Goal: Task Accomplishment & Management: Manage account settings

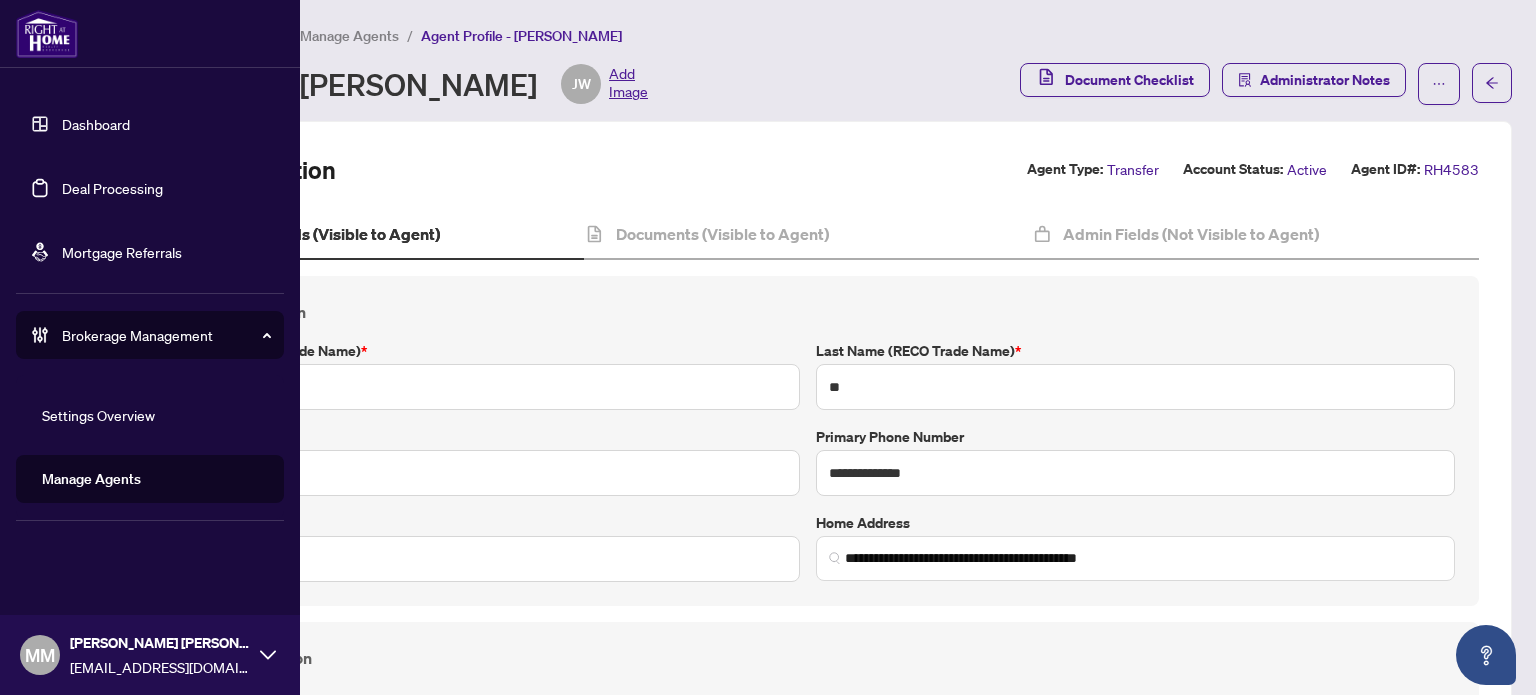
click at [106, 189] on link "Deal Processing" at bounding box center [112, 188] width 101 height 18
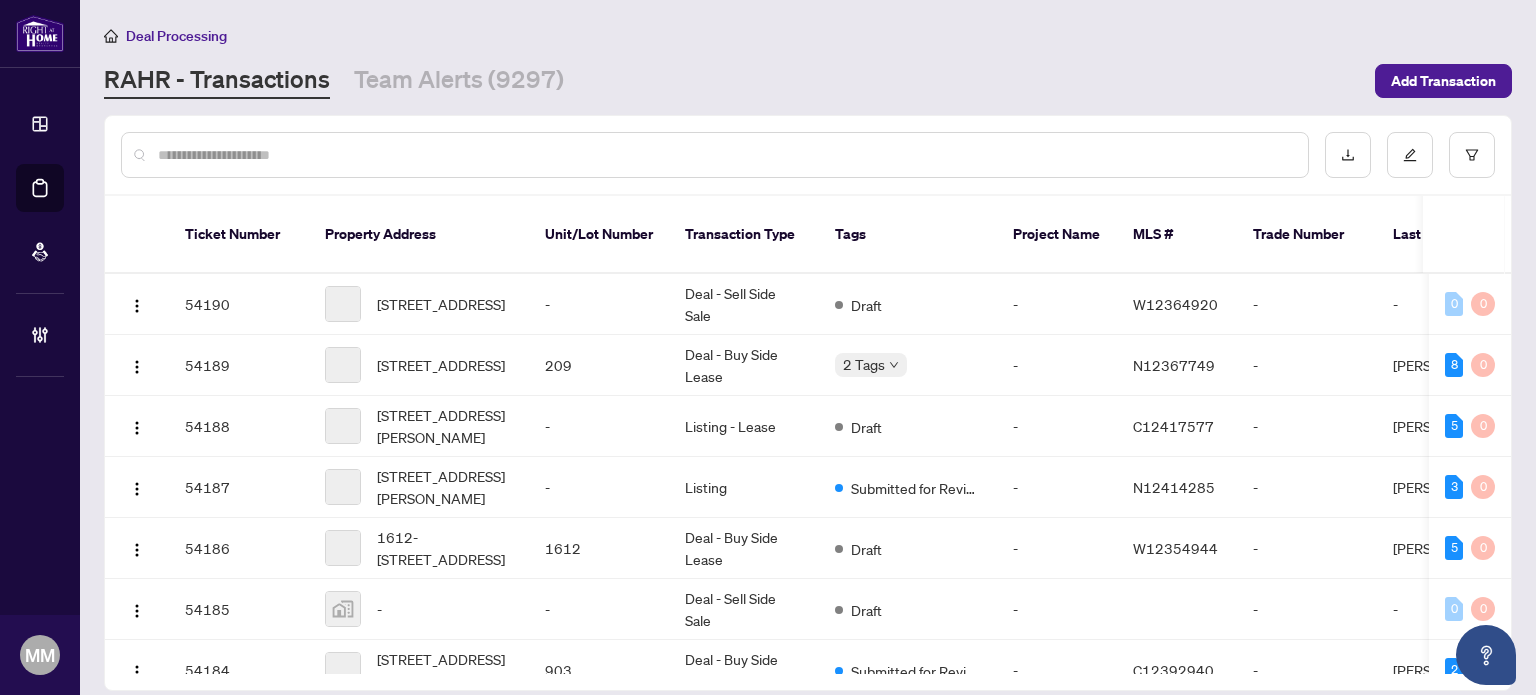
click at [757, 151] on input "text" at bounding box center [725, 155] width 1134 height 22
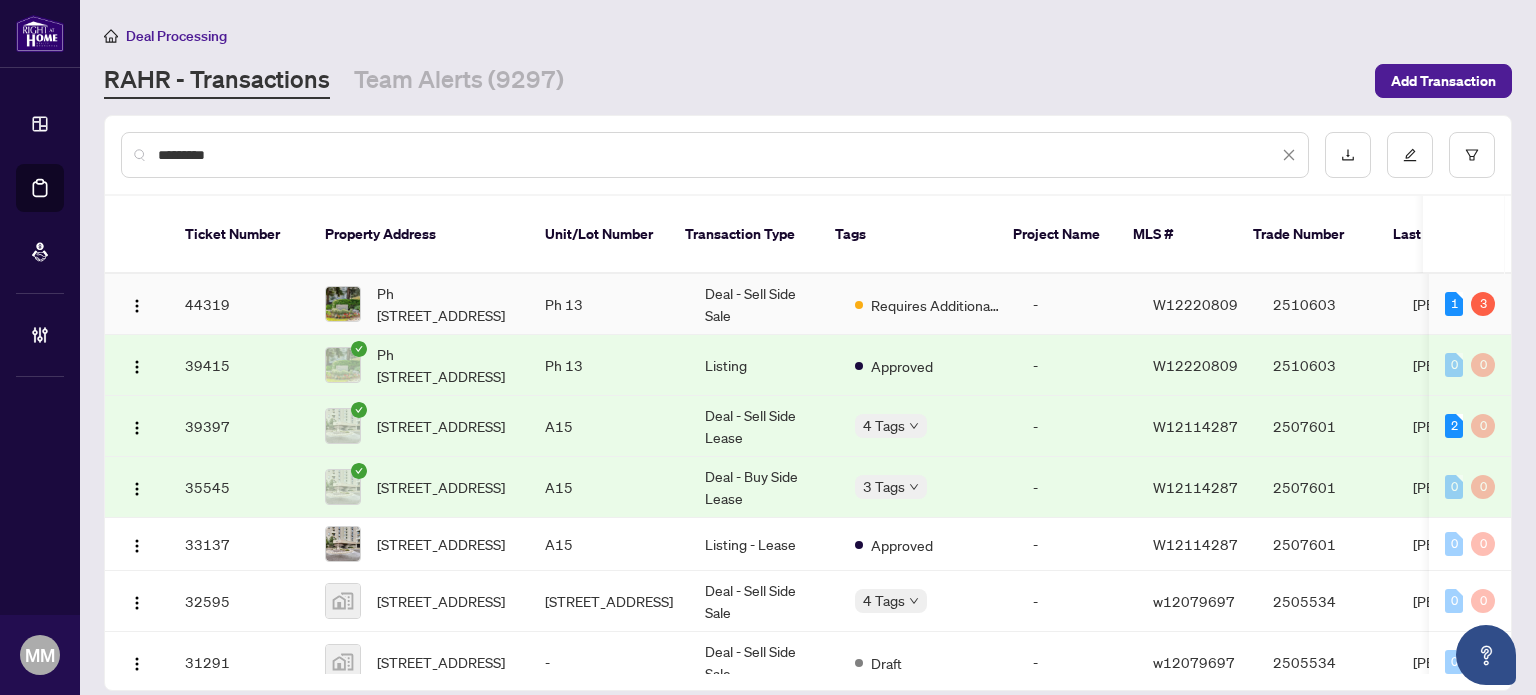
type input "********"
click at [1075, 274] on td "-" at bounding box center [1077, 304] width 120 height 61
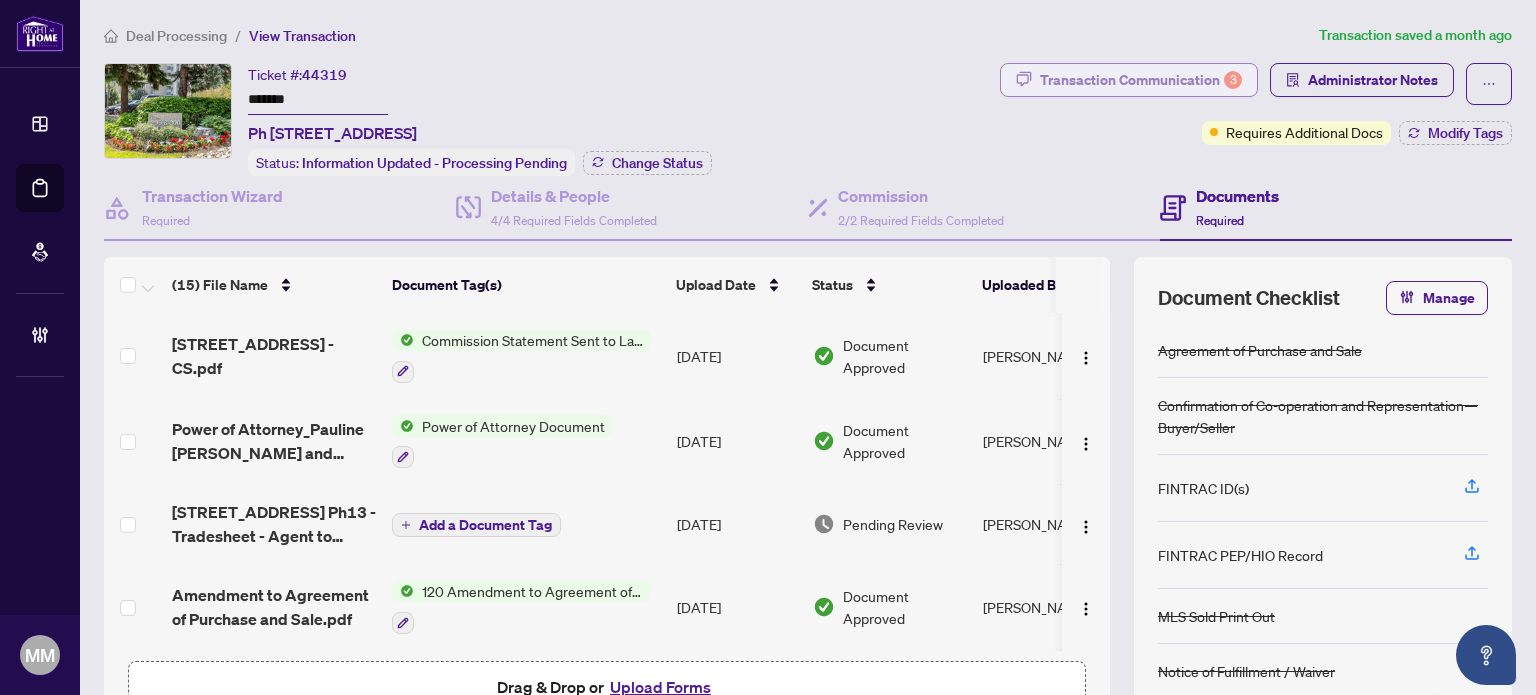
click at [1166, 71] on div "Transaction Communication 3" at bounding box center [1141, 80] width 202 height 32
type textarea "**********"
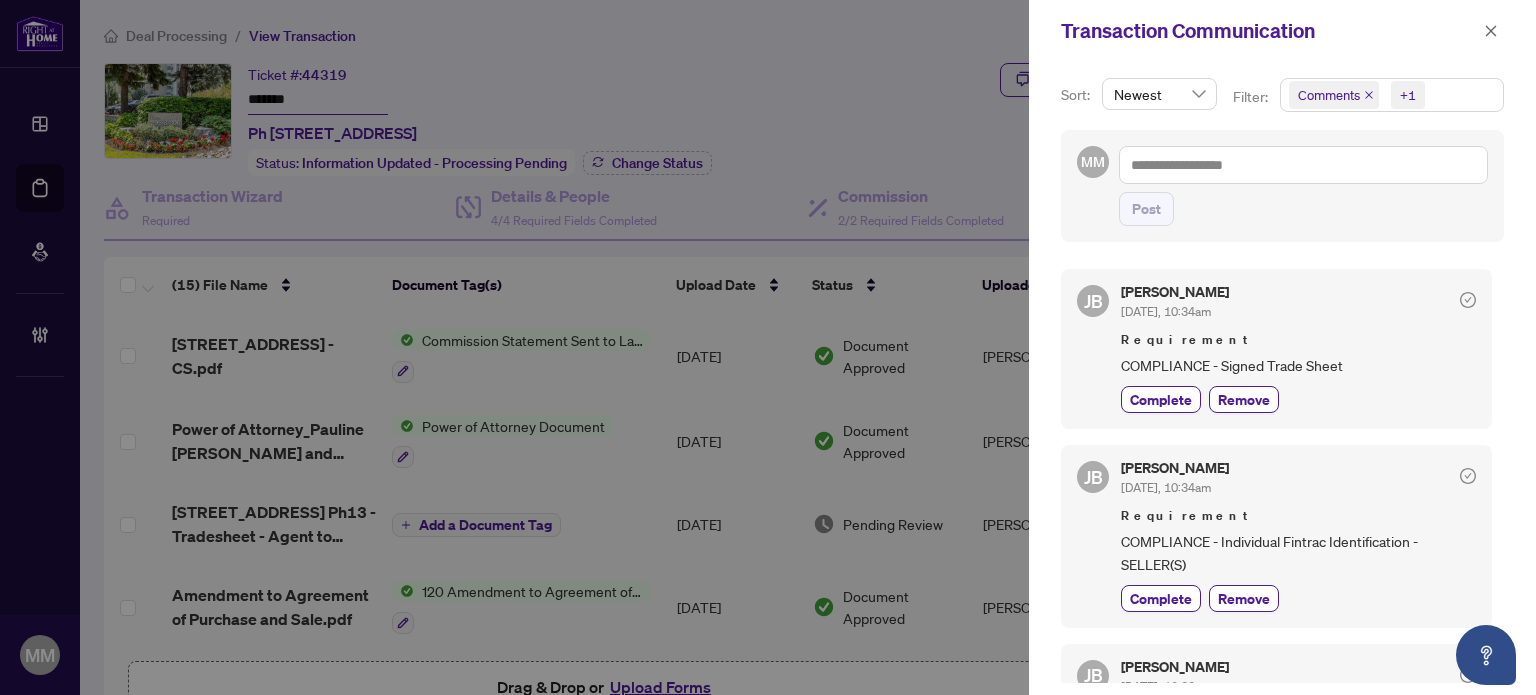
scroll to position [500, 0]
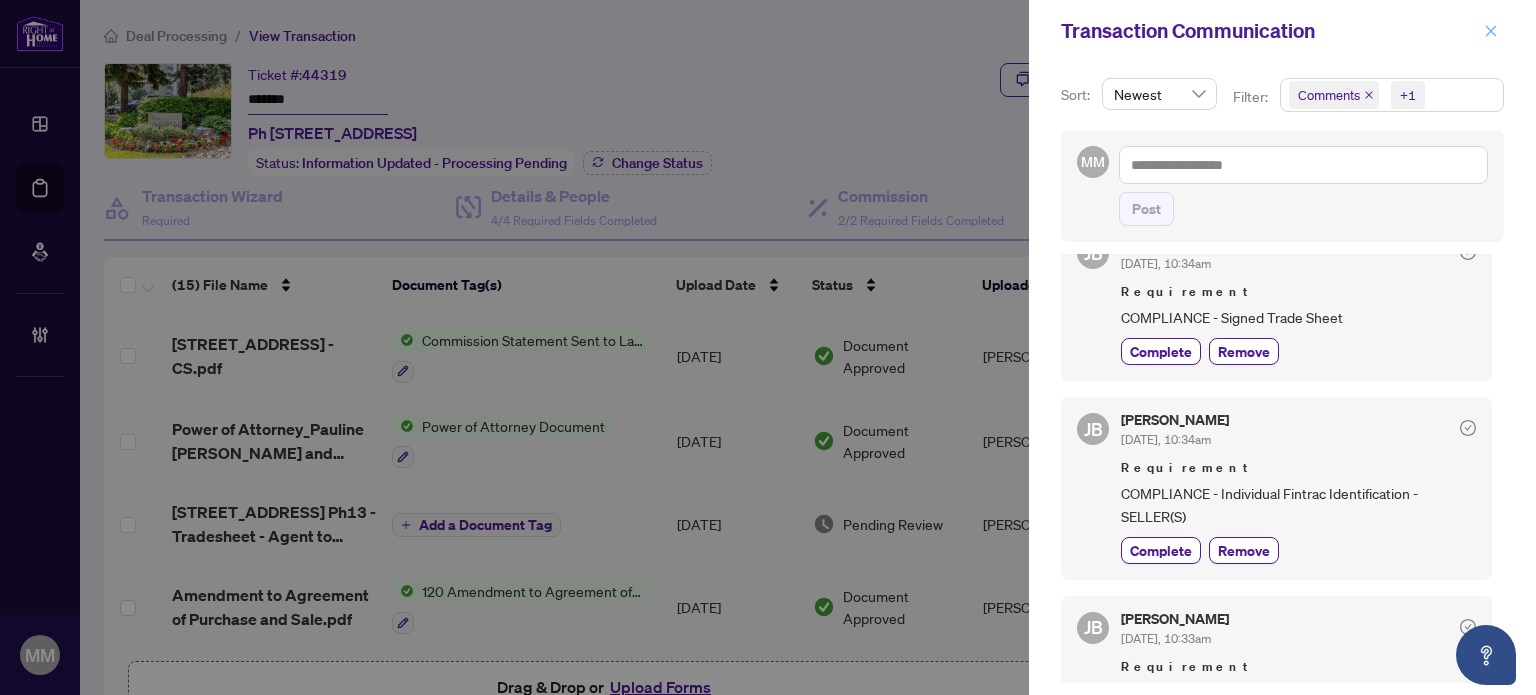
click at [1503, 23] on button "button" at bounding box center [1491, 31] width 26 height 24
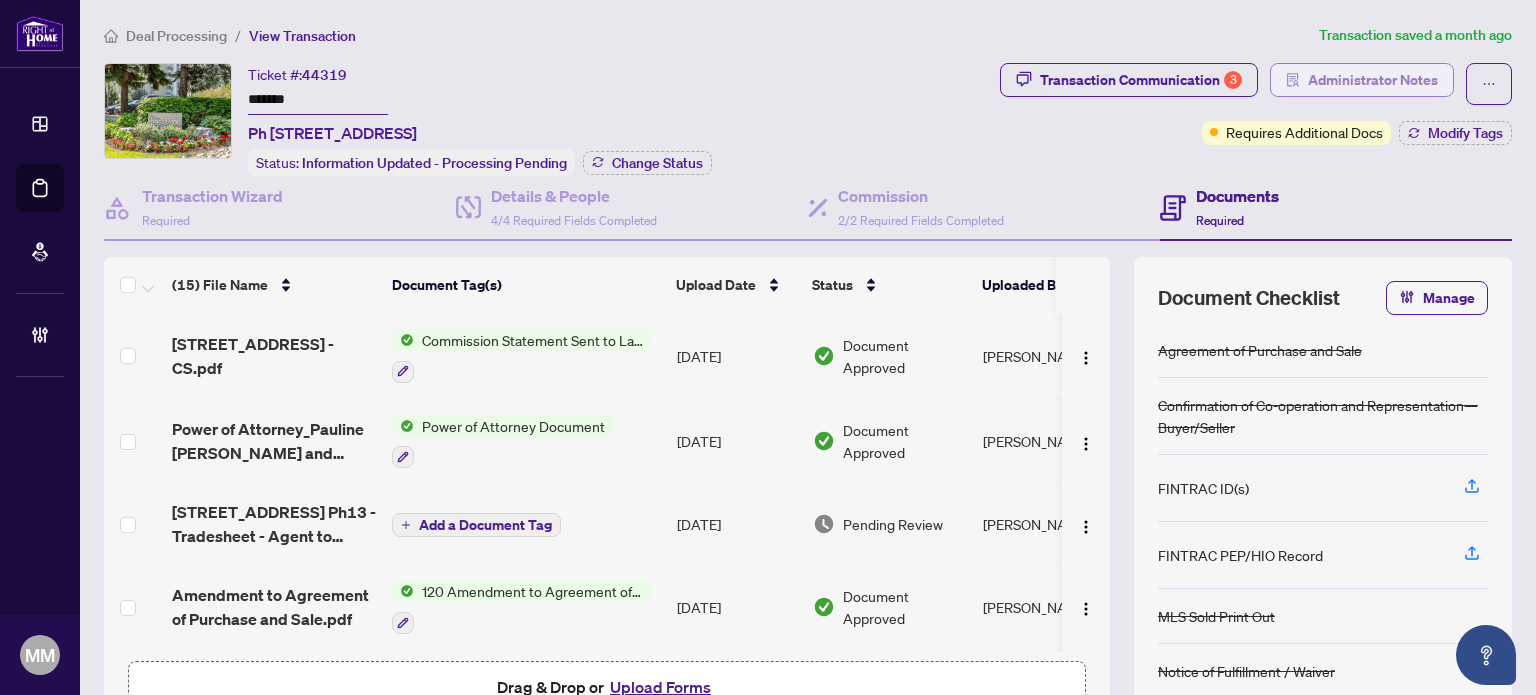
click at [1408, 67] on span "Administrator Notes" at bounding box center [1373, 80] width 130 height 32
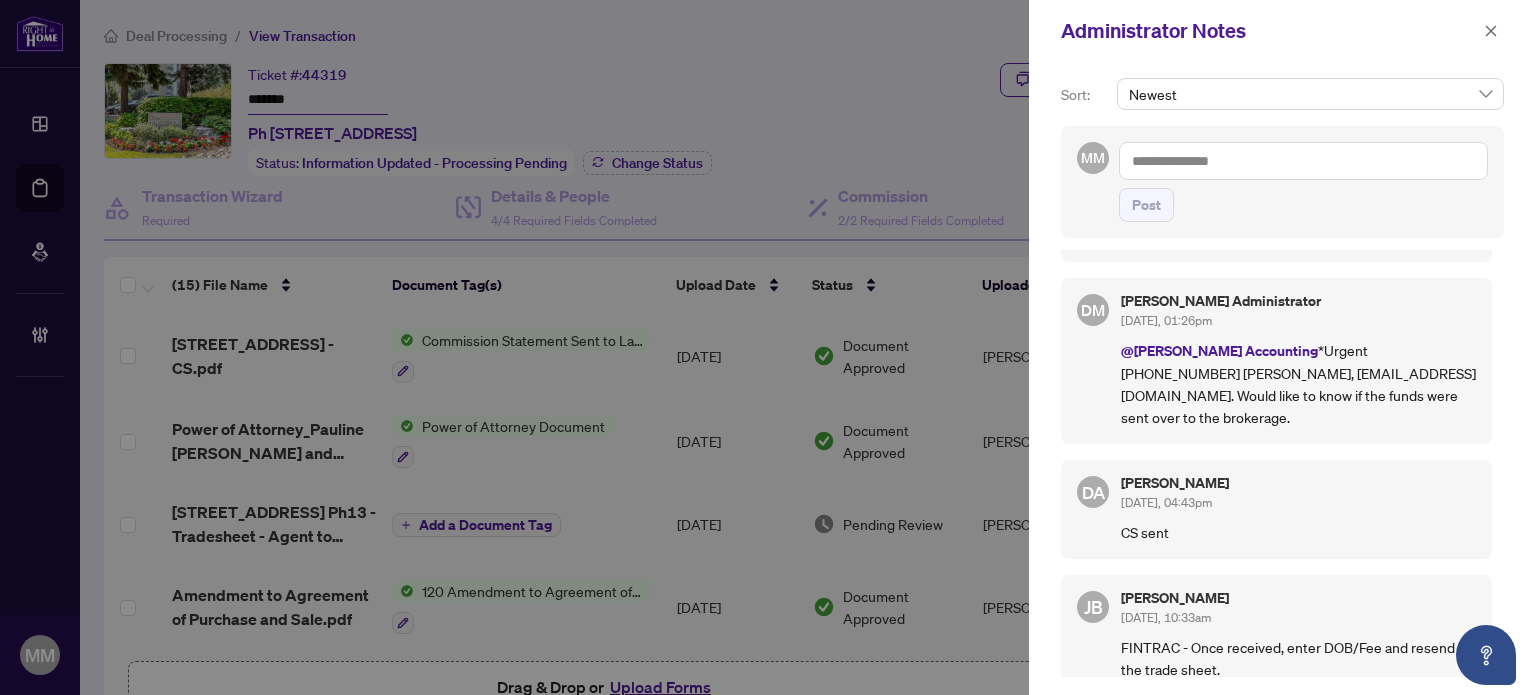
scroll to position [0, 0]
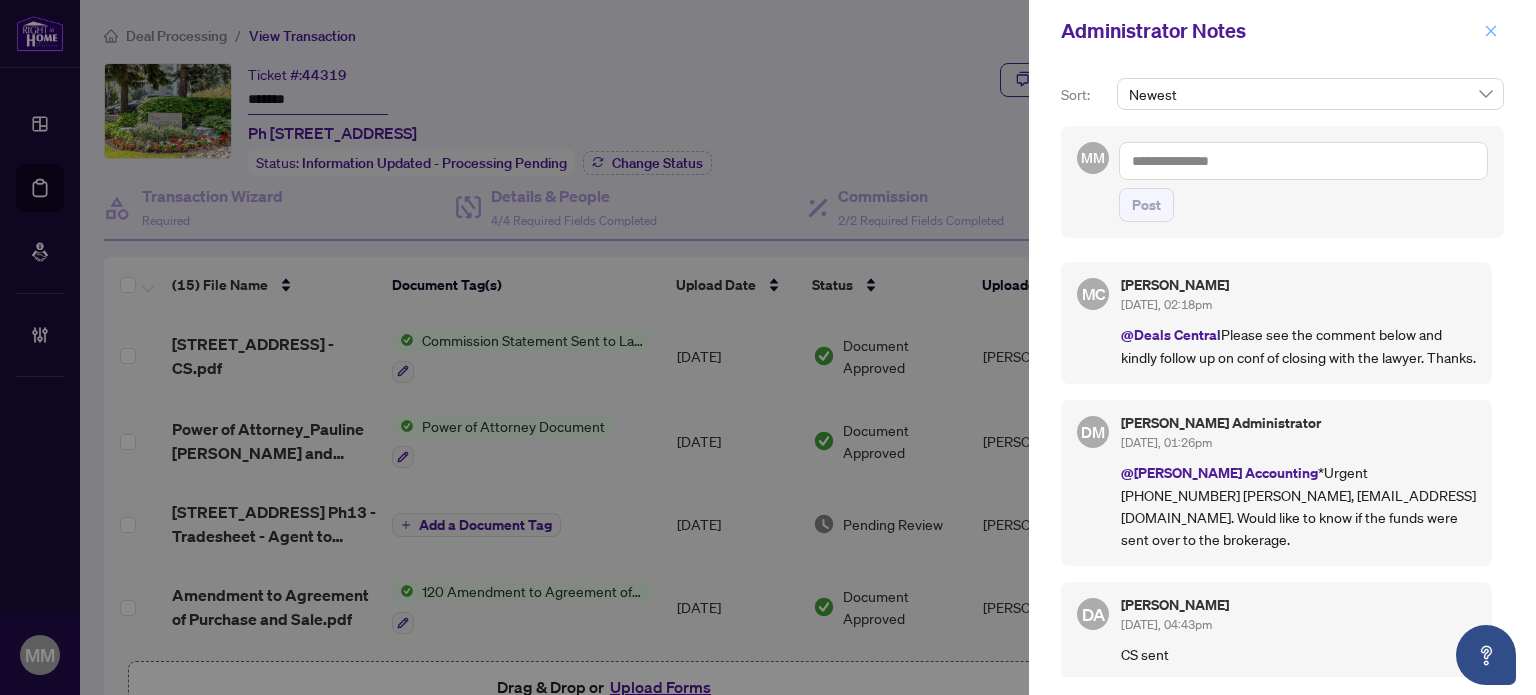
click at [1496, 27] on icon "close" at bounding box center [1491, 30] width 11 height 11
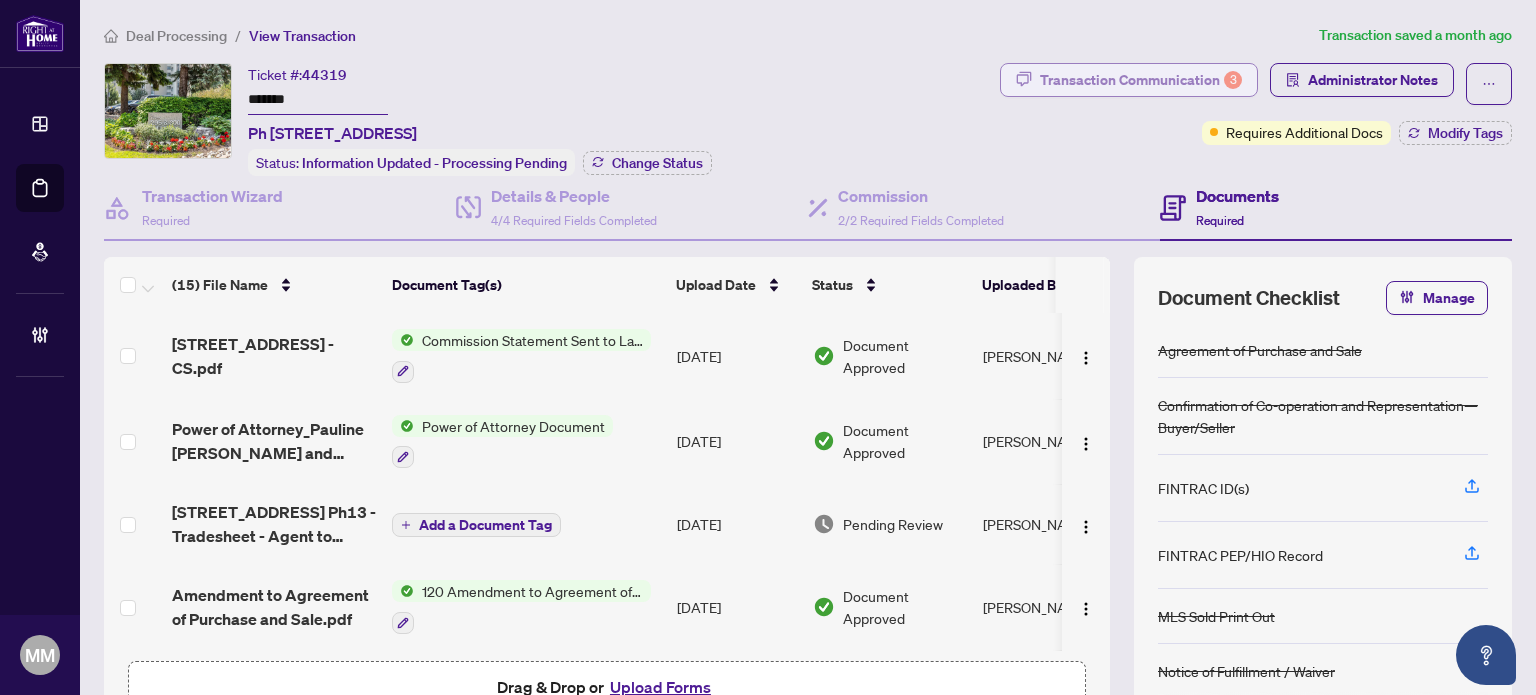
click at [1181, 87] on div "Transaction Communication 3" at bounding box center [1141, 80] width 202 height 32
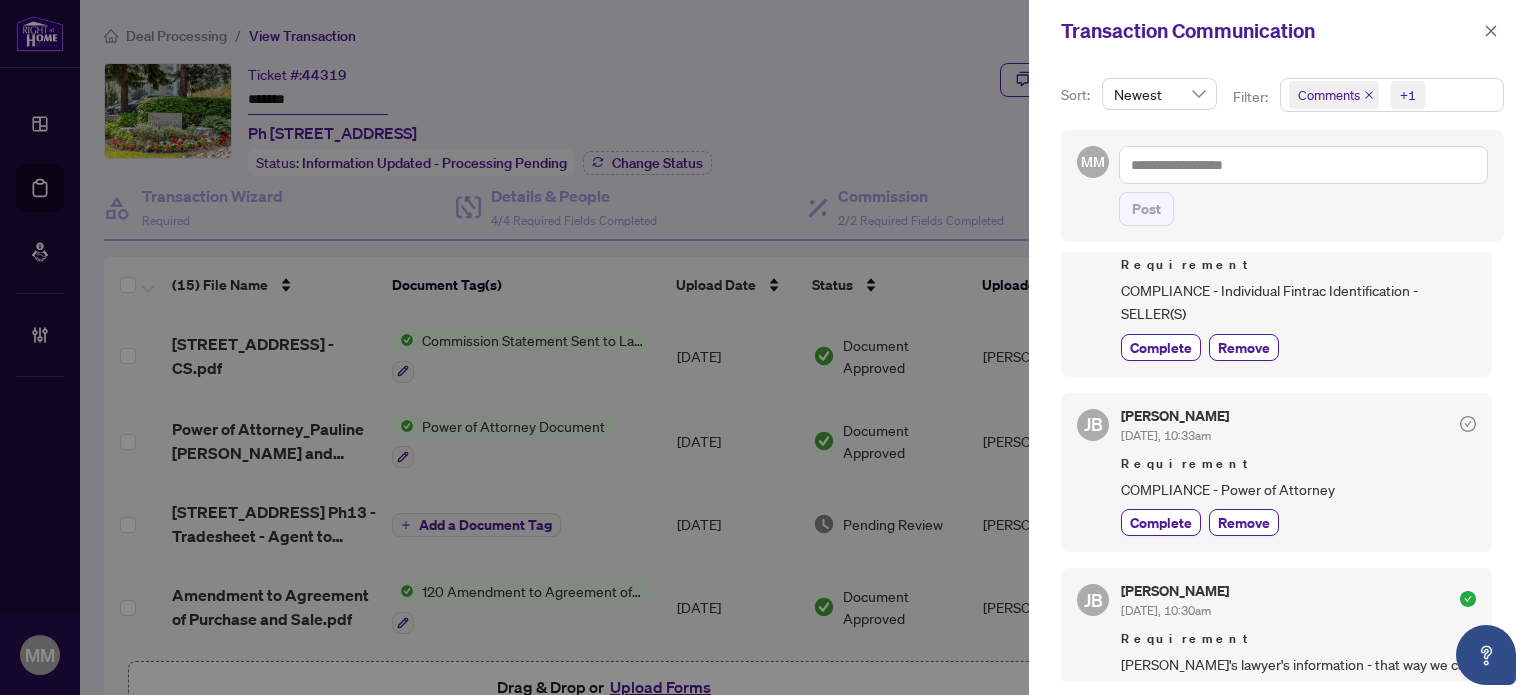
scroll to position [800, 0]
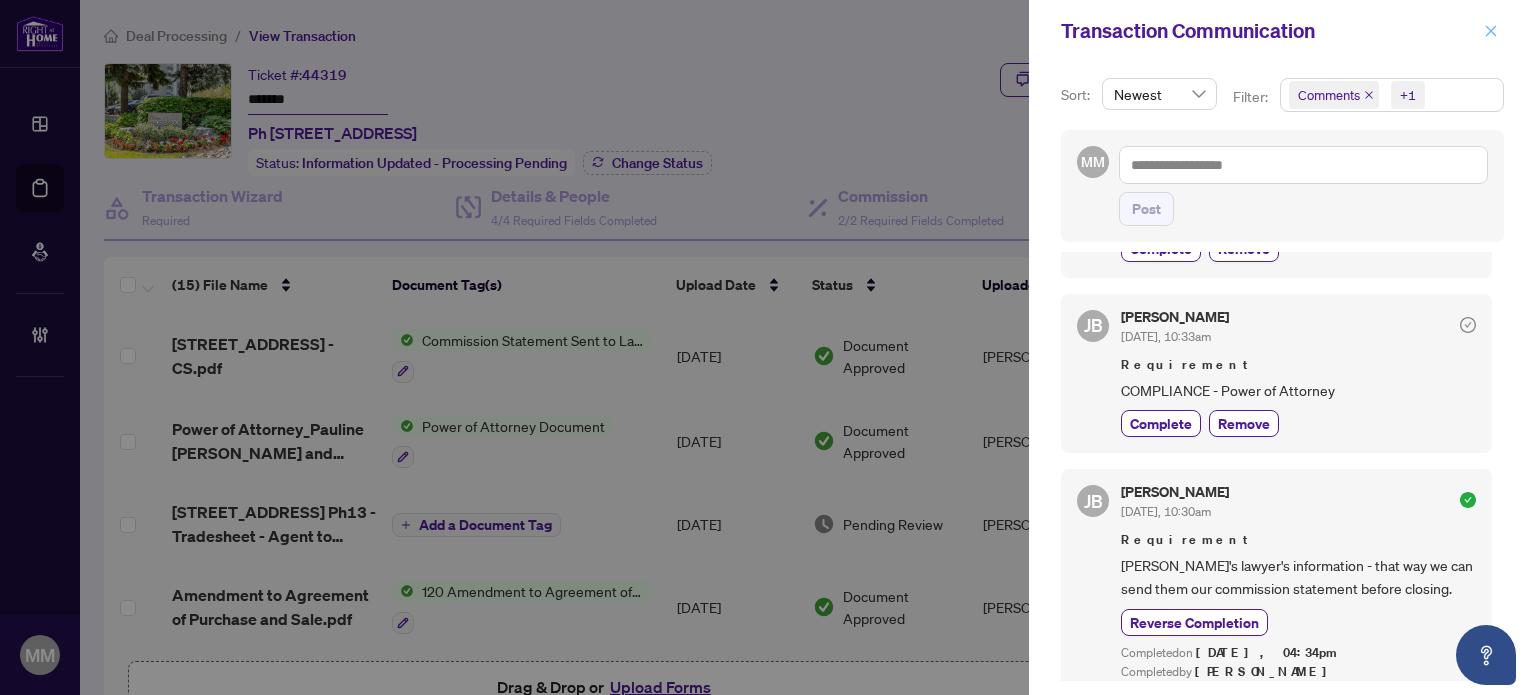
click at [1482, 32] on button "button" at bounding box center [1491, 31] width 26 height 24
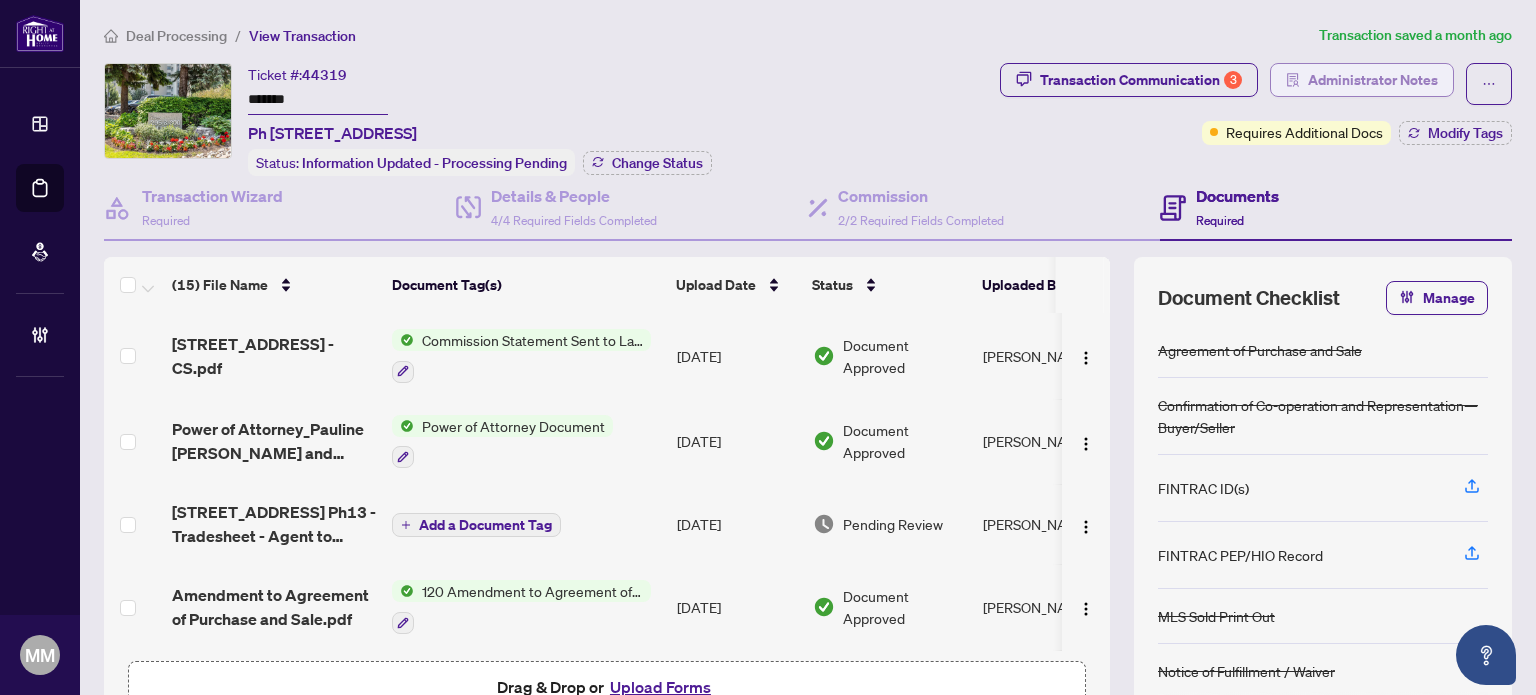
click at [1369, 64] on span "Administrator Notes" at bounding box center [1373, 80] width 130 height 32
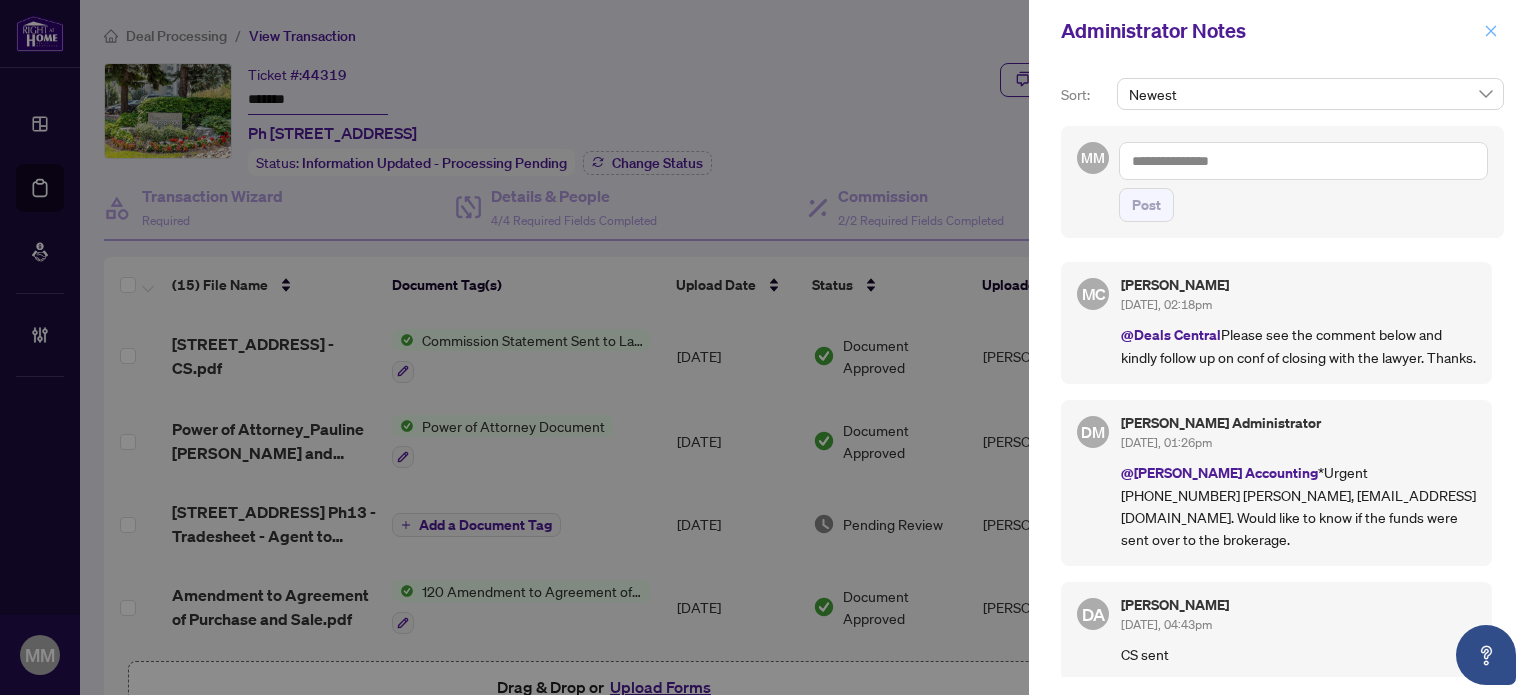
click at [1483, 20] on button "button" at bounding box center [1491, 31] width 26 height 24
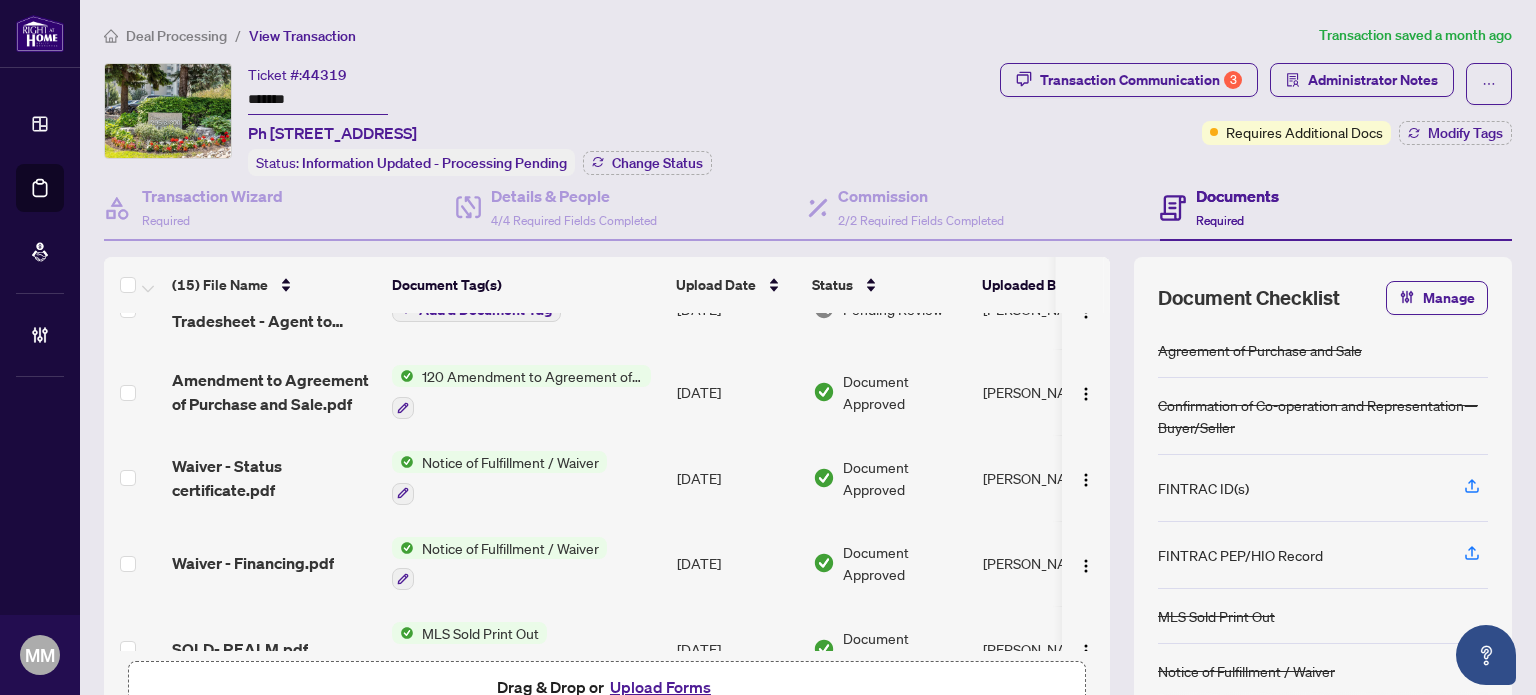
scroll to position [0, 0]
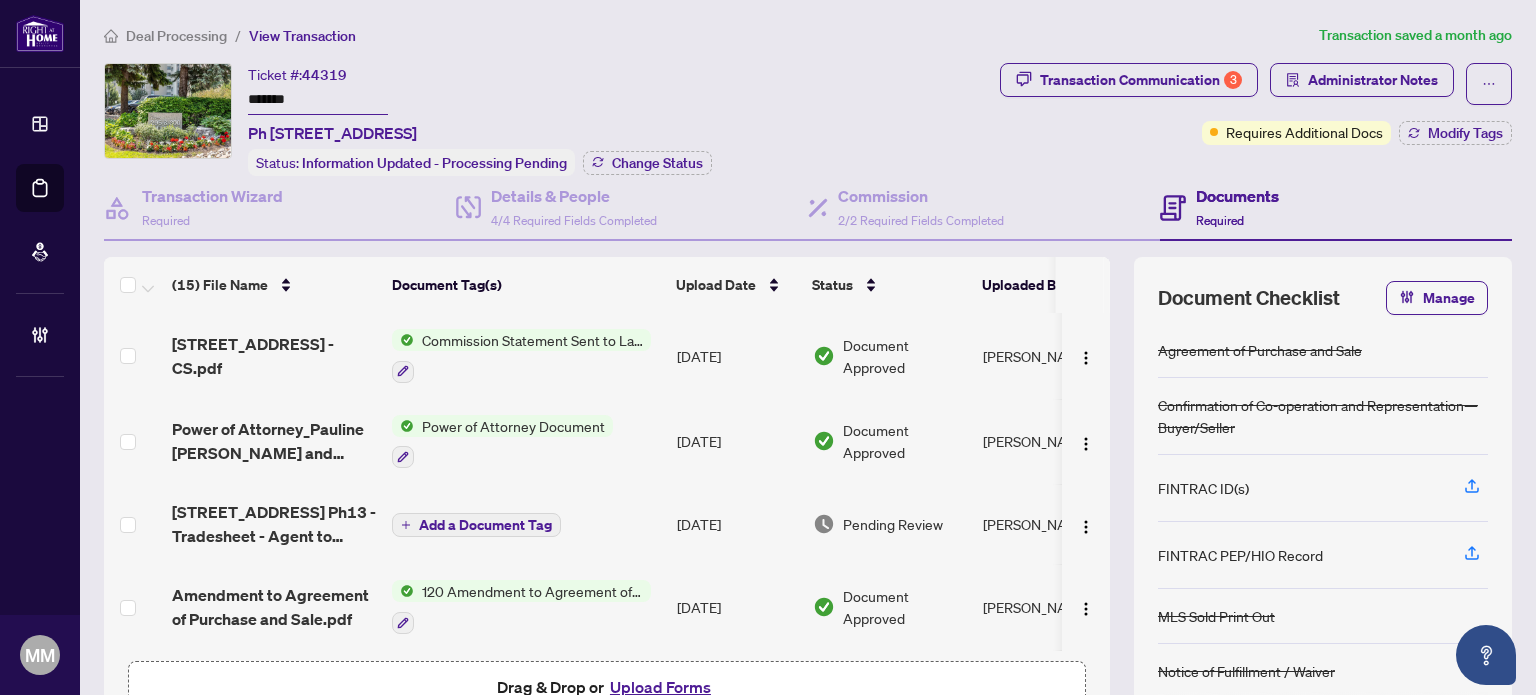
click at [1106, 339] on div "(15) File Name Document Tag(s) Upload Date Status Uploaded By 296 Mill Rd Ph13 …" at bounding box center [808, 502] width 1408 height 490
click at [332, 247] on div "Transaction Wizard Required Details & People 4/4 Required Fields Completed Comm…" at bounding box center [808, 461] width 1408 height 571
click at [1203, 74] on div "Transaction Communication 3" at bounding box center [1141, 80] width 202 height 32
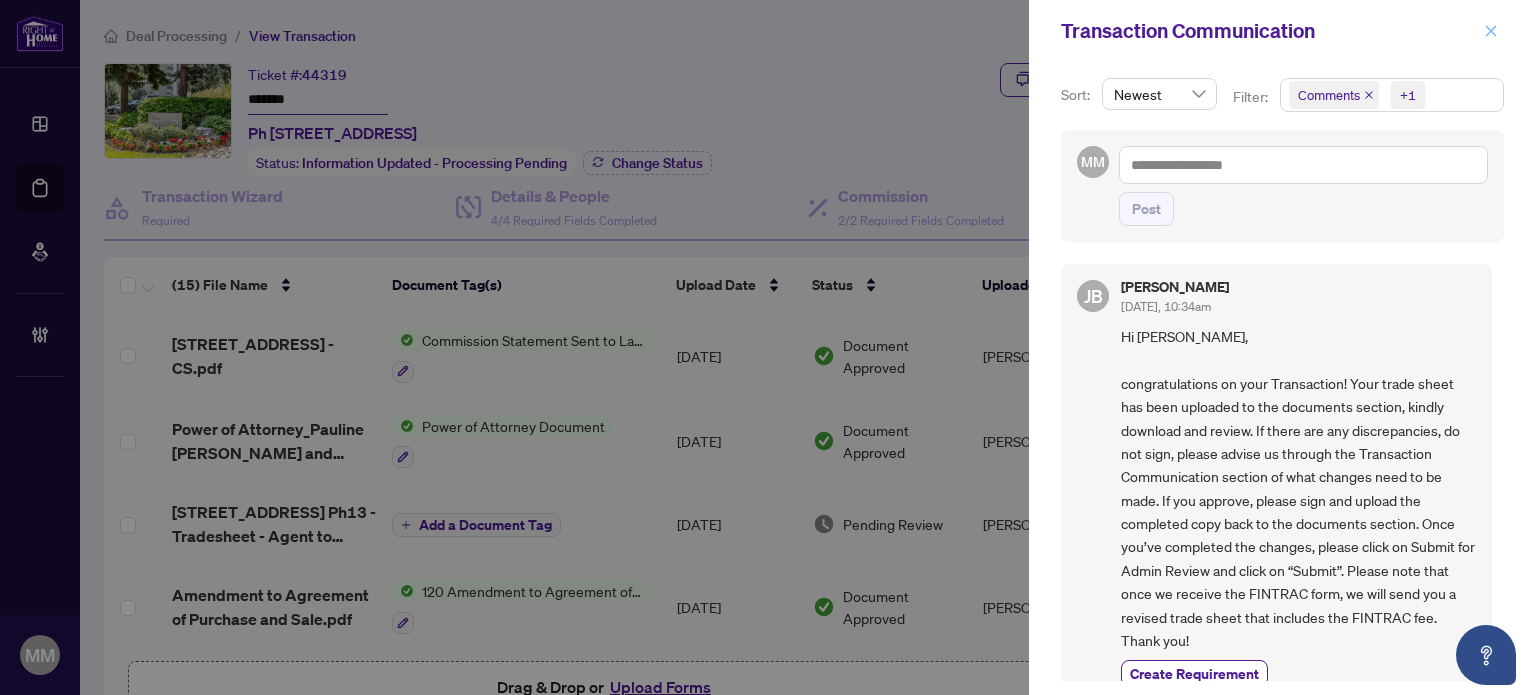
click at [1494, 37] on icon "close" at bounding box center [1491, 31] width 14 height 14
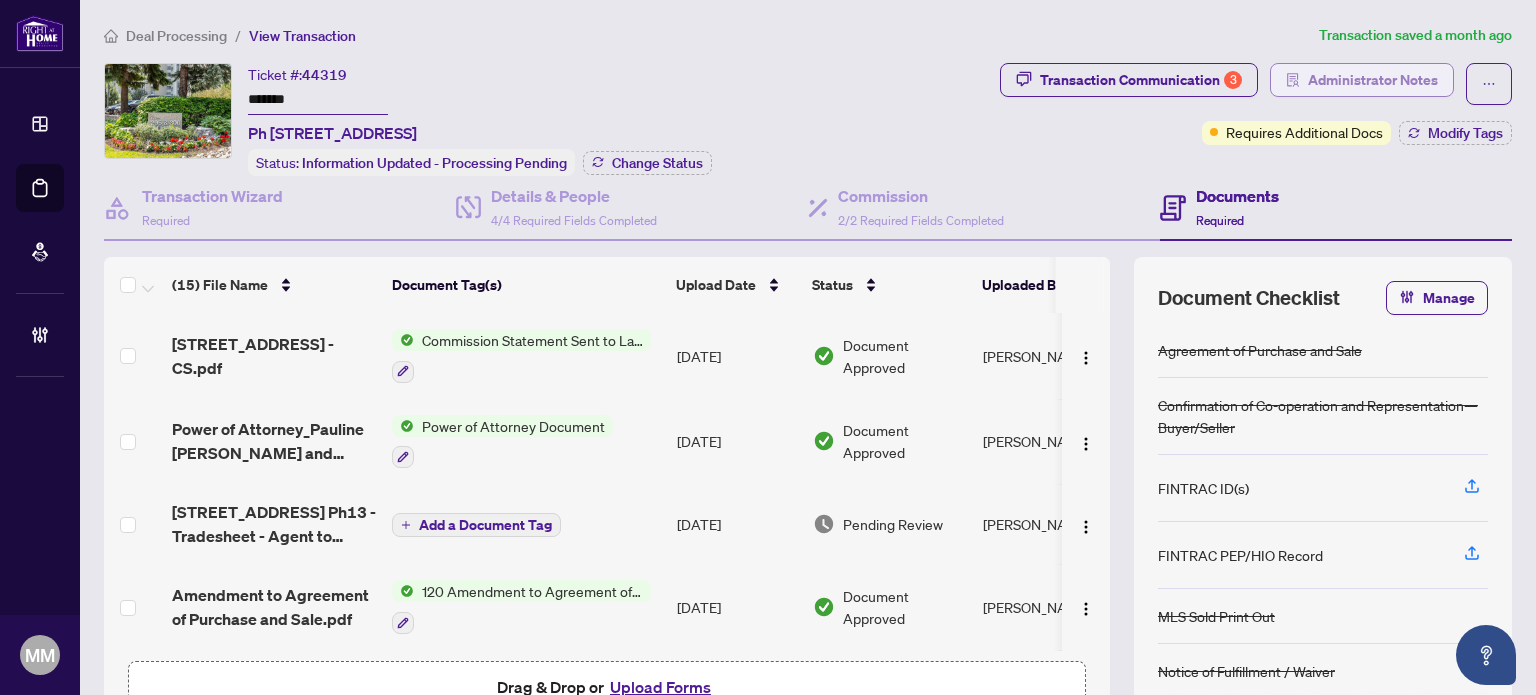
click at [1348, 79] on span "Administrator Notes" at bounding box center [1373, 80] width 130 height 32
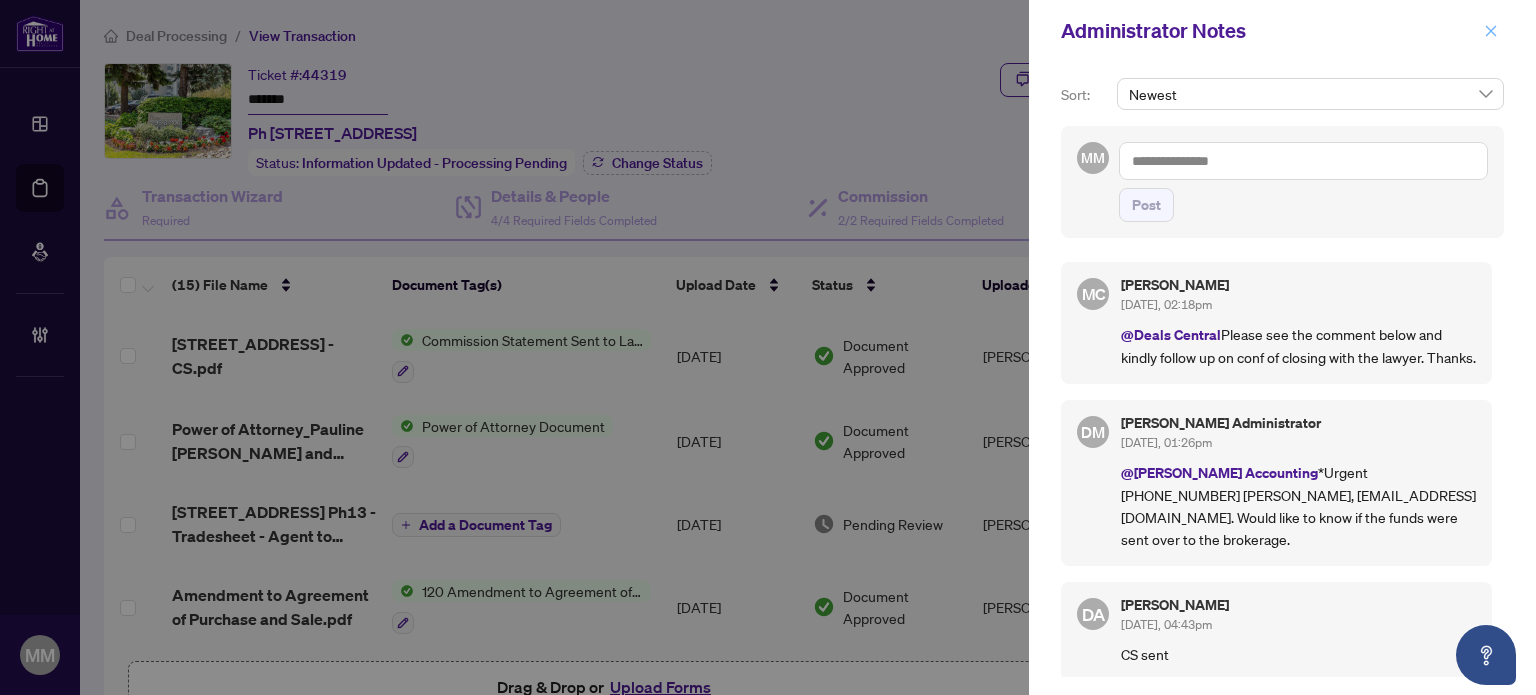
click at [1500, 26] on button "button" at bounding box center [1491, 31] width 26 height 24
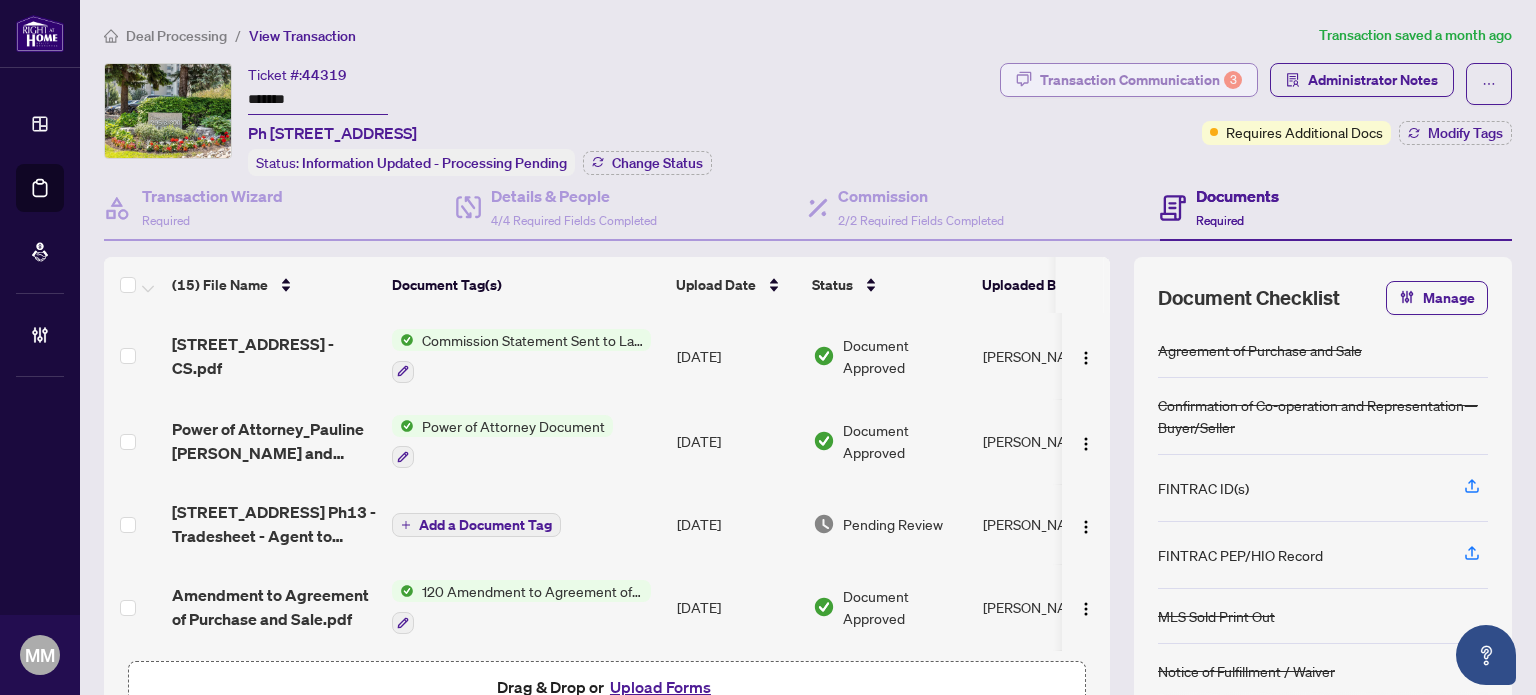
click at [1112, 69] on div "Transaction Communication 3" at bounding box center [1141, 80] width 202 height 32
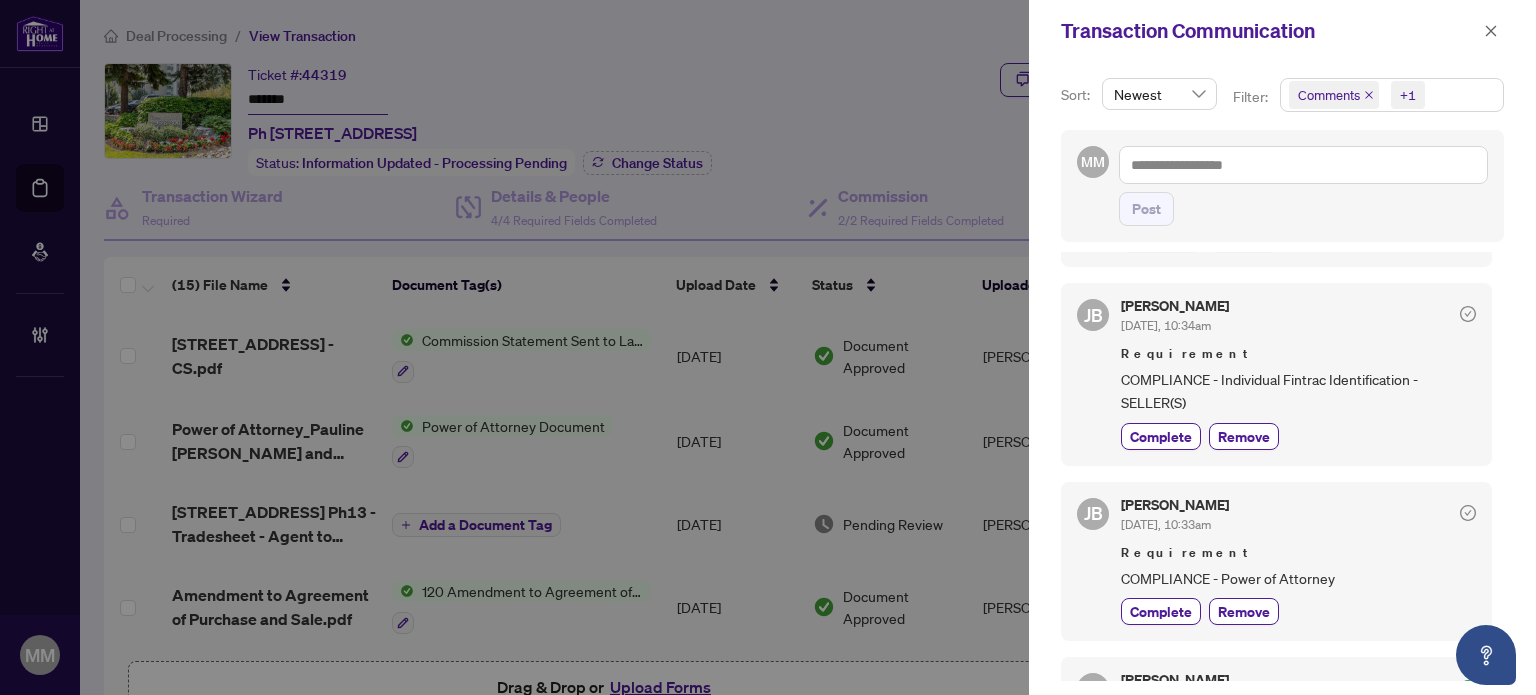
scroll to position [600, 0]
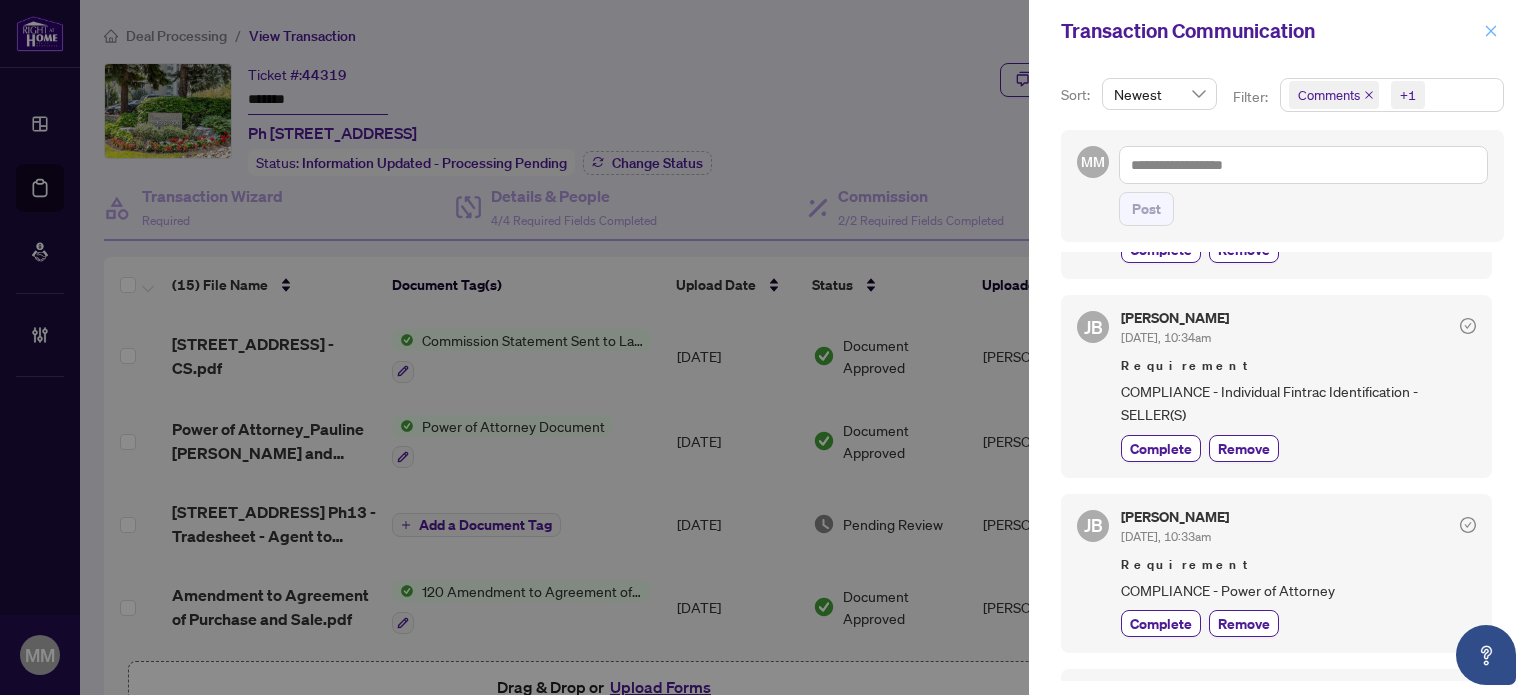
click at [1494, 24] on icon "close" at bounding box center [1491, 31] width 14 height 14
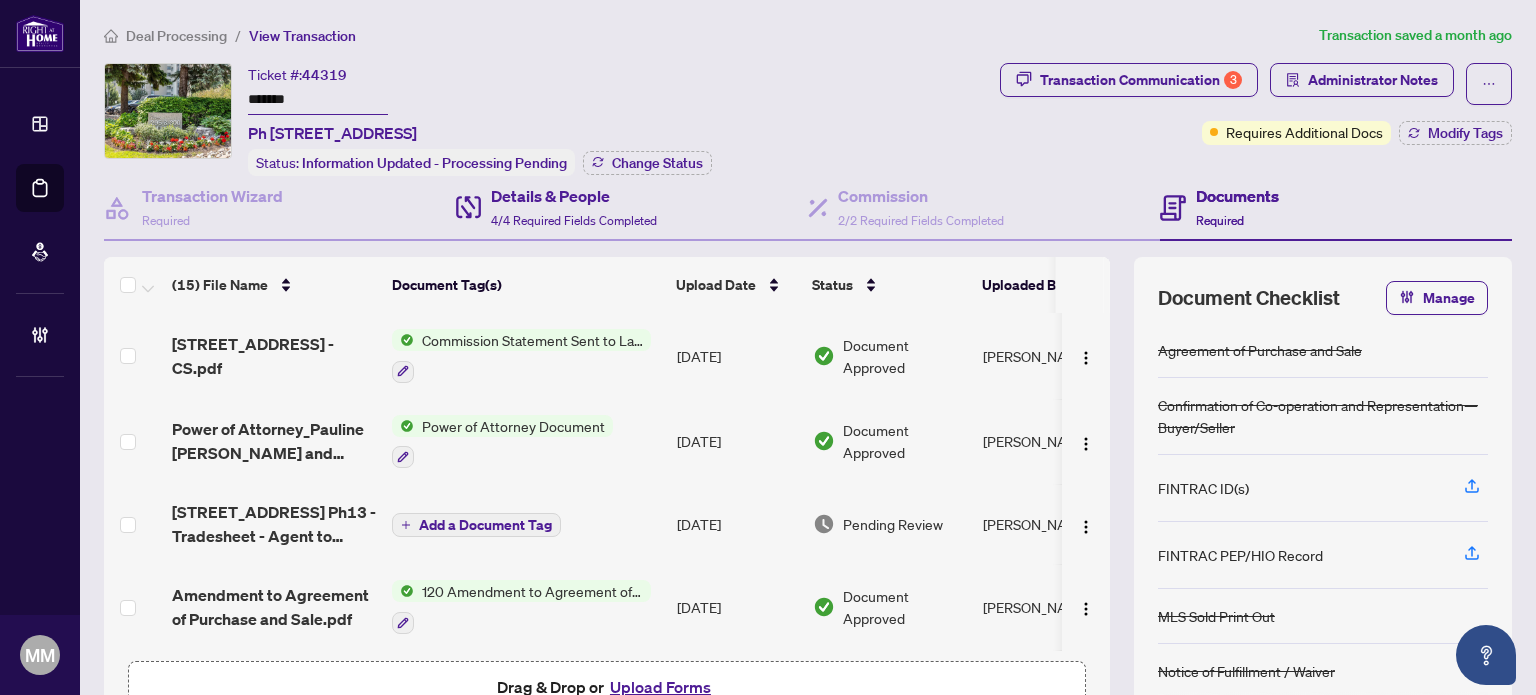
drag, startPoint x: 333, startPoint y: 203, endPoint x: 572, endPoint y: 199, distance: 239.0
click at [333, 203] on div "Transaction Wizard Required" at bounding box center [280, 208] width 352 height 65
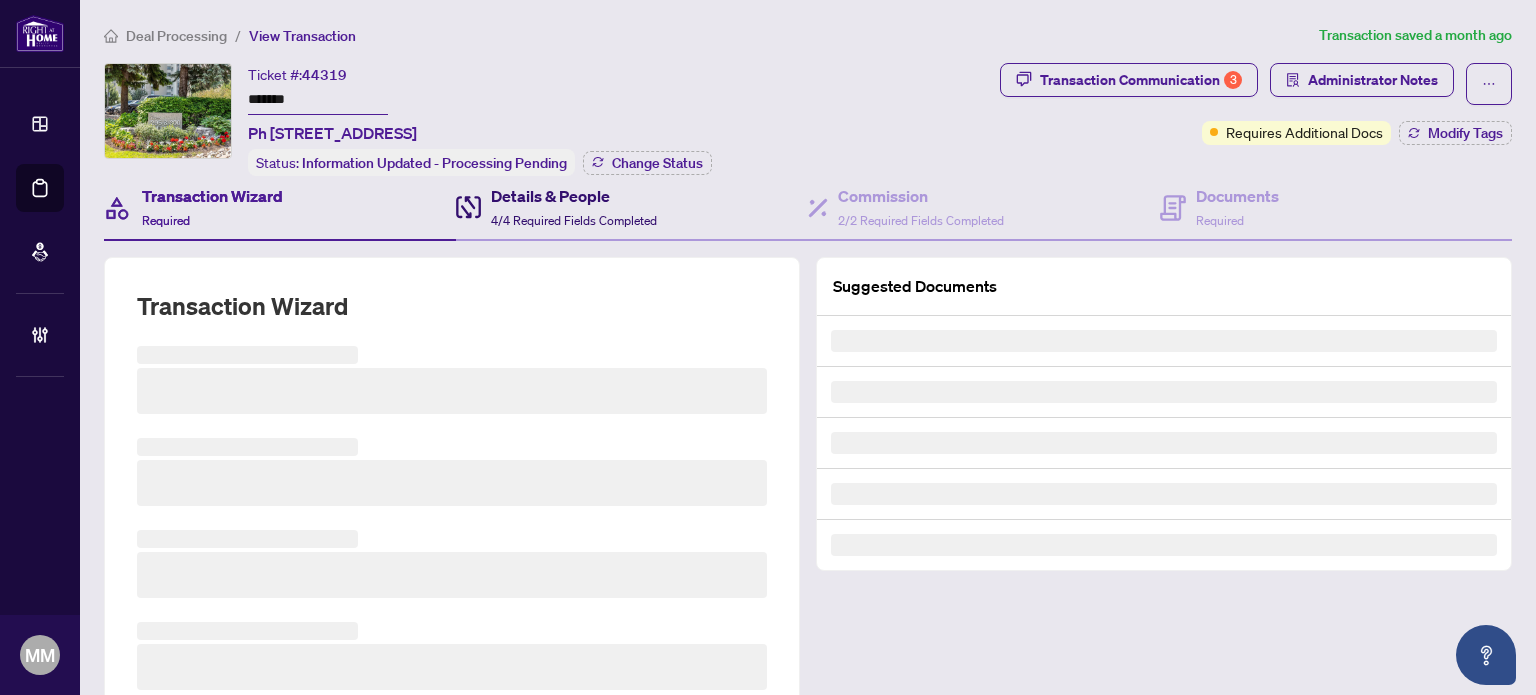
click at [605, 196] on h4 "Details & People" at bounding box center [574, 196] width 166 height 24
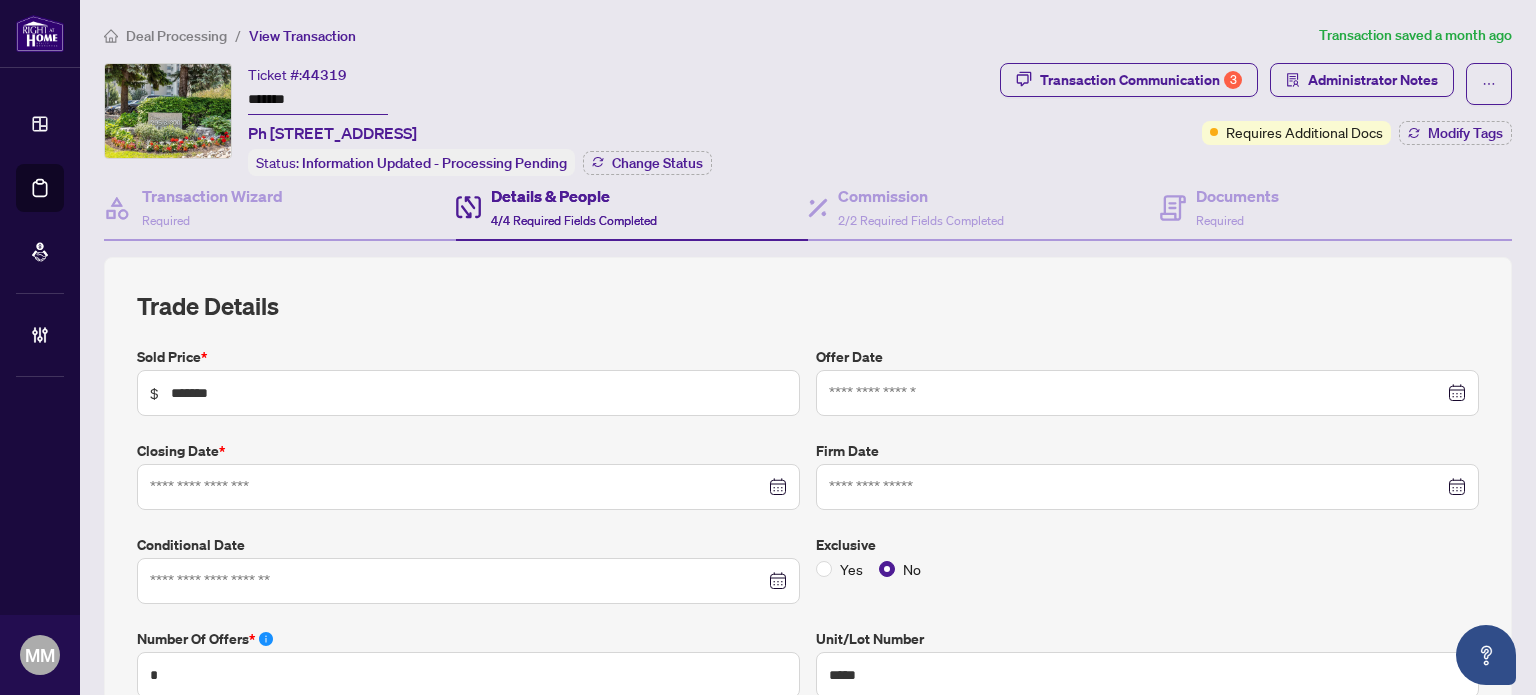
type input "**********"
click at [215, 184] on h4 "Transaction Wizard" at bounding box center [212, 196] width 141 height 24
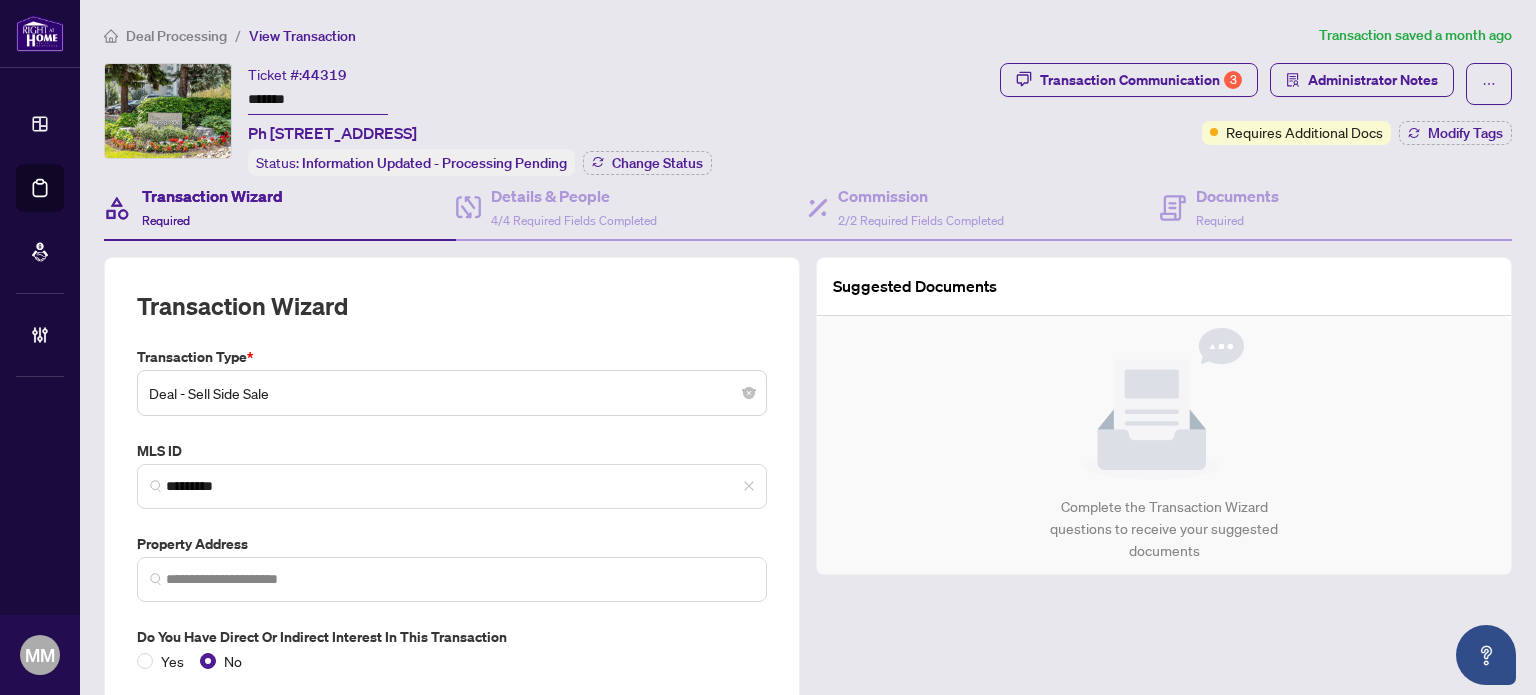
type input "**********"
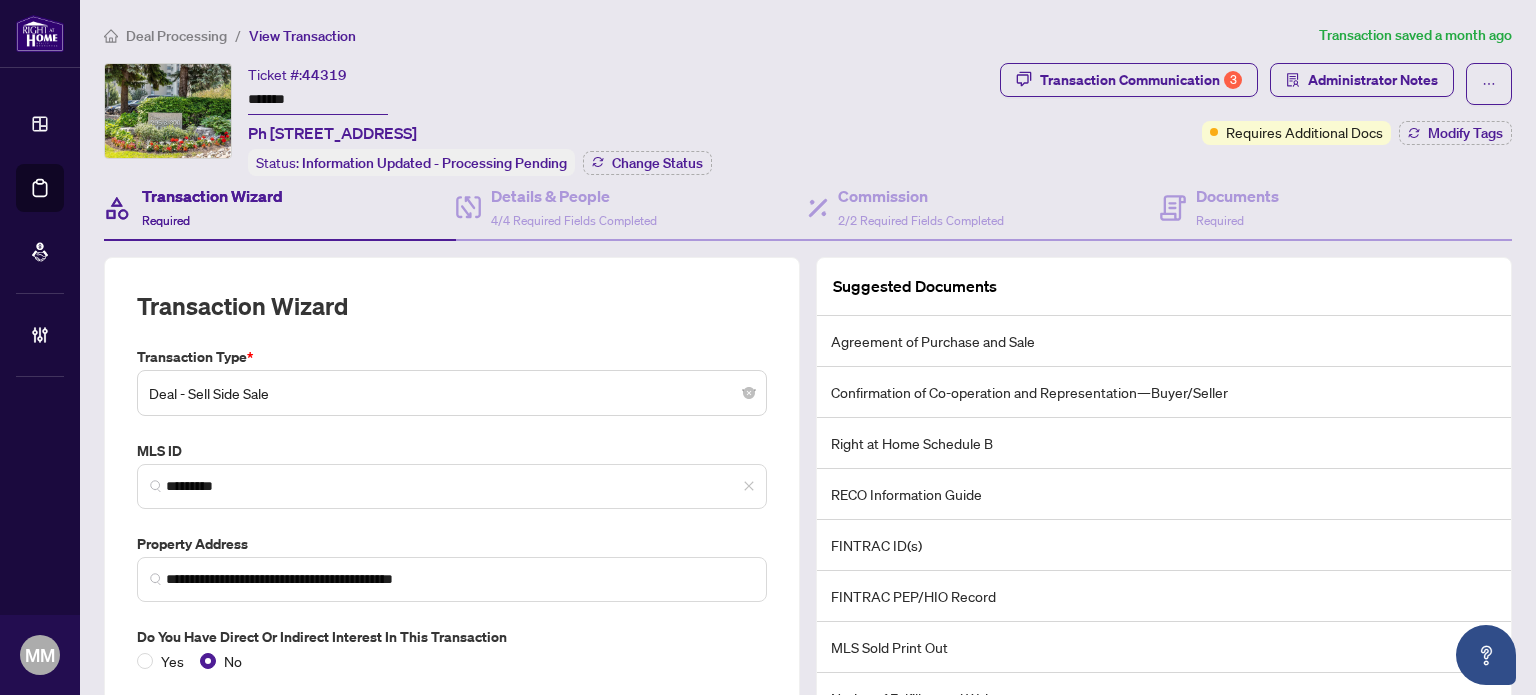
click at [339, 243] on div "**********" at bounding box center [808, 475] width 1408 height 599
click at [1174, 199] on icon at bounding box center [1173, 208] width 26 height 26
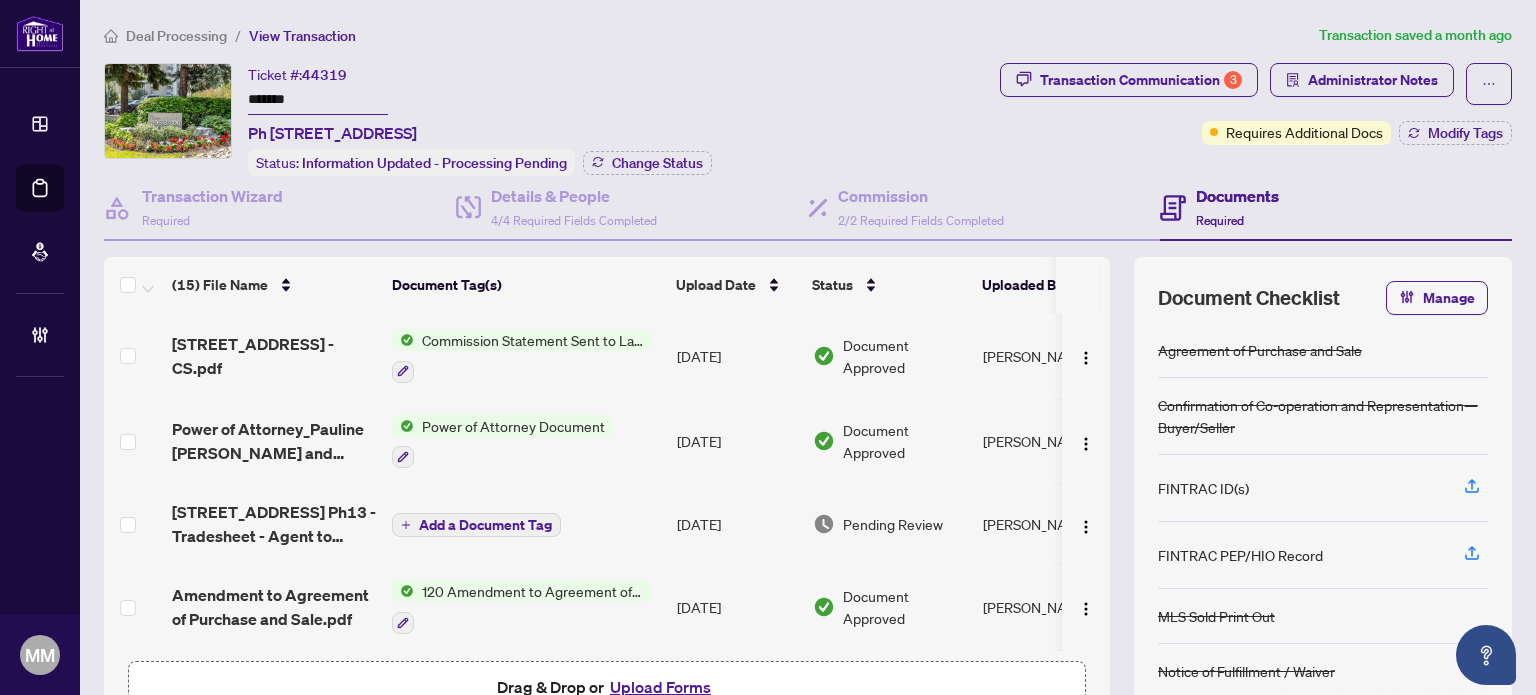
click at [1348, 195] on div "Tab 4 of 4 Documents Required" at bounding box center [1336, 208] width 352 height 65
click at [293, 242] on div "Transaction Wizard Required Details & People 4/4 Required Fields Completed Comm…" at bounding box center [808, 461] width 1408 height 571
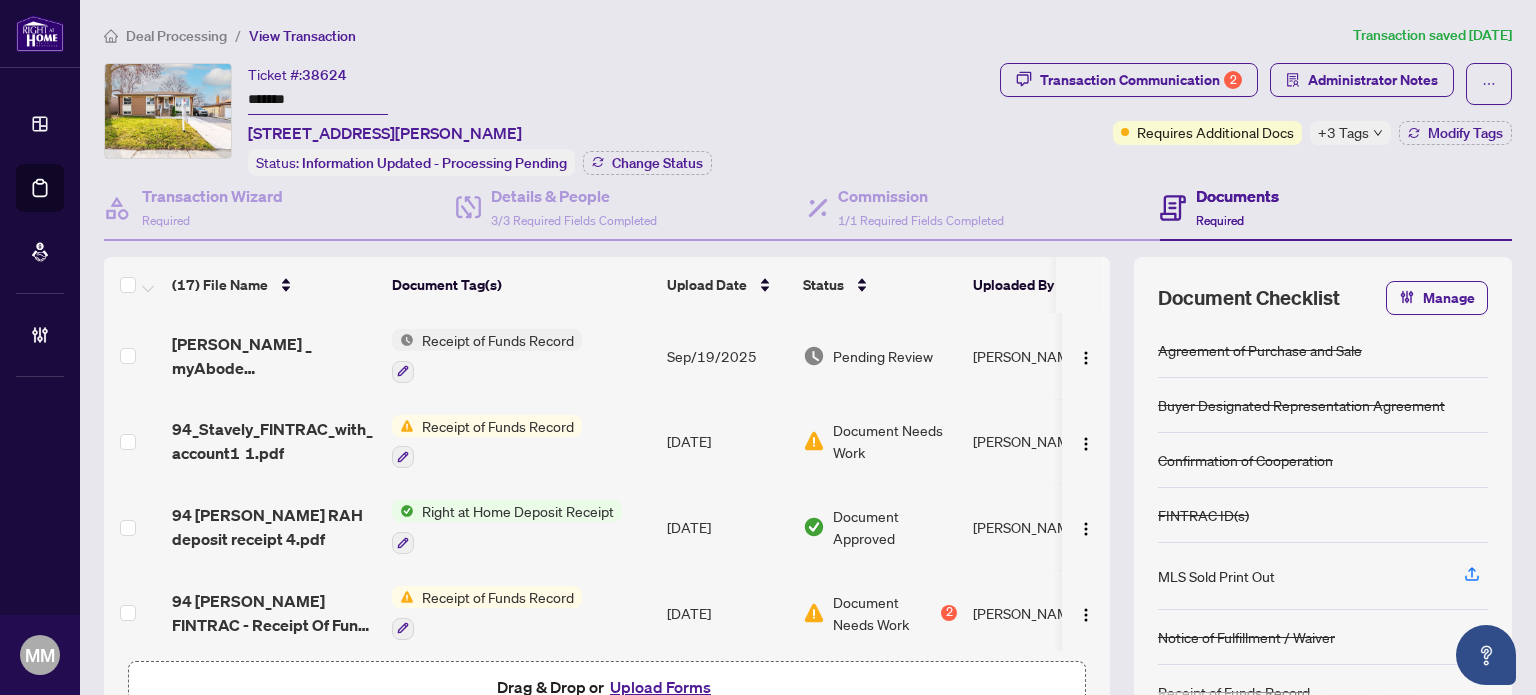
click at [159, 35] on span "Deal Processing" at bounding box center [176, 36] width 101 height 18
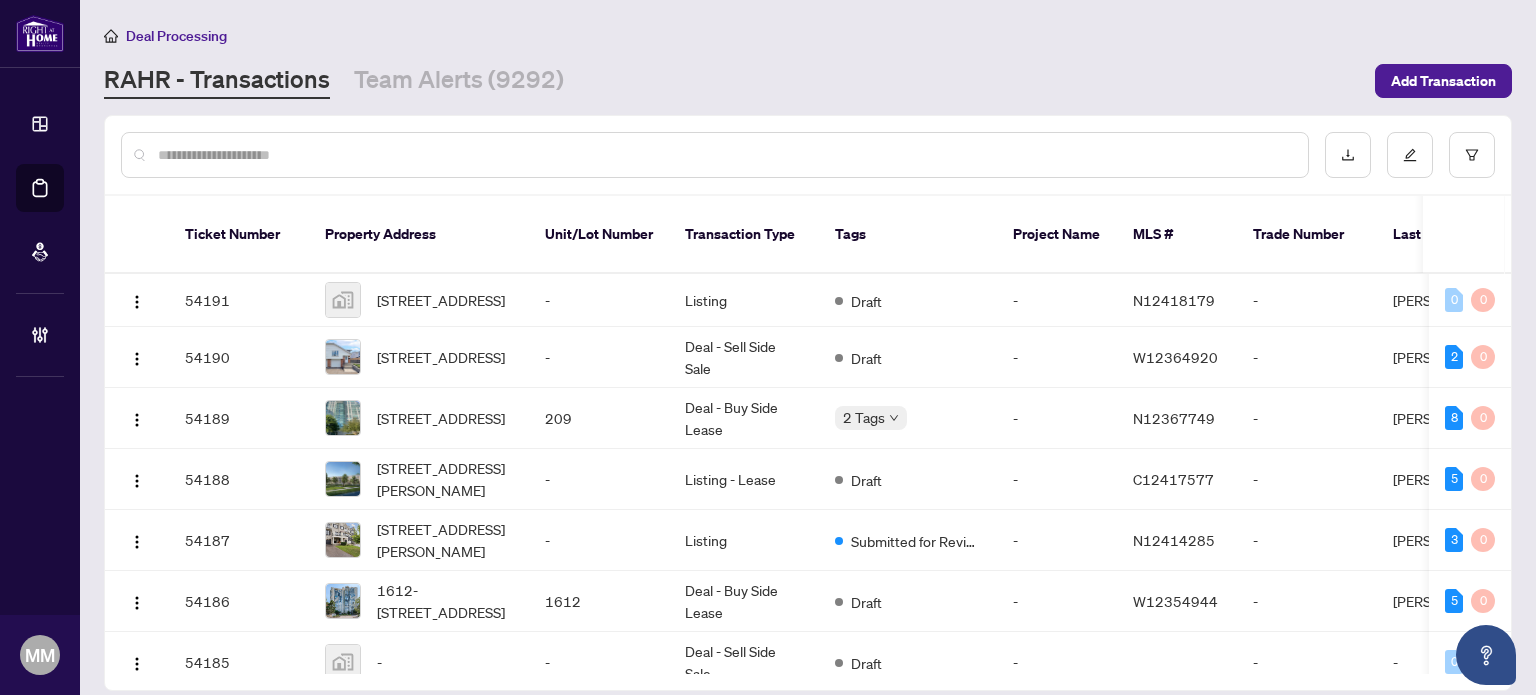
click at [940, 163] on input "text" at bounding box center [725, 155] width 1134 height 22
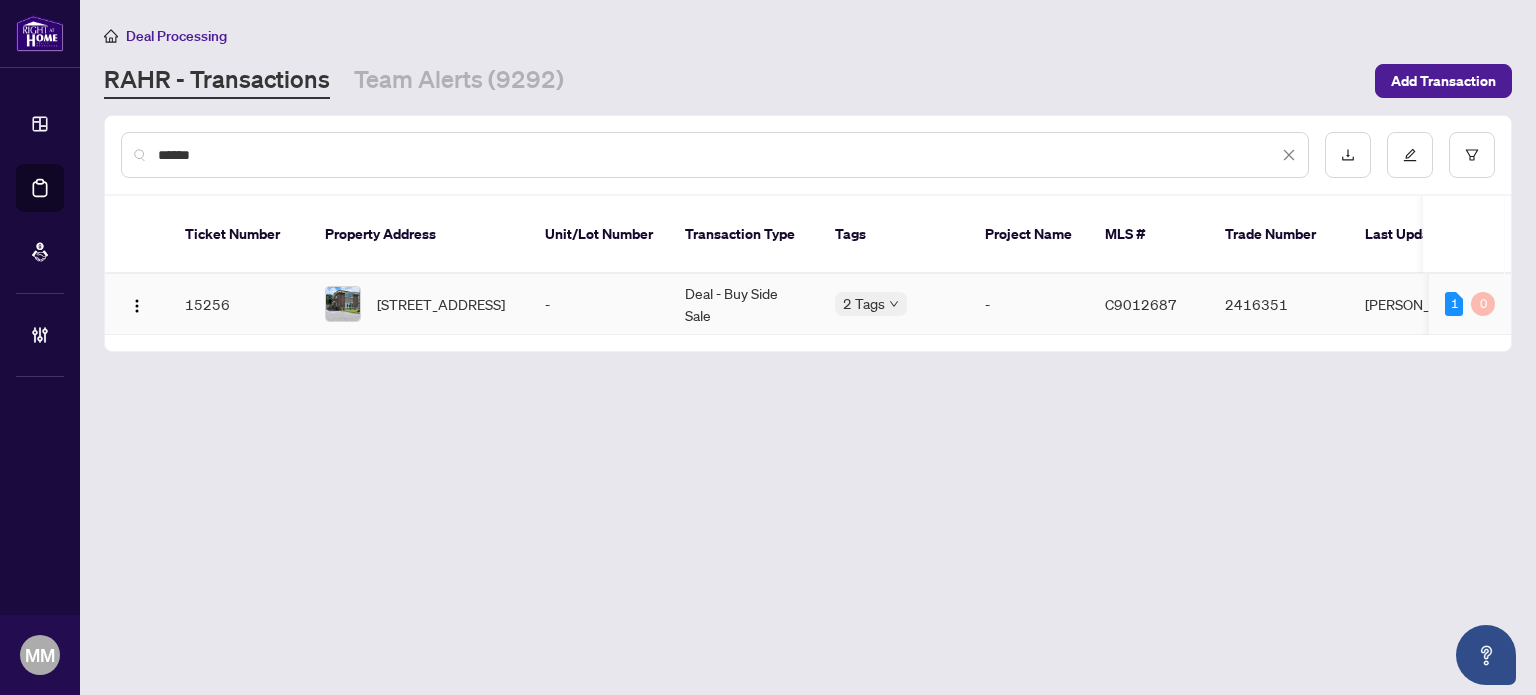
type input "******"
click at [755, 276] on td "Deal - Buy Side Sale" at bounding box center [744, 304] width 150 height 61
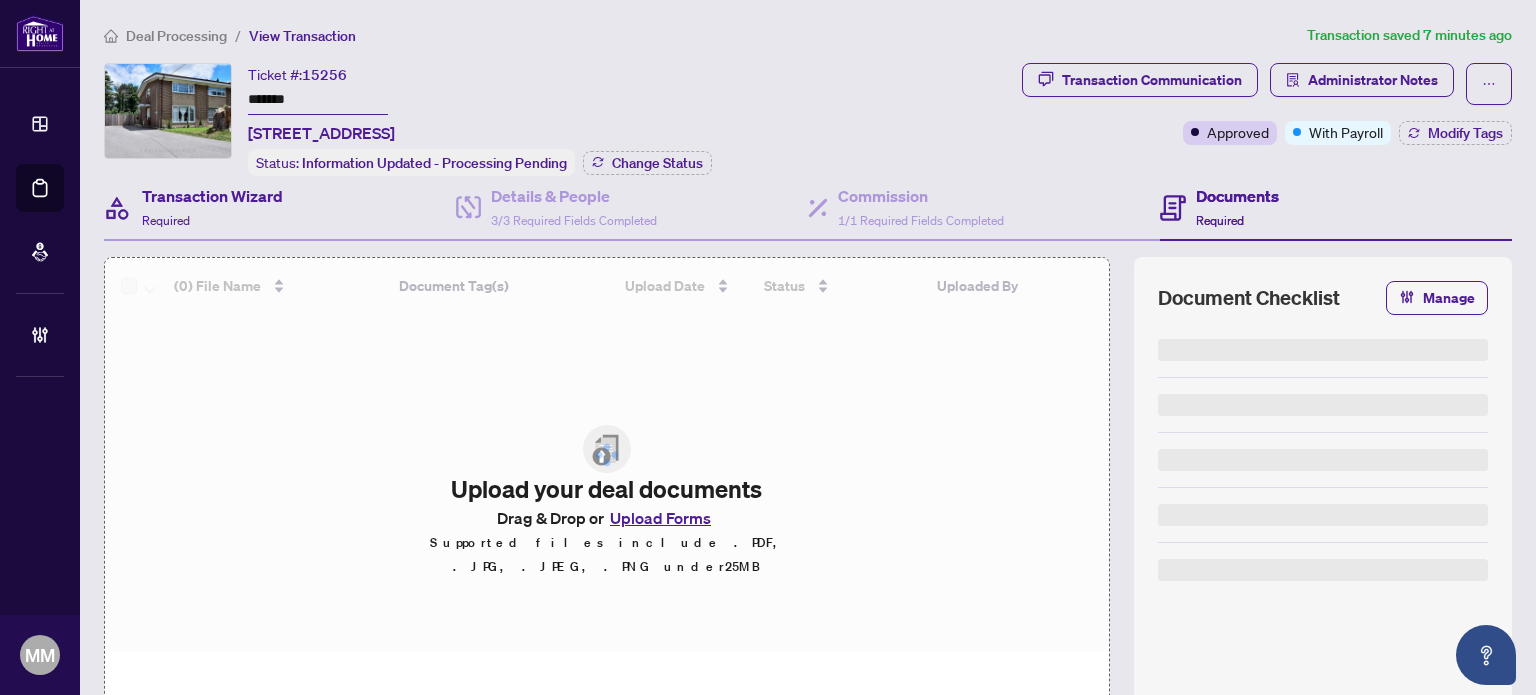
click at [378, 210] on div "Transaction Wizard Required" at bounding box center [280, 208] width 352 height 65
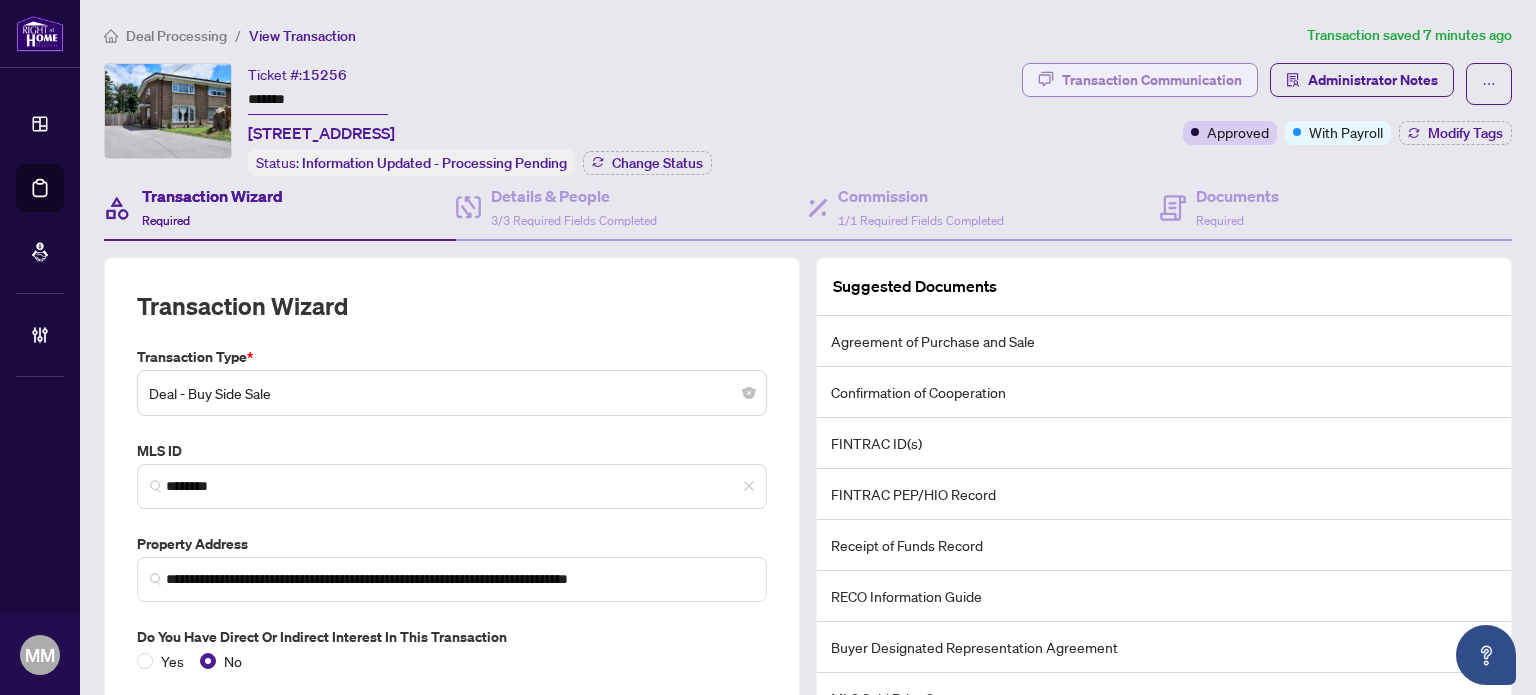
click at [1148, 75] on div "Transaction Communication" at bounding box center [1152, 80] width 180 height 32
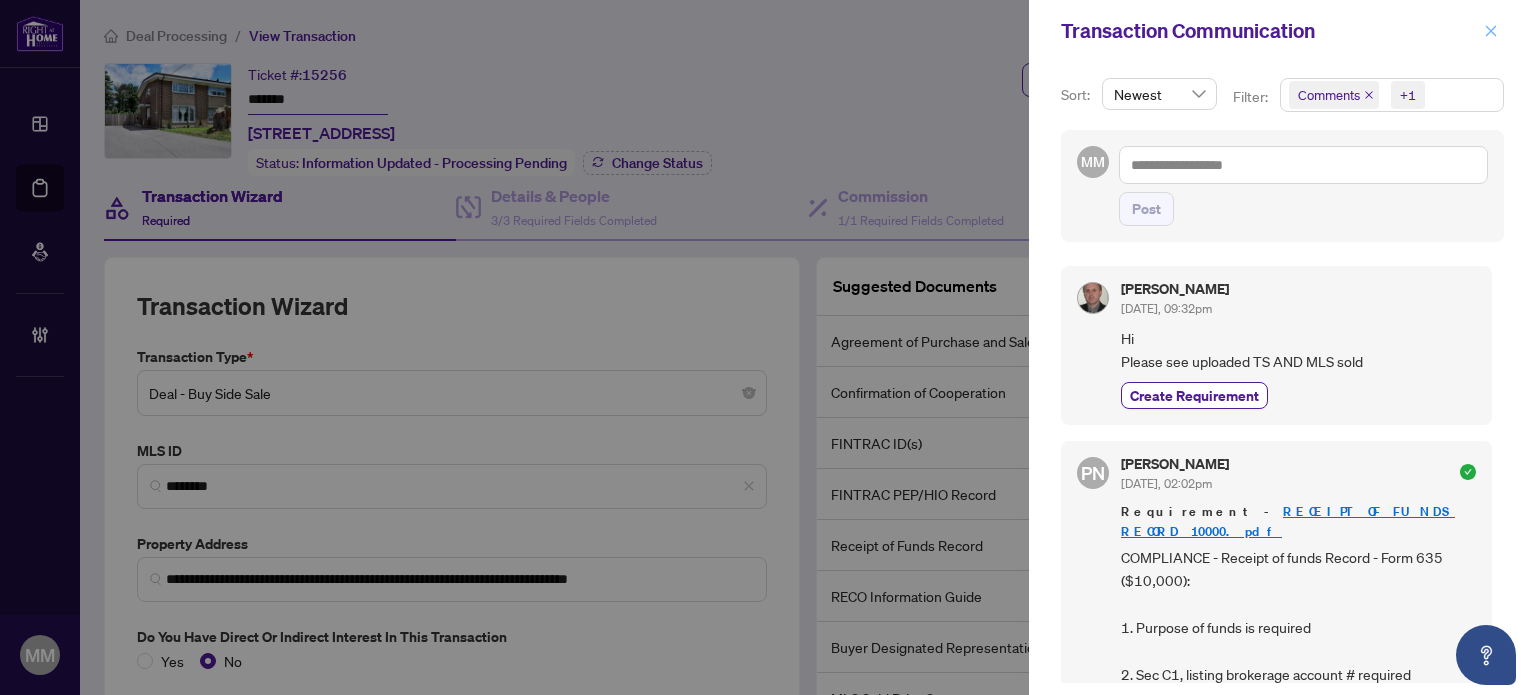
click at [1490, 45] on span "button" at bounding box center [1491, 31] width 14 height 32
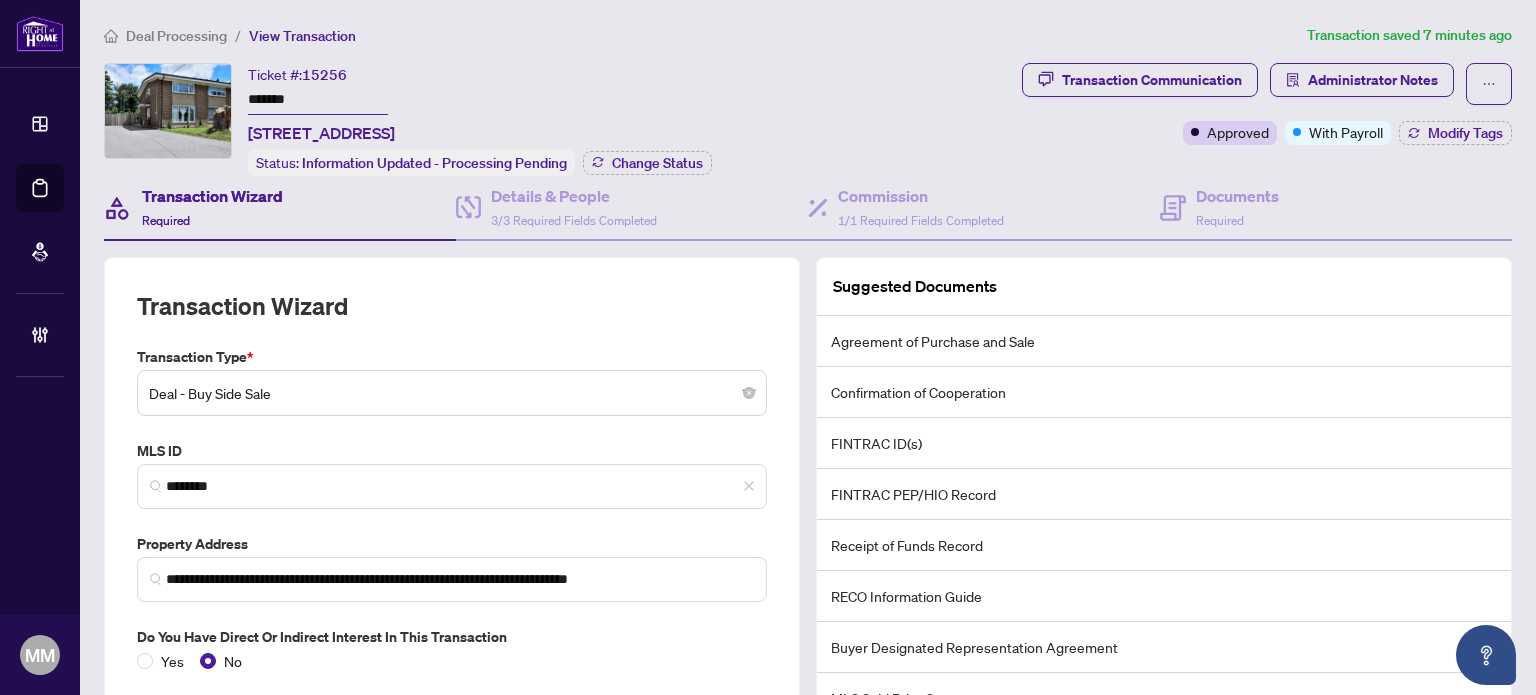
click at [1423, 69] on button "Administrator Notes" at bounding box center [1362, 80] width 184 height 34
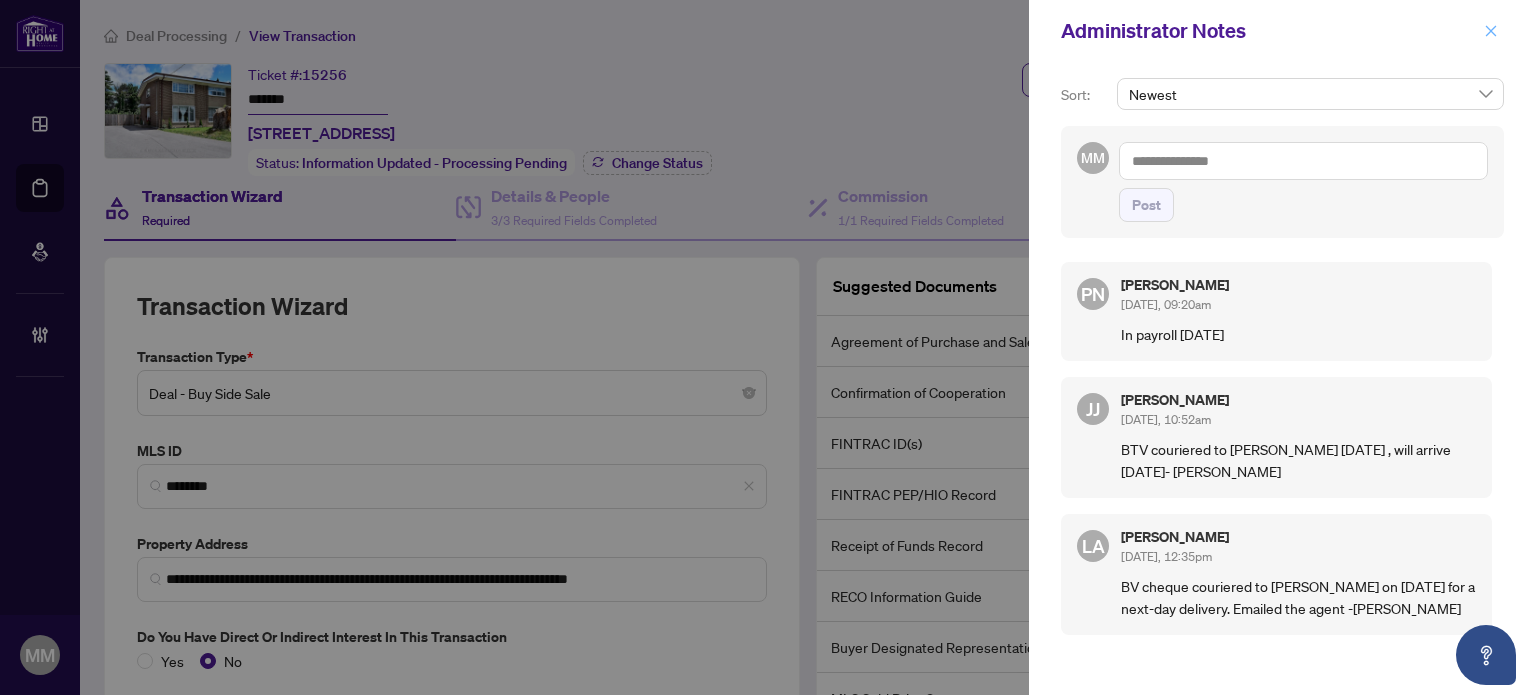
click at [1485, 34] on icon "close" at bounding box center [1491, 31] width 14 height 14
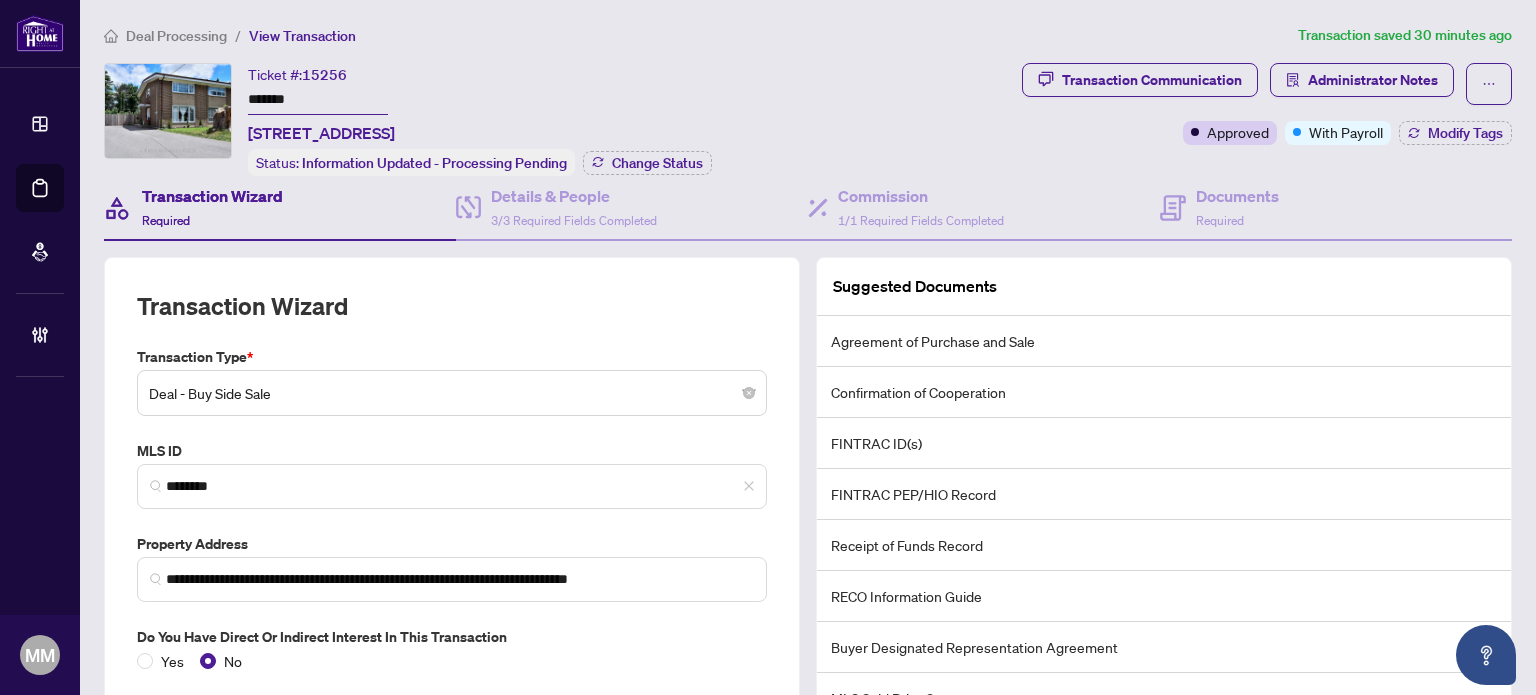
click at [196, 45] on li "Deal Processing" at bounding box center [165, 35] width 123 height 23
click at [207, 30] on span "Deal Processing" at bounding box center [176, 36] width 101 height 18
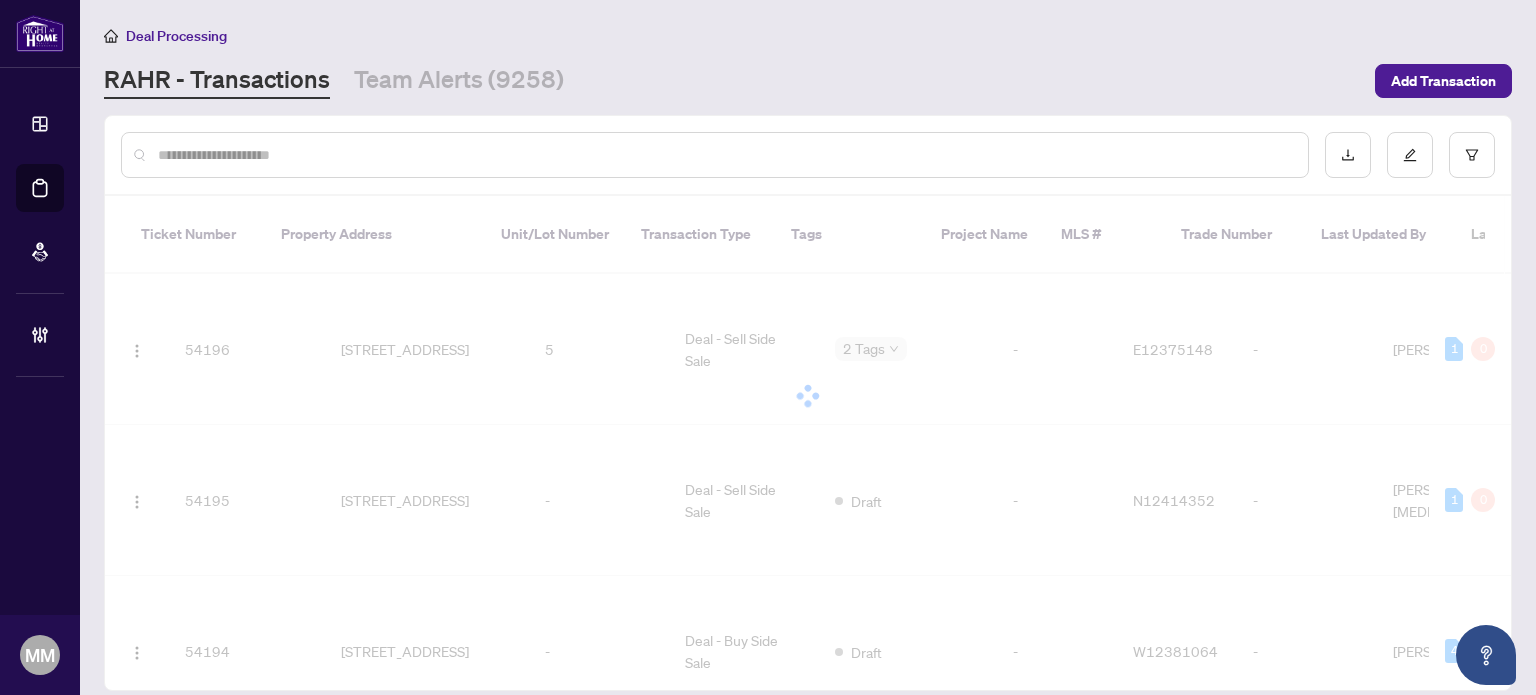
click at [257, 155] on input "text" at bounding box center [725, 155] width 1134 height 22
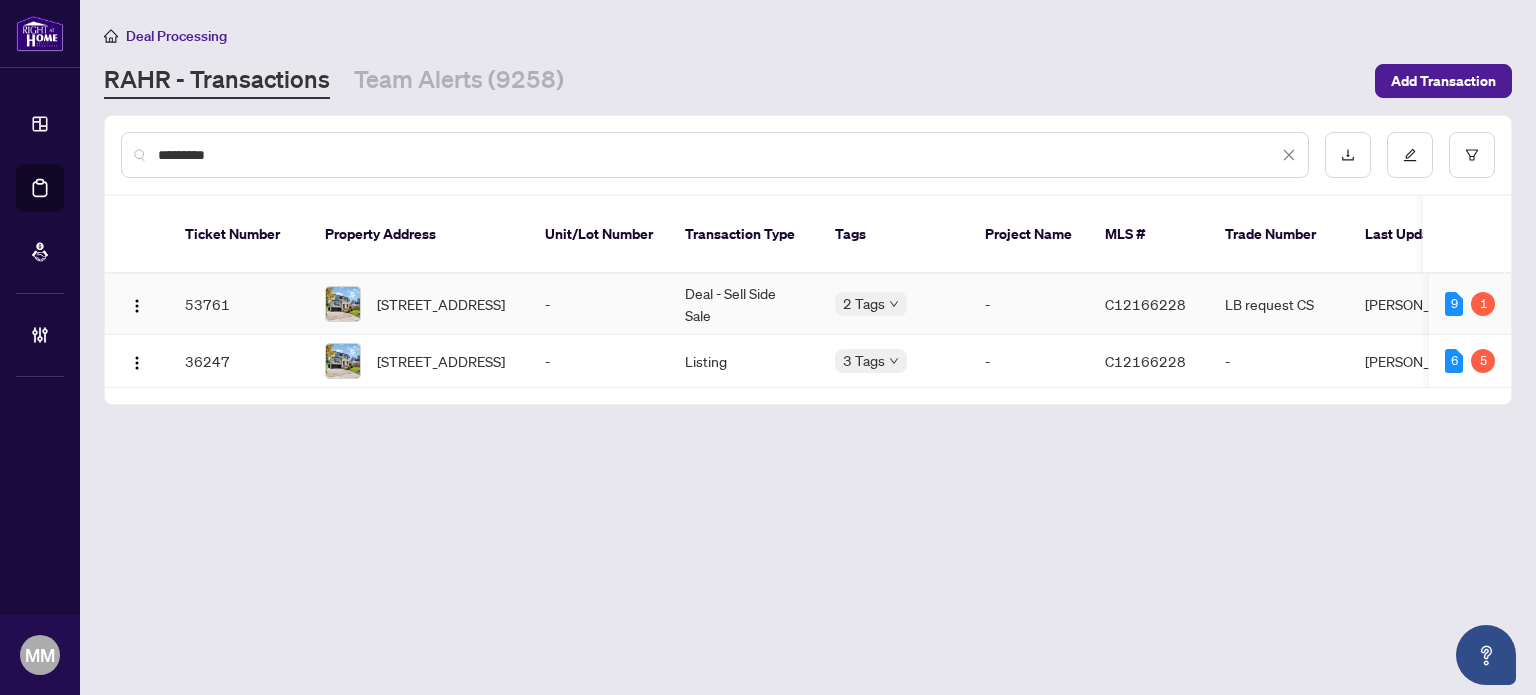
type input "*********"
click at [451, 294] on span "63 Elmwood Ave, Toronto, Ontario M2N 3L8, Canada" at bounding box center [441, 304] width 128 height 22
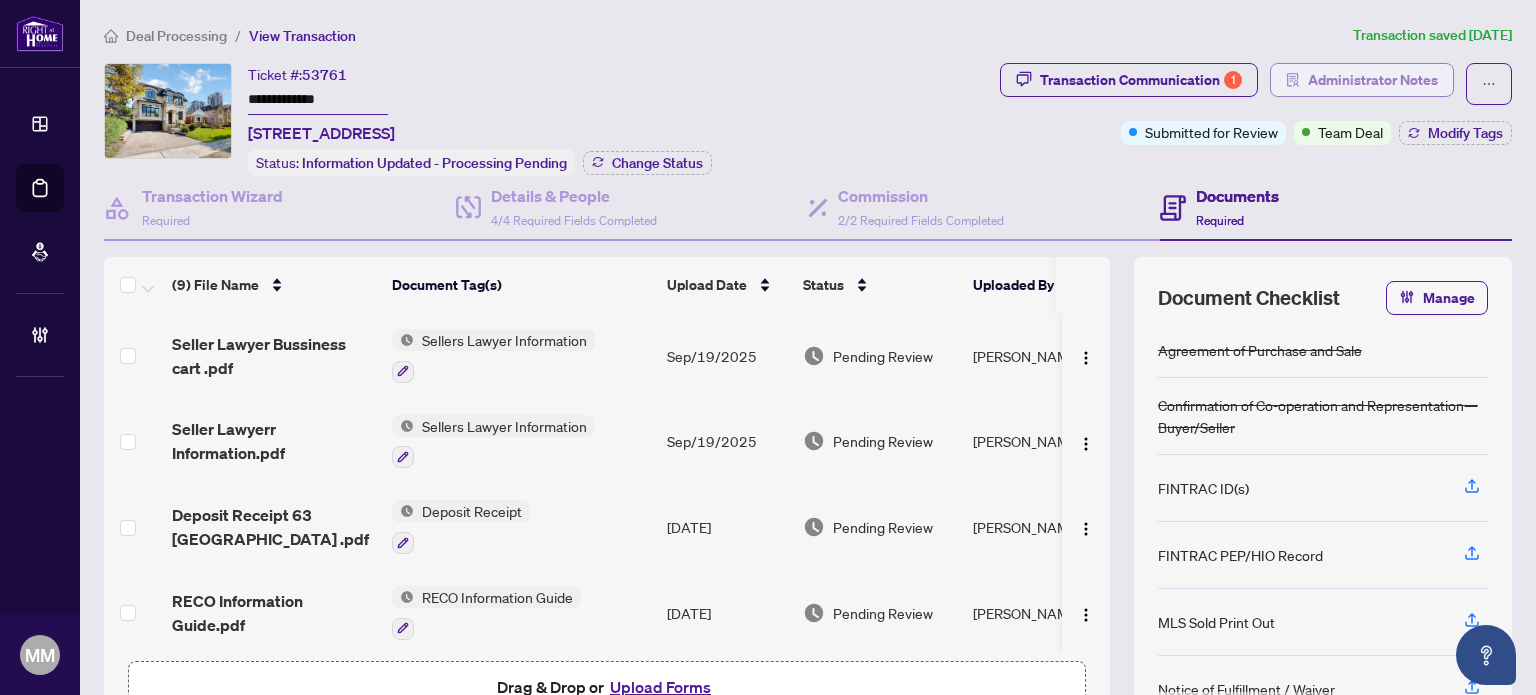
click at [1316, 71] on span "Administrator Notes" at bounding box center [1373, 80] width 130 height 32
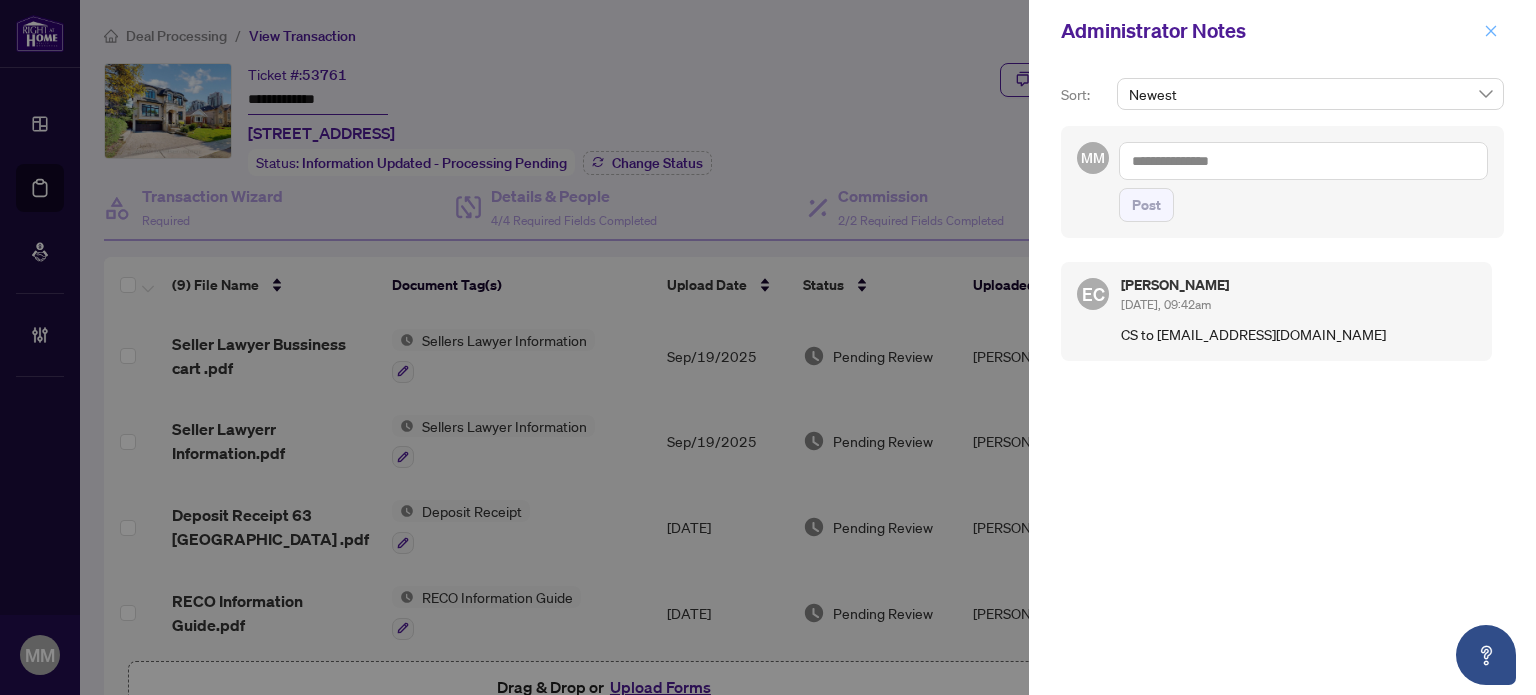
click at [1484, 32] on icon "close" at bounding box center [1491, 31] width 14 height 14
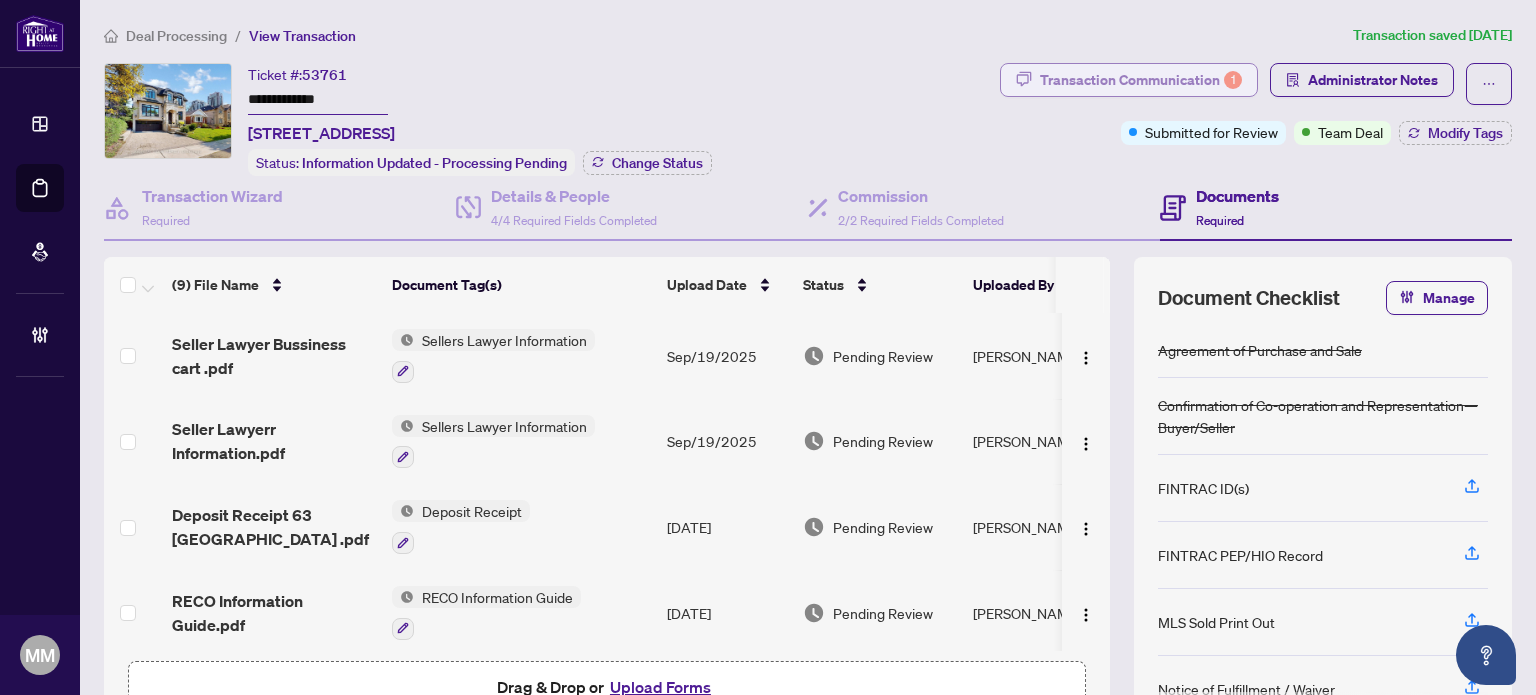
click at [1094, 87] on div "Transaction Communication 1" at bounding box center [1141, 80] width 202 height 32
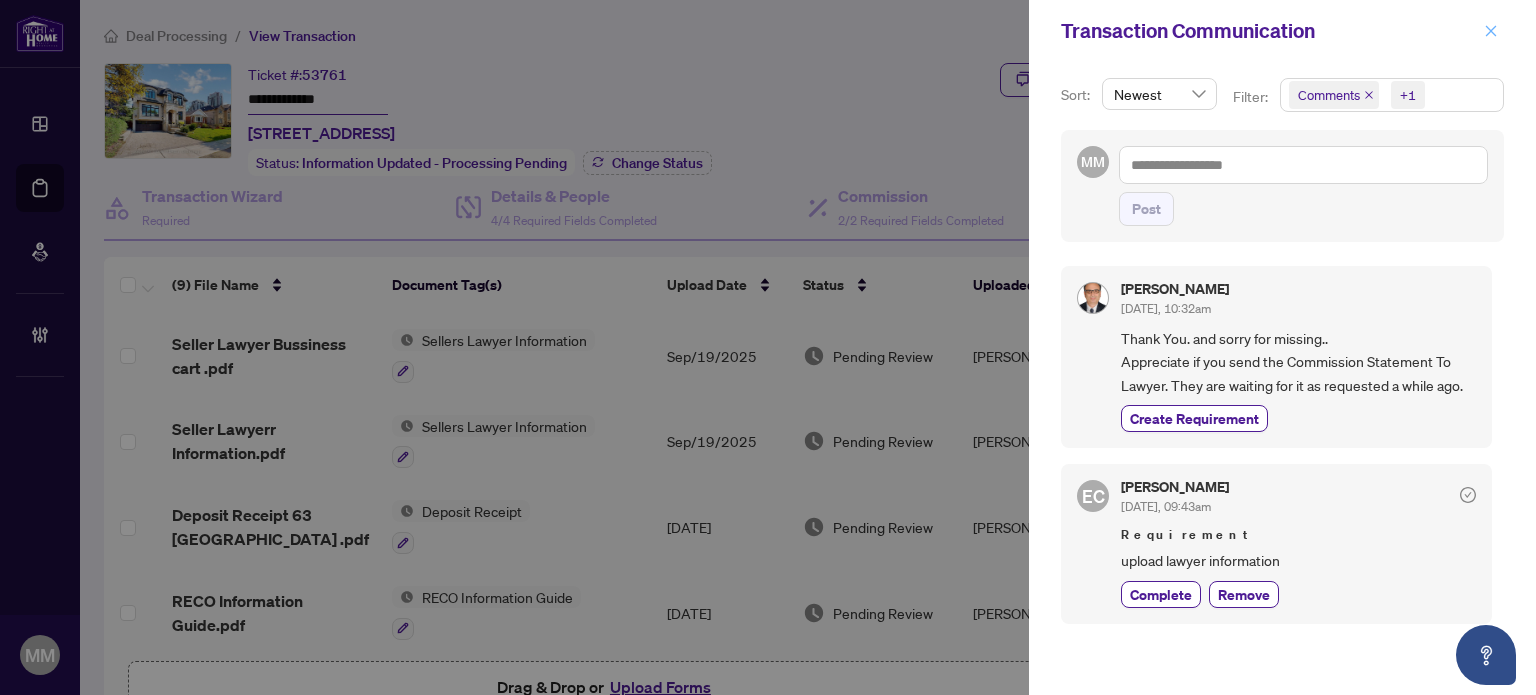
click at [1495, 18] on span "button" at bounding box center [1491, 31] width 14 height 32
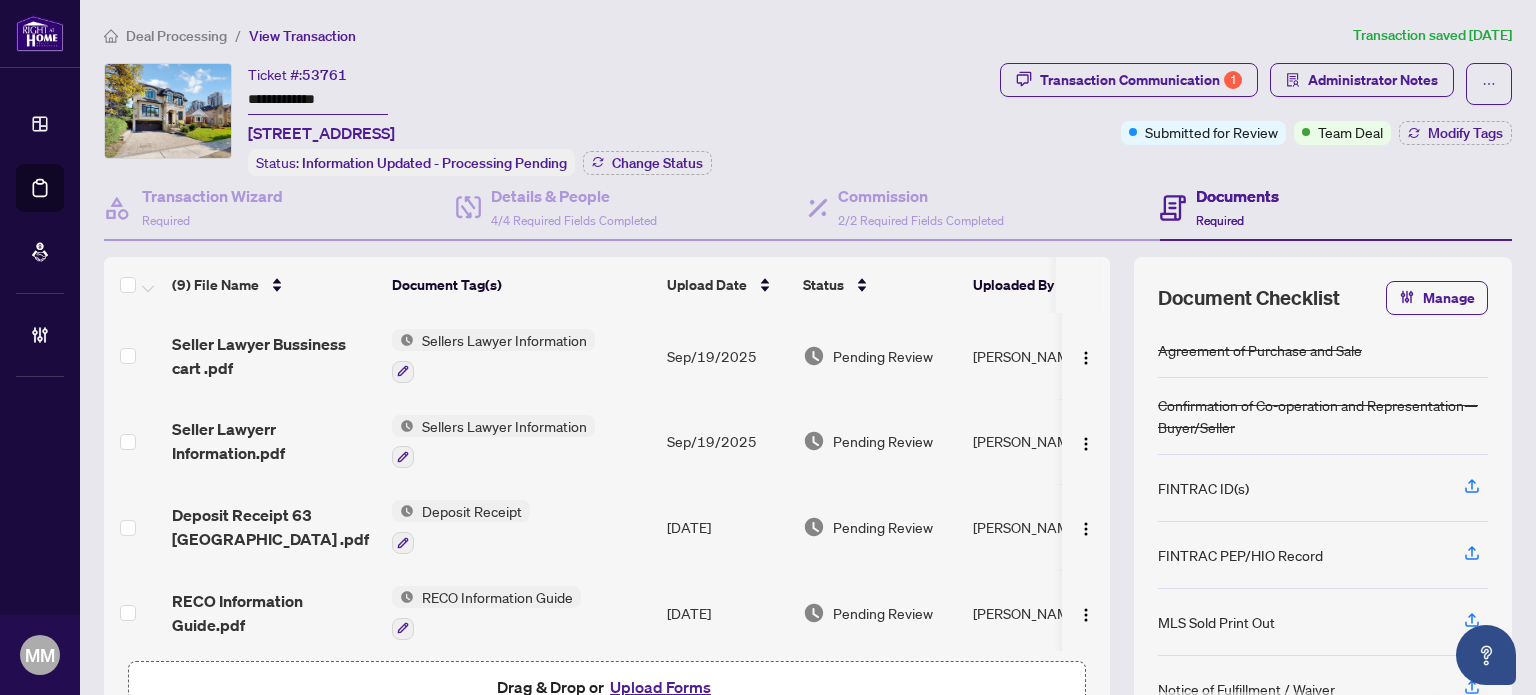
click at [308, 240] on div "Transaction Wizard Required Details & People 4/4 Required Fields Completed Comm…" at bounding box center [808, 461] width 1408 height 571
click at [562, 213] on span "4/4 Required Fields Completed" at bounding box center [574, 220] width 166 height 15
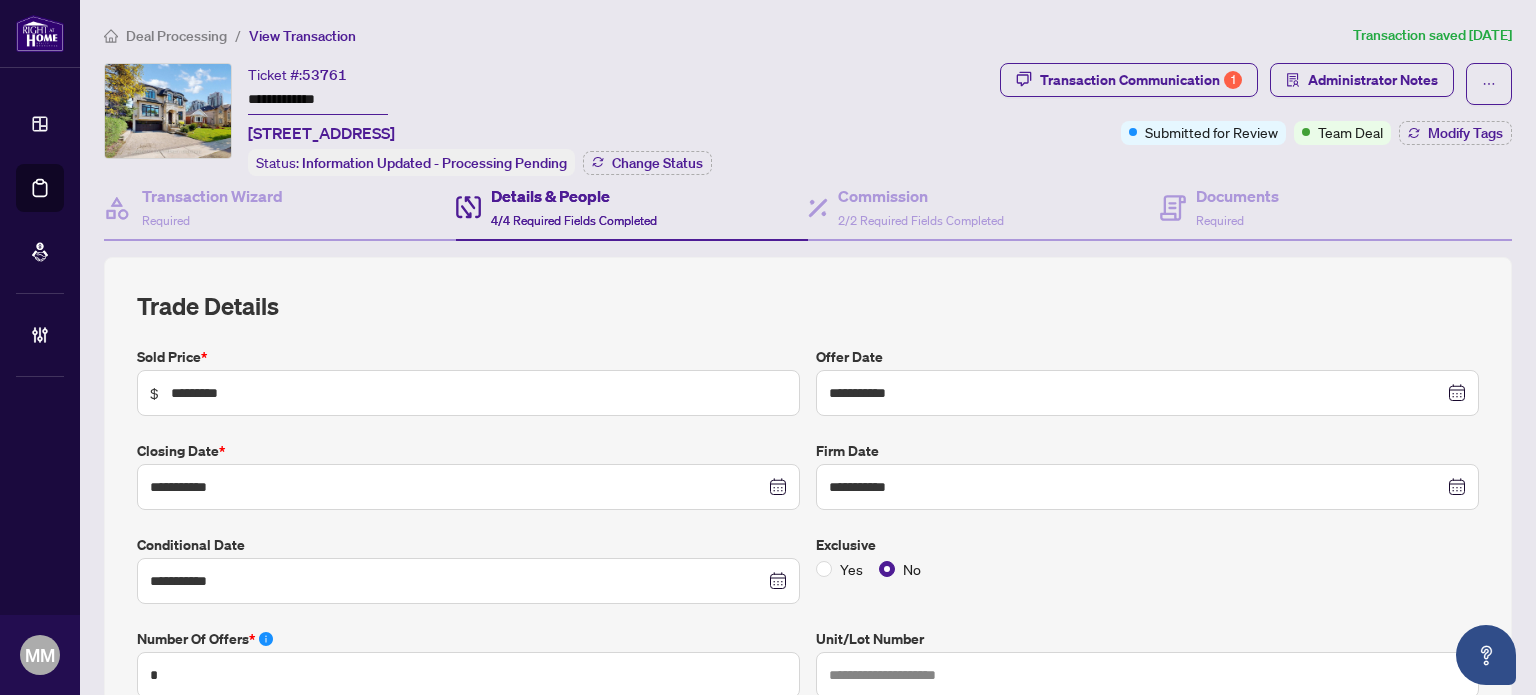
click at [303, 226] on div "Transaction Wizard Required" at bounding box center [280, 208] width 352 height 65
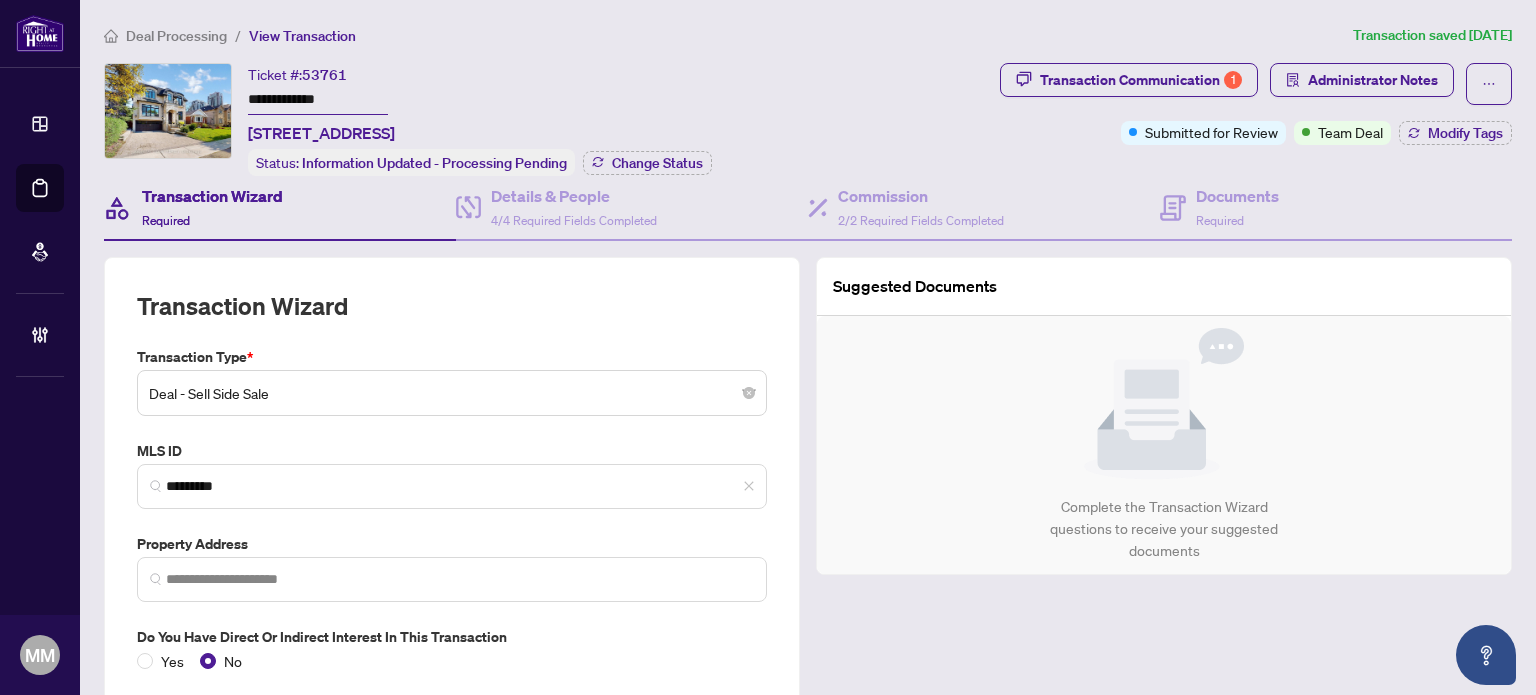
type input "**********"
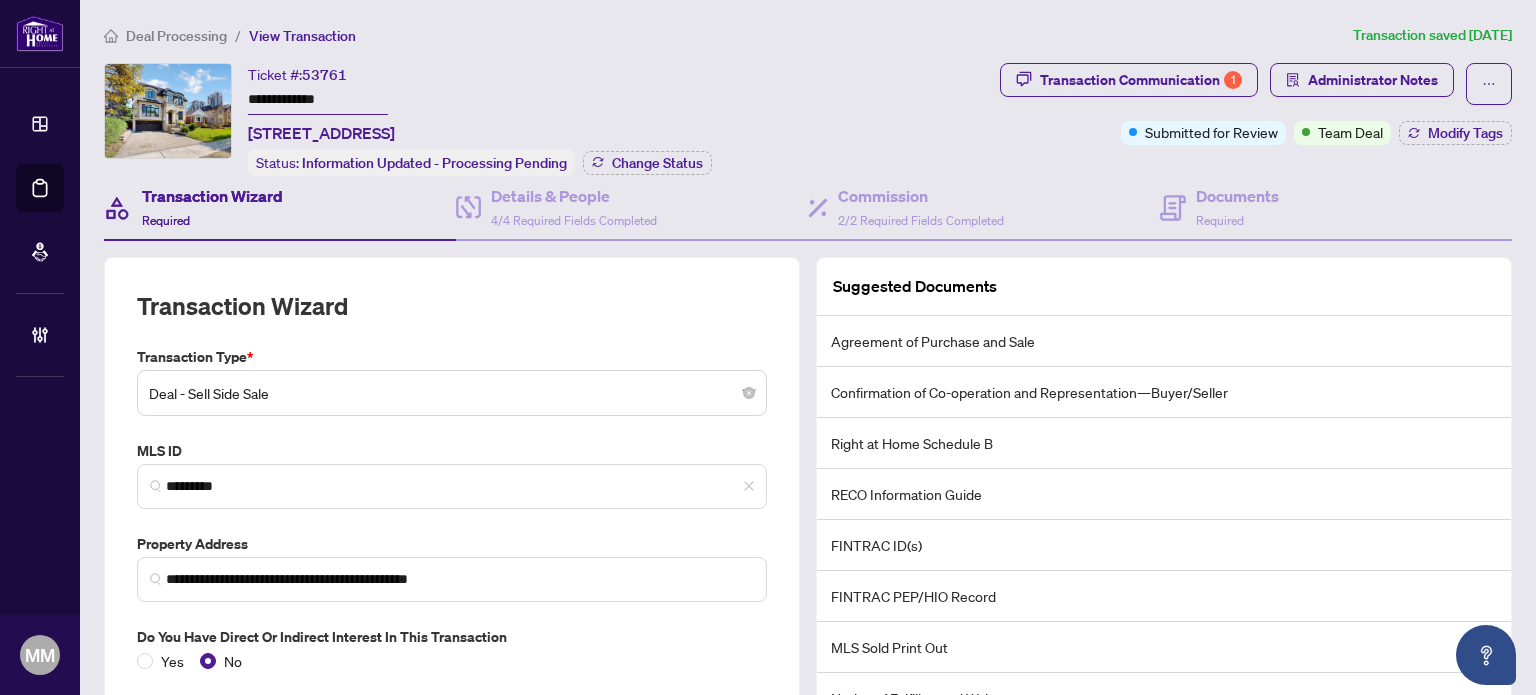
click at [204, 27] on span "Deal Processing" at bounding box center [176, 36] width 101 height 18
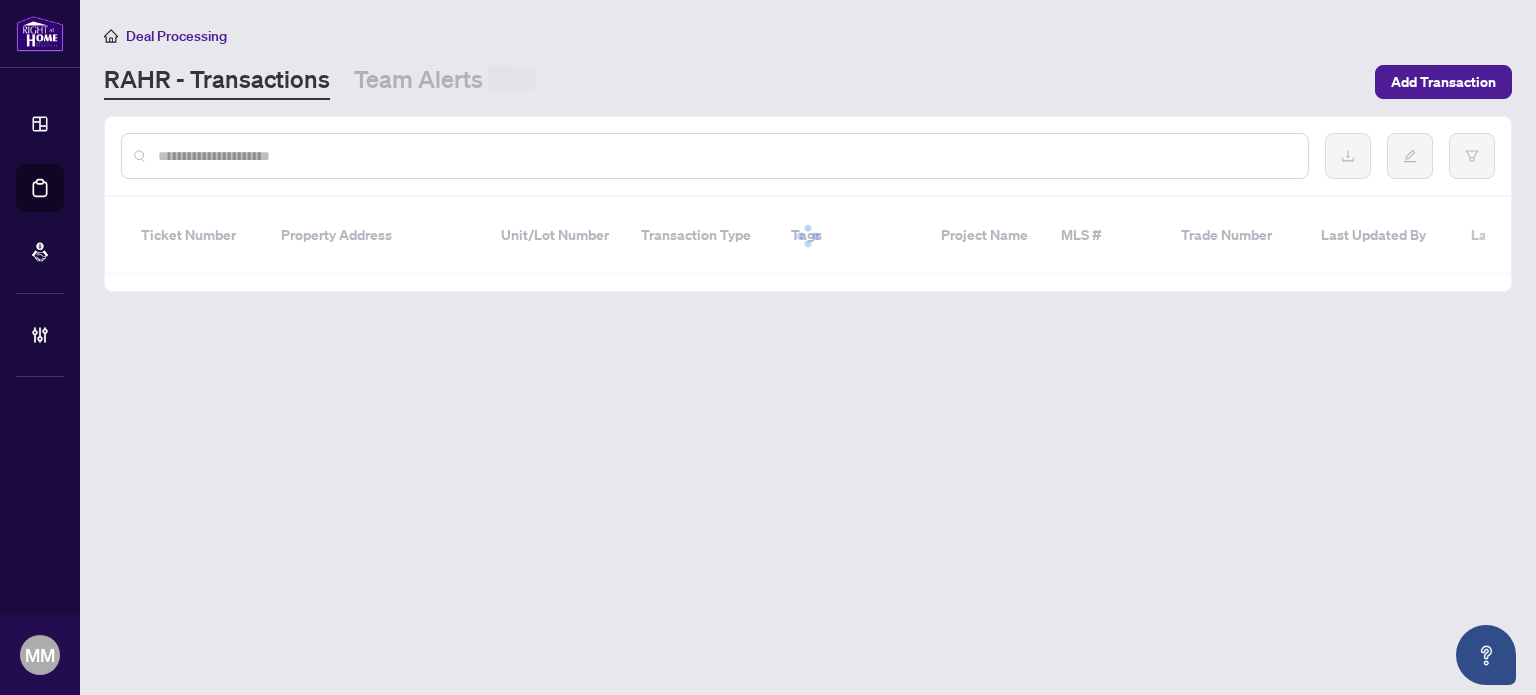
click at [314, 147] on input "text" at bounding box center [725, 156] width 1134 height 22
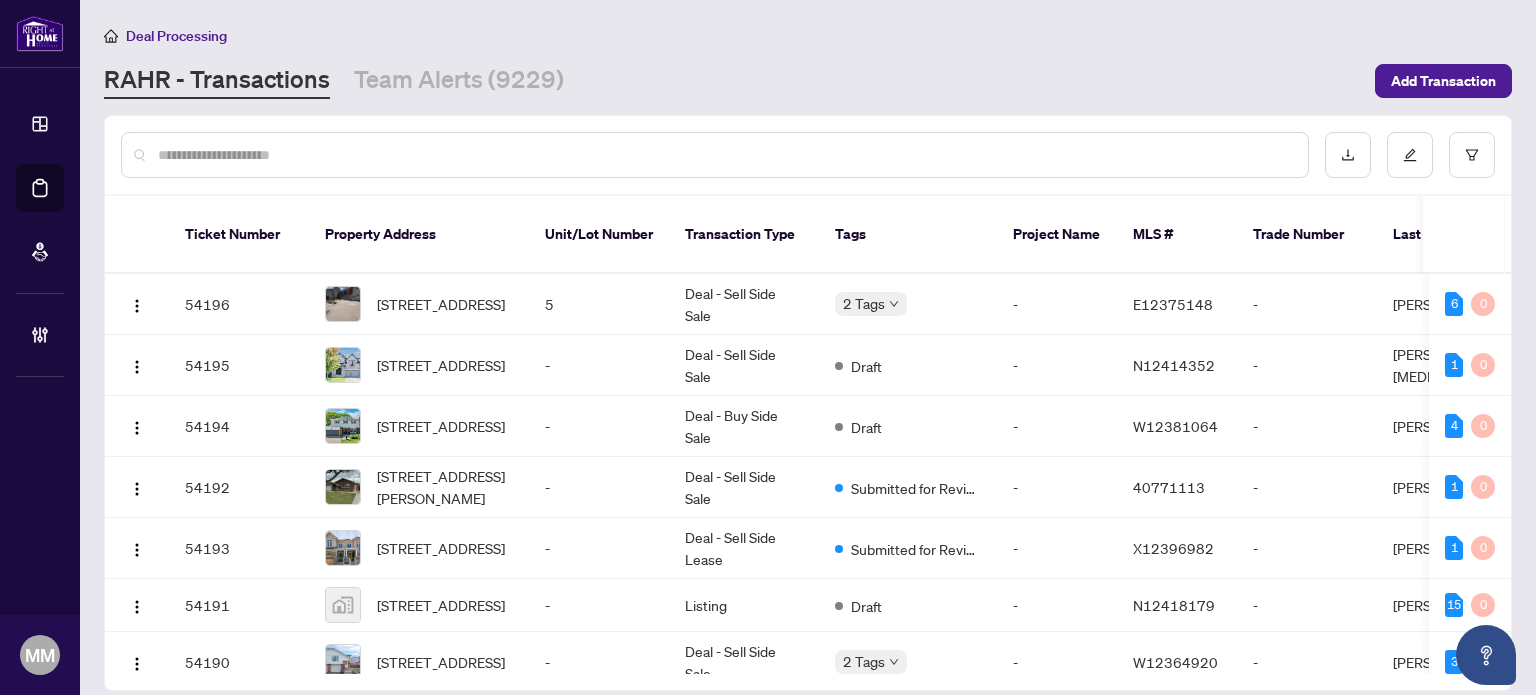
click at [1225, 145] on input "text" at bounding box center [725, 155] width 1134 height 22
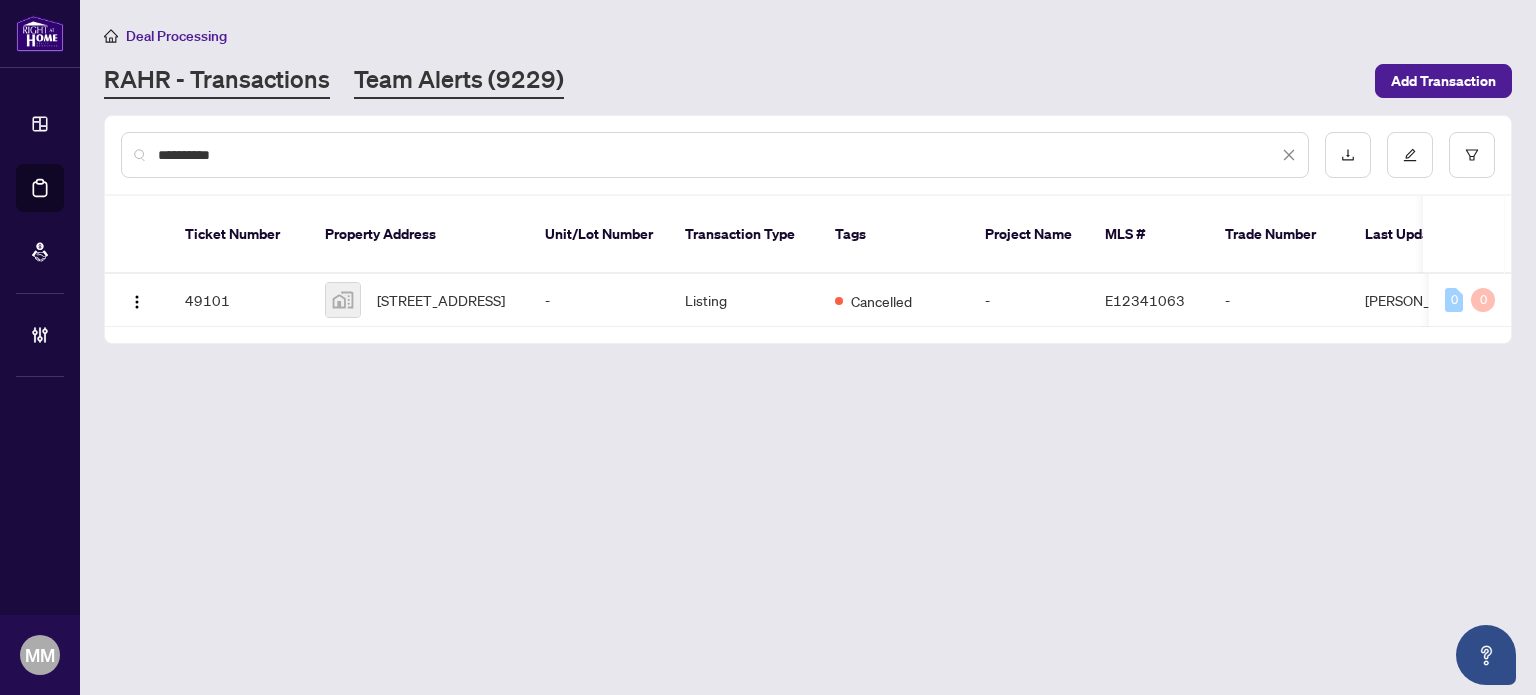
type input "**********"
click at [480, 86] on link "Team Alerts (9229)" at bounding box center [459, 81] width 210 height 36
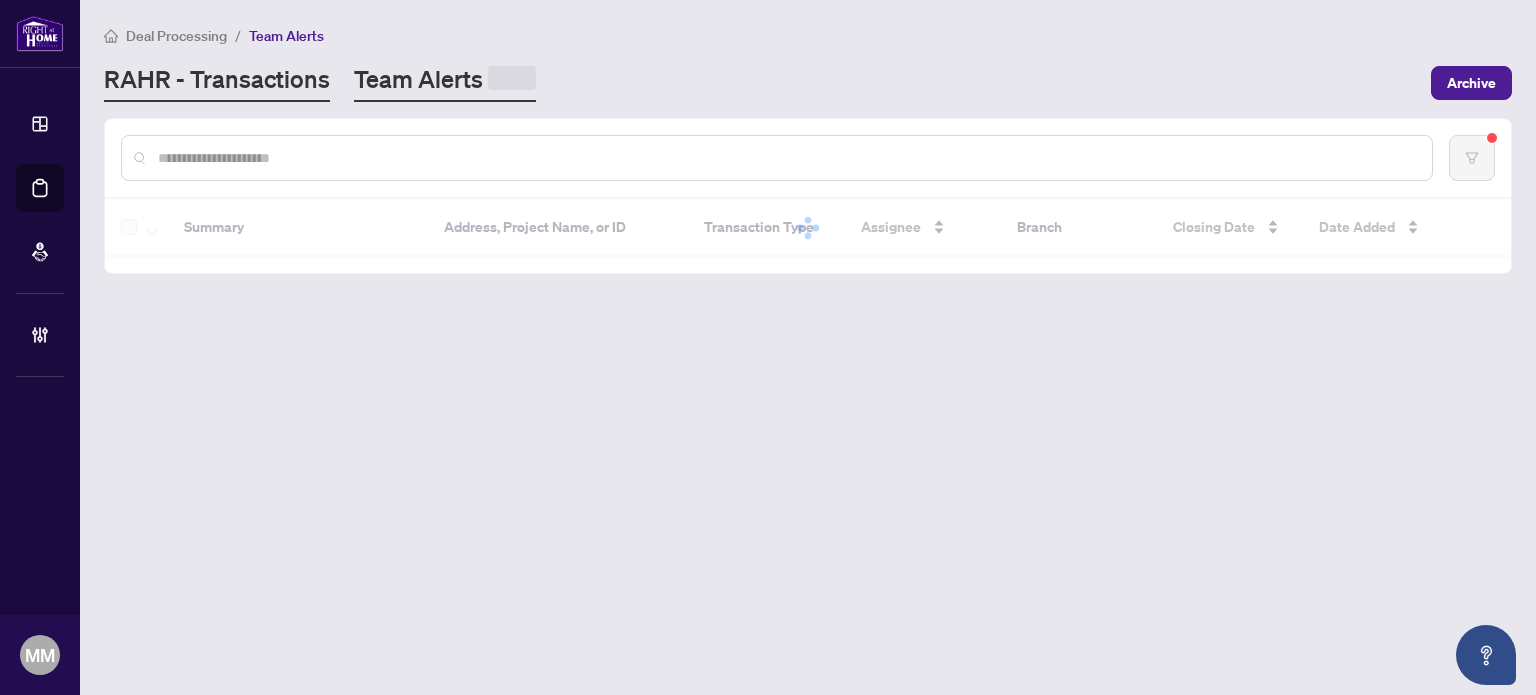
click at [304, 76] on link "RAHR - Transactions" at bounding box center [217, 82] width 226 height 39
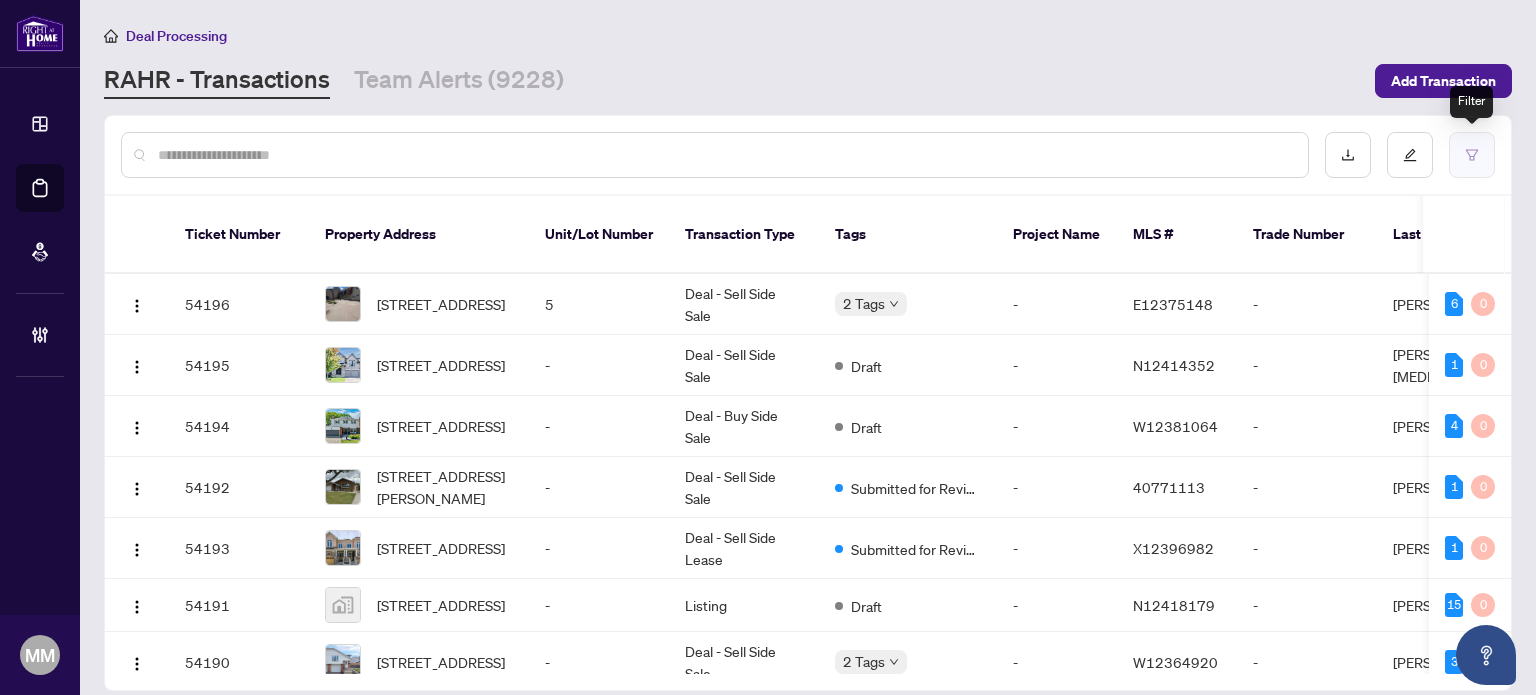
click at [1468, 140] on button "button" at bounding box center [1472, 155] width 46 height 46
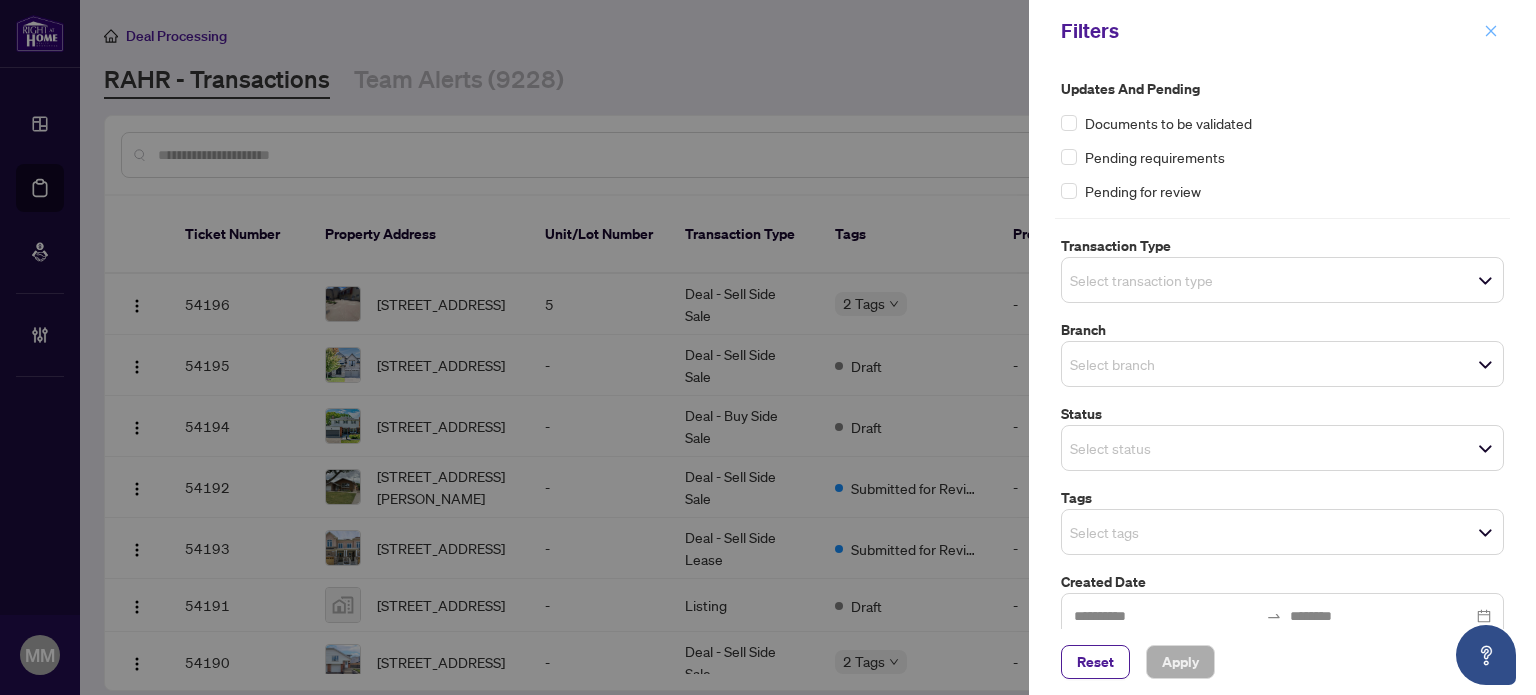
click at [1489, 35] on icon "close" at bounding box center [1491, 31] width 14 height 14
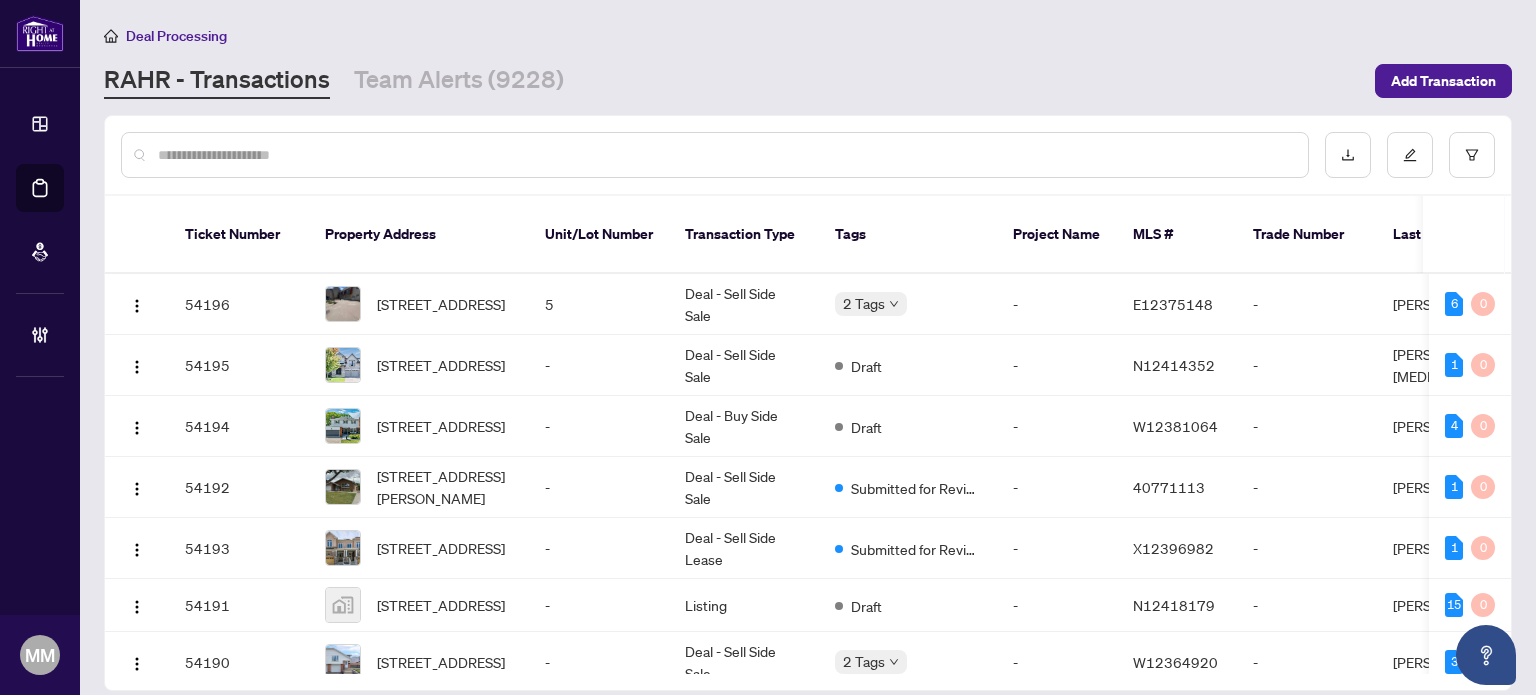
click at [961, 154] on input "text" at bounding box center [725, 155] width 1134 height 22
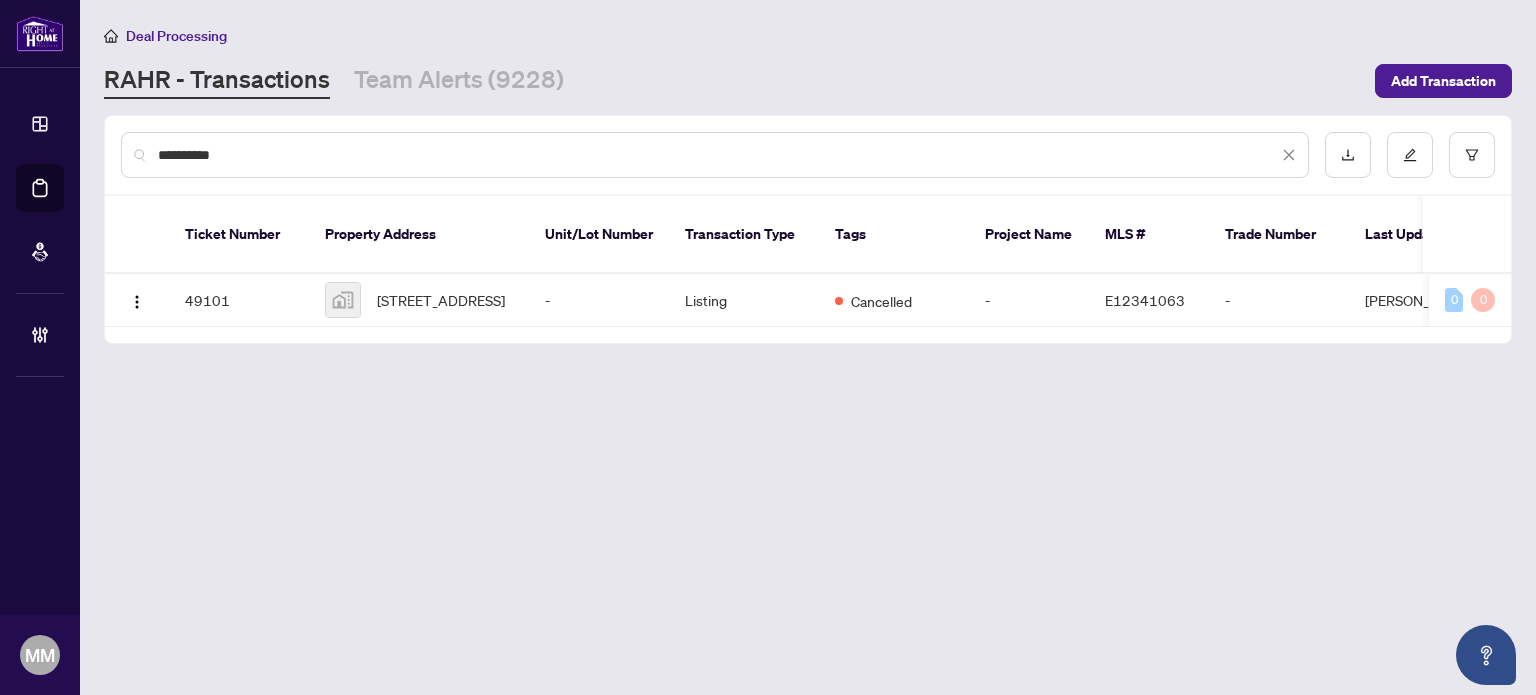
type input "**********"
click at [580, 290] on td "-" at bounding box center [599, 300] width 140 height 53
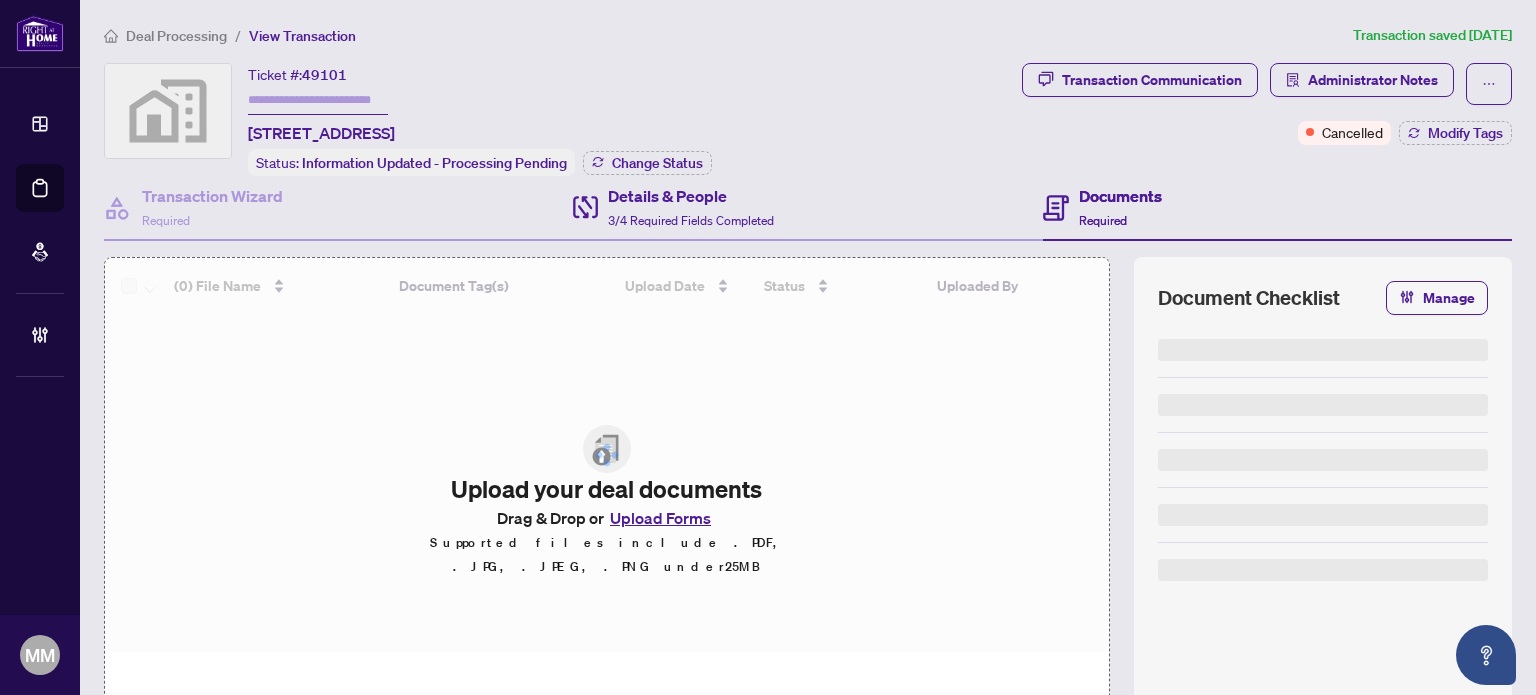
click at [846, 188] on div "Details & People 3/4 Required Fields Completed" at bounding box center [807, 208] width 469 height 65
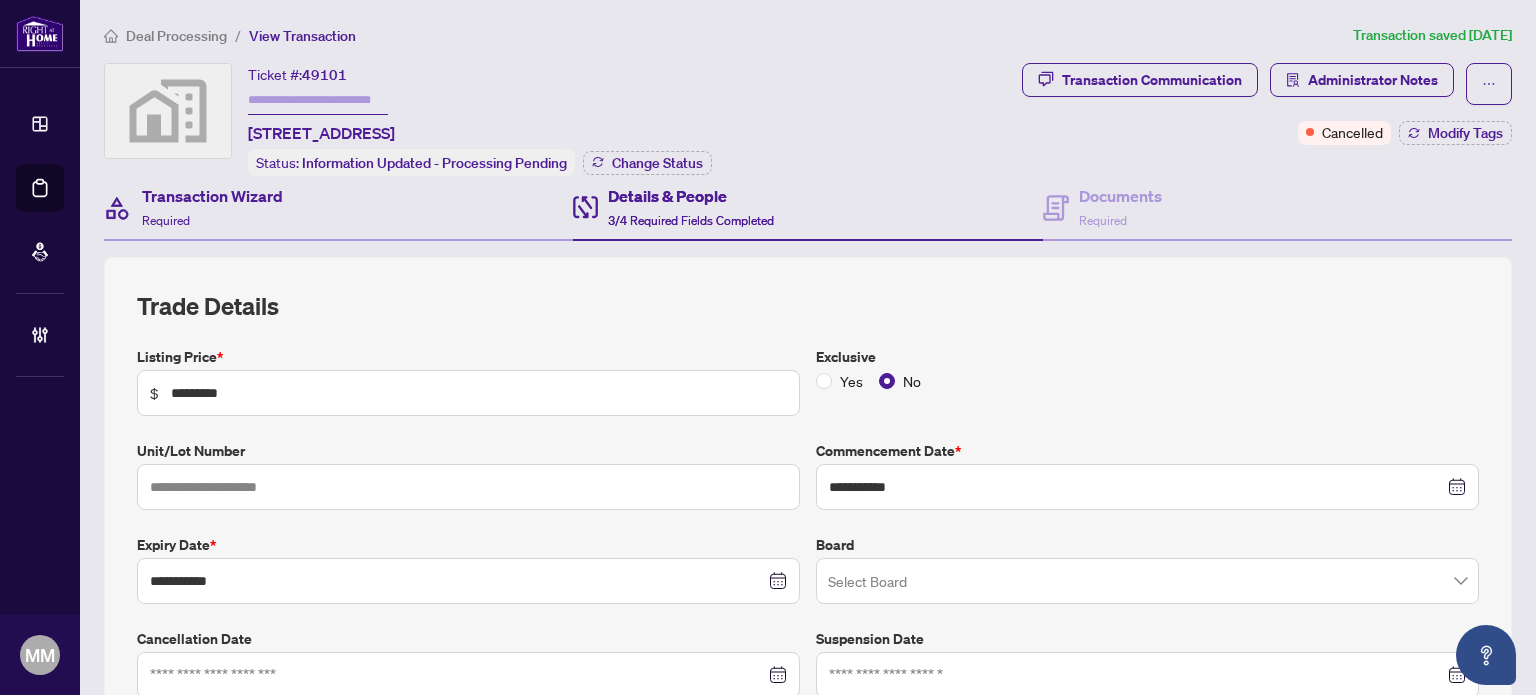
click at [266, 232] on div "Transaction Wizard Required" at bounding box center [338, 208] width 469 height 65
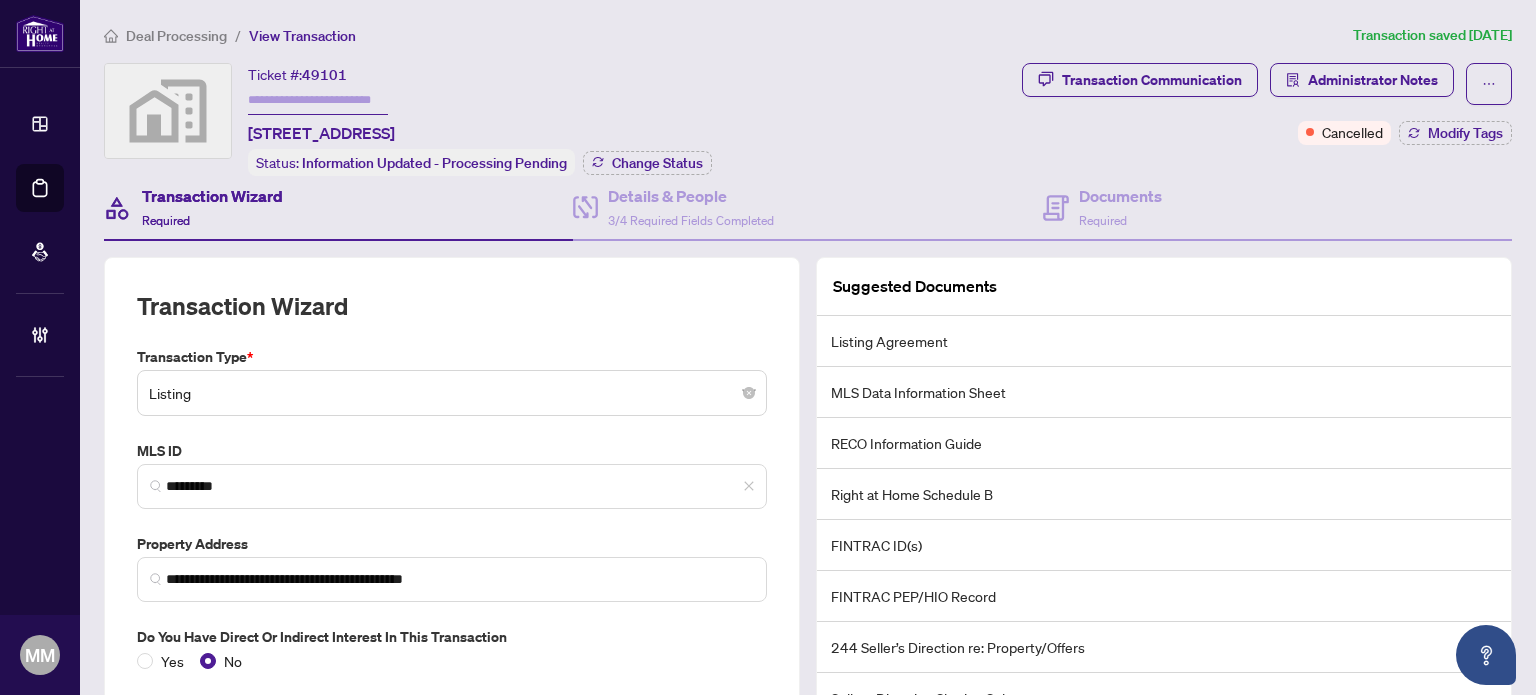
drag, startPoint x: 783, startPoint y: 75, endPoint x: 708, endPoint y: 68, distance: 75.3
click at [783, 74] on div "Ticket #: 49101 201 Springdale Boulevard, East York, ON, Canada Status: Informa…" at bounding box center [559, 119] width 910 height 113
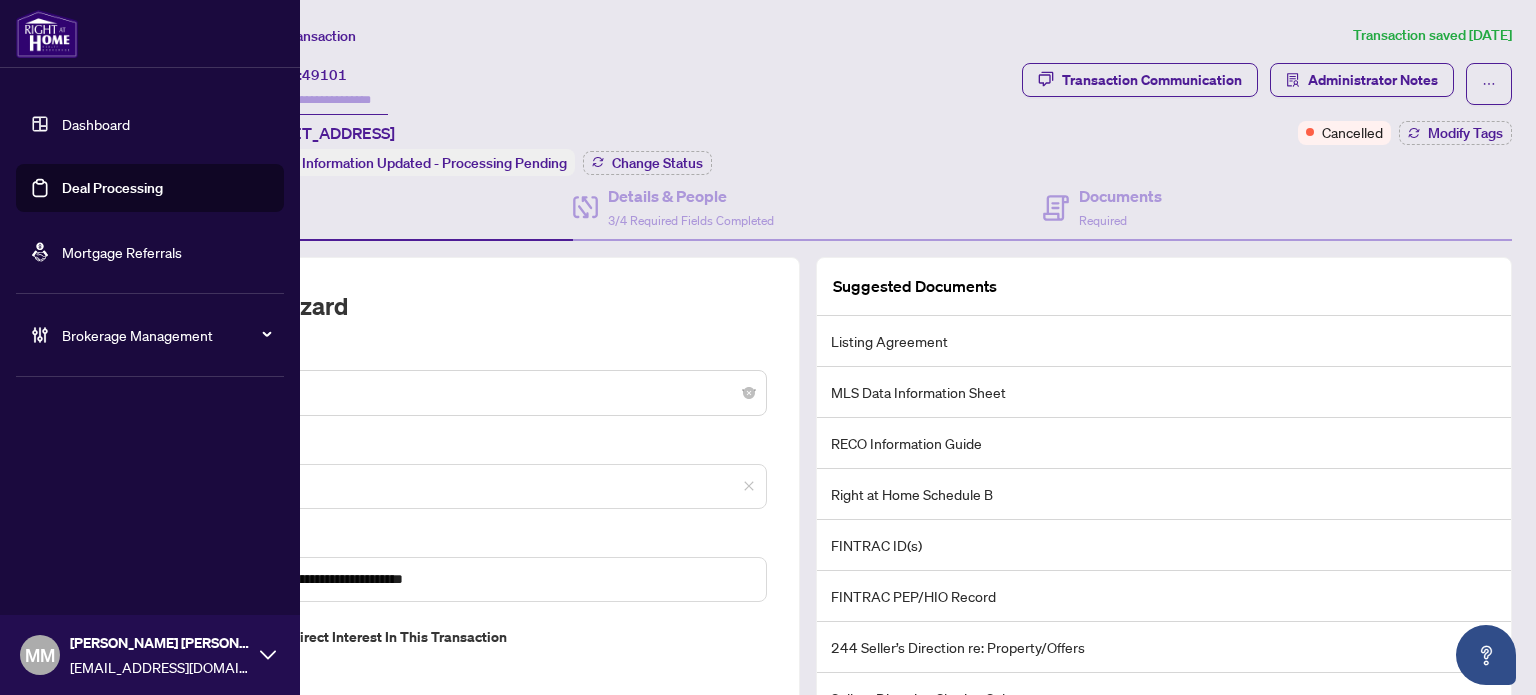
click at [163, 195] on link "Deal Processing" at bounding box center [112, 188] width 101 height 18
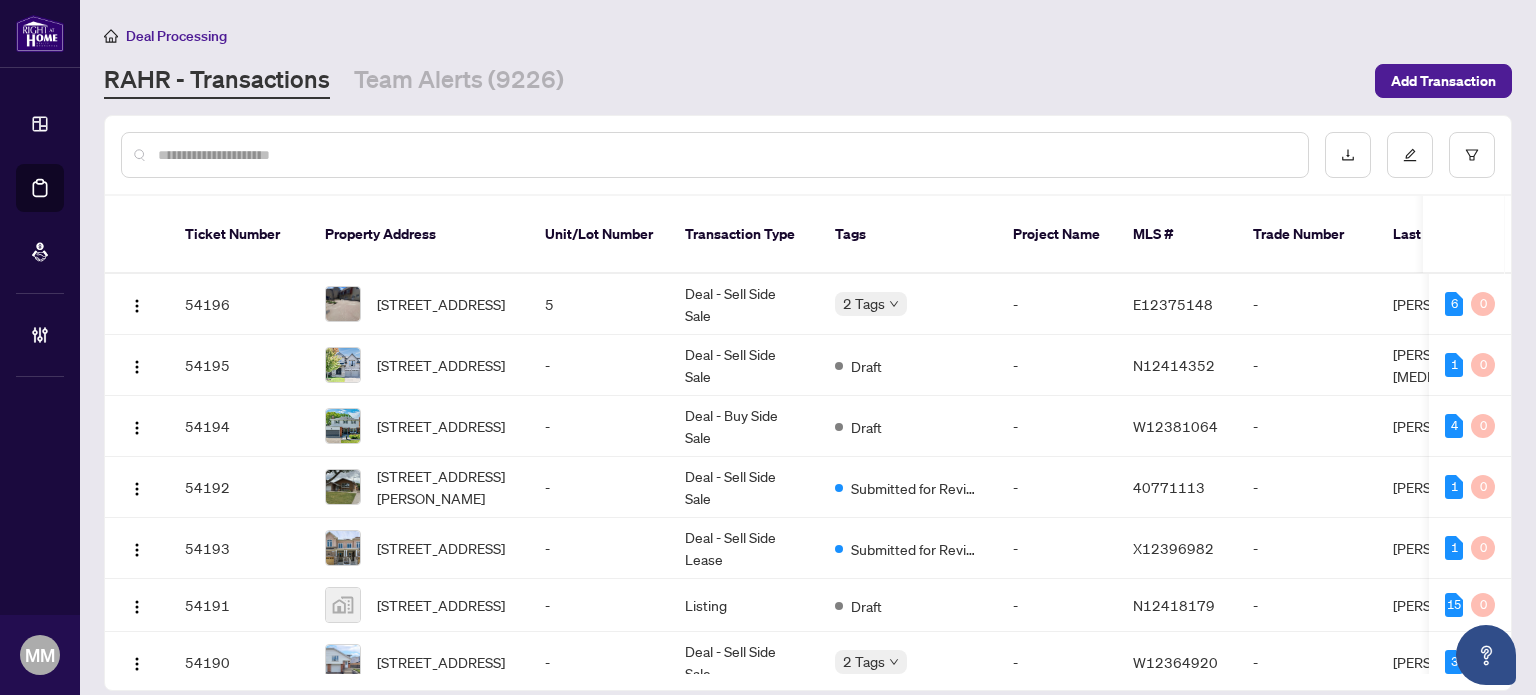
click at [636, 148] on input "text" at bounding box center [725, 155] width 1134 height 22
type input "******"
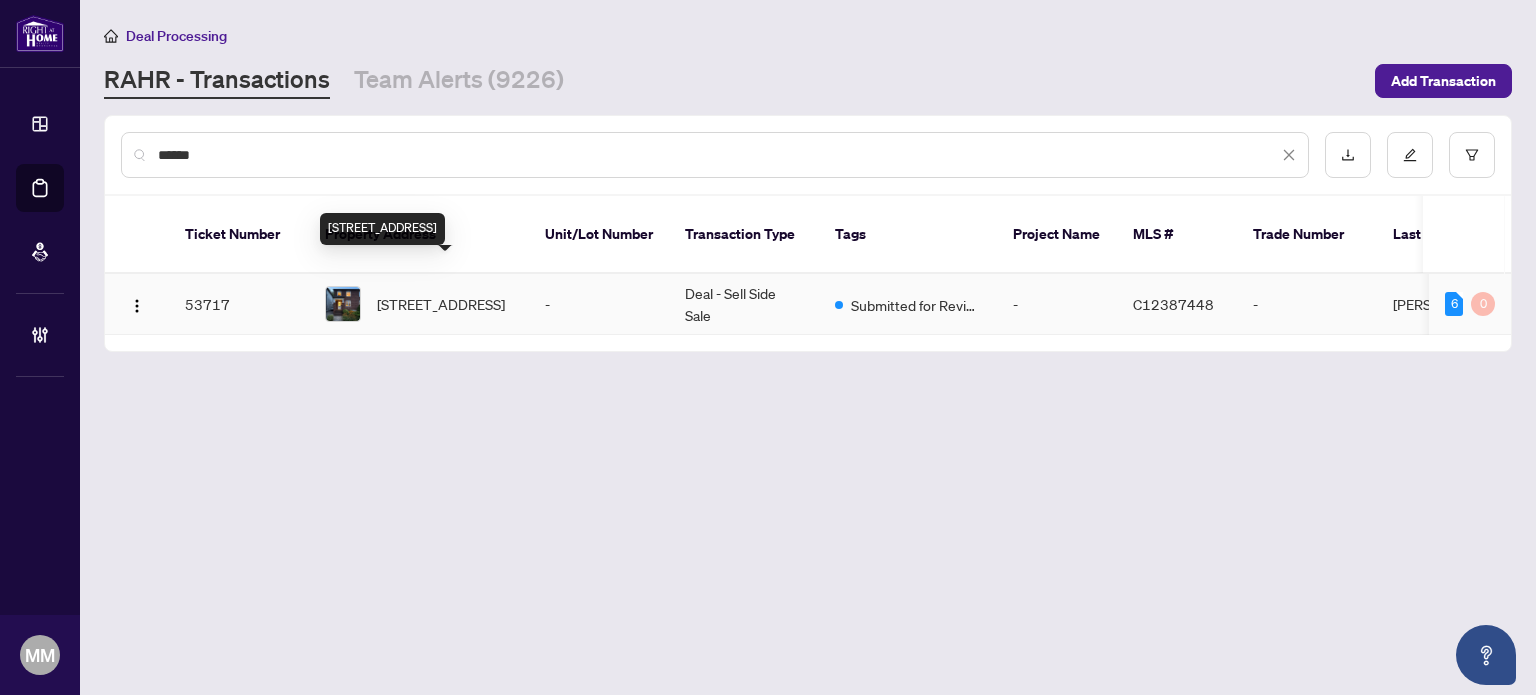
click at [491, 293] on span "452 Soudan Ave, Toronto, Ontario M4S 1X2, Canada" at bounding box center [441, 304] width 128 height 22
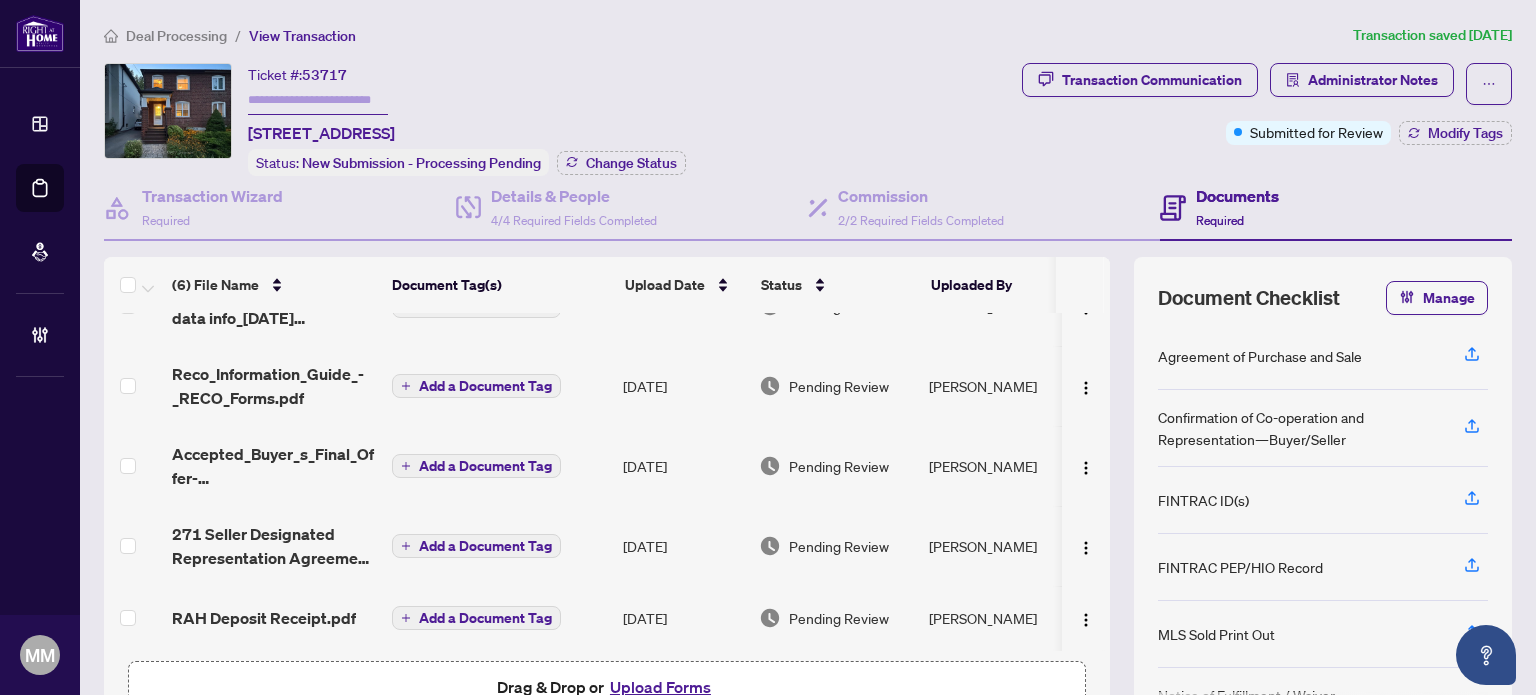
scroll to position [120, 0]
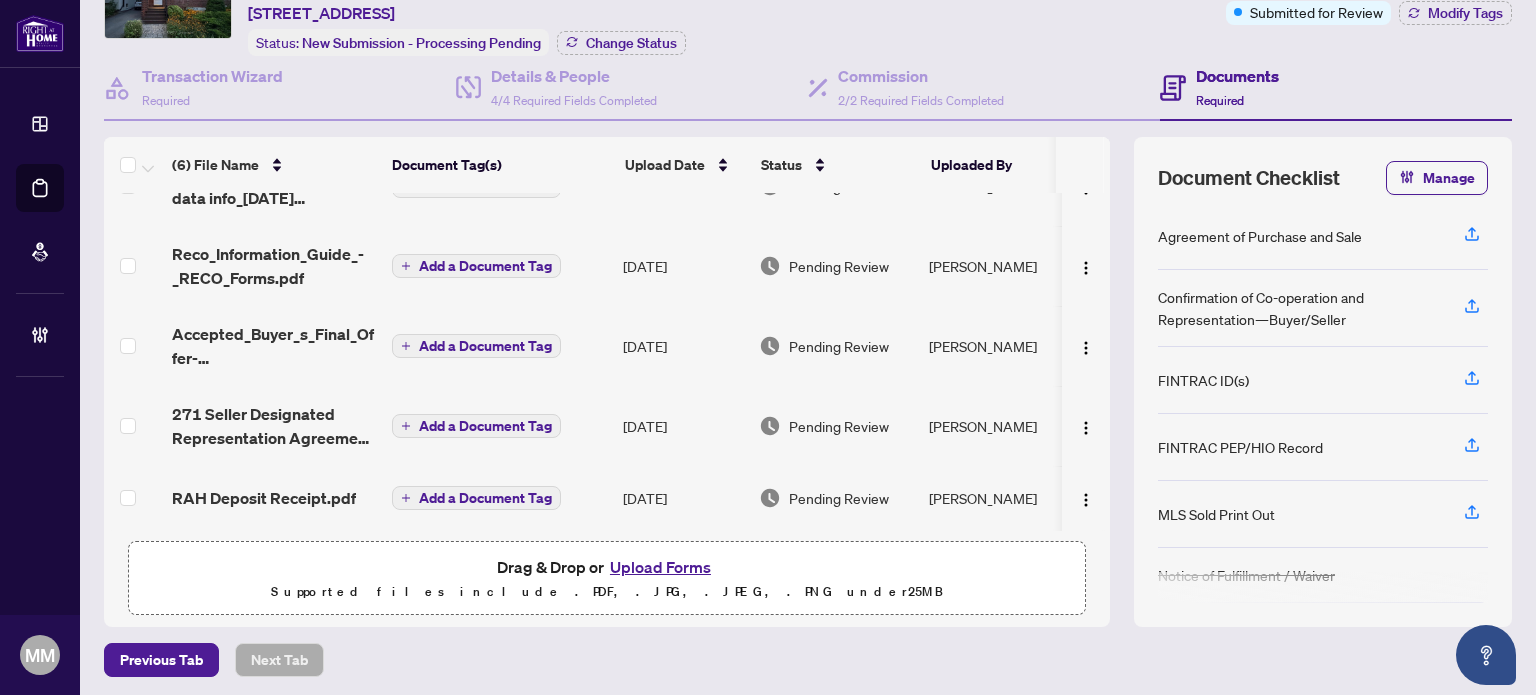
click at [637, 500] on td "[DATE]" at bounding box center [683, 498] width 136 height 64
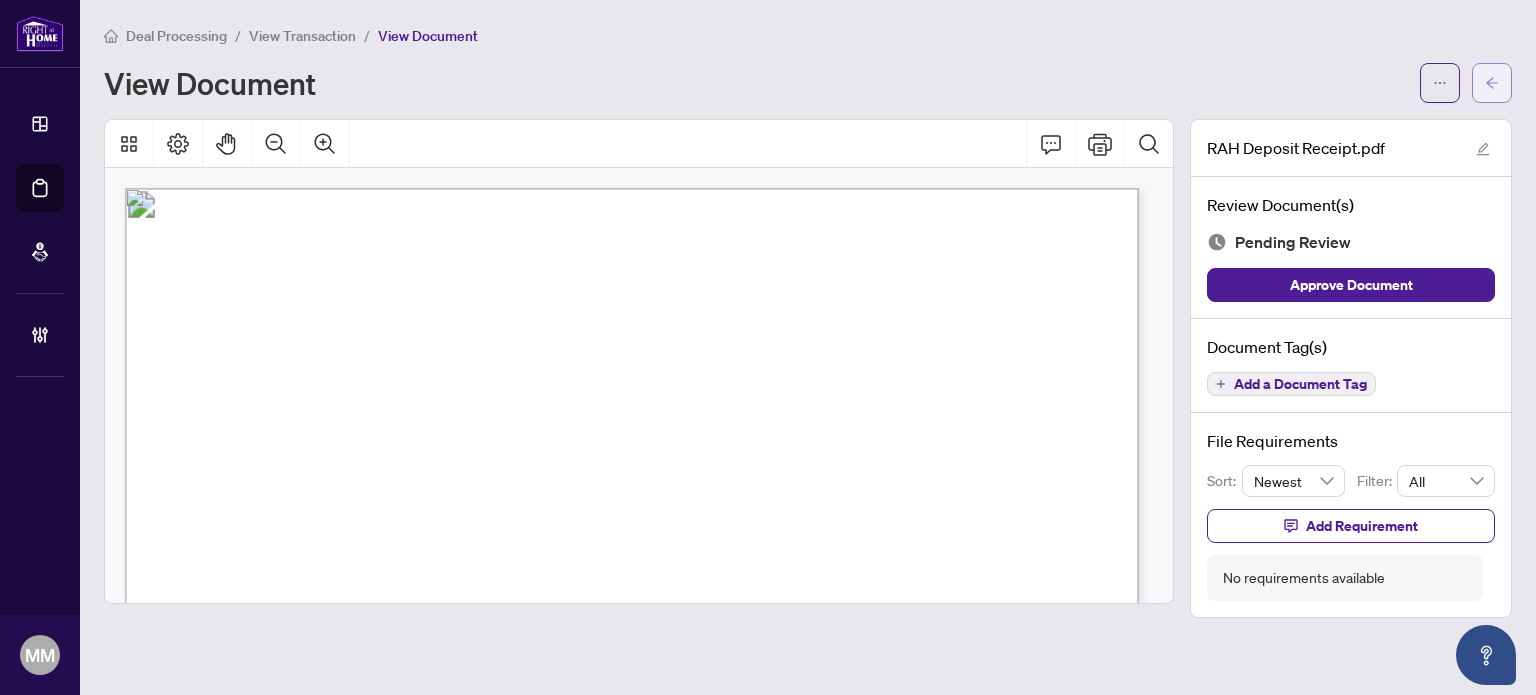
click at [1491, 76] on icon "arrow-left" at bounding box center [1492, 83] width 14 height 14
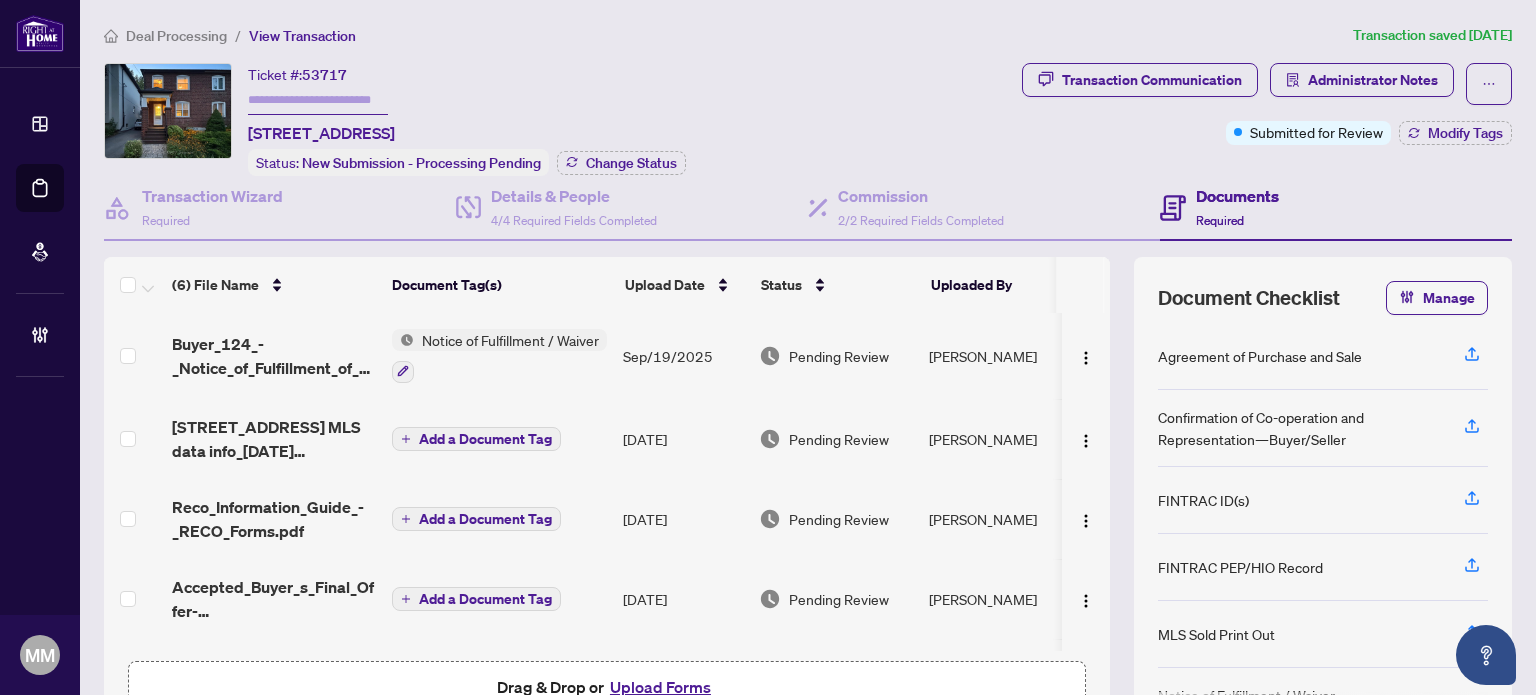
click at [818, 75] on div "Ticket #: 53717 452 Soudan Ave, Toronto, Ontario M4S 1X2, Canada Status: New Su…" at bounding box center [559, 119] width 910 height 113
click at [577, 227] on div "Details & People 4/4 Required Fields Completed" at bounding box center [632, 208] width 352 height 65
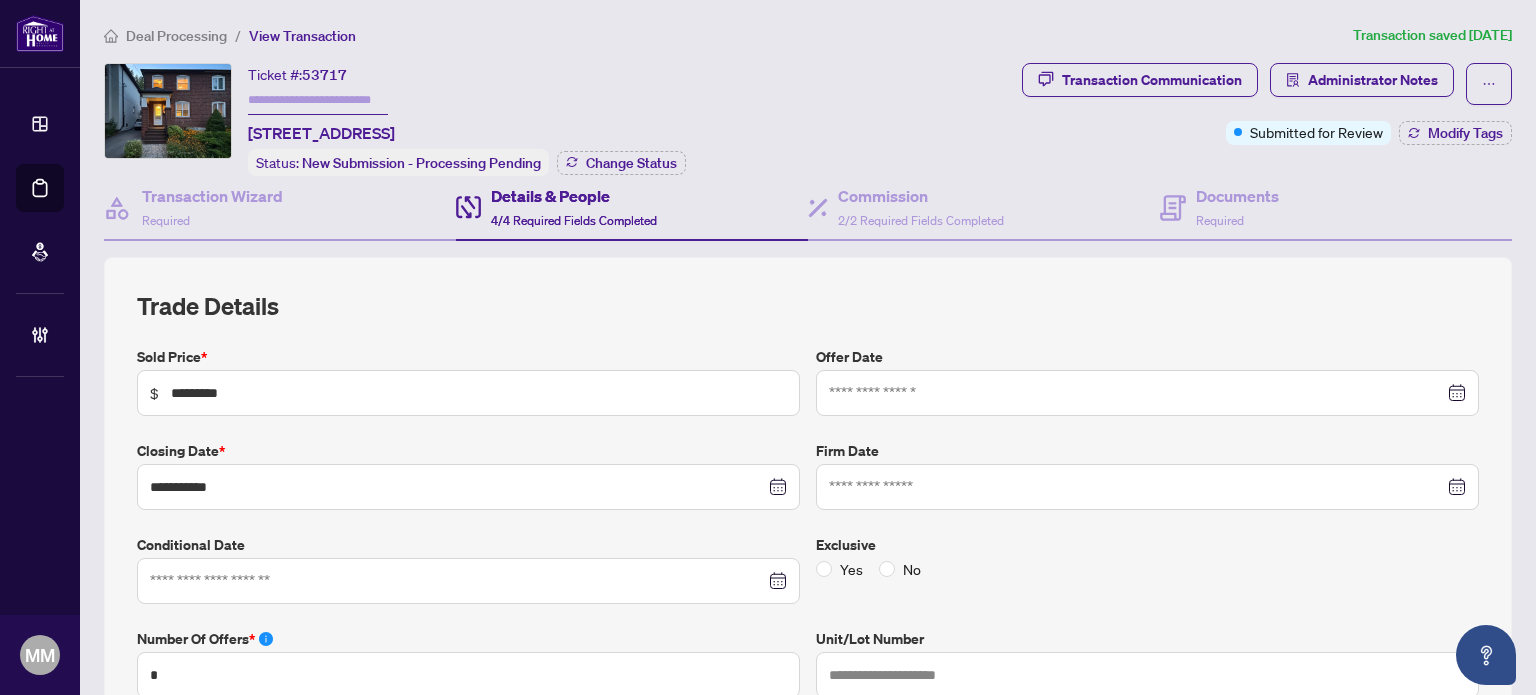
type input "**********"
click at [1292, 89] on button "Administrator Notes" at bounding box center [1362, 80] width 184 height 34
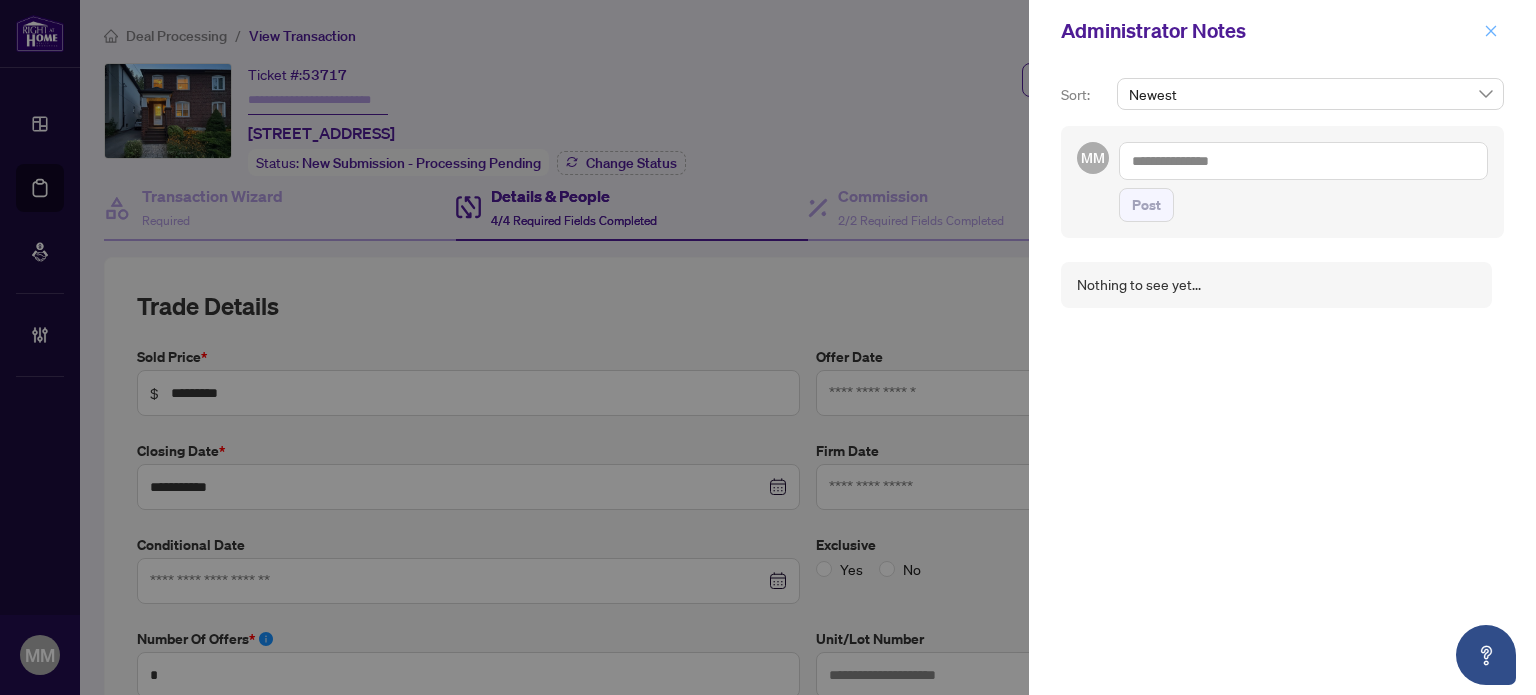
click at [1489, 39] on span "button" at bounding box center [1491, 31] width 14 height 32
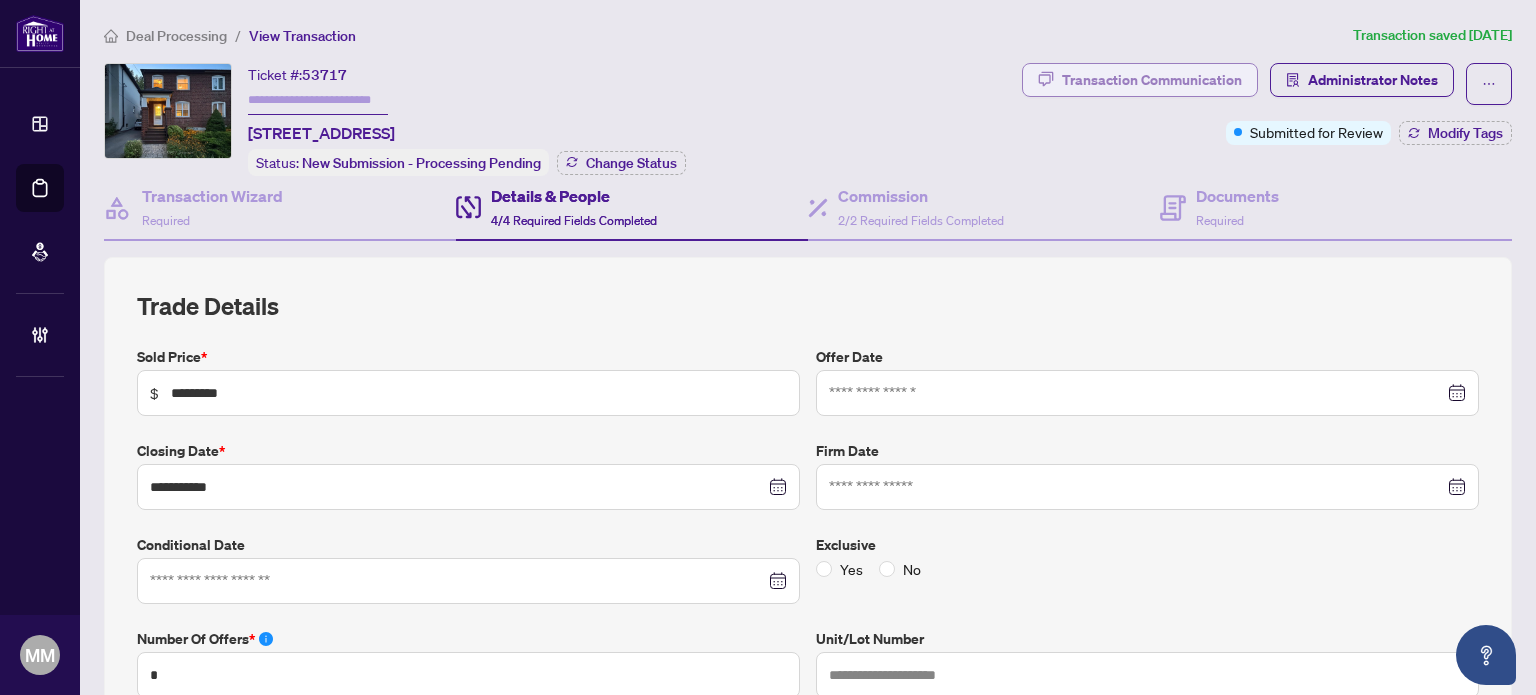
click at [1194, 74] on div "Transaction Communication" at bounding box center [1152, 80] width 180 height 32
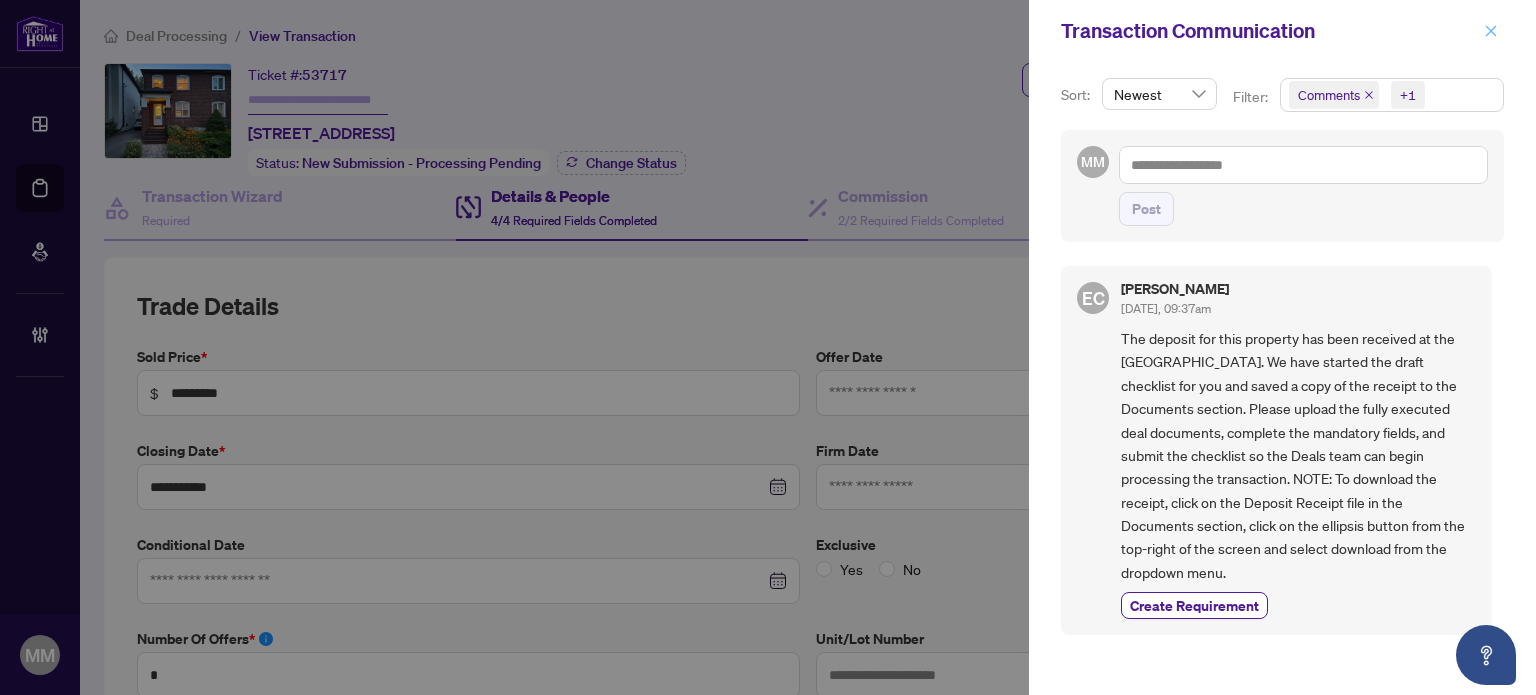
click at [1491, 34] on icon "close" at bounding box center [1491, 31] width 14 height 14
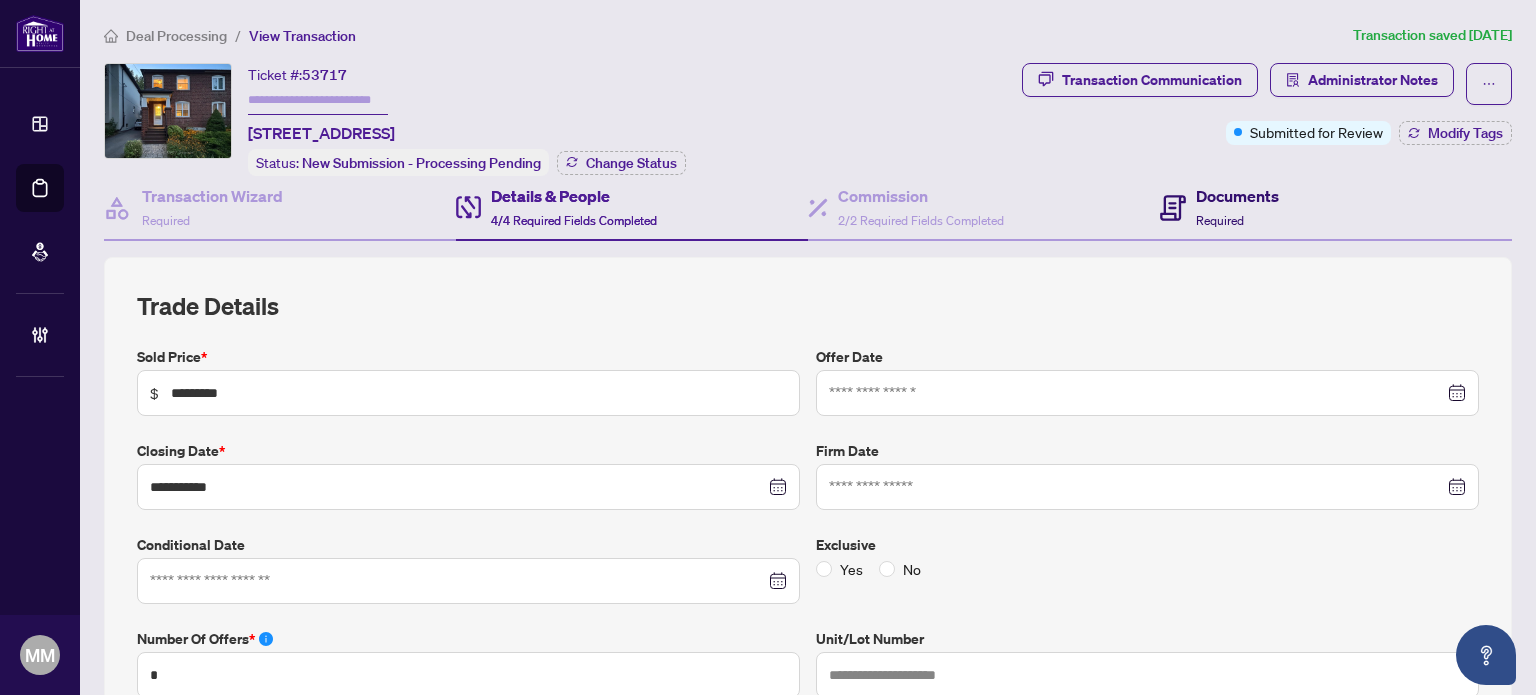
click at [1255, 202] on h4 "Documents" at bounding box center [1237, 196] width 83 height 24
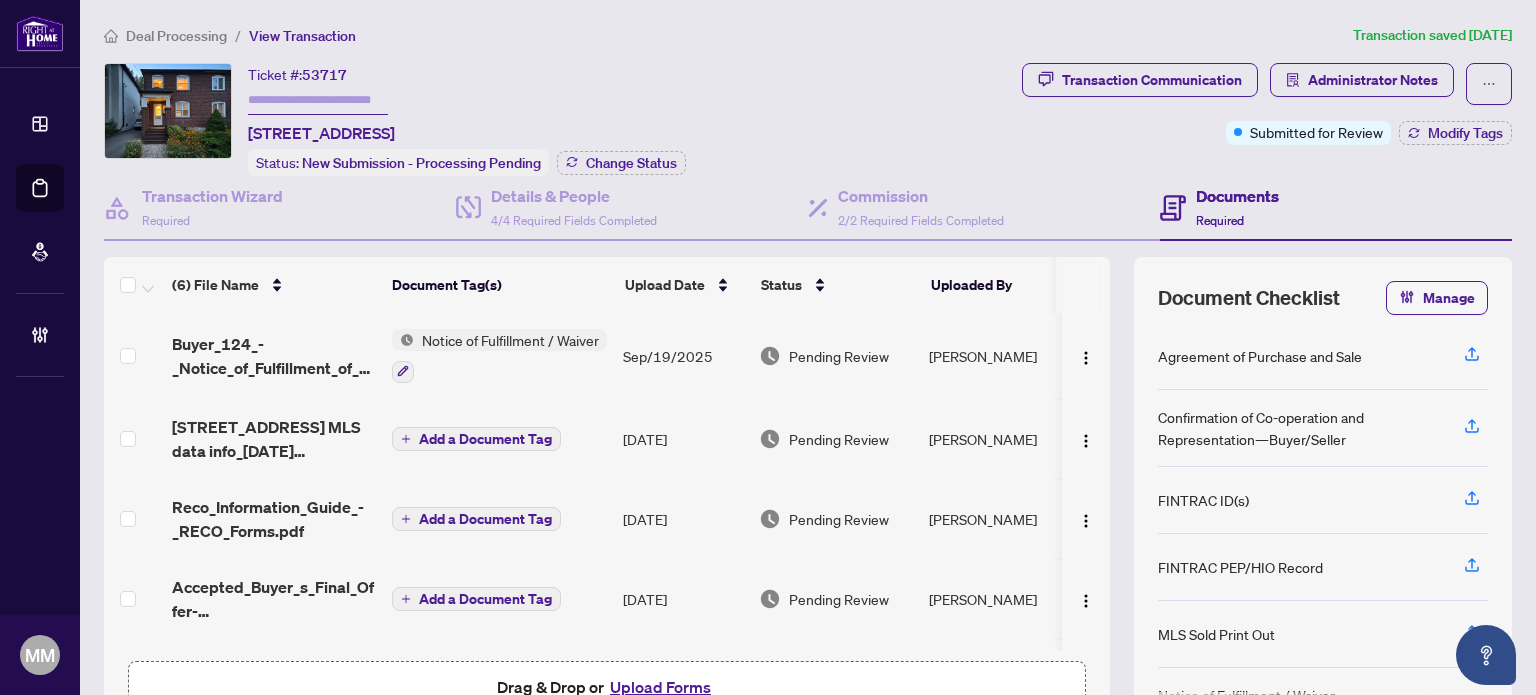
drag, startPoint x: 1255, startPoint y: 202, endPoint x: 593, endPoint y: -121, distance: 736.5
drag, startPoint x: 593, startPoint y: -121, endPoint x: 1083, endPoint y: 167, distance: 568.3
click at [1087, 156] on div "Transaction Communication Administrator Notes Submitted for Review Modify Tags" at bounding box center [1267, 119] width 498 height 113
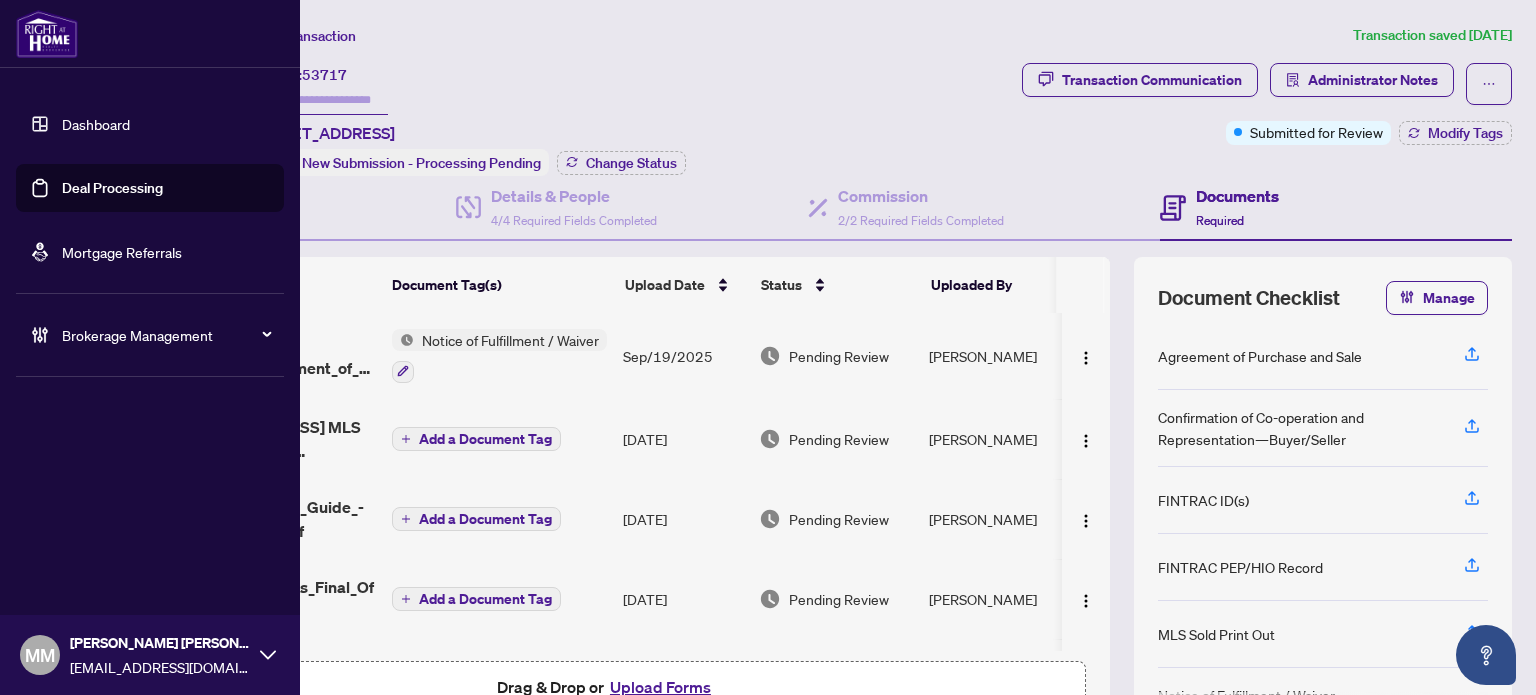
click at [59, 323] on div "Brokerage Management" at bounding box center [150, 335] width 268 height 48
click at [73, 470] on link "Manage Agents" at bounding box center [91, 479] width 99 height 18
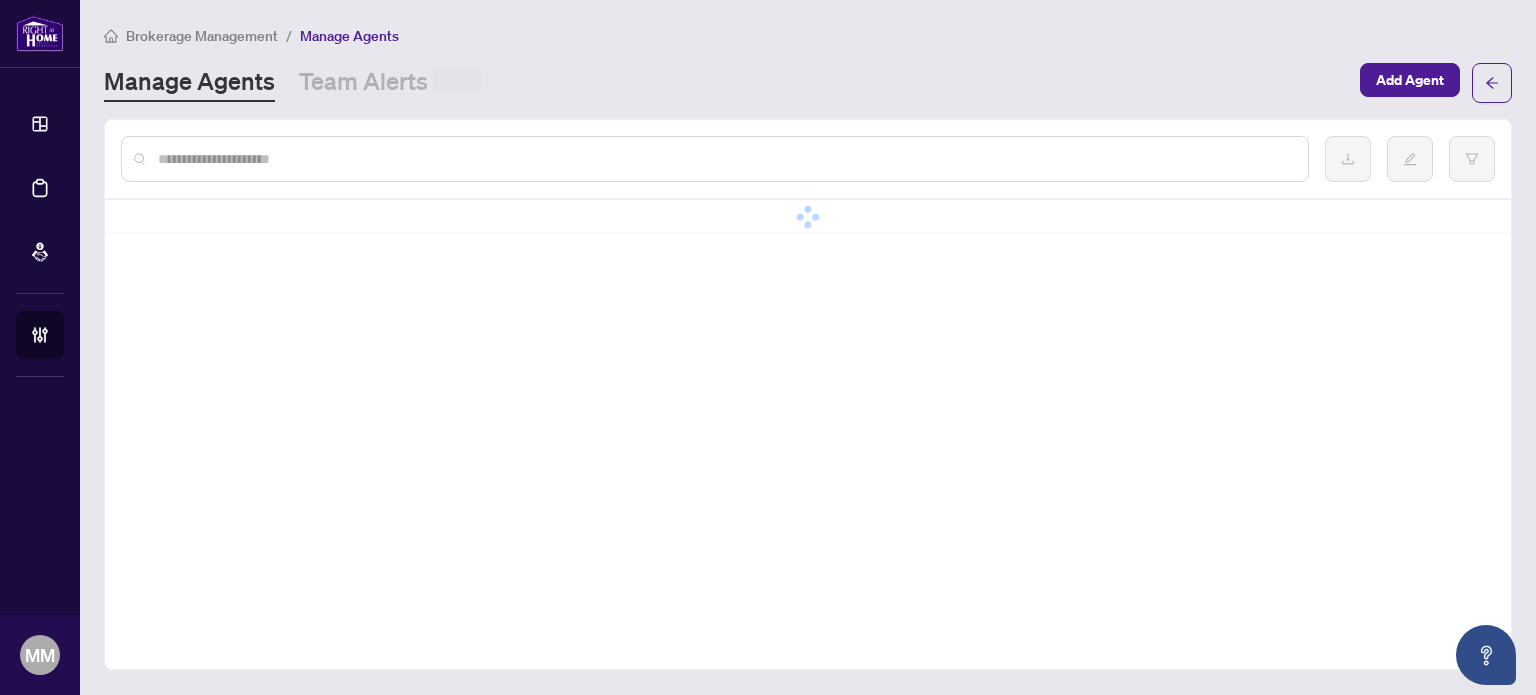
click at [510, 155] on input "text" at bounding box center [725, 159] width 1134 height 22
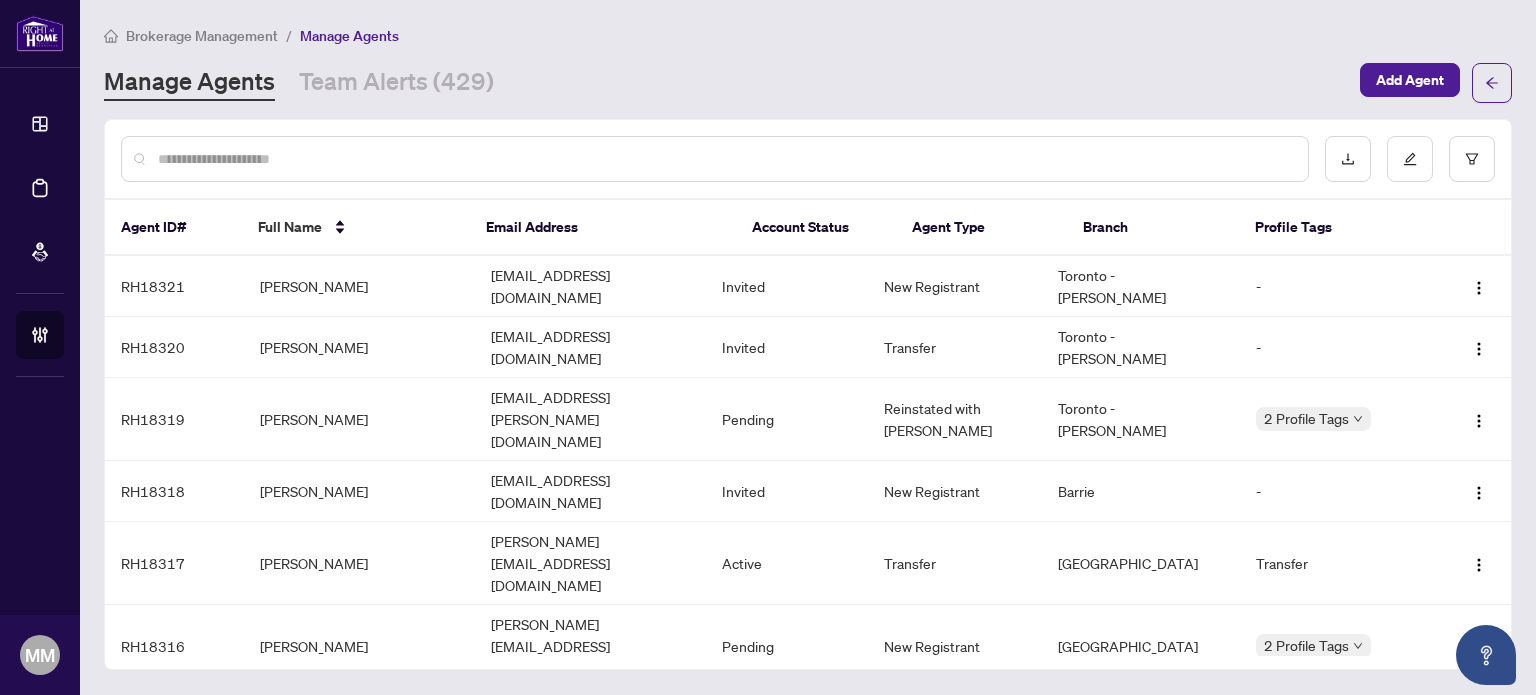
click at [444, 152] on input "text" at bounding box center [725, 159] width 1134 height 22
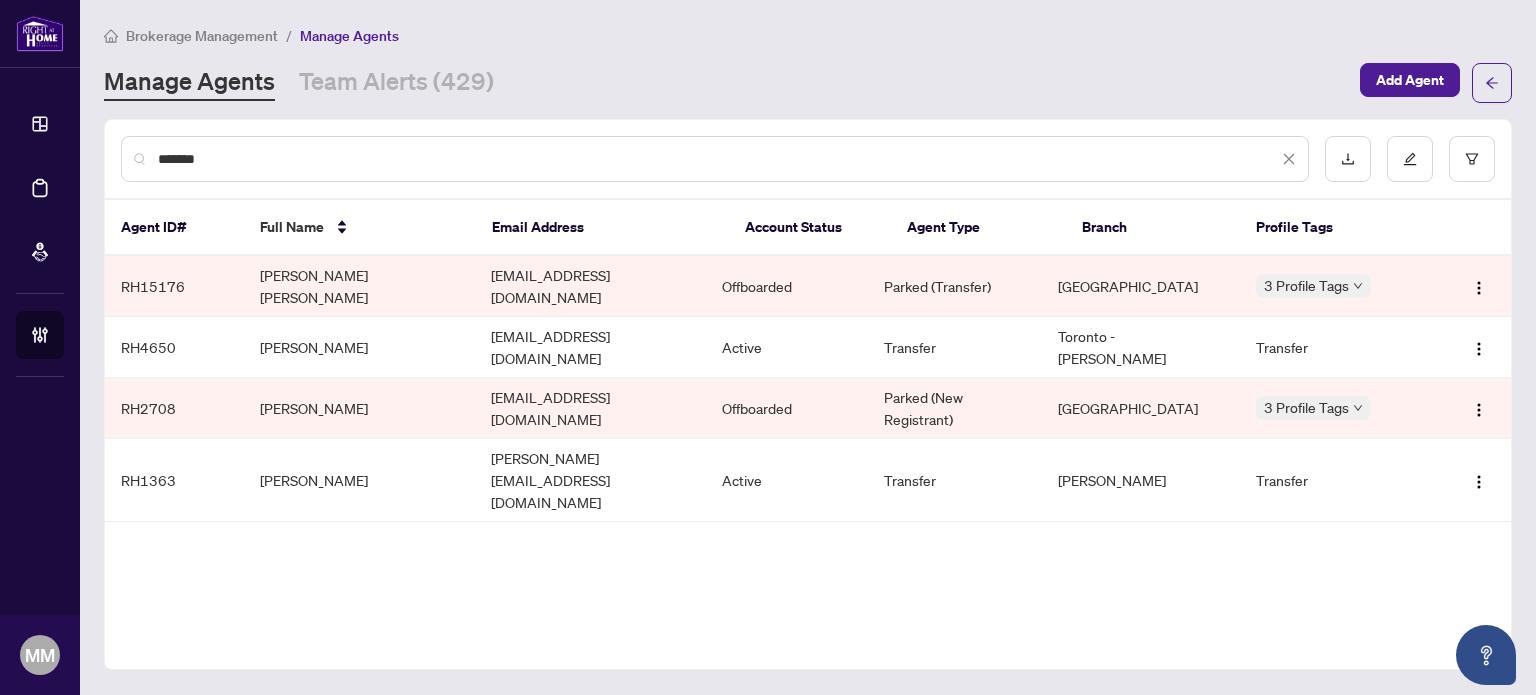
type input "*******"
drag, startPoint x: 839, startPoint y: 103, endPoint x: 849, endPoint y: 70, distance: 34.5
click at [443, 138] on div "*******" at bounding box center [715, 159] width 1188 height 46
drag, startPoint x: 443, startPoint y: 138, endPoint x: 441, endPoint y: 162, distance: 24.1
click at [443, 139] on div "*******" at bounding box center [715, 159] width 1188 height 46
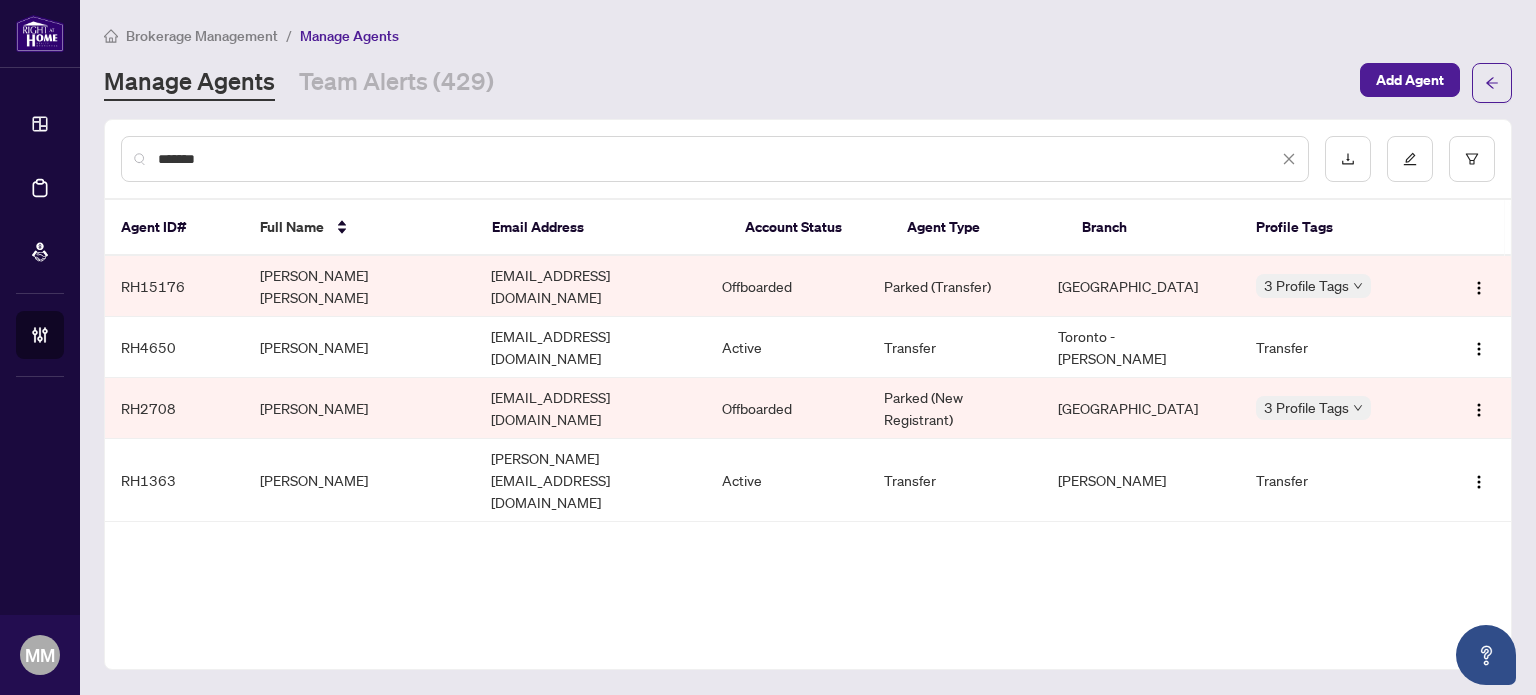
click at [441, 162] on input "*******" at bounding box center [718, 159] width 1120 height 22
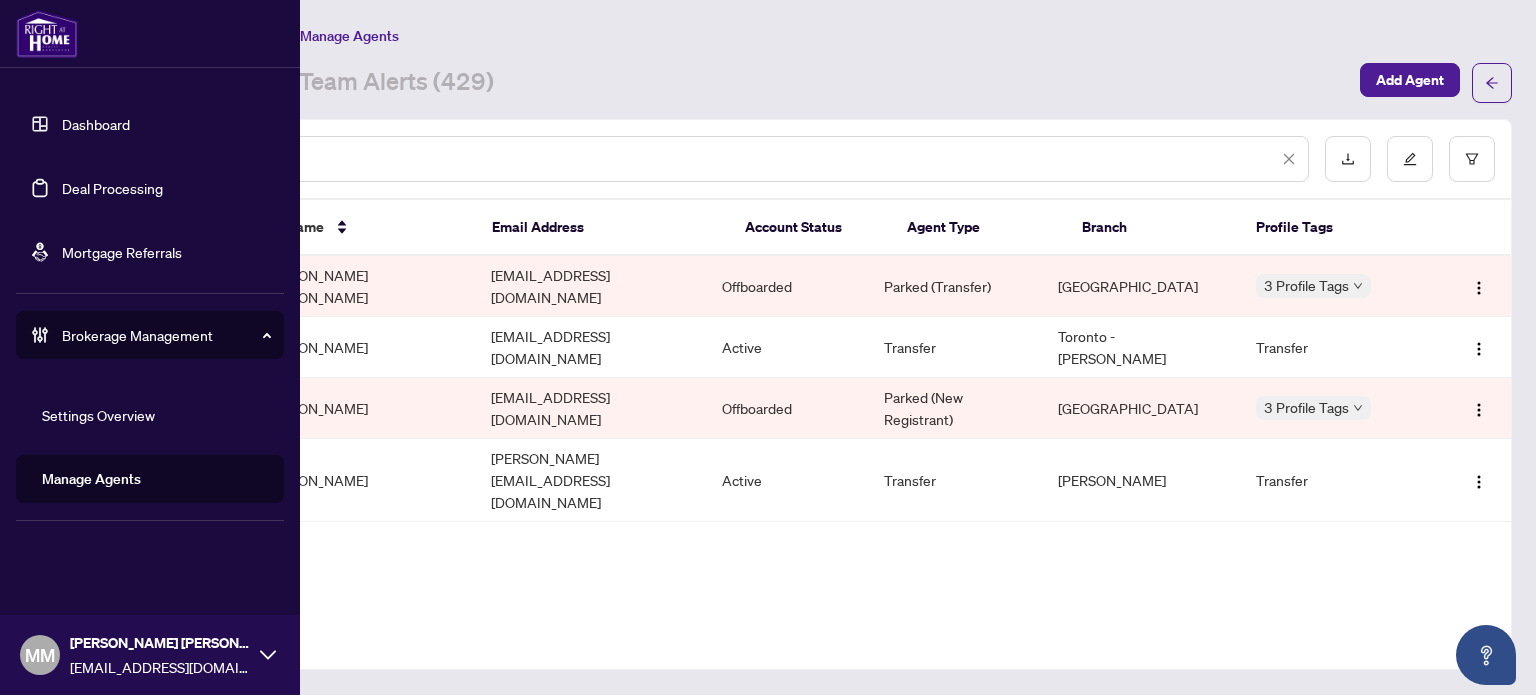
click at [0, 180] on ul "Dashboard Deal Processing Mortgage Referrals Brokerage Management Settings Over…" at bounding box center [150, 301] width 300 height 435
click at [99, 191] on link "Deal Processing" at bounding box center [112, 188] width 101 height 18
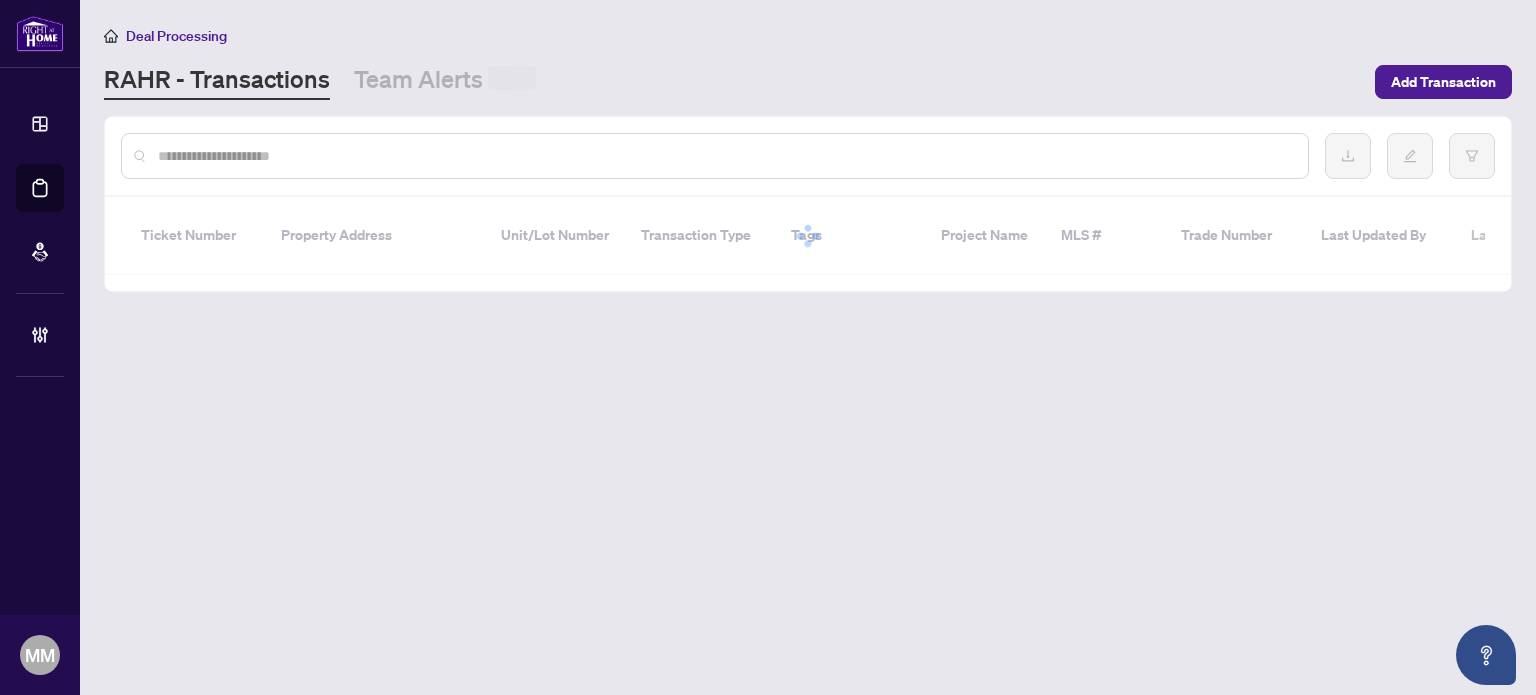
click at [531, 137] on div at bounding box center [715, 156] width 1188 height 46
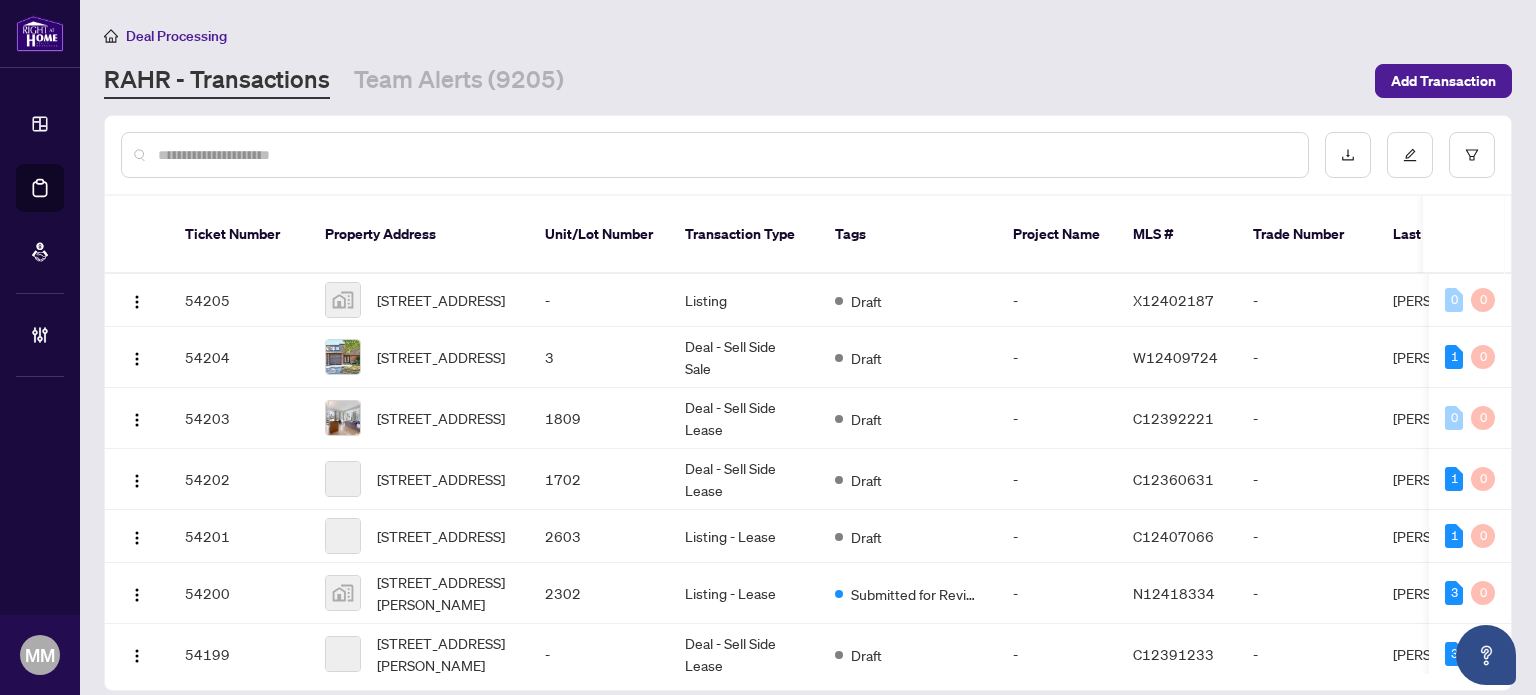
drag, startPoint x: 552, startPoint y: 131, endPoint x: 550, endPoint y: 146, distance: 15.1
click at [553, 135] on div at bounding box center [715, 155] width 1188 height 46
click at [550, 145] on input "text" at bounding box center [725, 155] width 1134 height 22
paste input "**********"
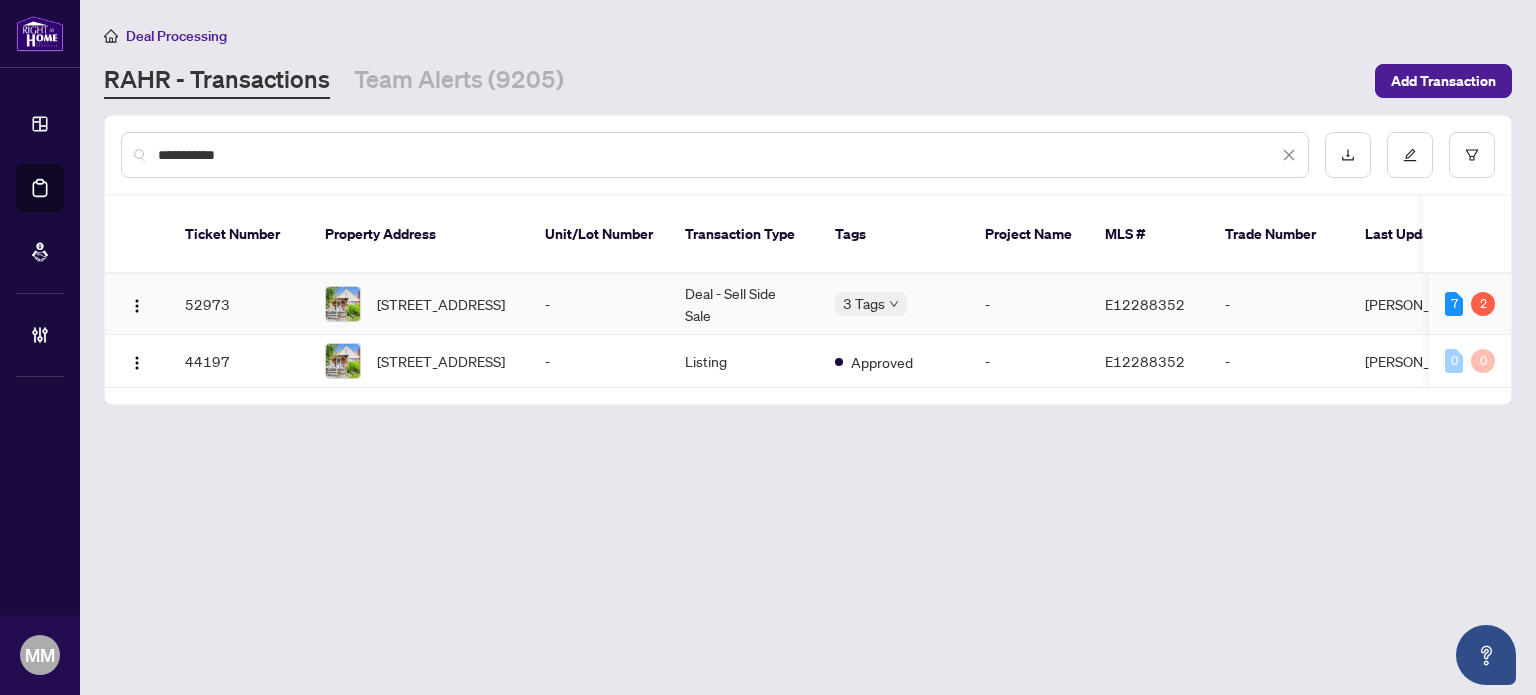
type input "**********"
click at [1279, 291] on td "-" at bounding box center [1279, 304] width 140 height 61
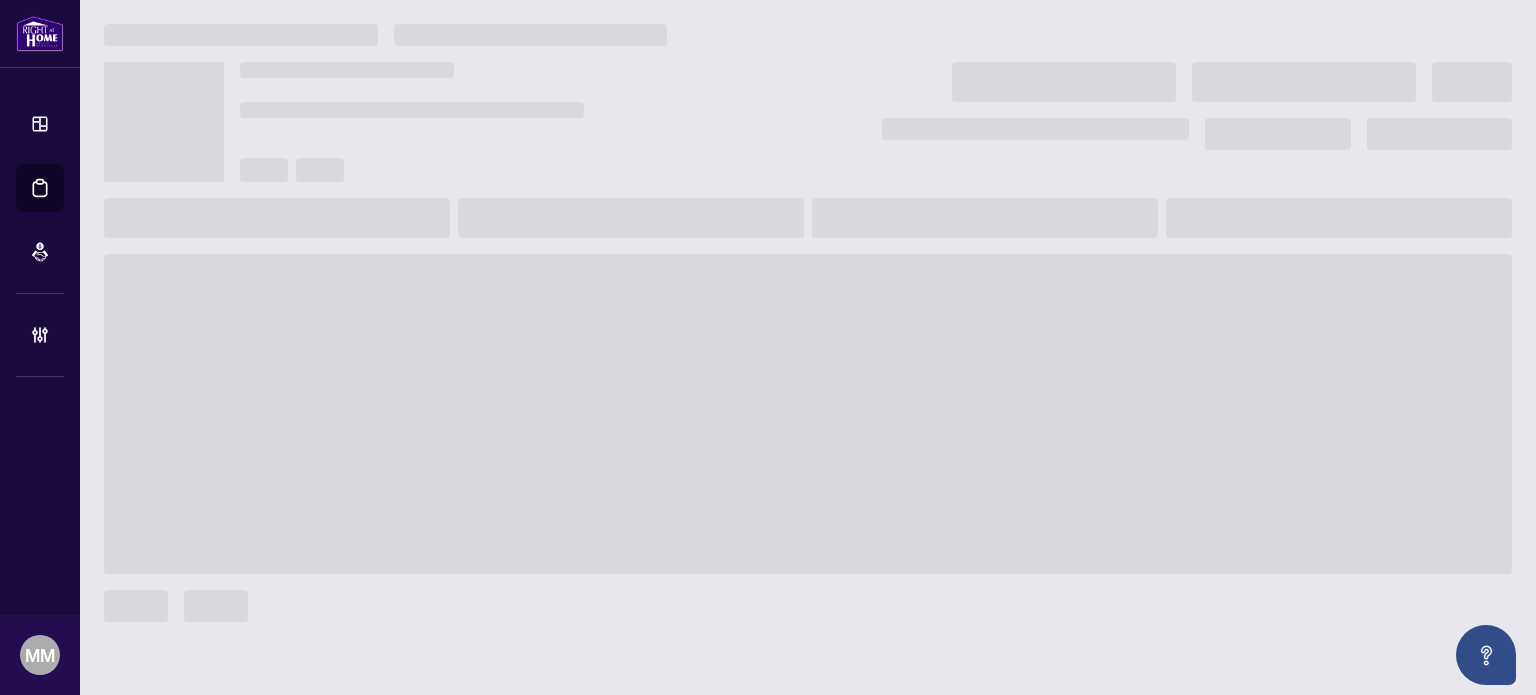
click at [1383, 63] on span at bounding box center [1304, 82] width 224 height 40
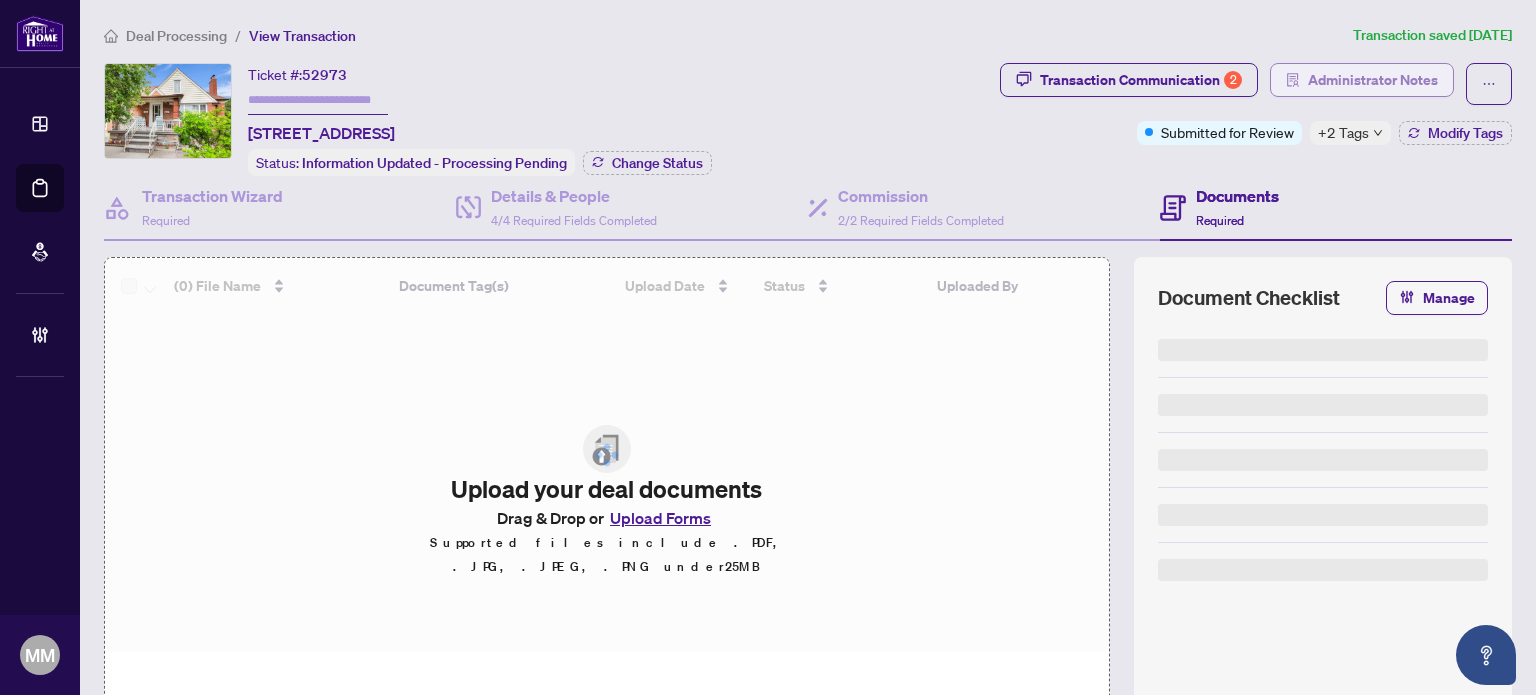
click at [1367, 66] on span "Administrator Notes" at bounding box center [1373, 80] width 130 height 32
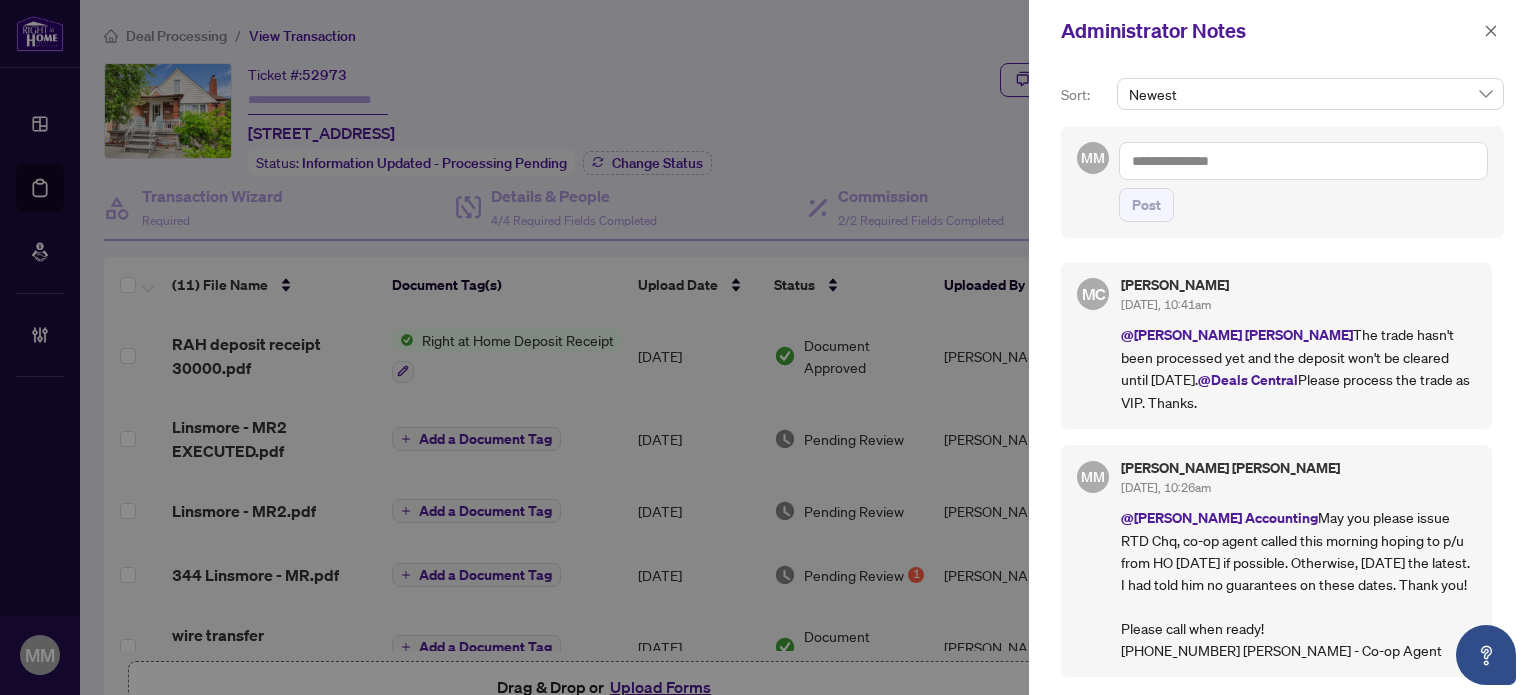
click at [1505, 36] on div "Administrator Notes" at bounding box center [1282, 31] width 507 height 62
click at [1502, 35] on button "button" at bounding box center [1491, 31] width 26 height 24
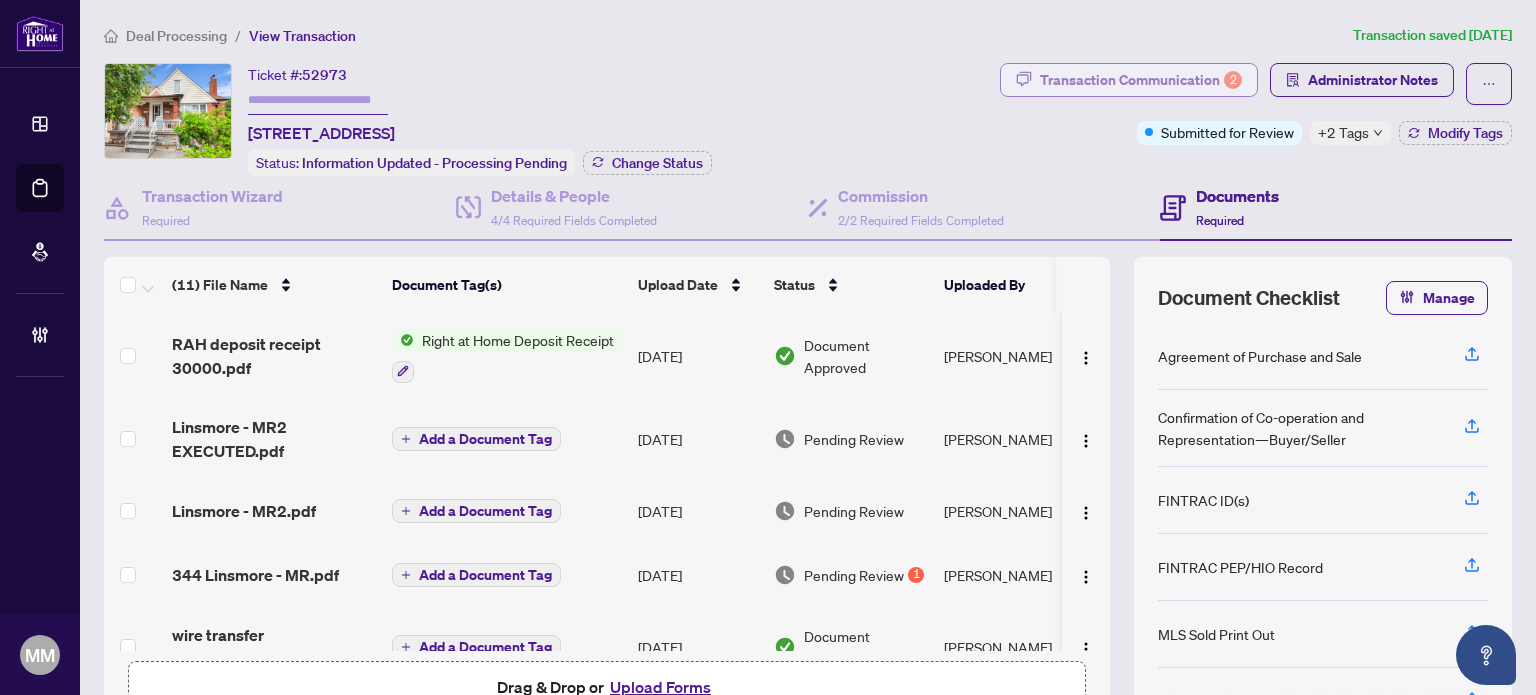
click at [1208, 83] on div "Transaction Communication 2" at bounding box center [1141, 80] width 202 height 32
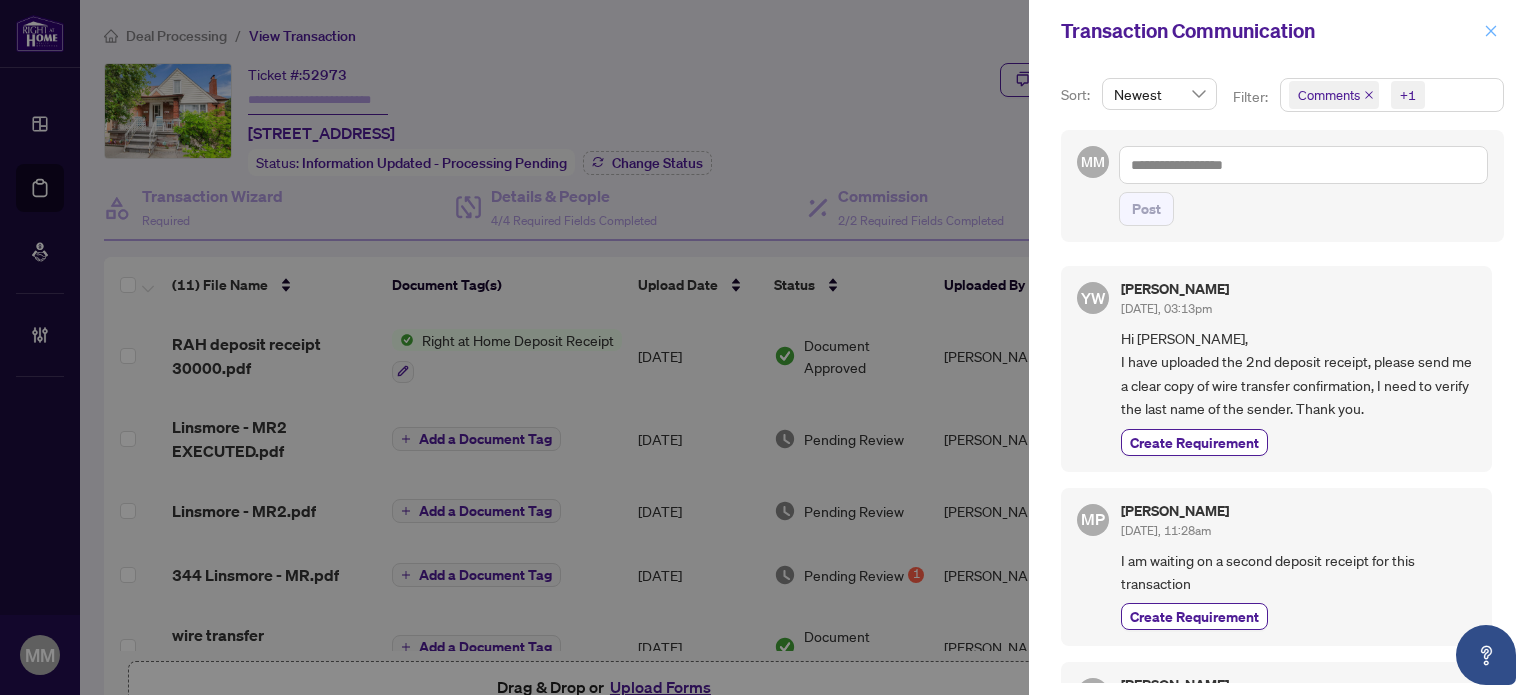
click at [1495, 41] on span "button" at bounding box center [1491, 31] width 14 height 32
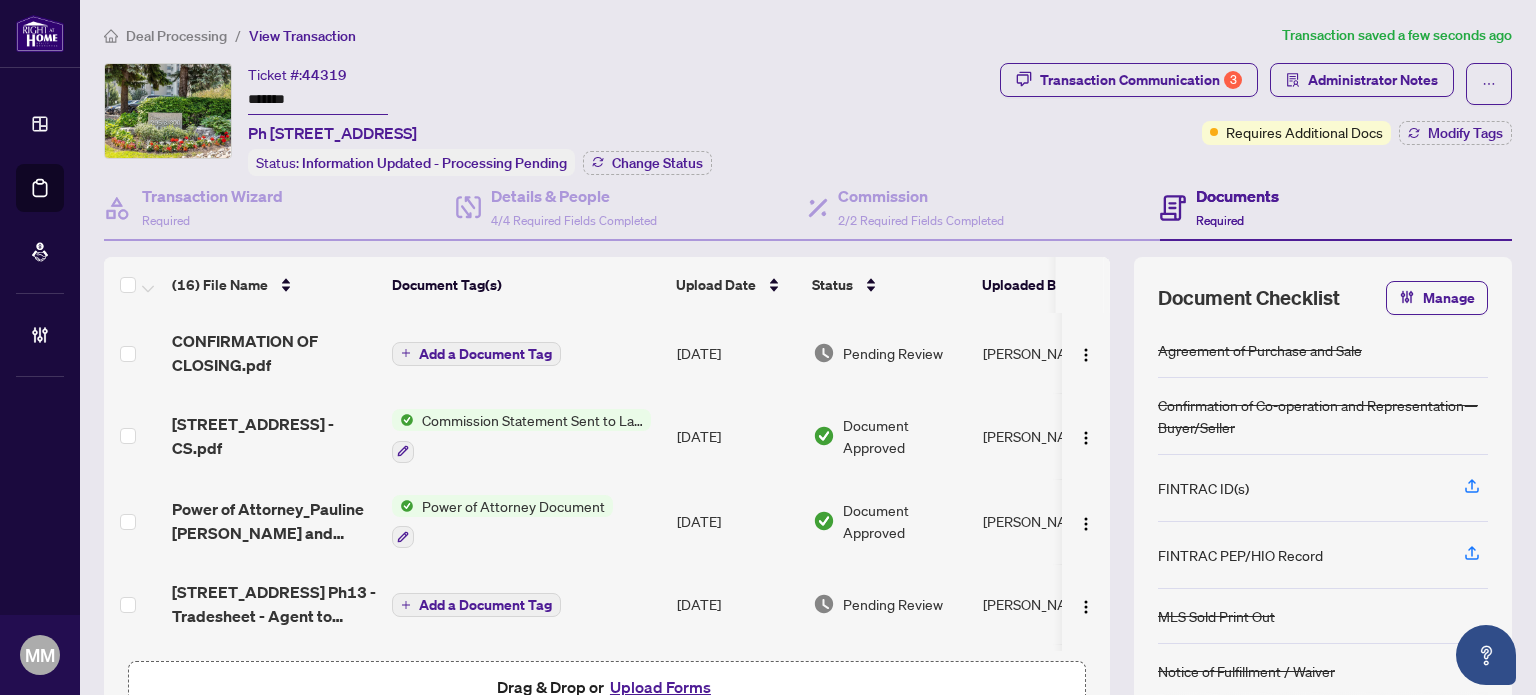
click at [639, 356] on td "Add a Document Tag" at bounding box center [526, 353] width 285 height 80
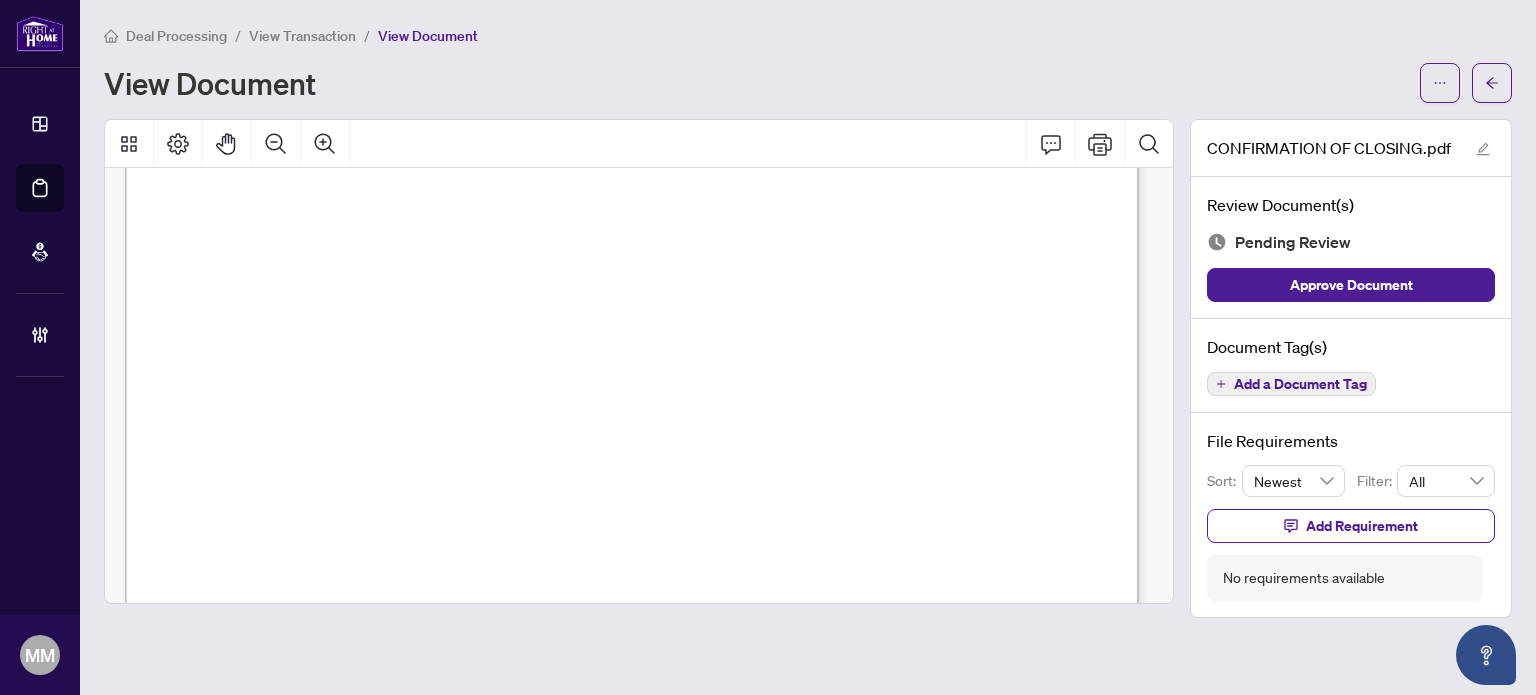
scroll to position [600, 0]
click at [716, 347] on div "Page 1" at bounding box center [964, 674] width 1679 height 2173
drag, startPoint x: 1040, startPoint y: 399, endPoint x: 1123, endPoint y: 369, distance: 88.2
click at [1040, 400] on div "Page 1" at bounding box center [964, 674] width 1679 height 2173
click at [1492, 64] on button "button" at bounding box center [1492, 83] width 40 height 40
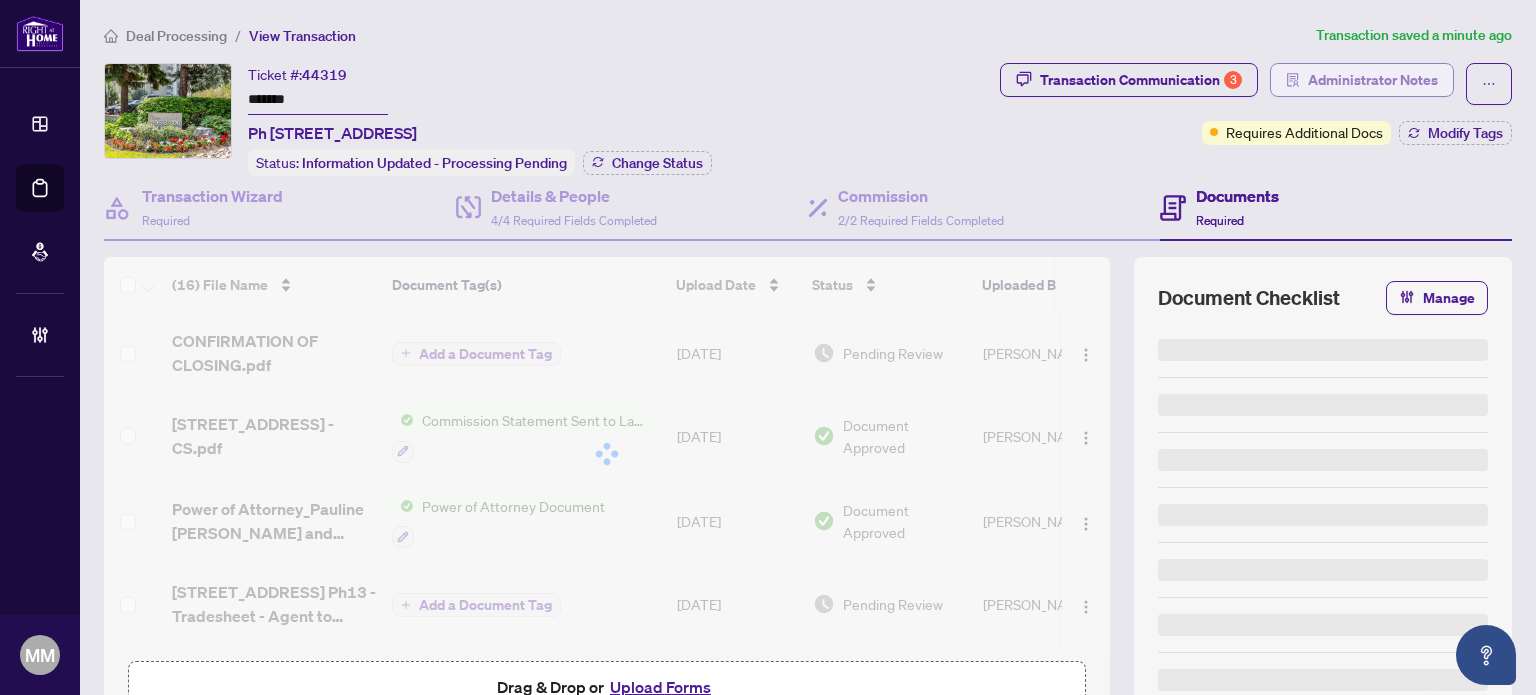
click at [1392, 71] on span "Administrator Notes" at bounding box center [1373, 80] width 130 height 32
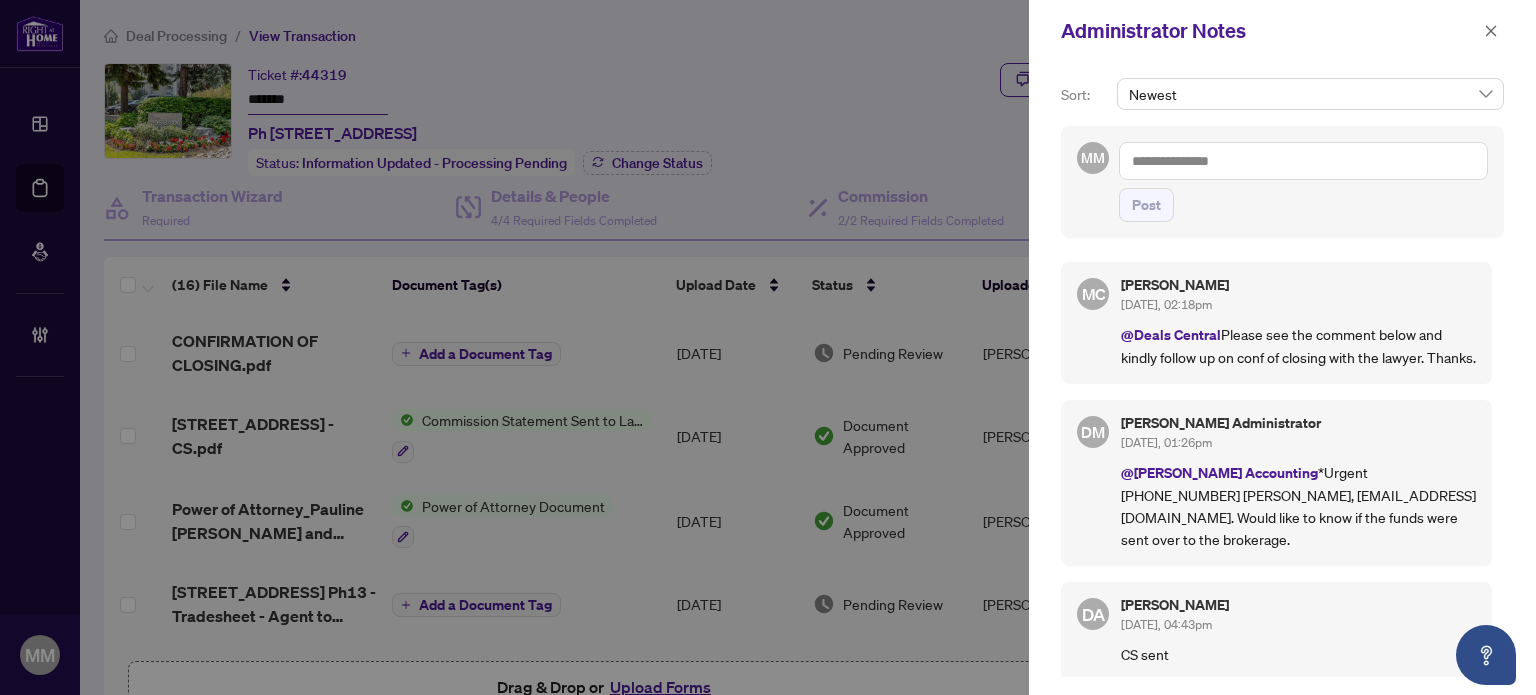
click at [1399, 157] on textarea at bounding box center [1303, 161] width 369 height 38
click at [1229, 176] on span "Deal s Central" at bounding box center [1212, 175] width 83 height 18
click at [1335, 163] on li "RAHR Acc ounting" at bounding box center [1355, 175] width 204 height 34
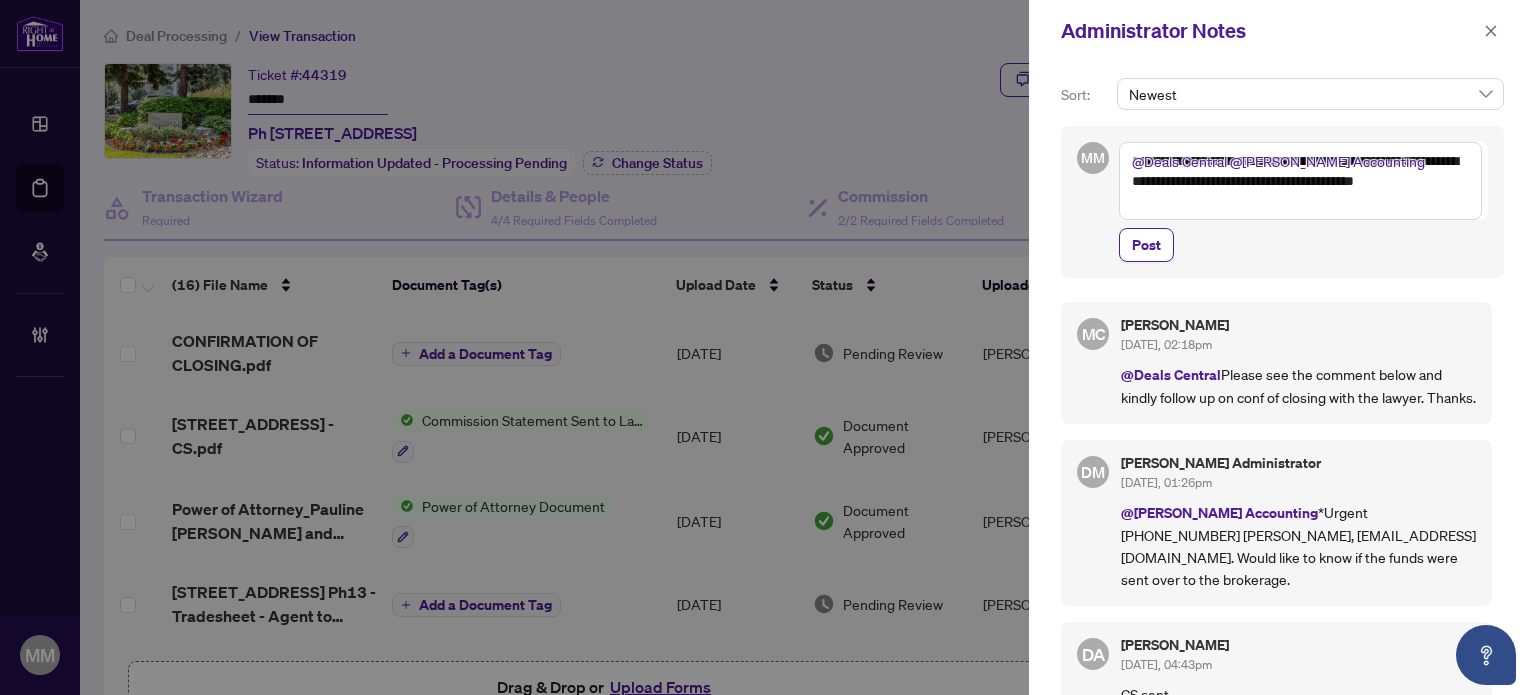
click at [1385, 179] on textarea "**********" at bounding box center [1300, 181] width 363 height 78
click at [1331, 192] on textarea "**********" at bounding box center [1300, 181] width 363 height 78
click at [1376, 201] on textarea "**********" at bounding box center [1300, 181] width 363 height 78
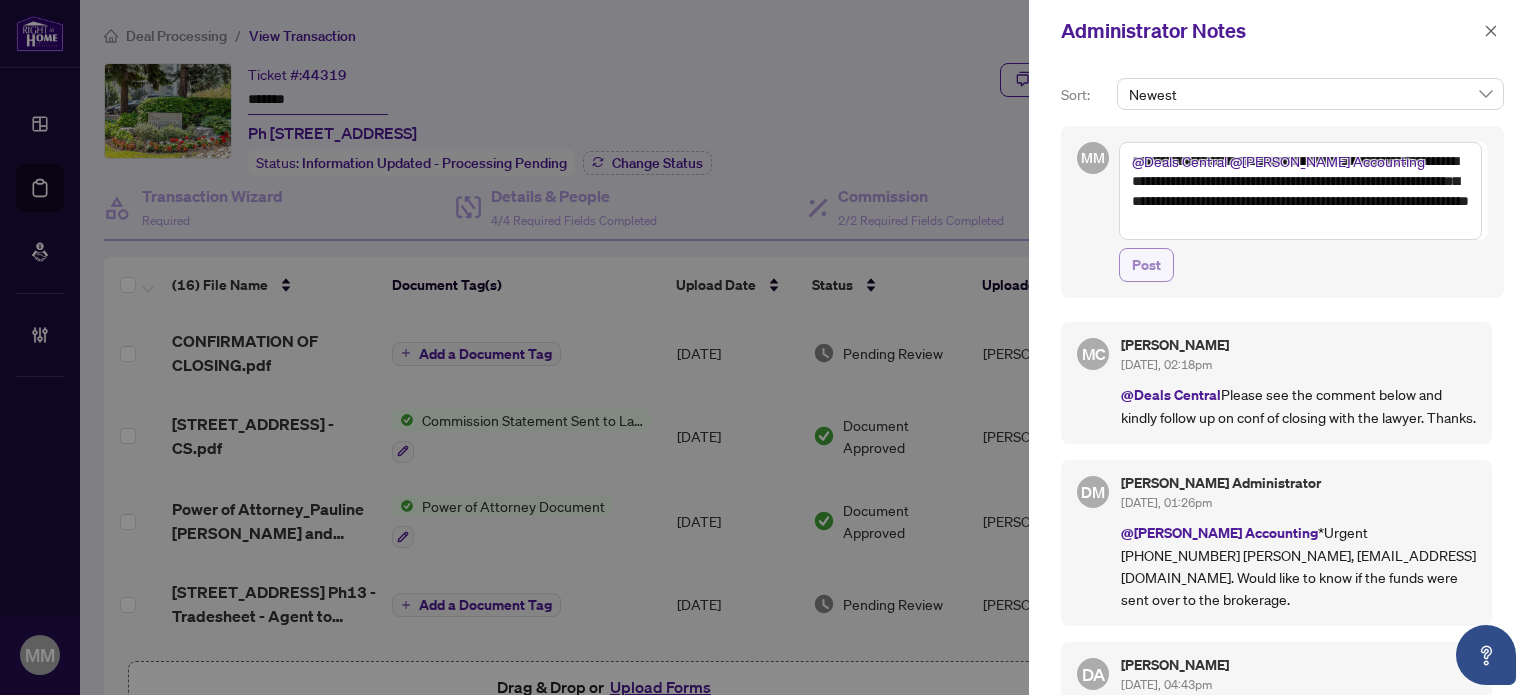
type textarea "**********"
click at [1133, 262] on span "Post" at bounding box center [1146, 265] width 29 height 32
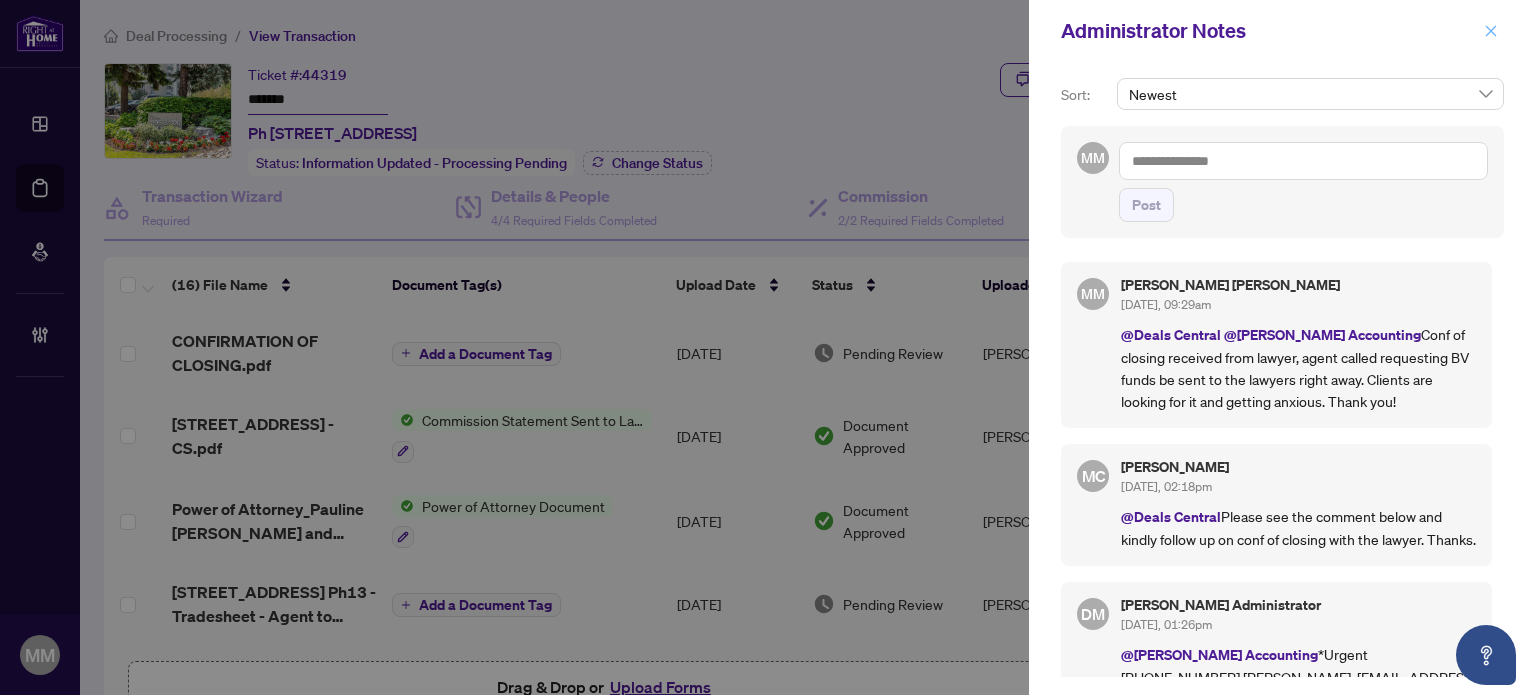
click at [1485, 26] on icon "close" at bounding box center [1491, 31] width 14 height 14
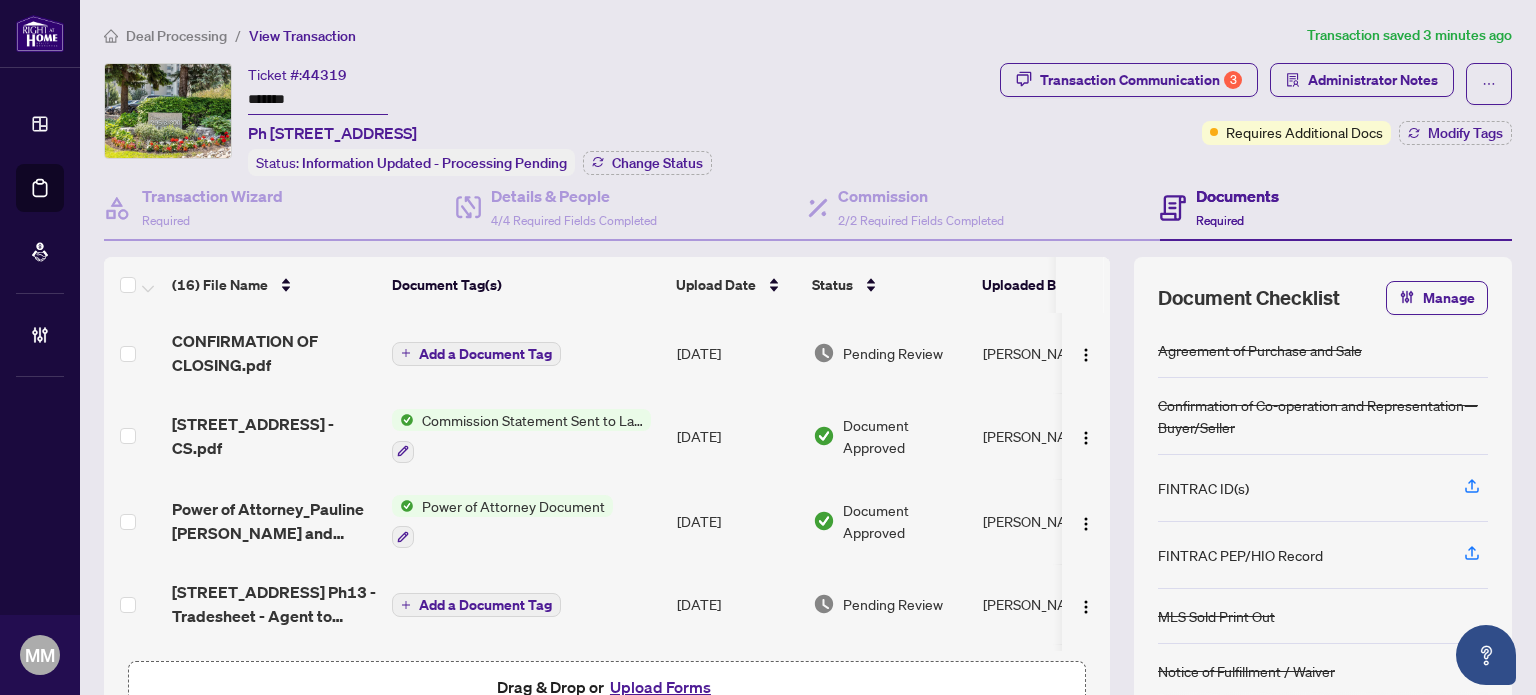
click at [161, 21] on main "Deal Processing / View Transaction Transaction saved 3 minutes ago Ticket #: 44…" at bounding box center [808, 347] width 1456 height 695
click at [156, 31] on span "Deal Processing" at bounding box center [176, 36] width 101 height 18
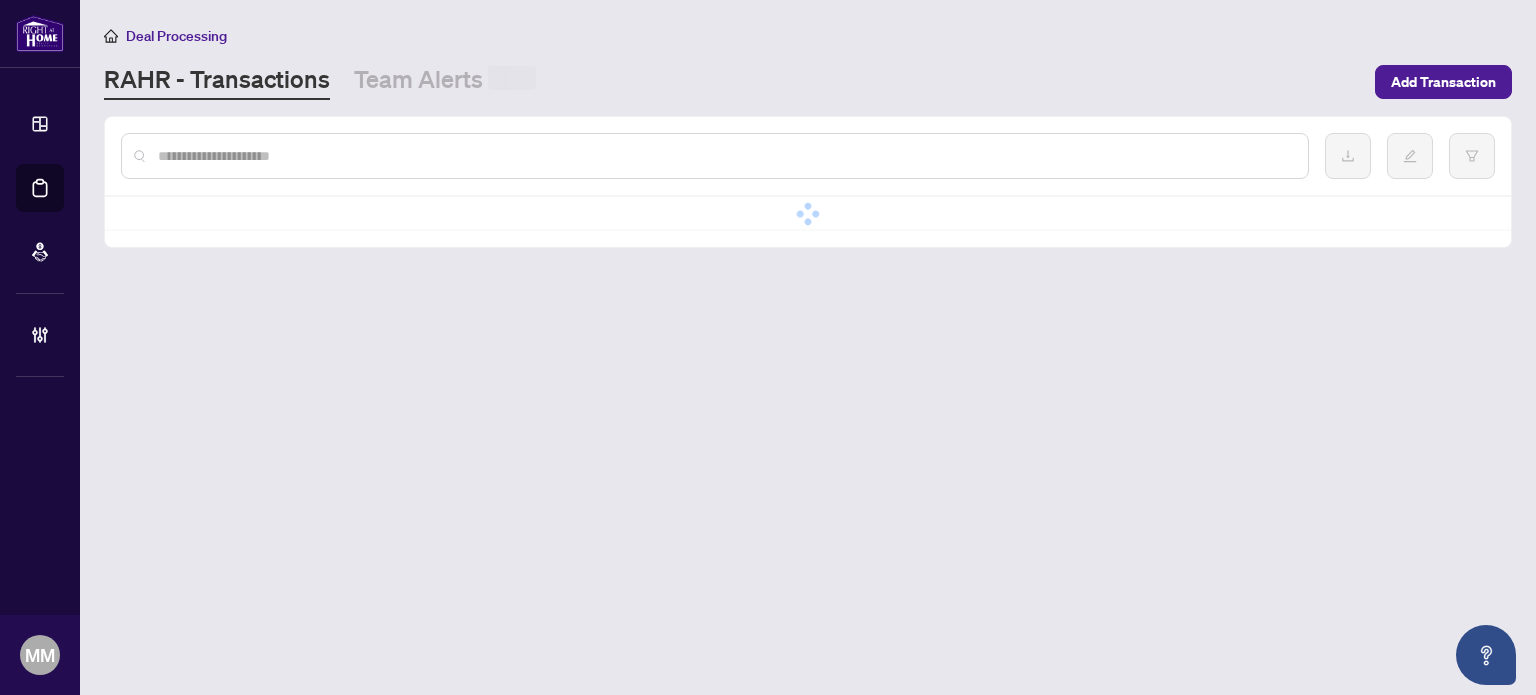
click at [363, 161] on input "text" at bounding box center [725, 156] width 1134 height 22
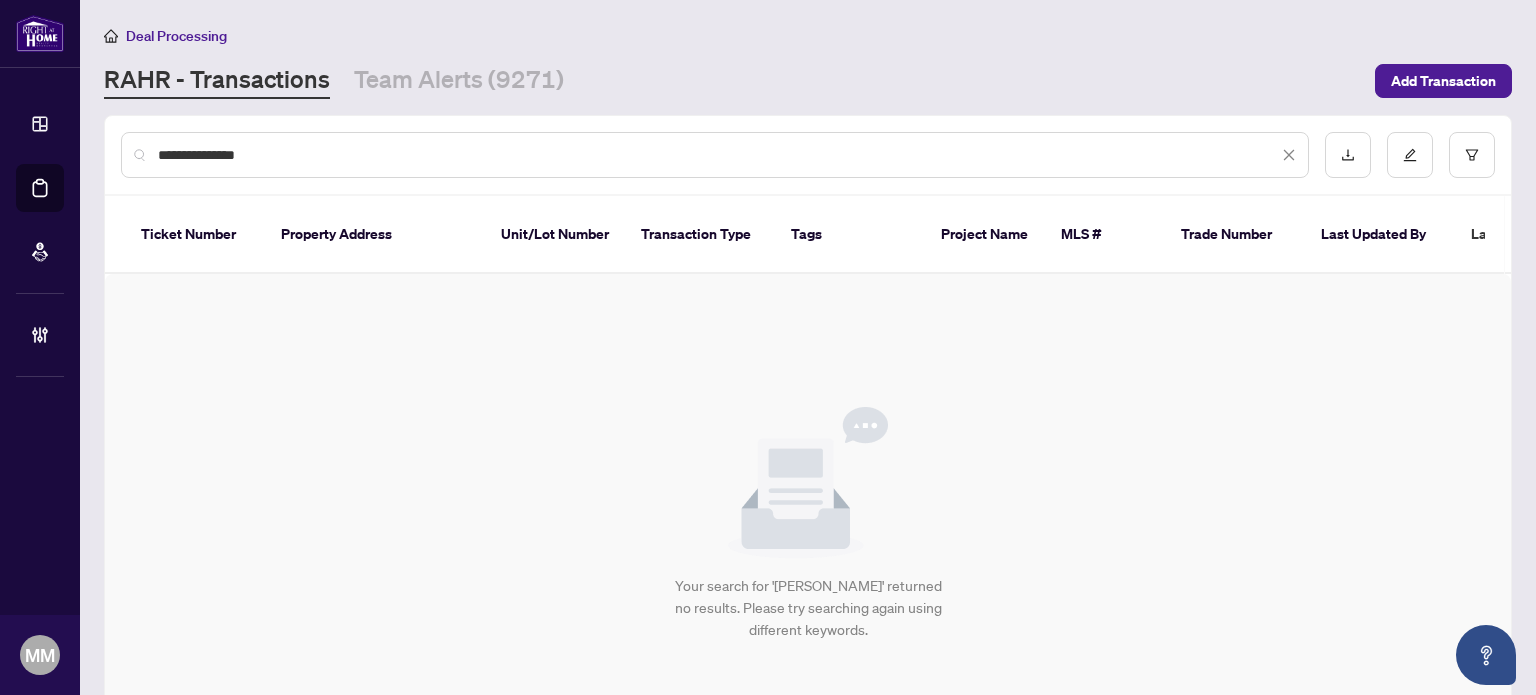
drag, startPoint x: 324, startPoint y: 155, endPoint x: 0, endPoint y: 183, distance: 325.2
click at [0, 182] on div "**********" at bounding box center [768, 347] width 1536 height 695
click at [168, 152] on input "*******" at bounding box center [718, 155] width 1120 height 22
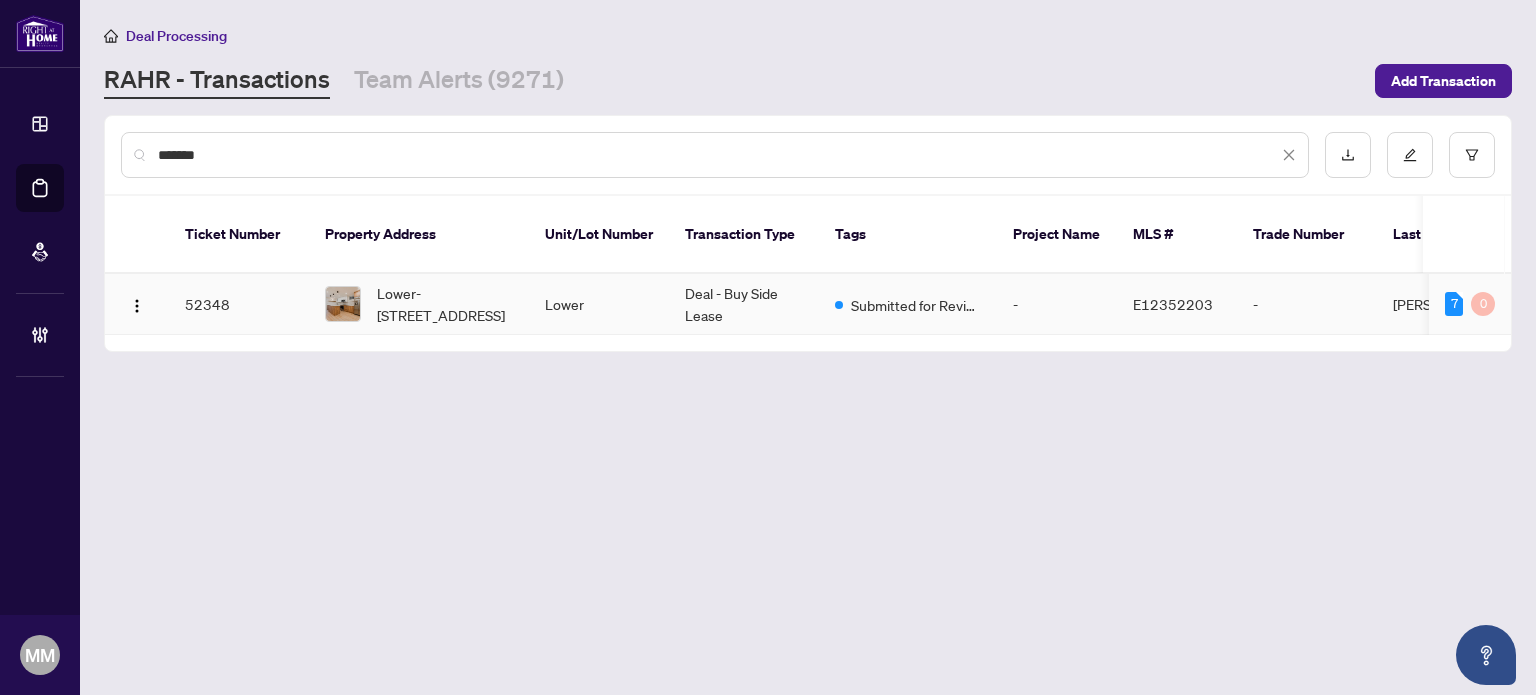
type input "*******"
click at [863, 274] on td "Submitted for Review" at bounding box center [908, 304] width 178 height 61
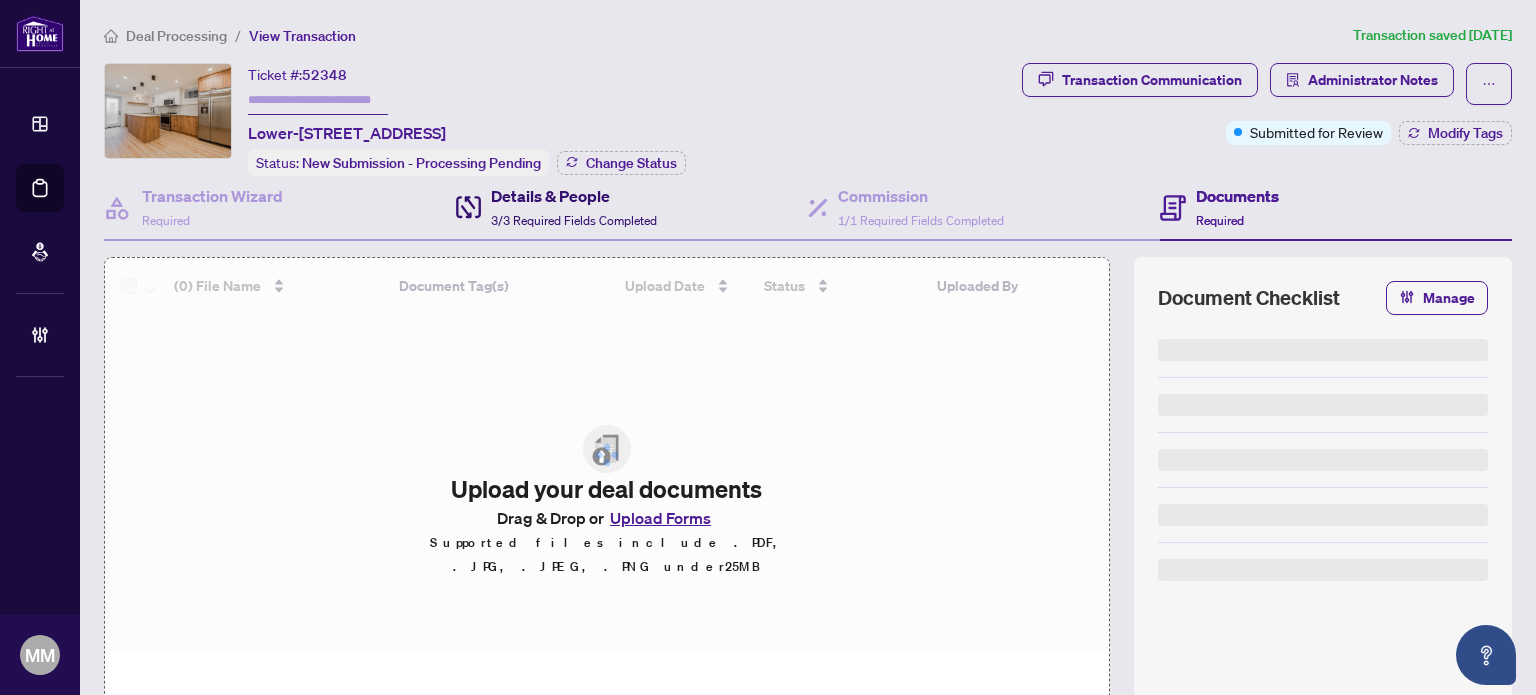
click at [607, 207] on div "Details & People 3/3 Required Fields Completed" at bounding box center [574, 207] width 166 height 47
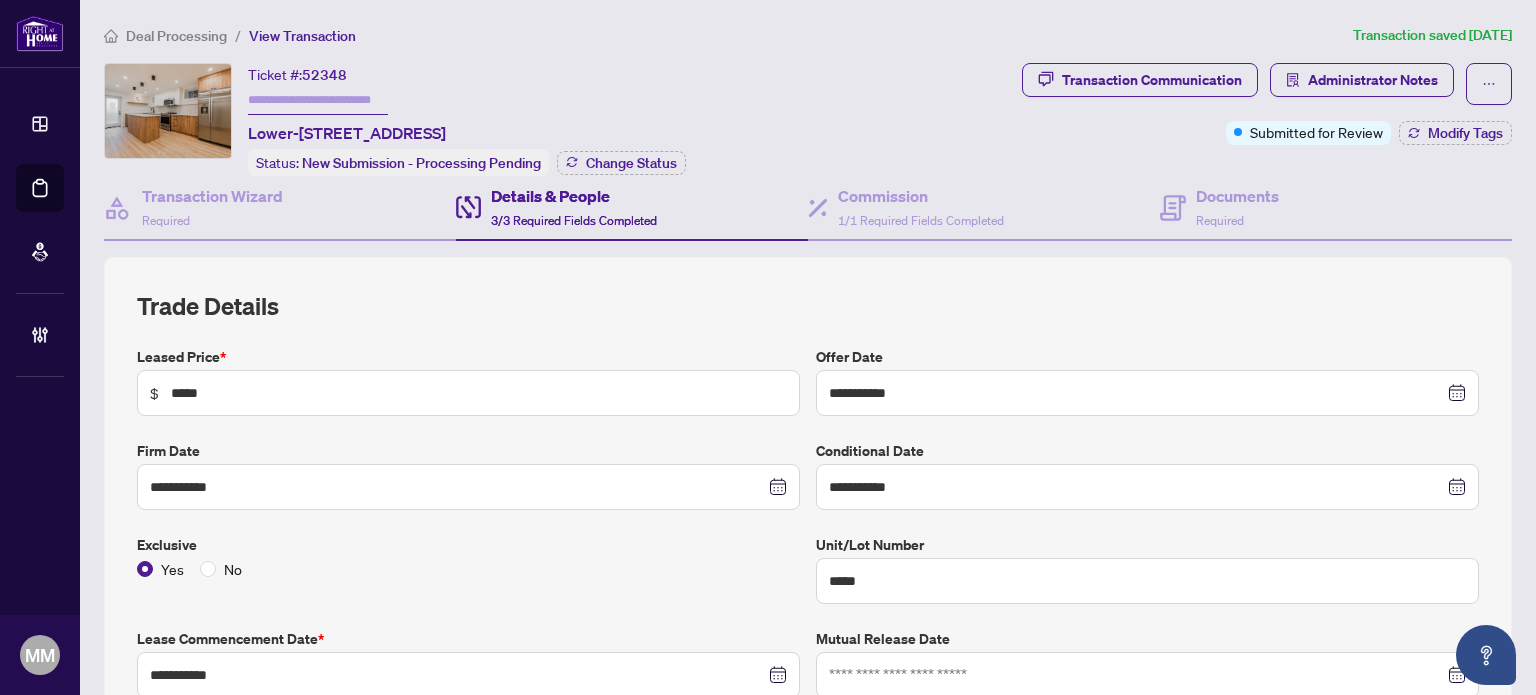
type input "**********"
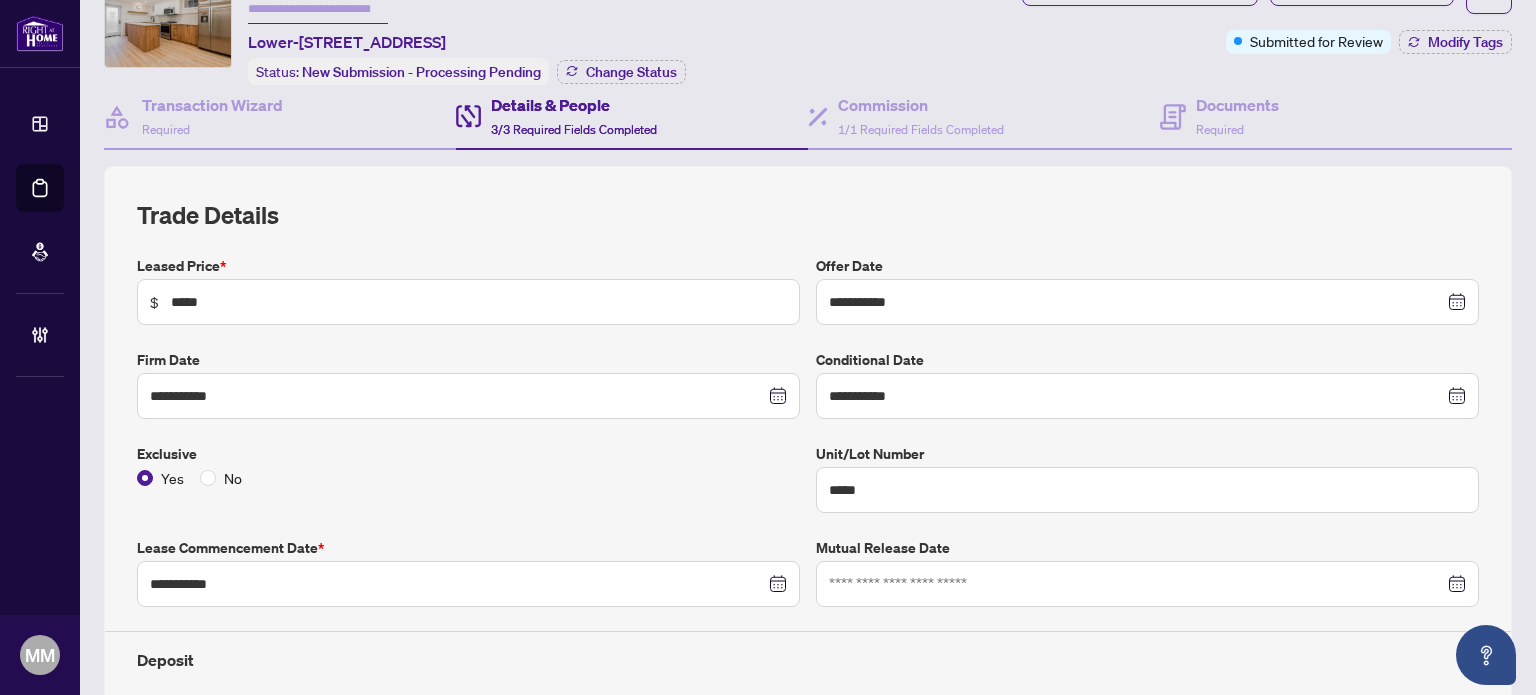
scroll to position [100, 0]
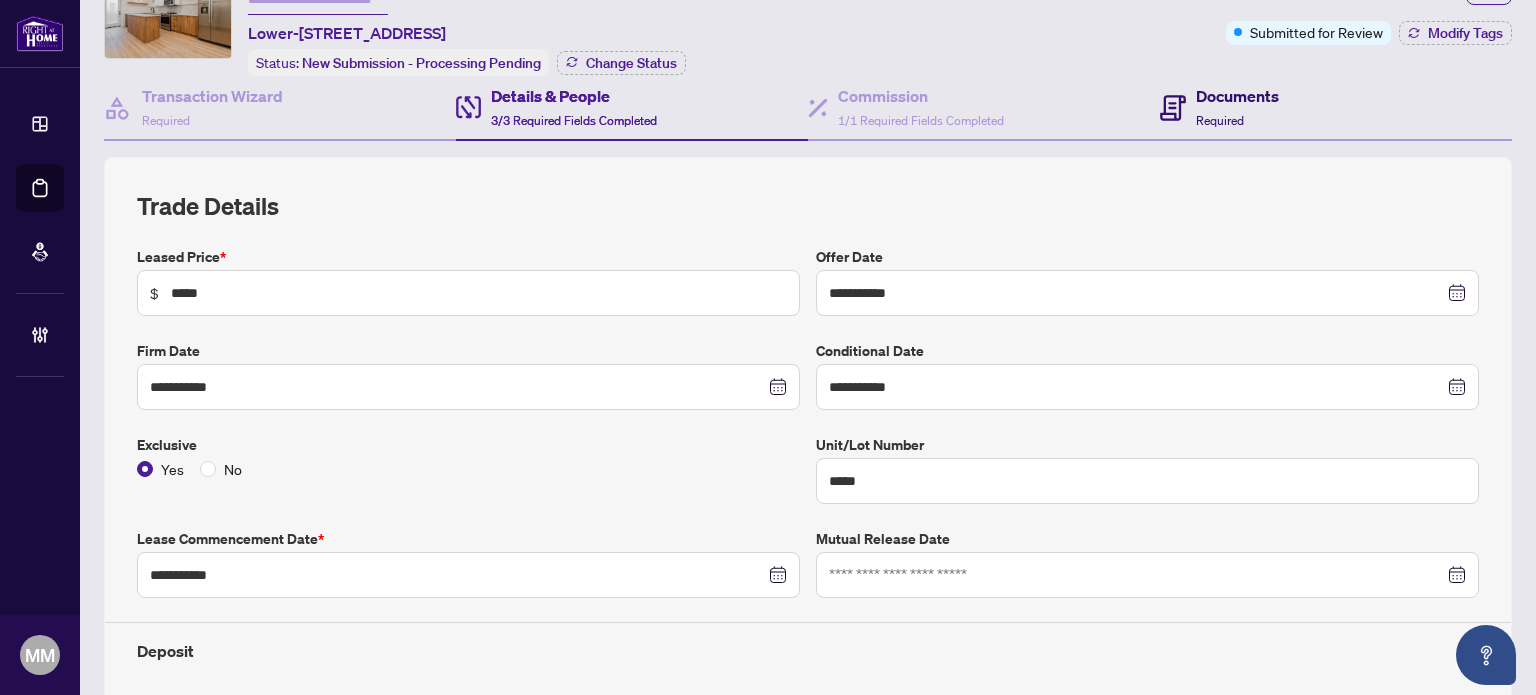
click at [1199, 123] on span "Required" at bounding box center [1220, 120] width 48 height 15
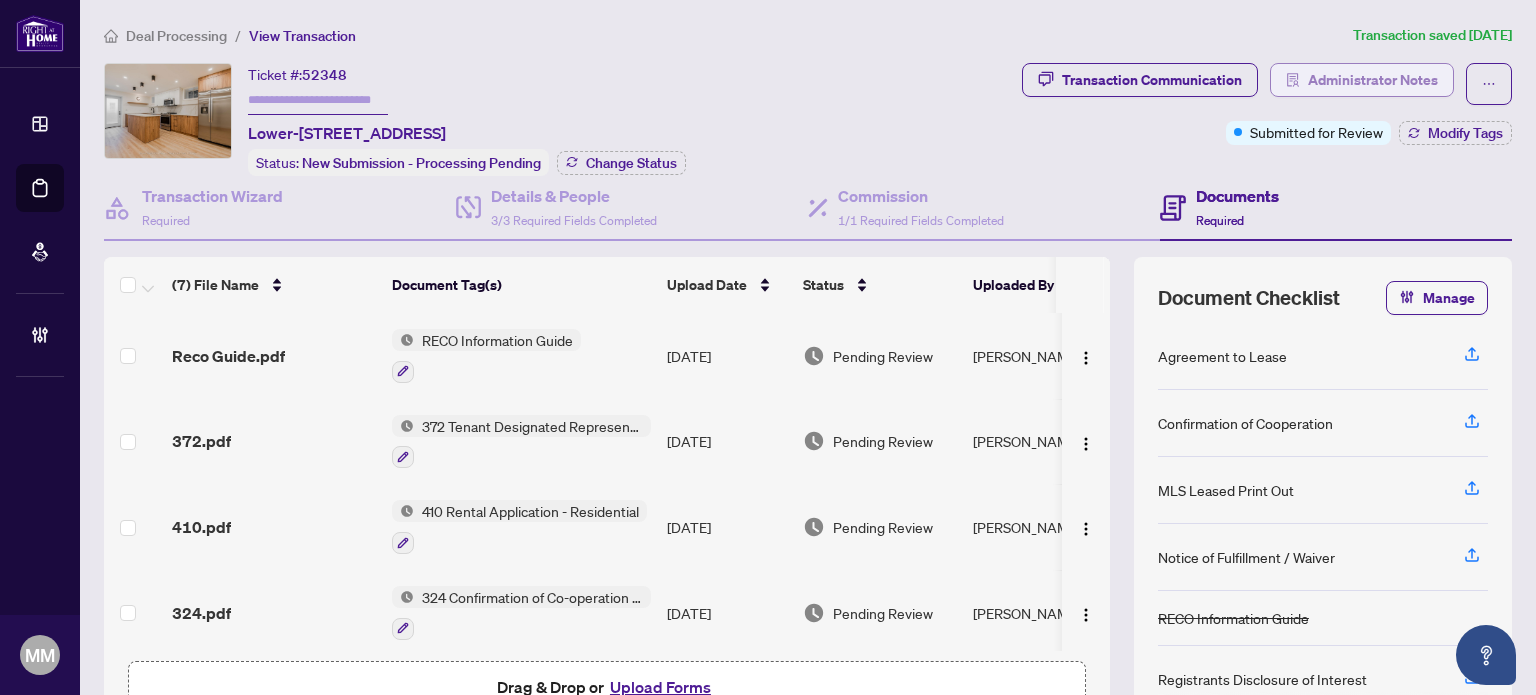
click at [1426, 75] on button "Administrator Notes" at bounding box center [1362, 80] width 184 height 34
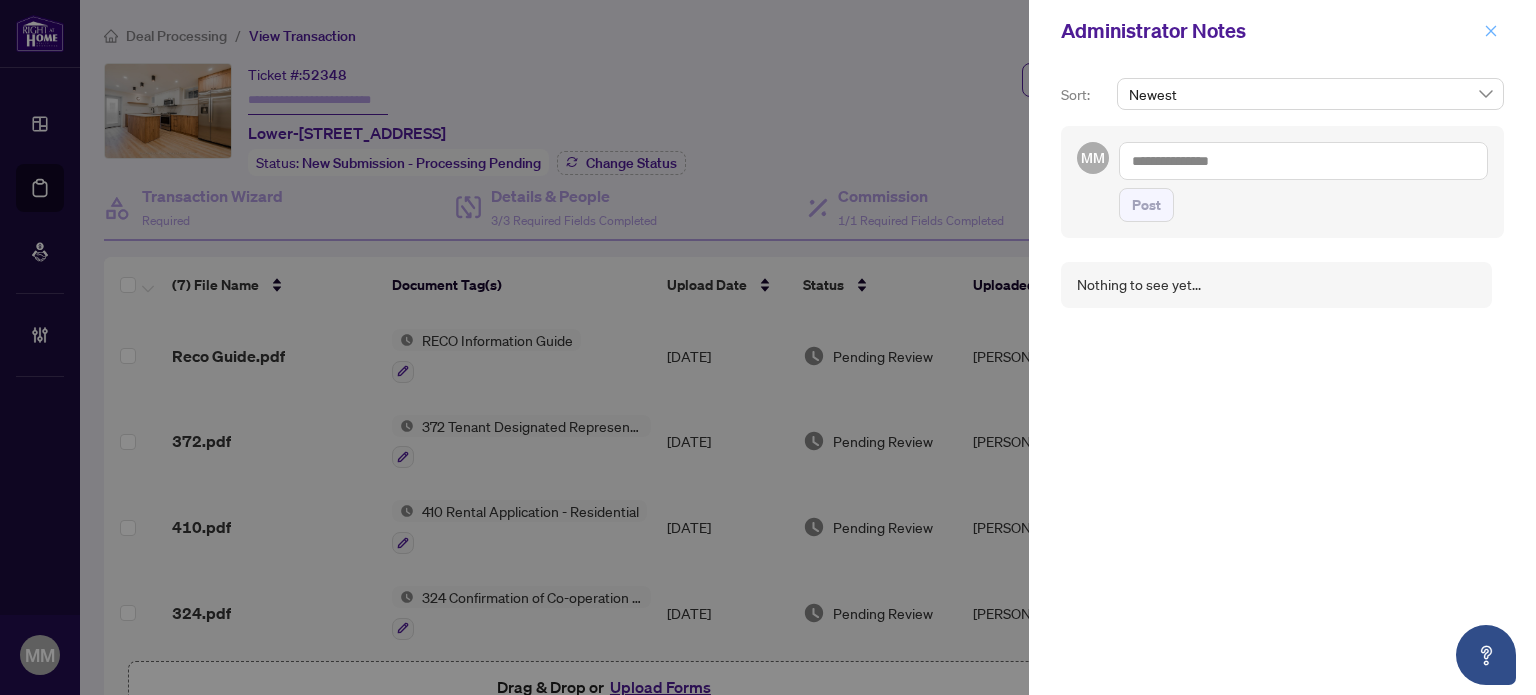
click at [1489, 21] on span "button" at bounding box center [1491, 31] width 14 height 32
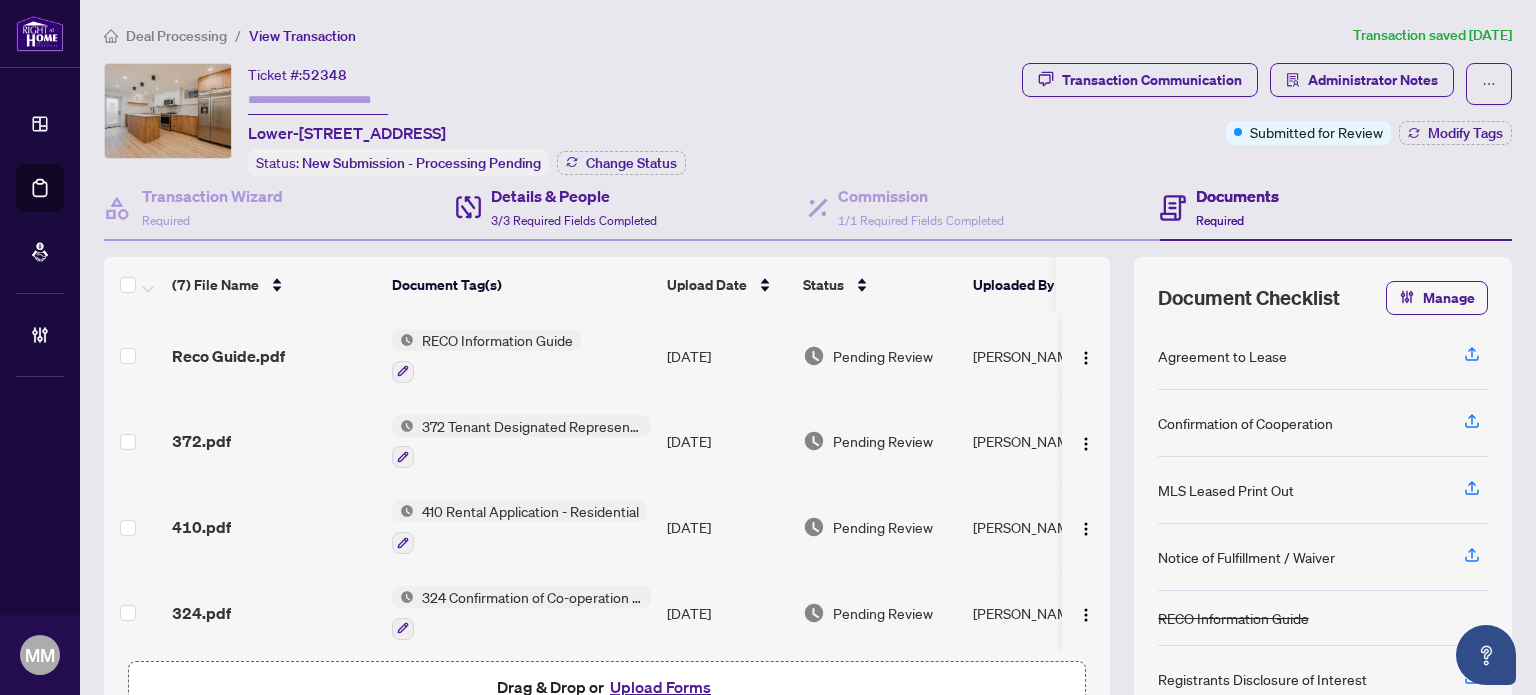
drag, startPoint x: 321, startPoint y: 208, endPoint x: 756, endPoint y: 215, distance: 435.0
click at [322, 208] on div "Transaction Wizard Required" at bounding box center [280, 208] width 352 height 65
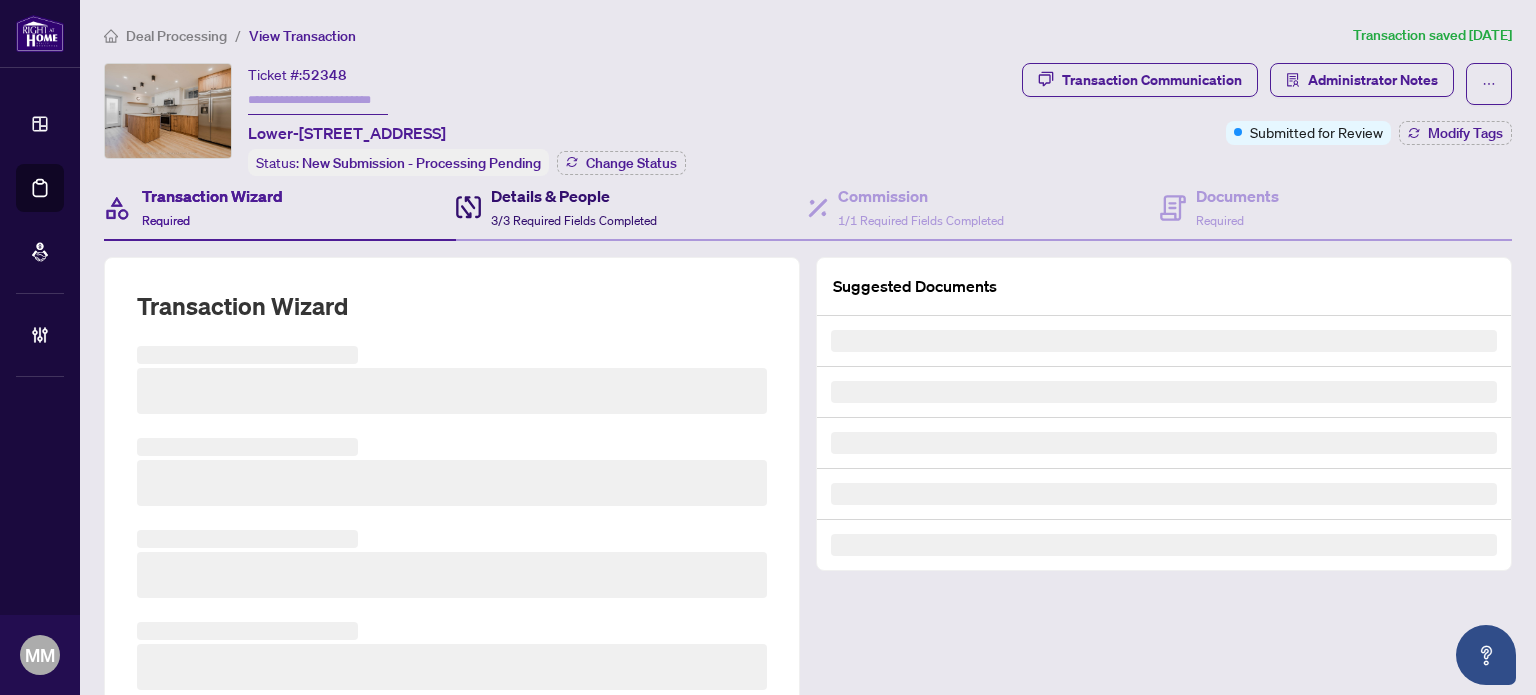
click at [631, 215] on span "3/3 Required Fields Completed" at bounding box center [574, 220] width 166 height 15
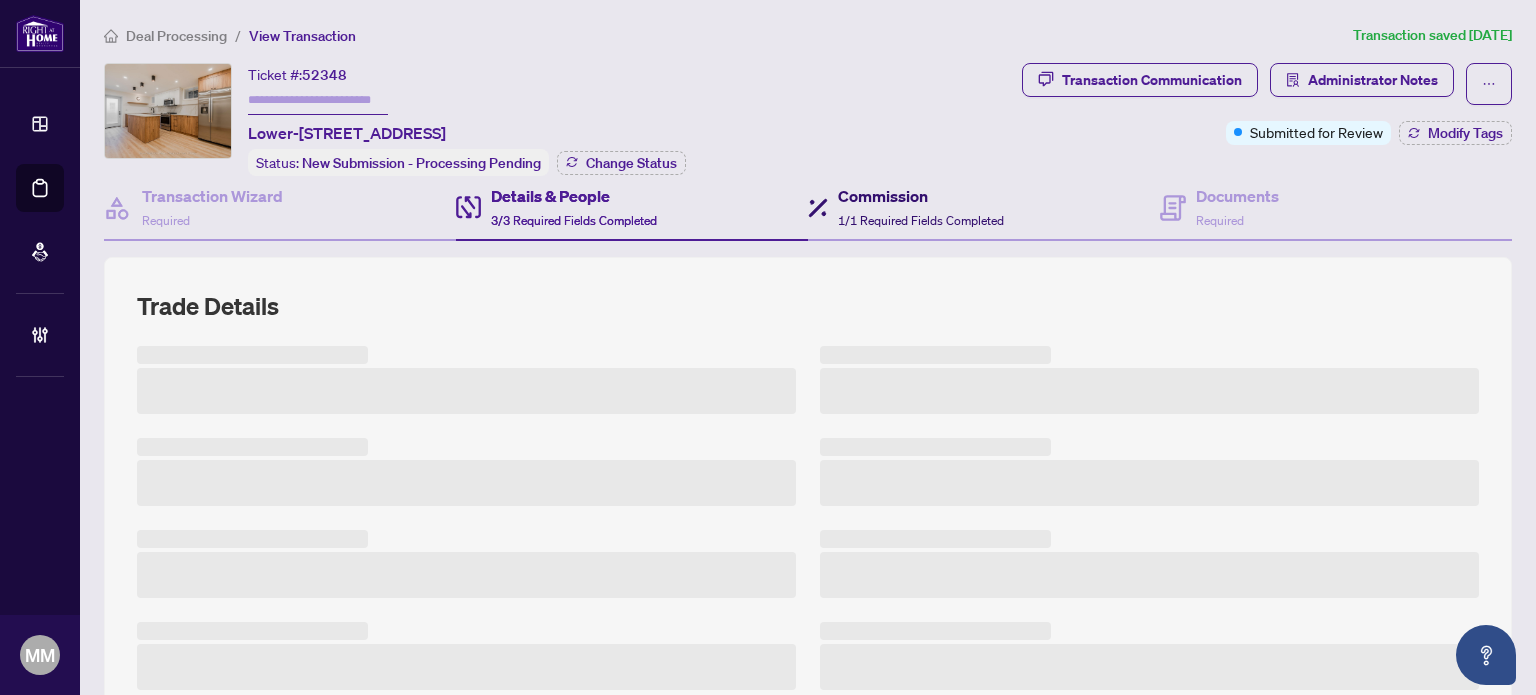
click at [944, 193] on h4 "Commission" at bounding box center [921, 196] width 166 height 24
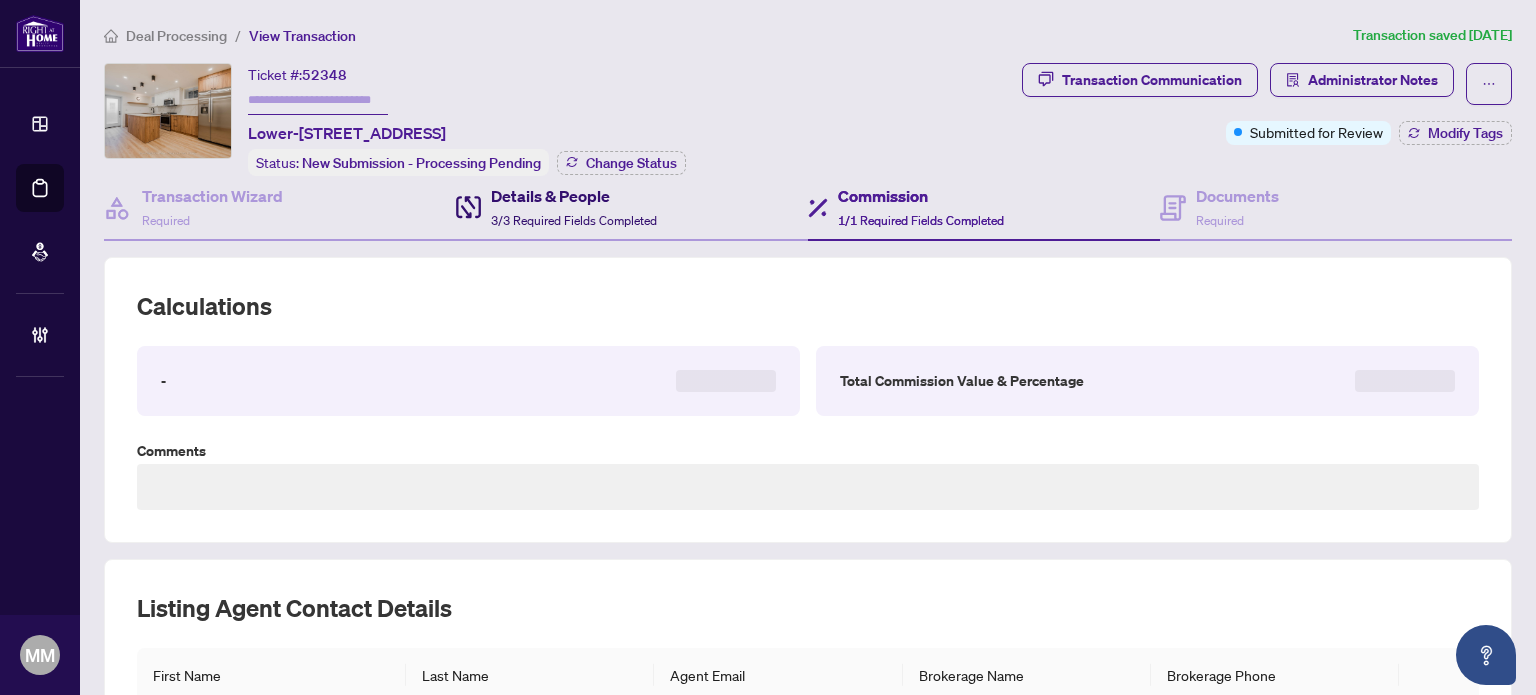
click at [586, 207] on div "Details & People 3/3 Required Fields Completed" at bounding box center [574, 207] width 166 height 47
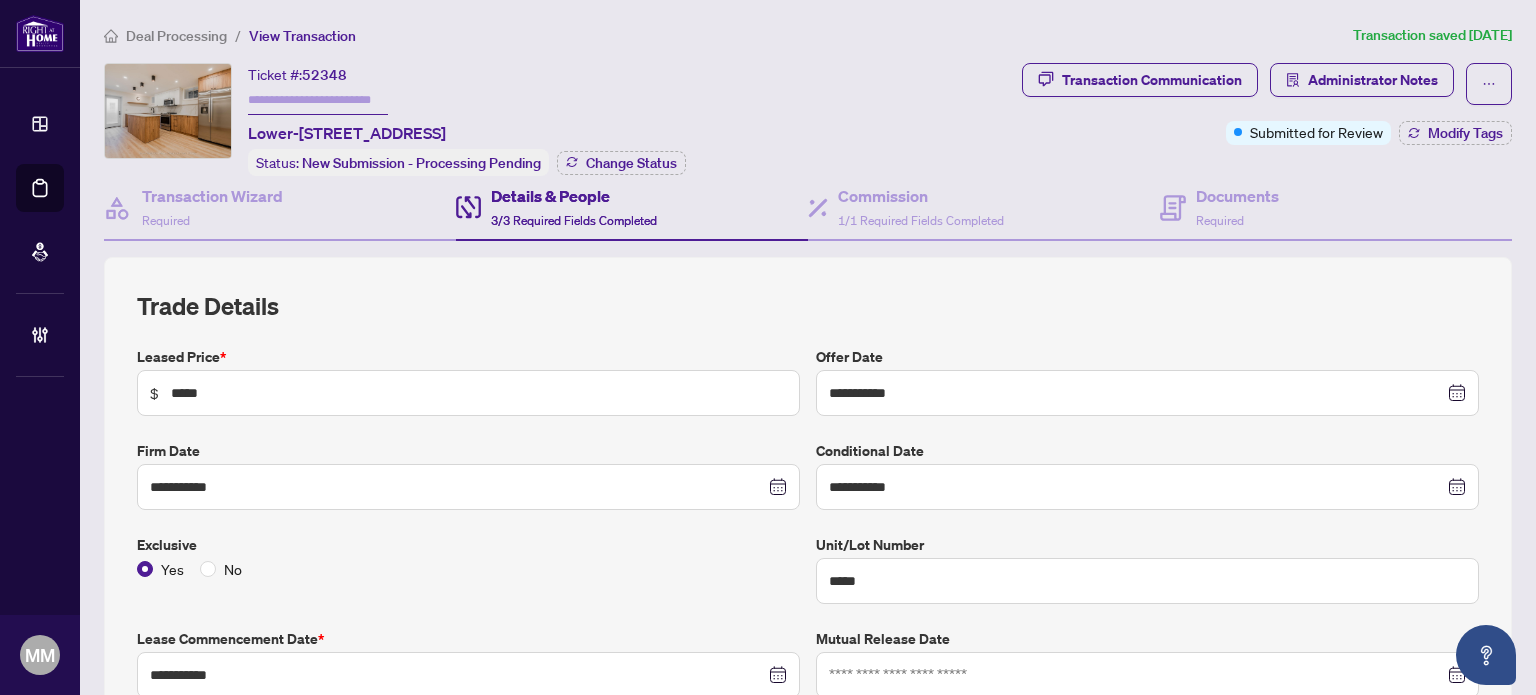
type input "**********"
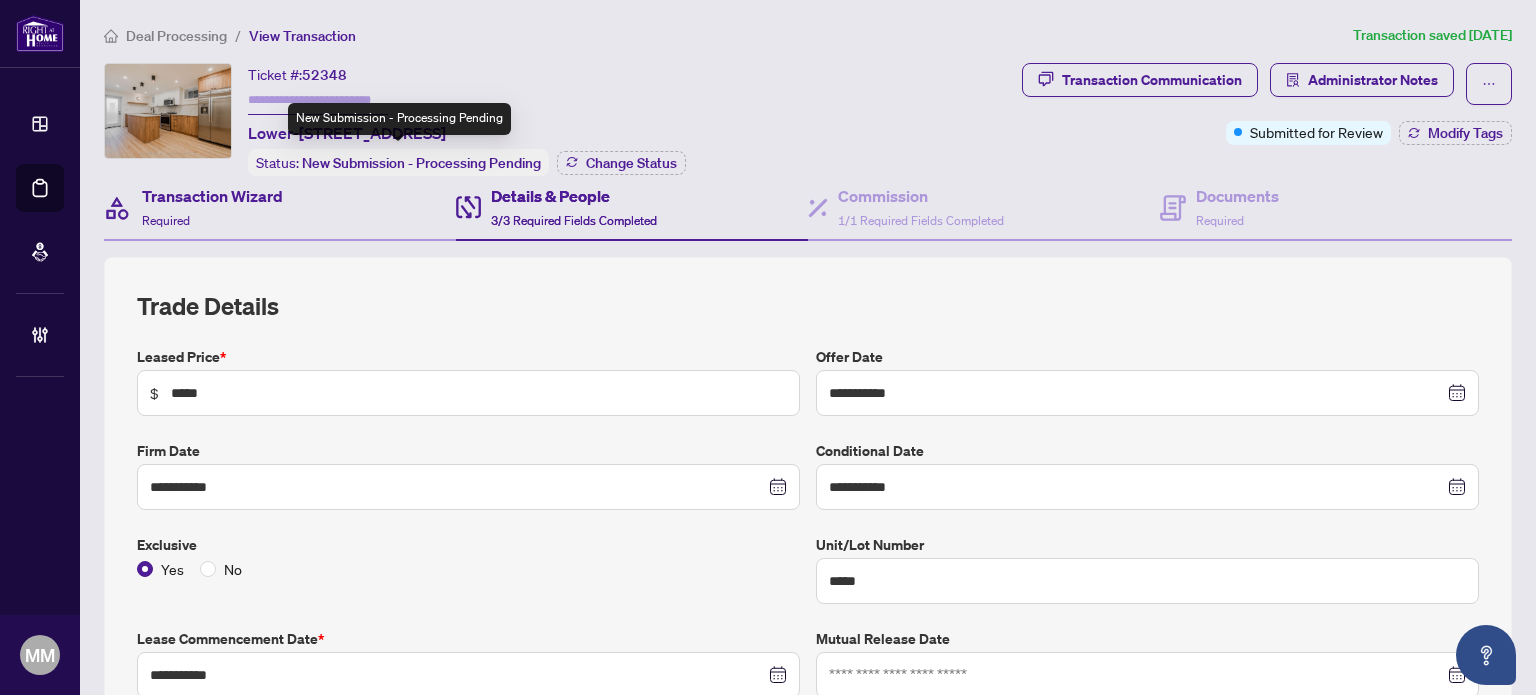
drag, startPoint x: 236, startPoint y: 171, endPoint x: 232, endPoint y: 193, distance: 22.4
click at [230, 207] on div "Transaction Wizard Required" at bounding box center [212, 207] width 141 height 47
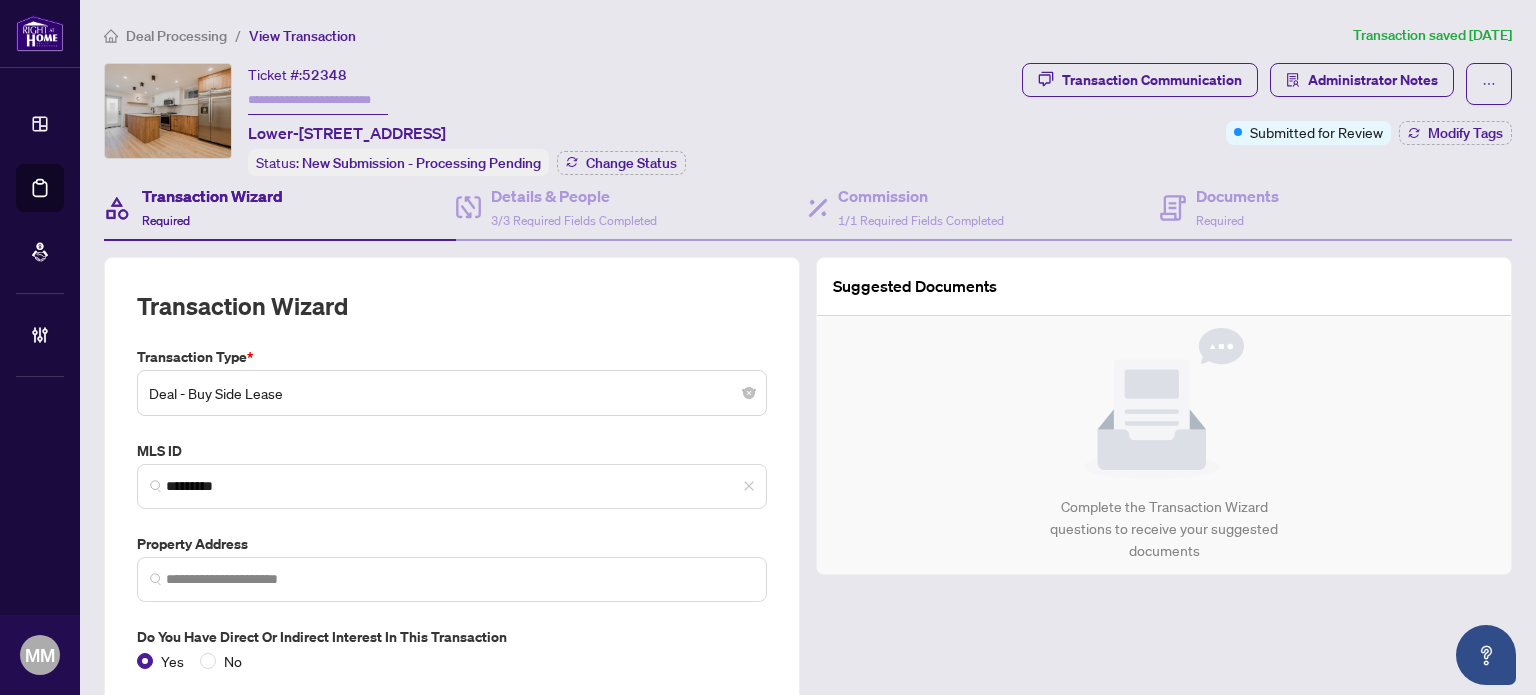
type input "**********"
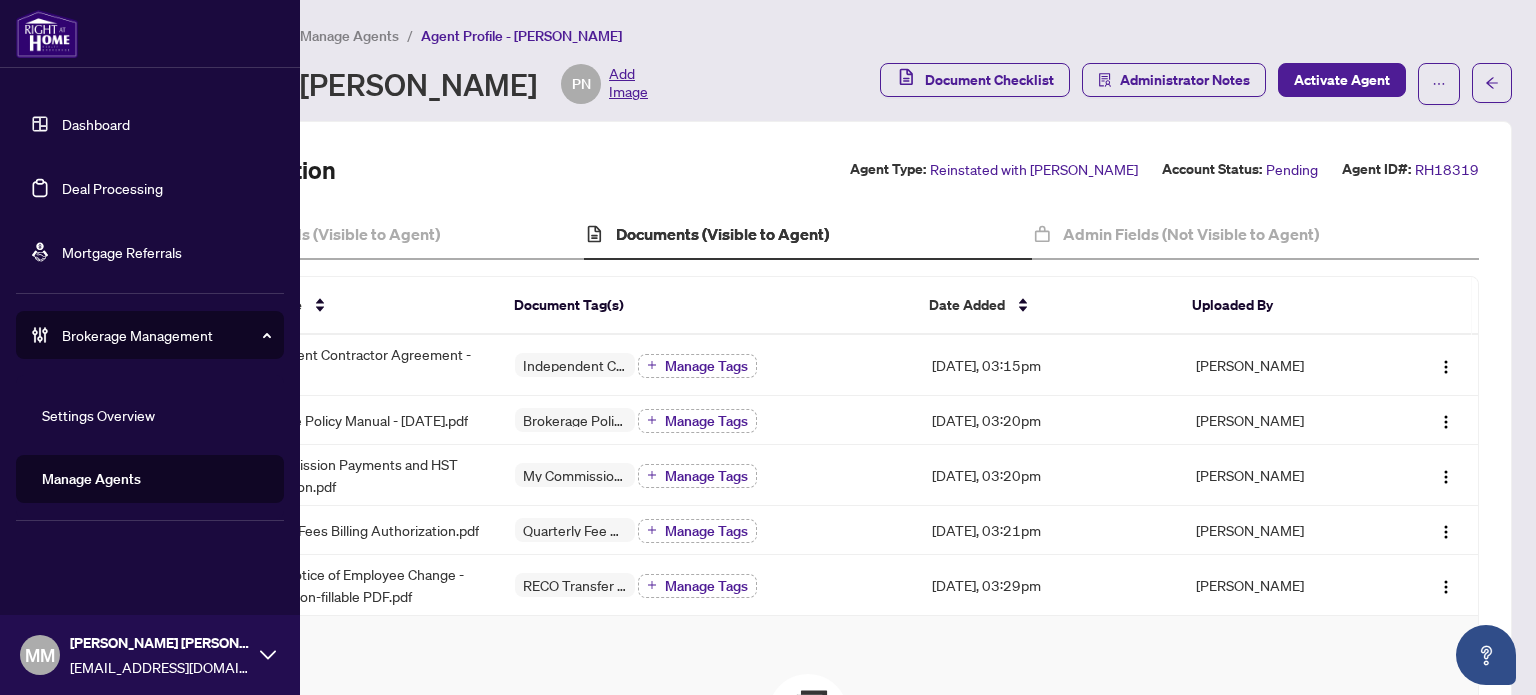
click at [71, 184] on link "Deal Processing" at bounding box center [112, 188] width 101 height 18
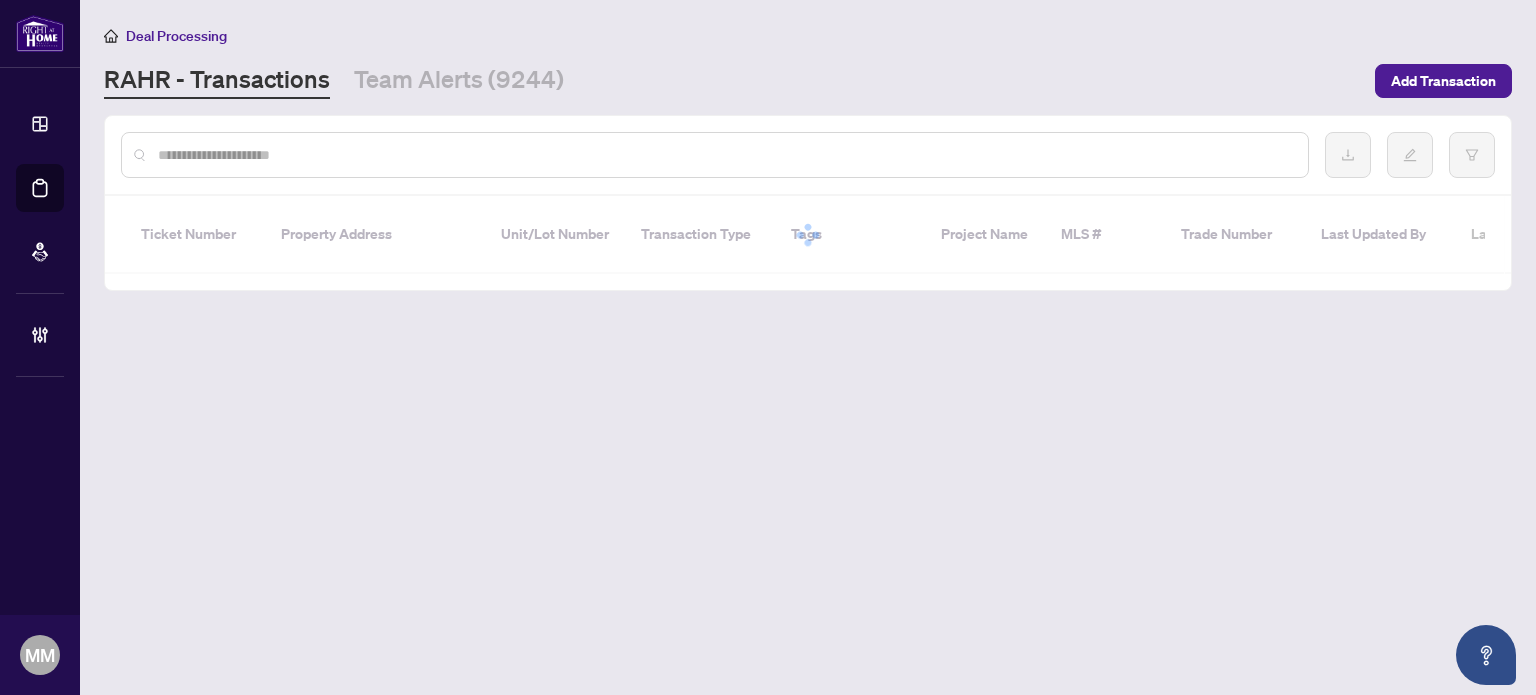
drag, startPoint x: 875, startPoint y: 171, endPoint x: 890, endPoint y: 145, distance: 30.0
click at [875, 169] on div at bounding box center [715, 155] width 1188 height 46
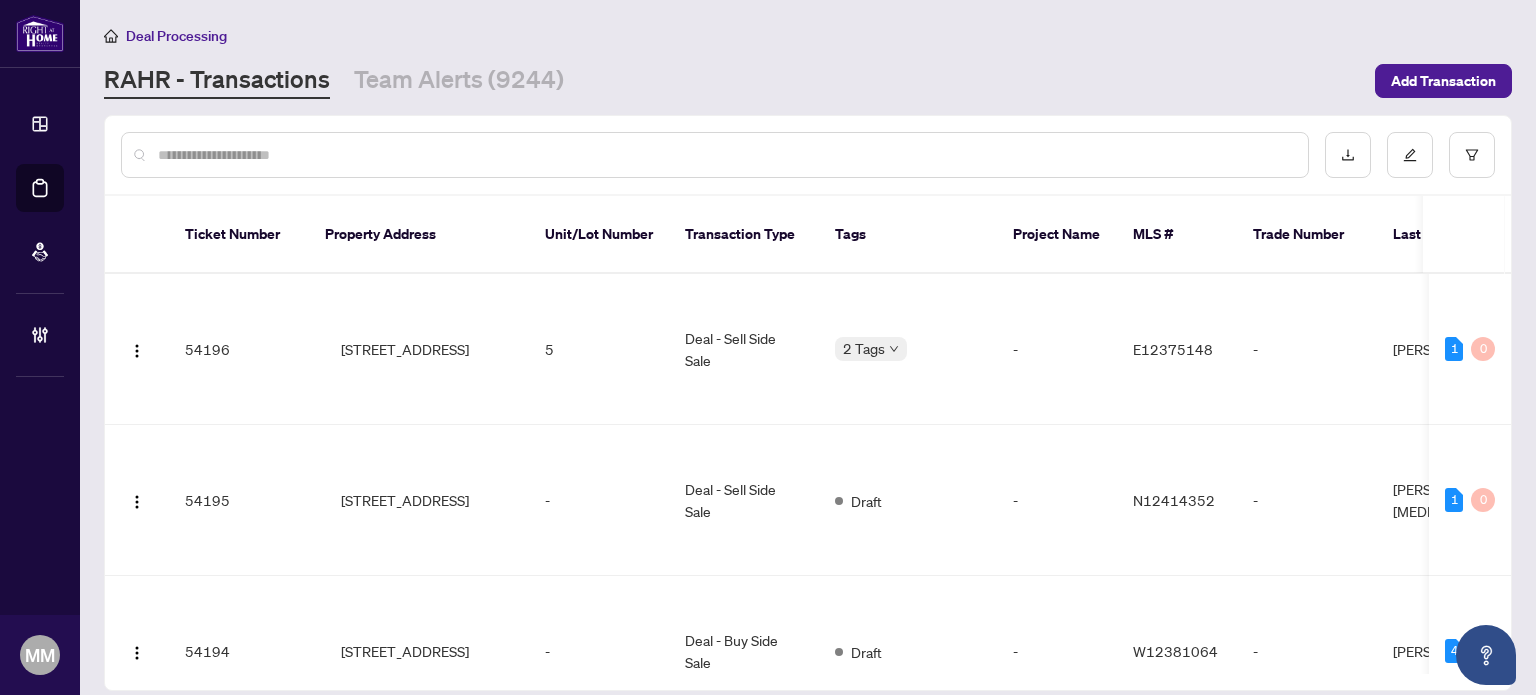
click at [890, 145] on input "text" at bounding box center [725, 155] width 1134 height 22
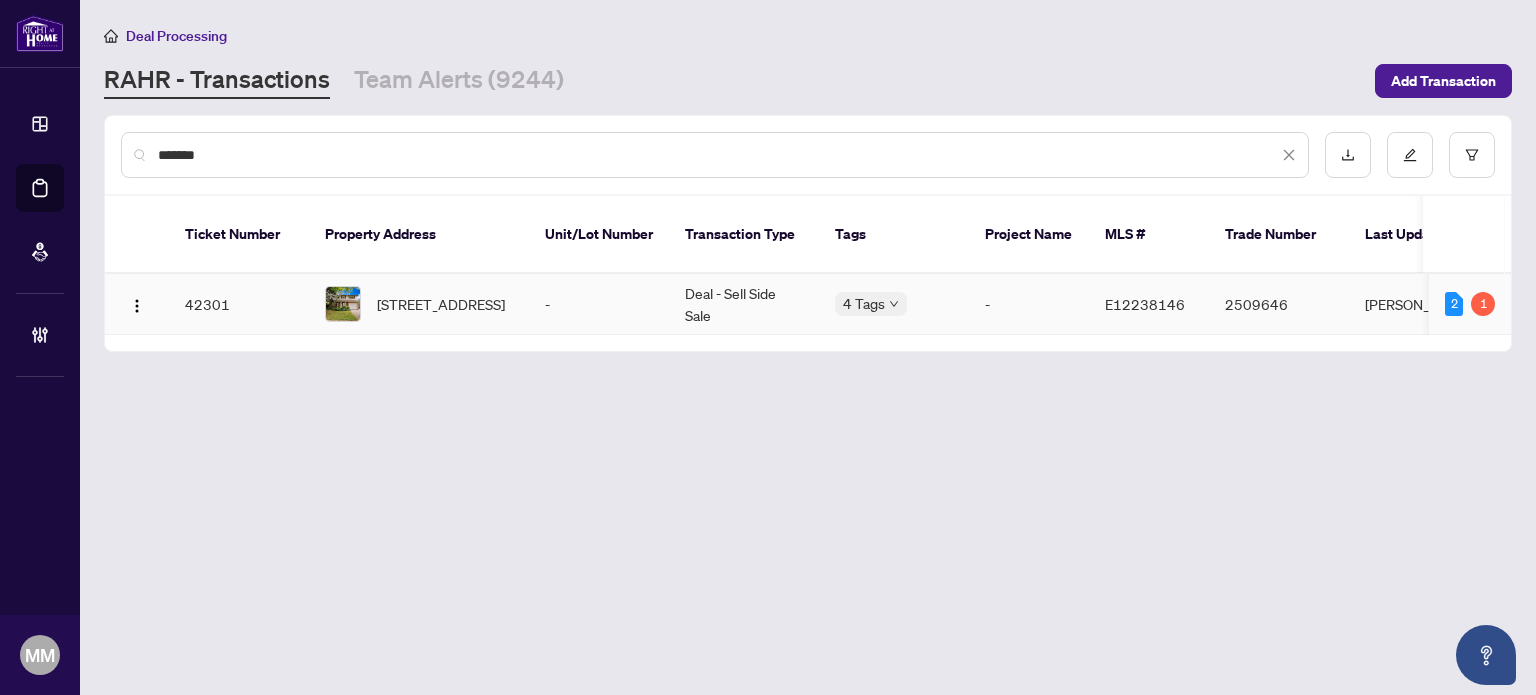
type input "*******"
click at [524, 275] on td "[STREET_ADDRESS]" at bounding box center [419, 304] width 220 height 61
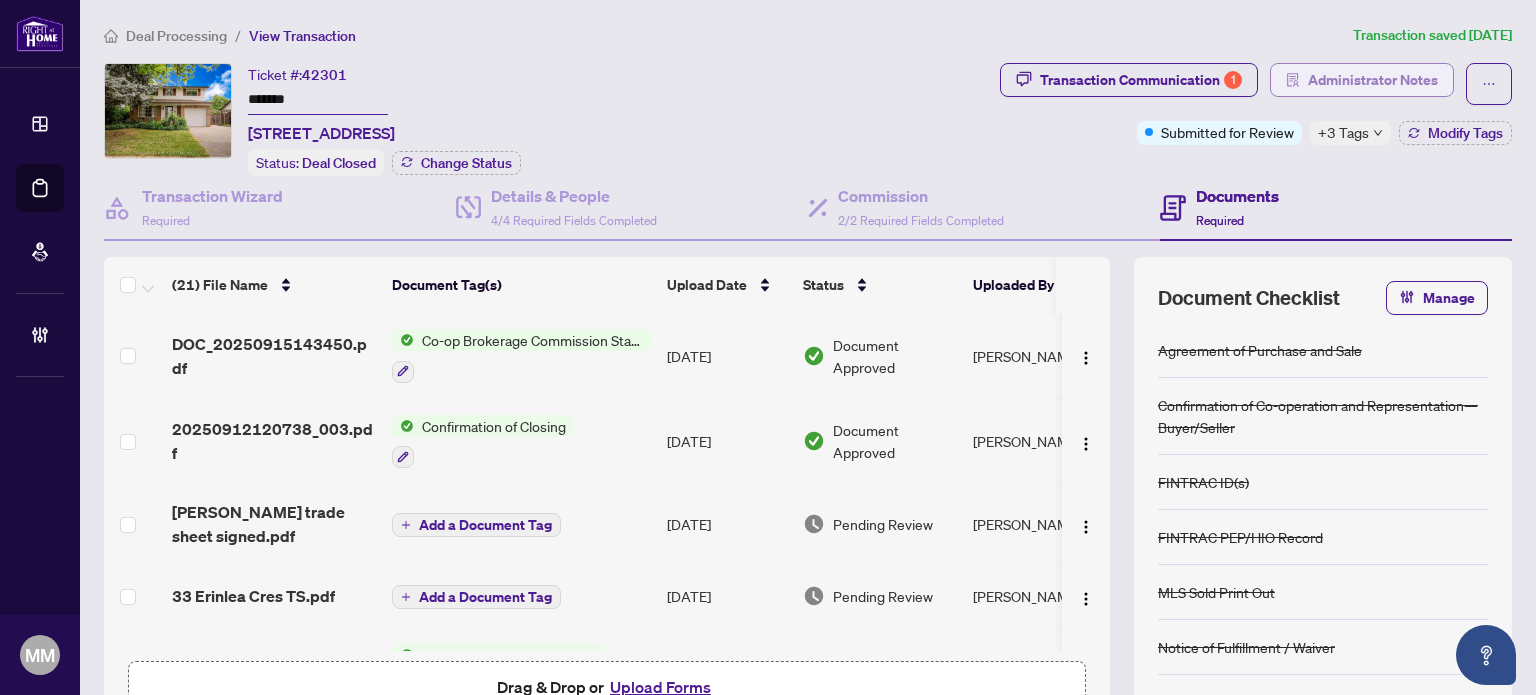
click at [1311, 79] on span "Administrator Notes" at bounding box center [1373, 80] width 130 height 32
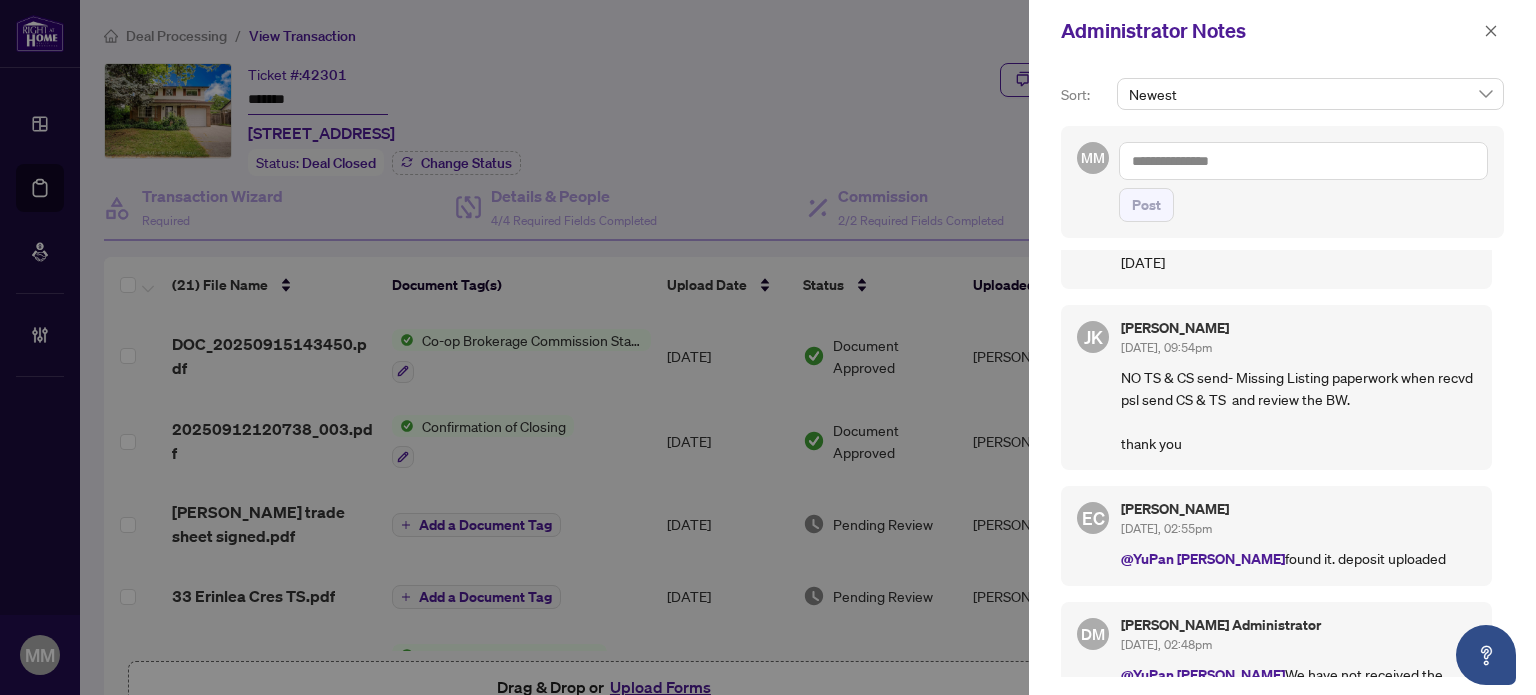
scroll to position [400, 0]
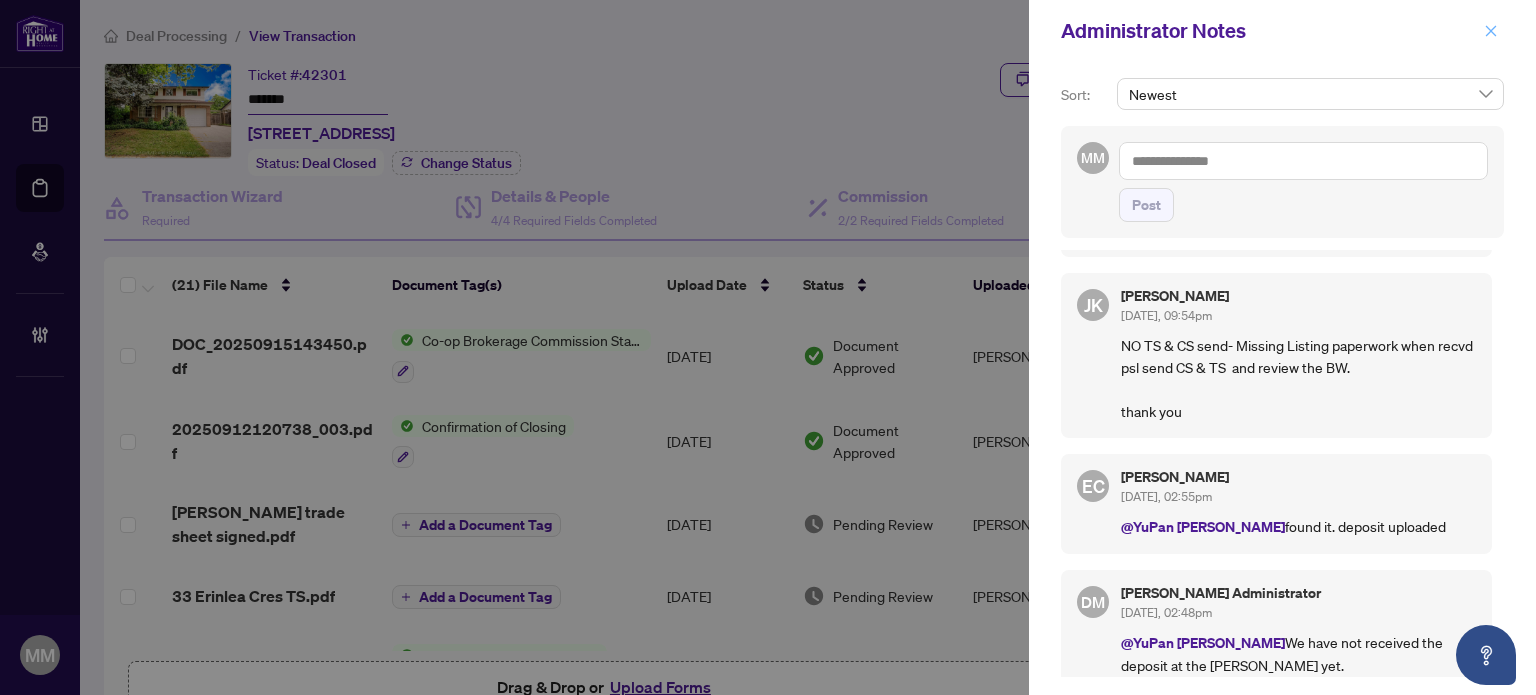
click at [1487, 26] on icon "close" at bounding box center [1491, 31] width 14 height 14
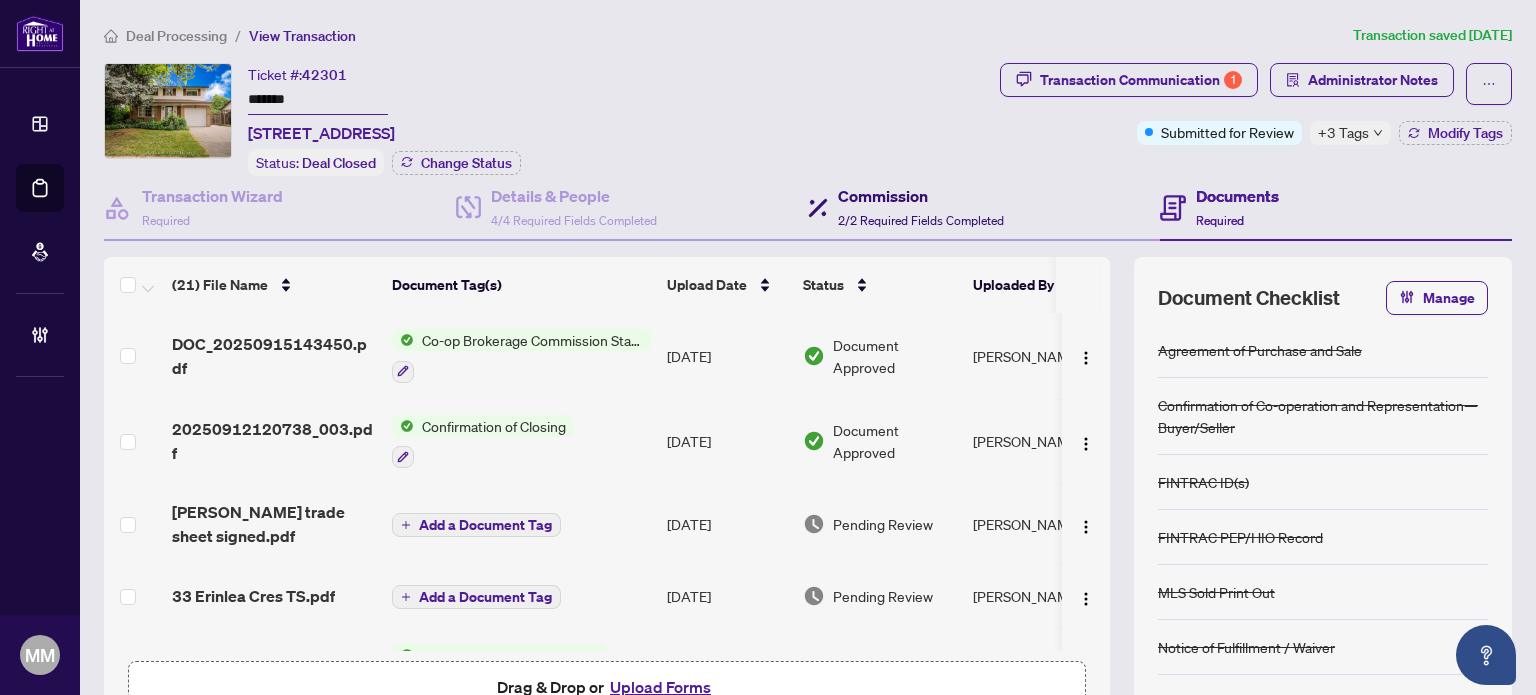
click at [876, 205] on div "Commission 2/2 Required Fields Completed" at bounding box center [921, 207] width 166 height 47
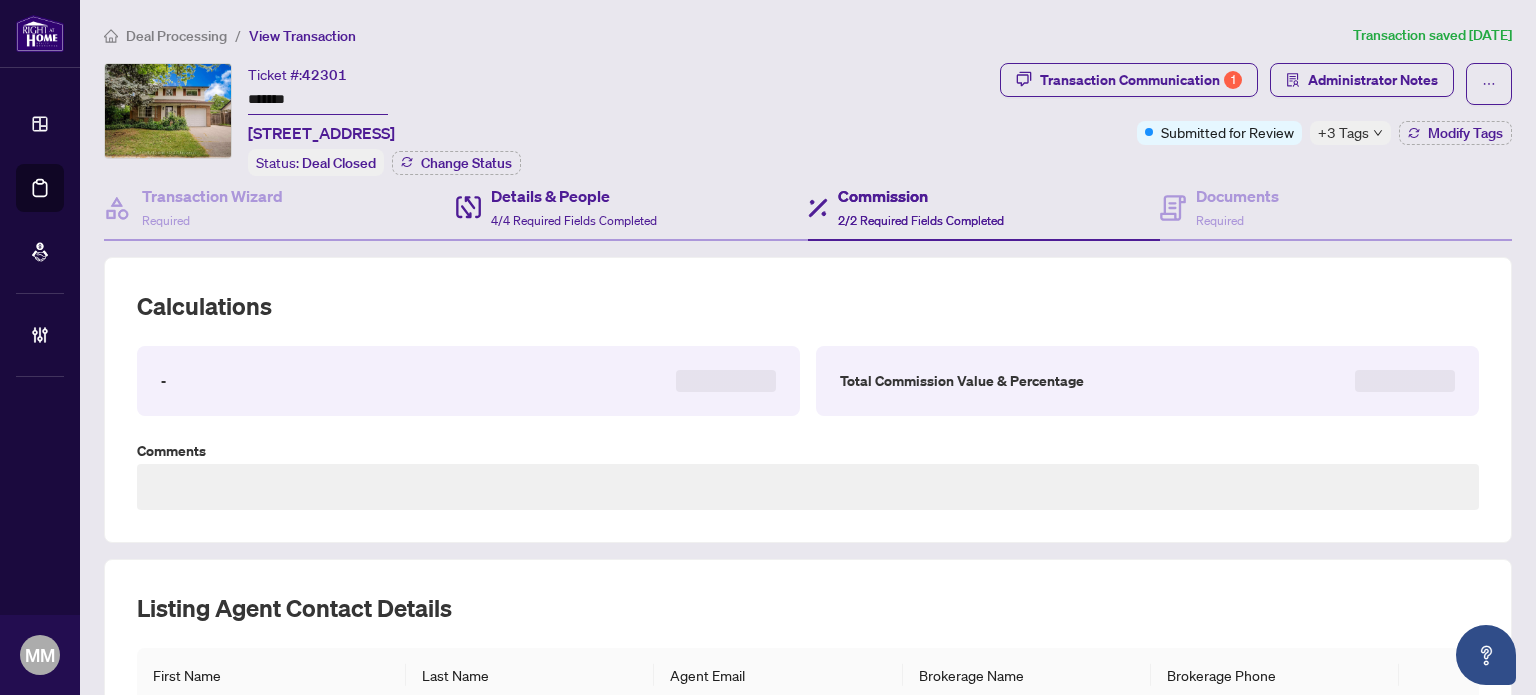
click at [676, 196] on div "Details & People 4/4 Required Fields Completed" at bounding box center [632, 208] width 352 height 65
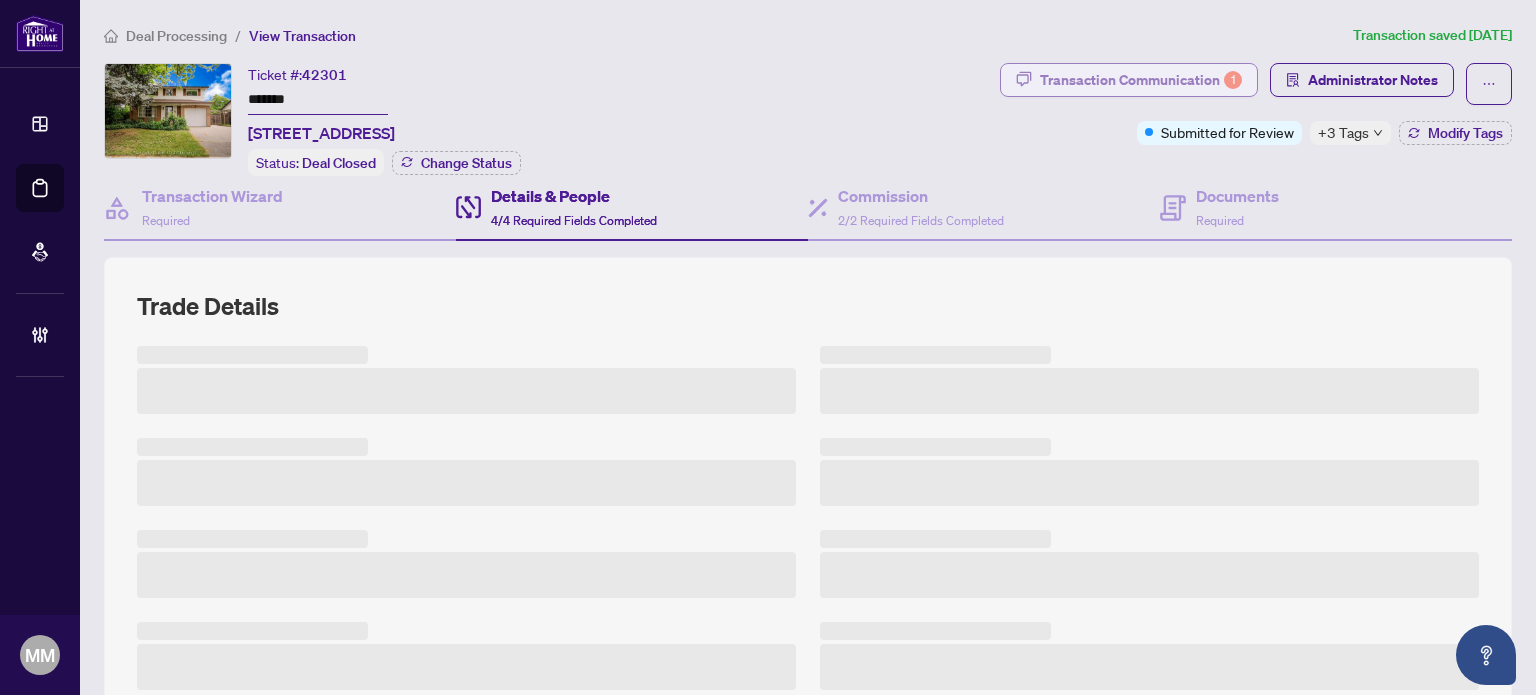
click at [1175, 64] on div "Transaction Communication 1" at bounding box center [1141, 80] width 202 height 32
type textarea "**********"
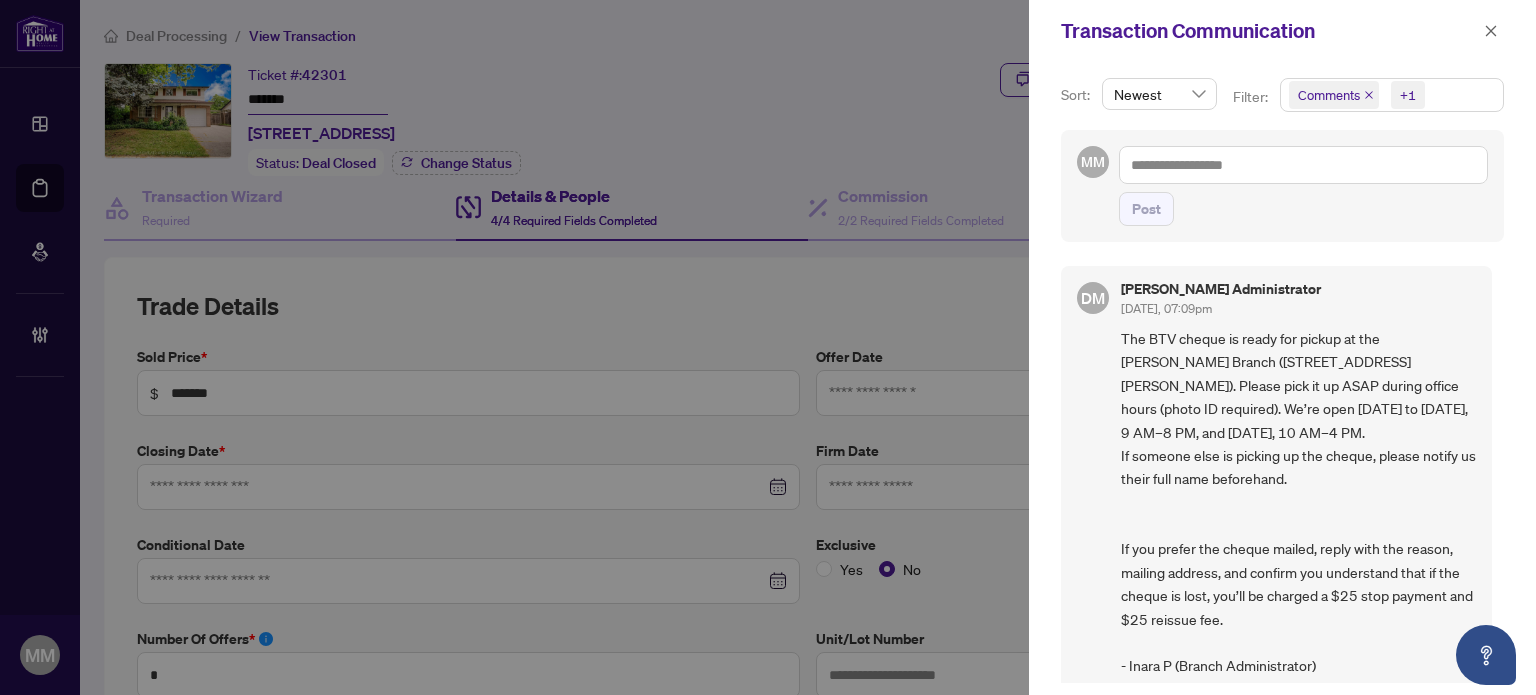
type input "**********"
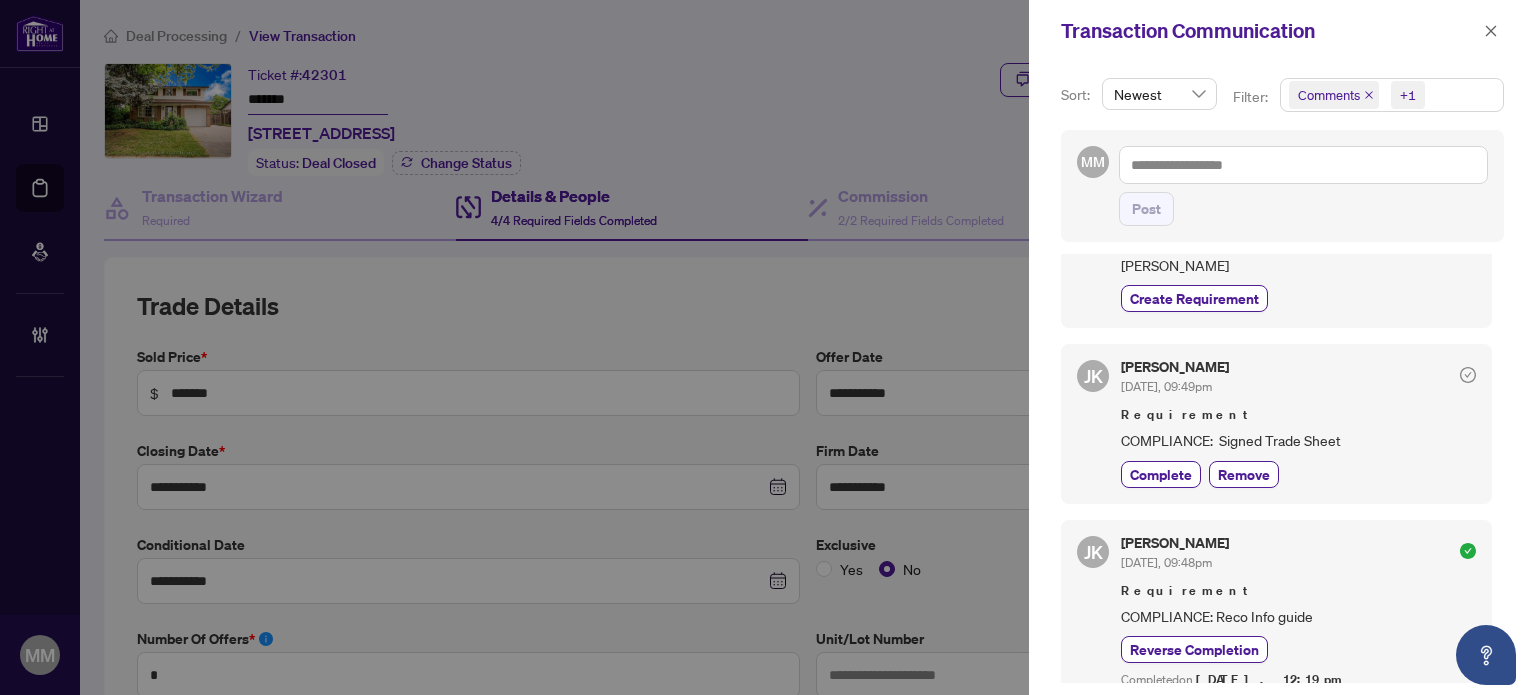
scroll to position [1300, 0]
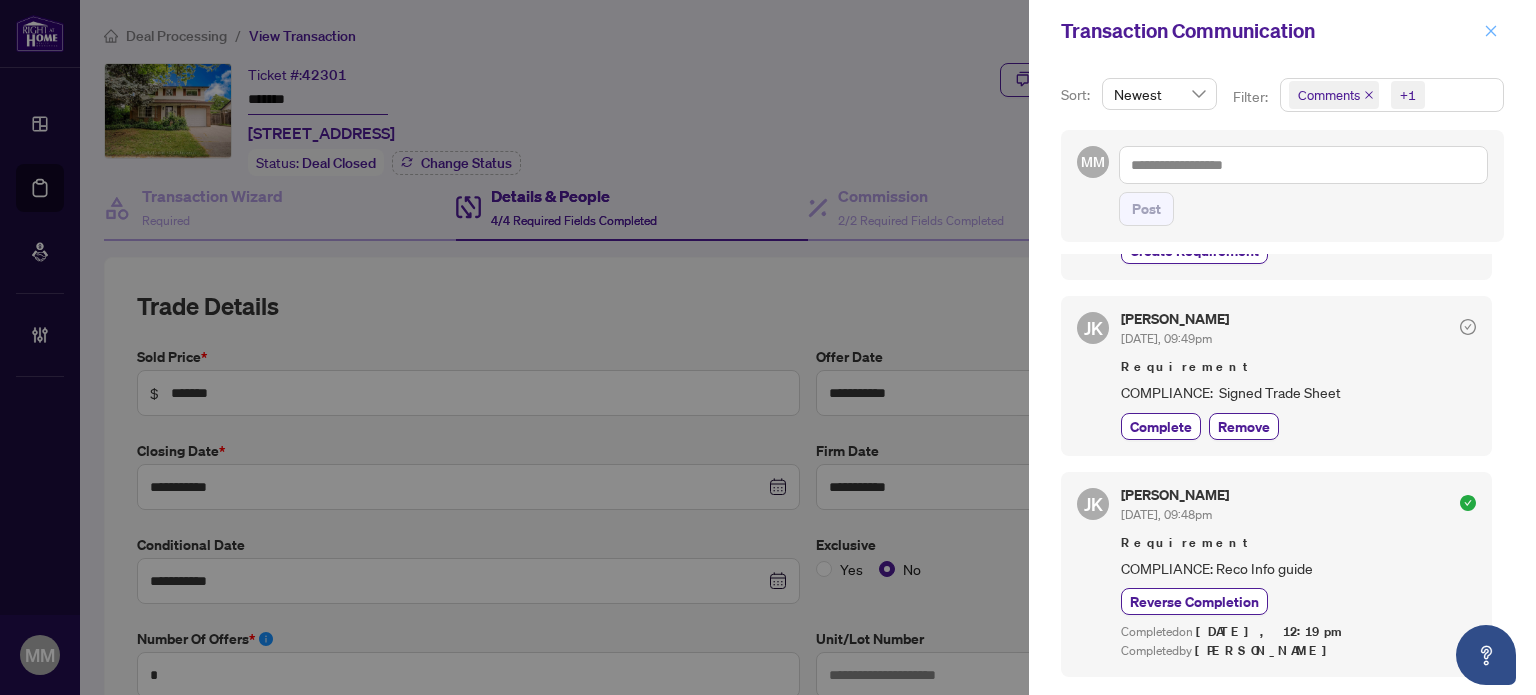
click at [1487, 27] on icon "close" at bounding box center [1491, 30] width 11 height 11
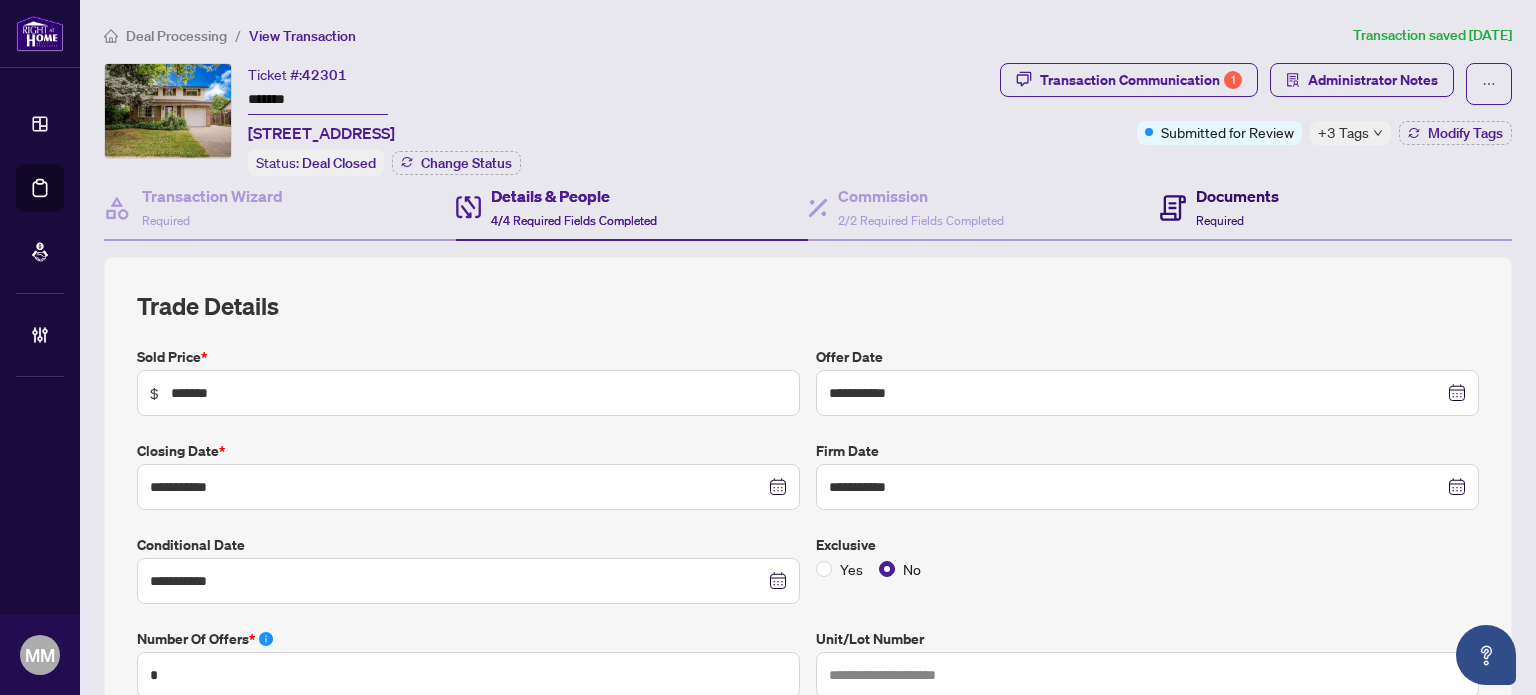
click at [1215, 190] on h4 "Documents" at bounding box center [1237, 196] width 83 height 24
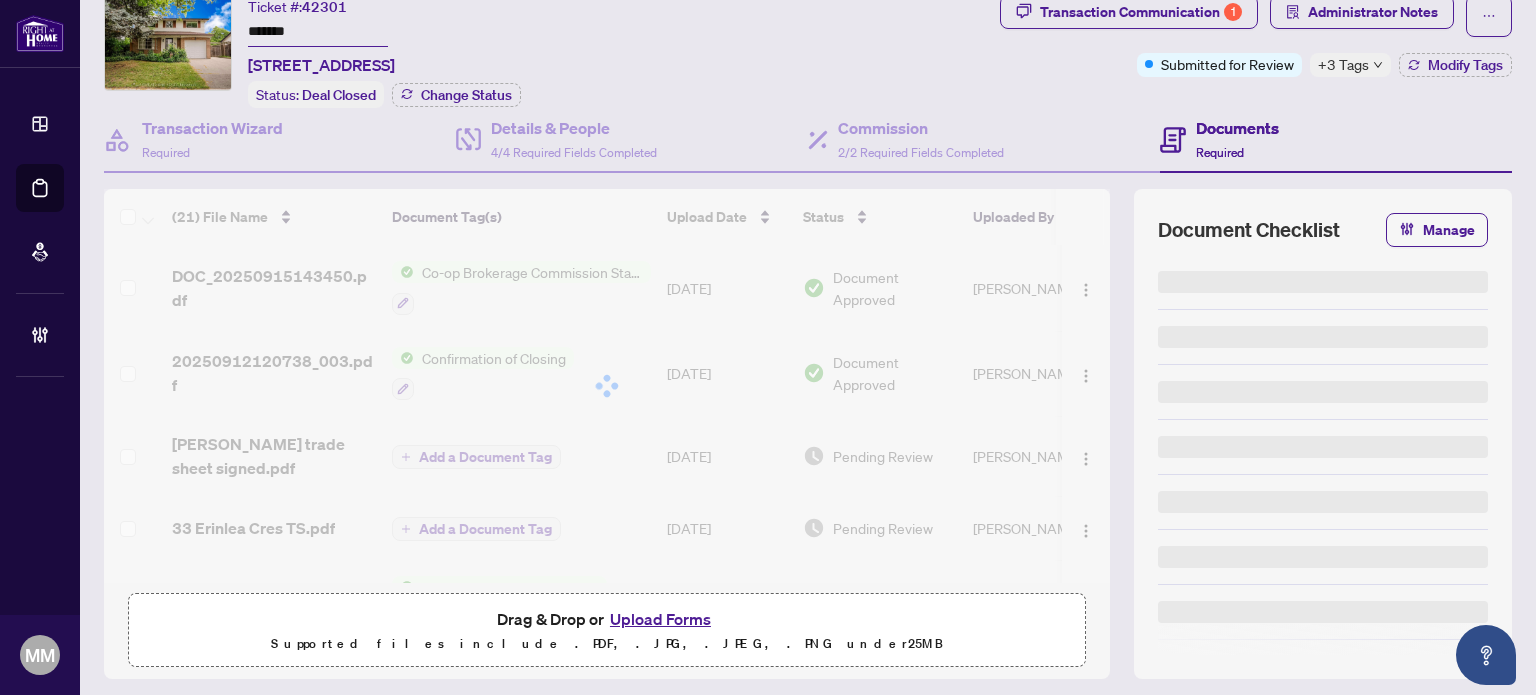
scroll to position [100, 0]
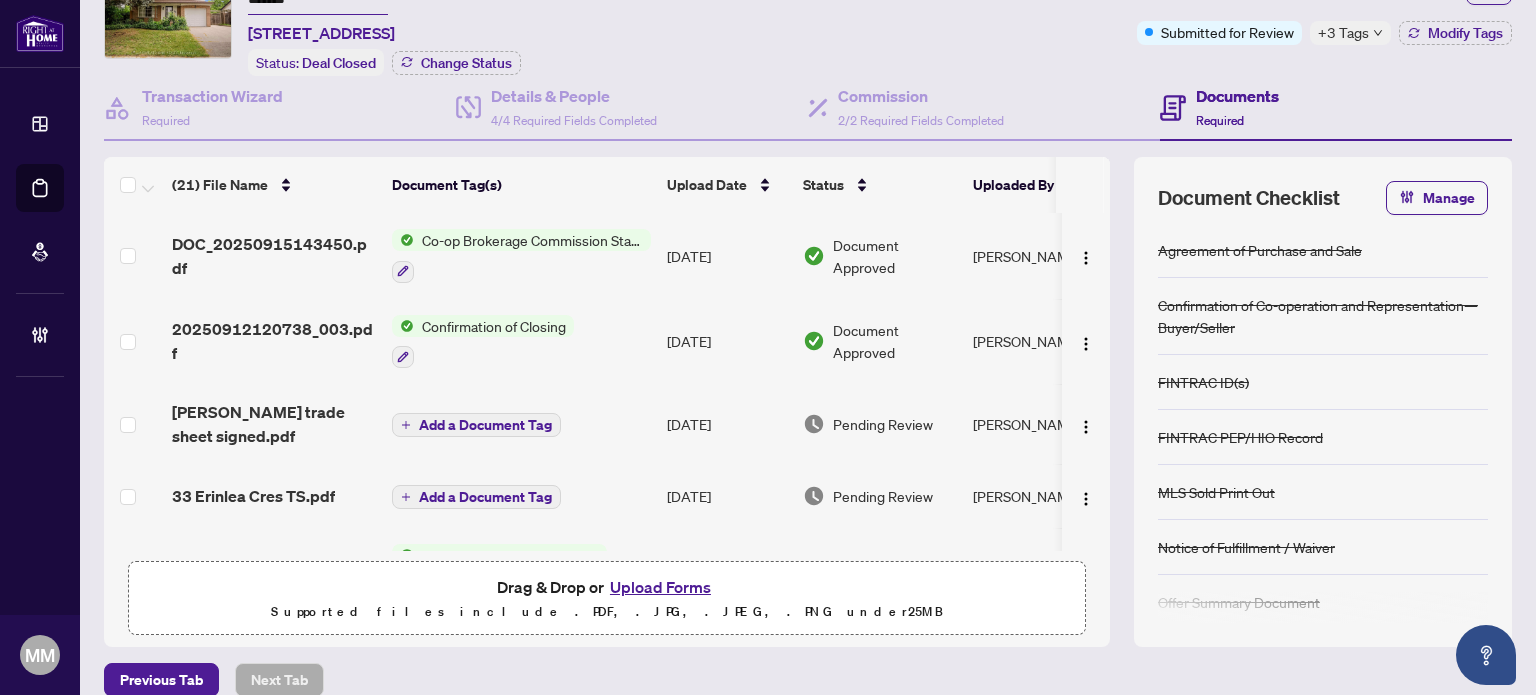
click at [686, 403] on td "[DATE]" at bounding box center [727, 424] width 136 height 80
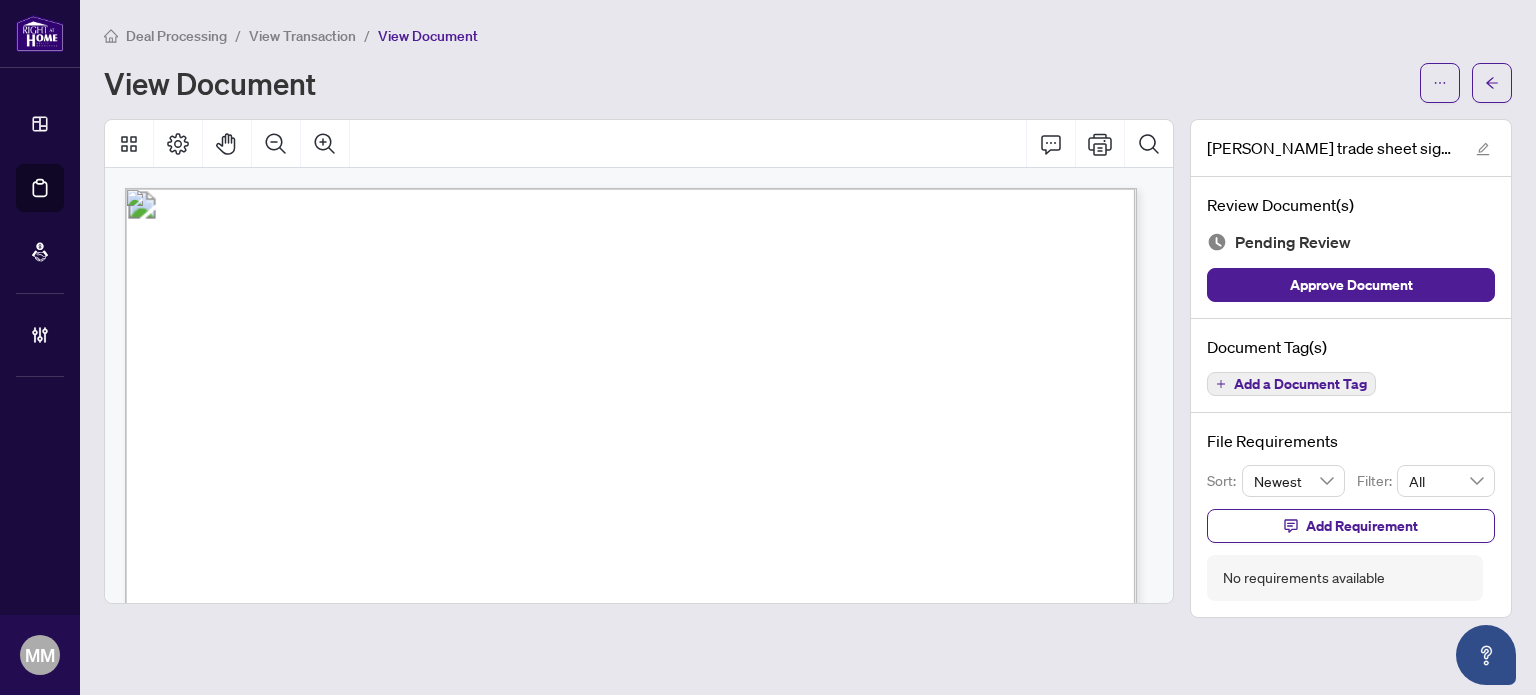
click at [1518, 64] on main "Deal Processing / View Transaction / View Document View Document [PERSON_NAME] …" at bounding box center [808, 347] width 1456 height 695
click at [1496, 72] on span "button" at bounding box center [1492, 83] width 14 height 32
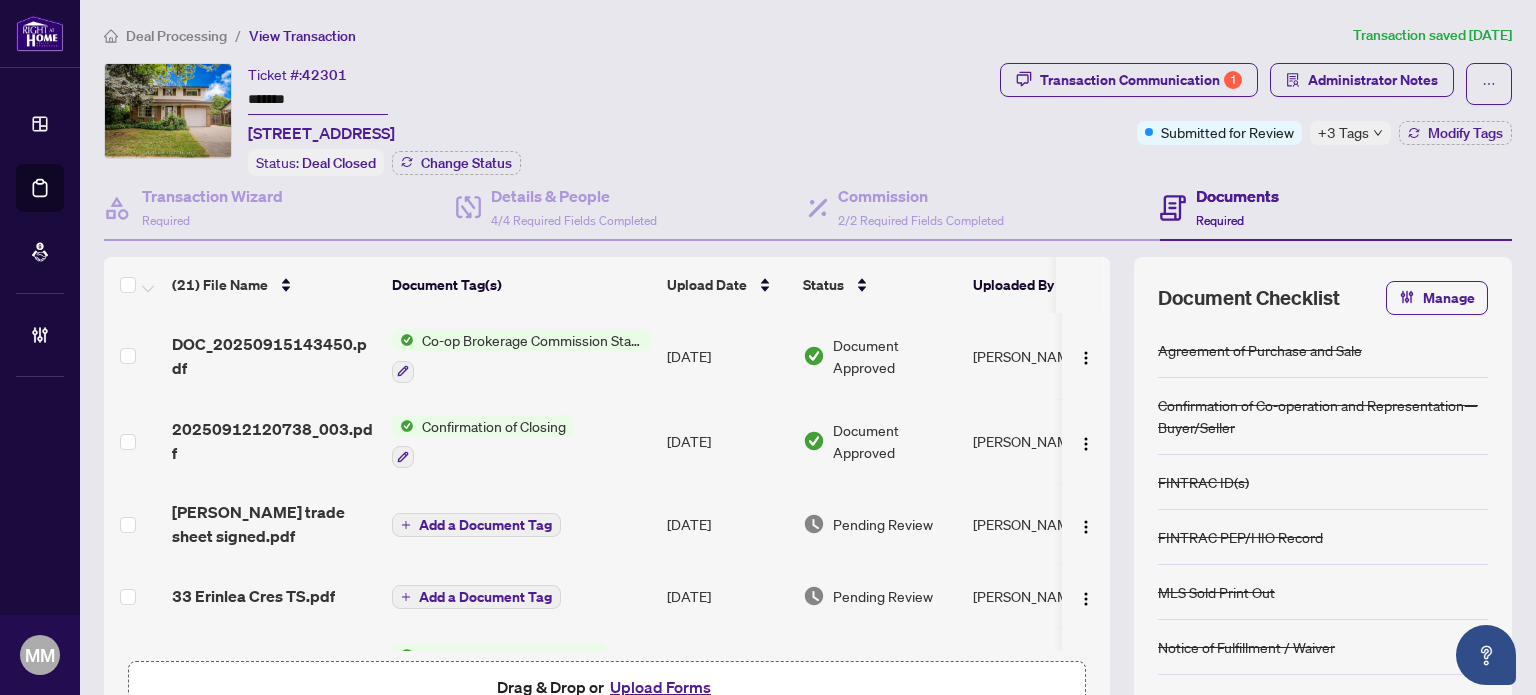
click at [529, 240] on div "Transaction Wizard Required Details & People 4/4 Required Fields Completed Comm…" at bounding box center [808, 461] width 1408 height 571
drag, startPoint x: 566, startPoint y: 200, endPoint x: 537, endPoint y: 220, distance: 35.2
click at [566, 199] on h4 "Details & People" at bounding box center [574, 196] width 166 height 24
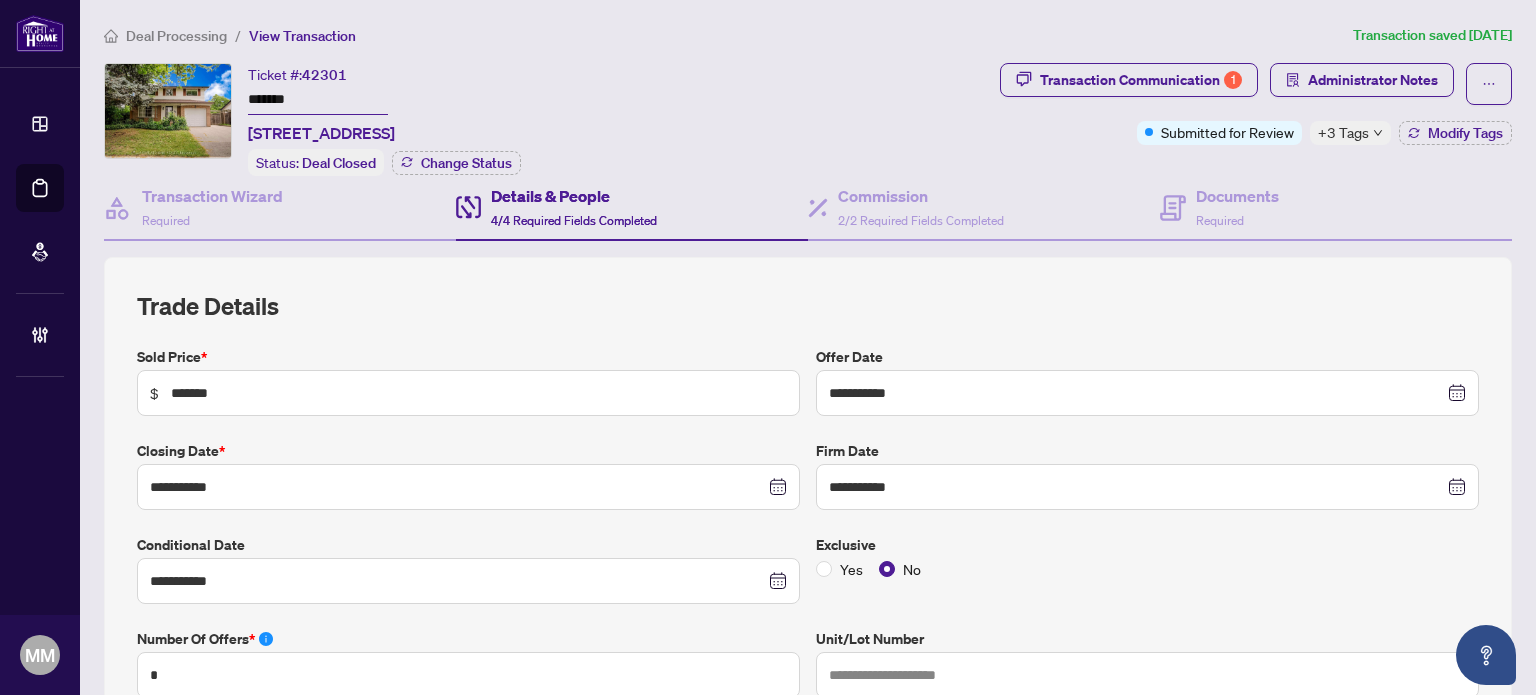
click at [1367, 135] on div "+3 Tags" at bounding box center [1350, 133] width 81 height 24
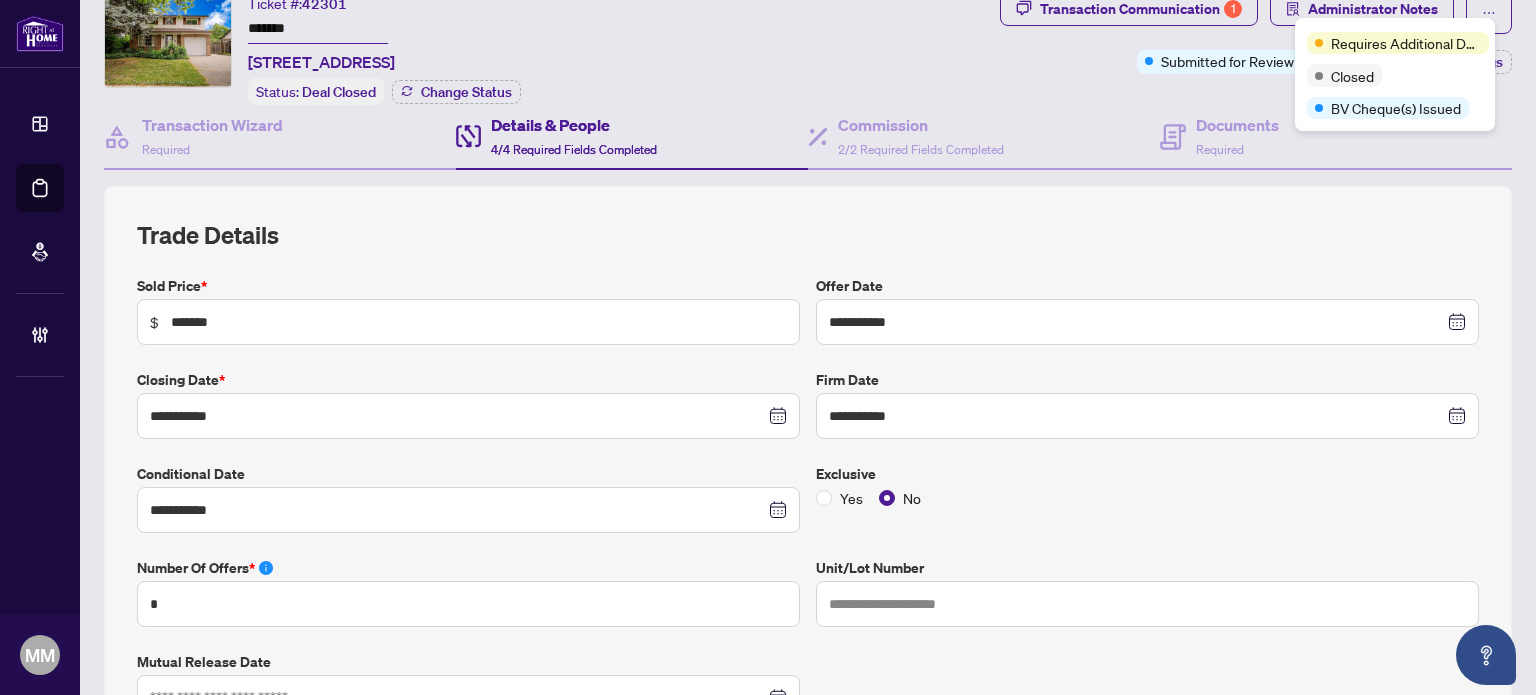
scroll to position [100, 0]
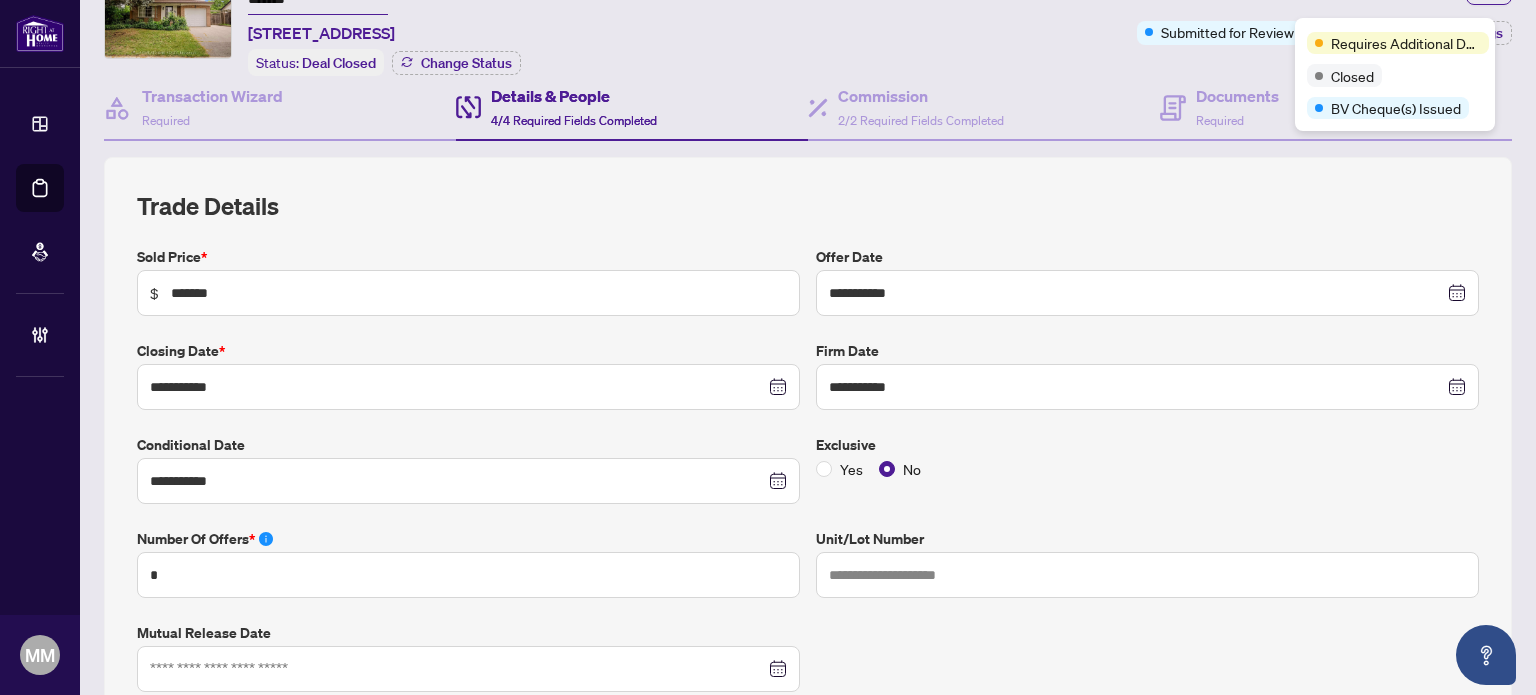
click at [1102, 200] on h2 "Trade Details" at bounding box center [808, 206] width 1342 height 32
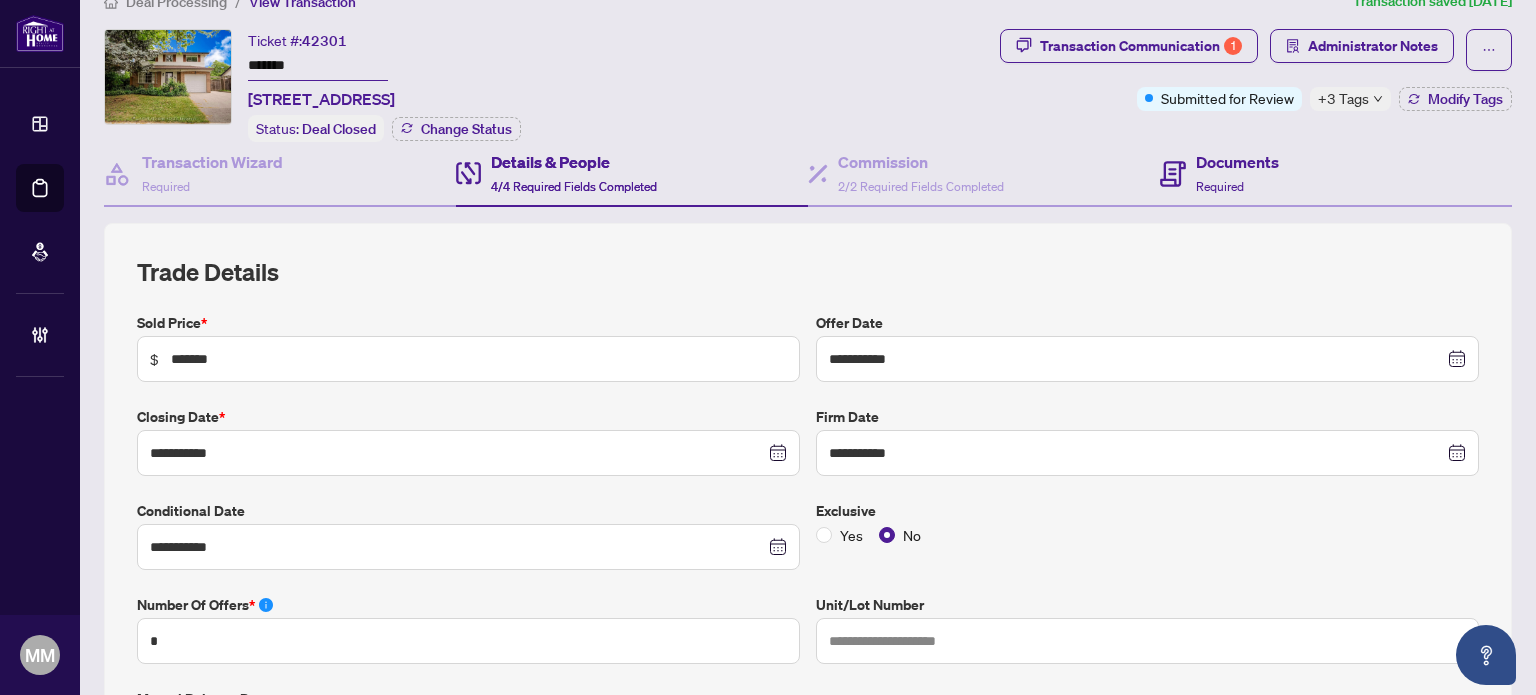
scroll to position [0, 0]
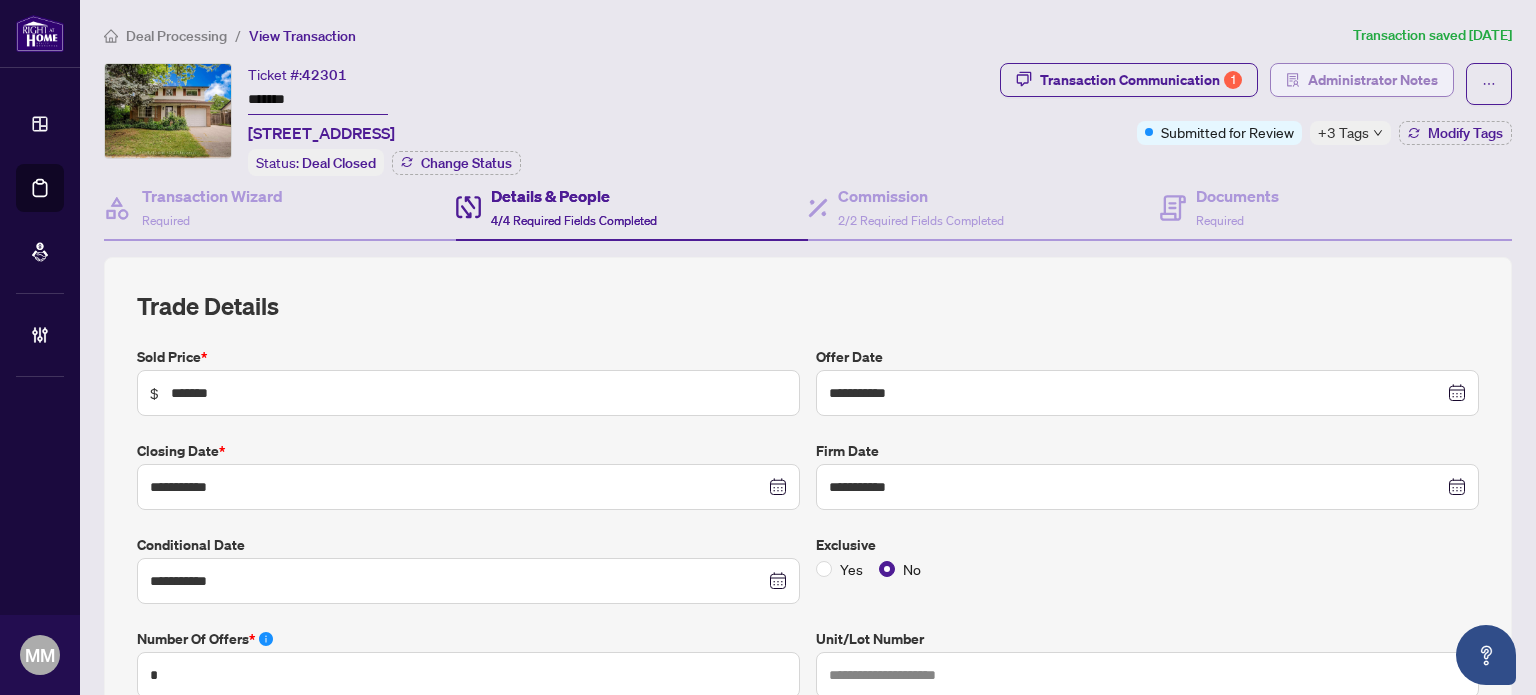
click at [1352, 82] on span "Administrator Notes" at bounding box center [1373, 80] width 130 height 32
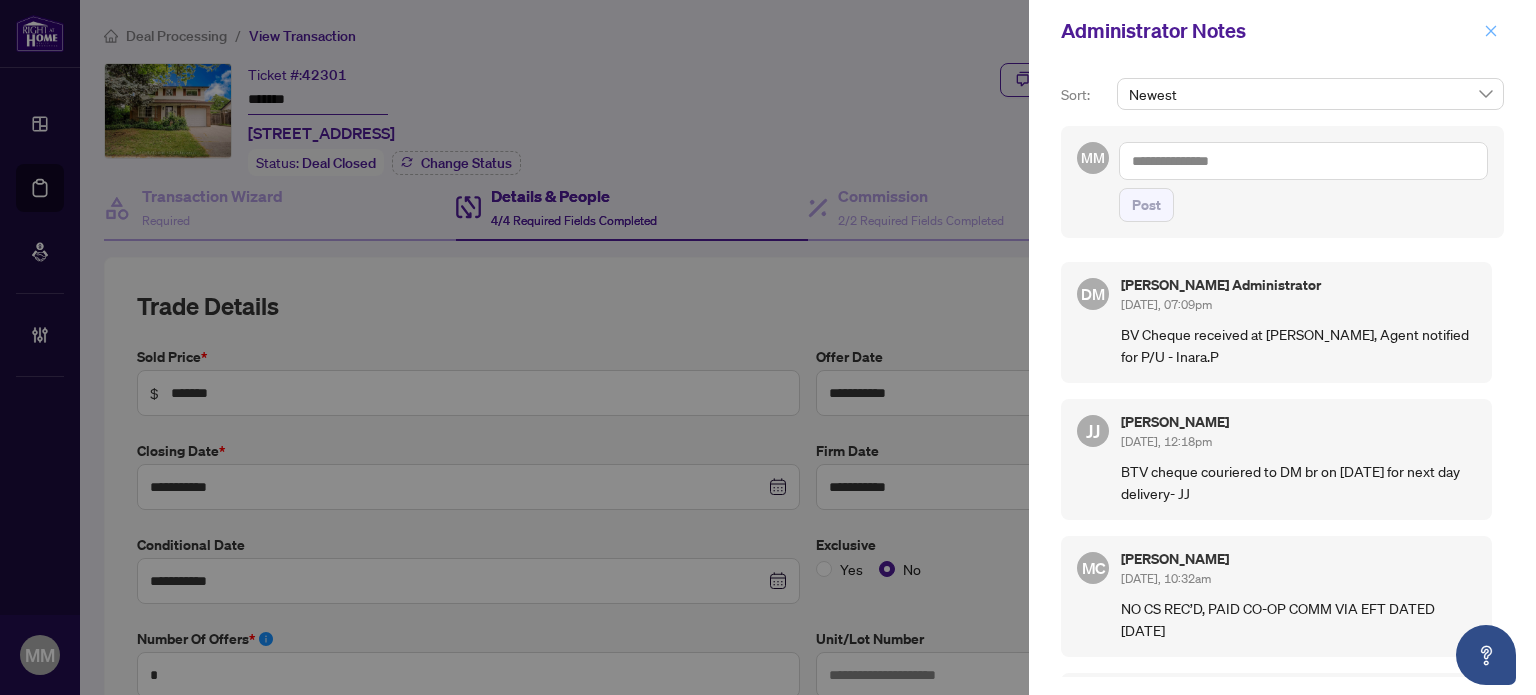
click at [1499, 30] on button "button" at bounding box center [1491, 31] width 26 height 24
